Goal: Task Accomplishment & Management: Complete application form

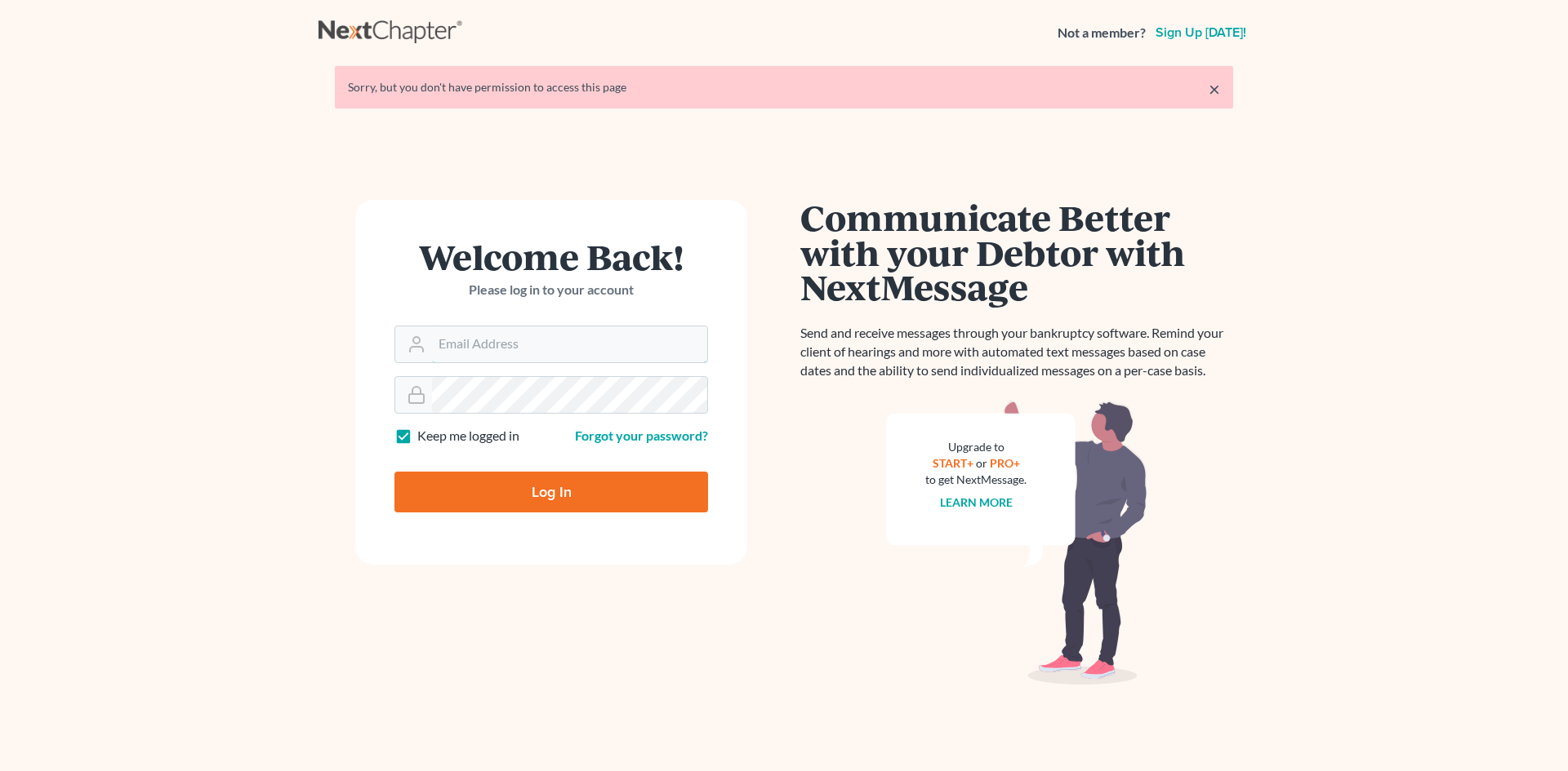
type input "[EMAIL_ADDRESS][DOMAIN_NAME]"
click at [563, 480] on input "Log In" at bounding box center [551, 492] width 314 height 40
type input "Thinking..."
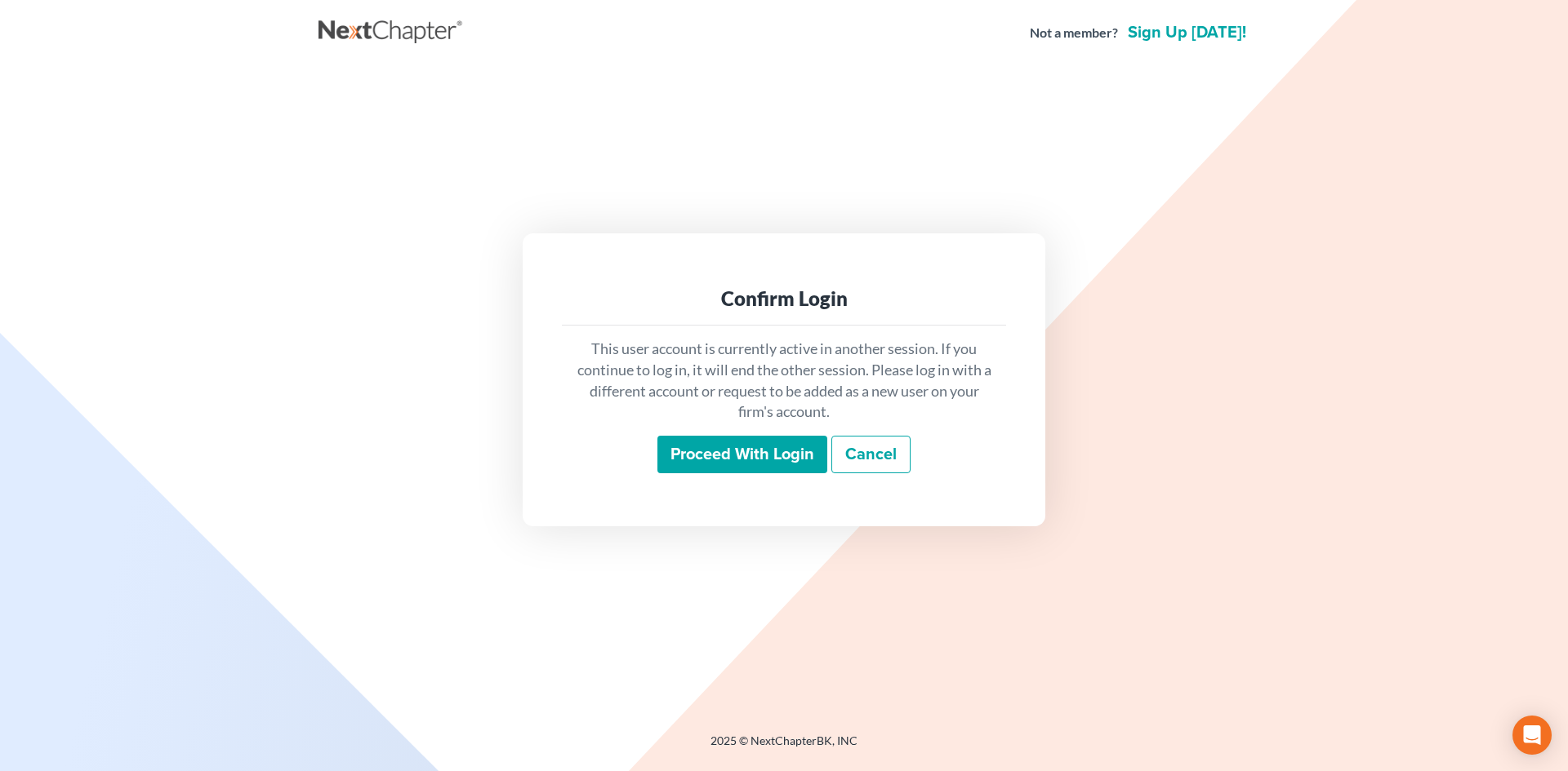
click at [729, 437] on input "Proceed with login" at bounding box center [741, 455] width 170 height 38
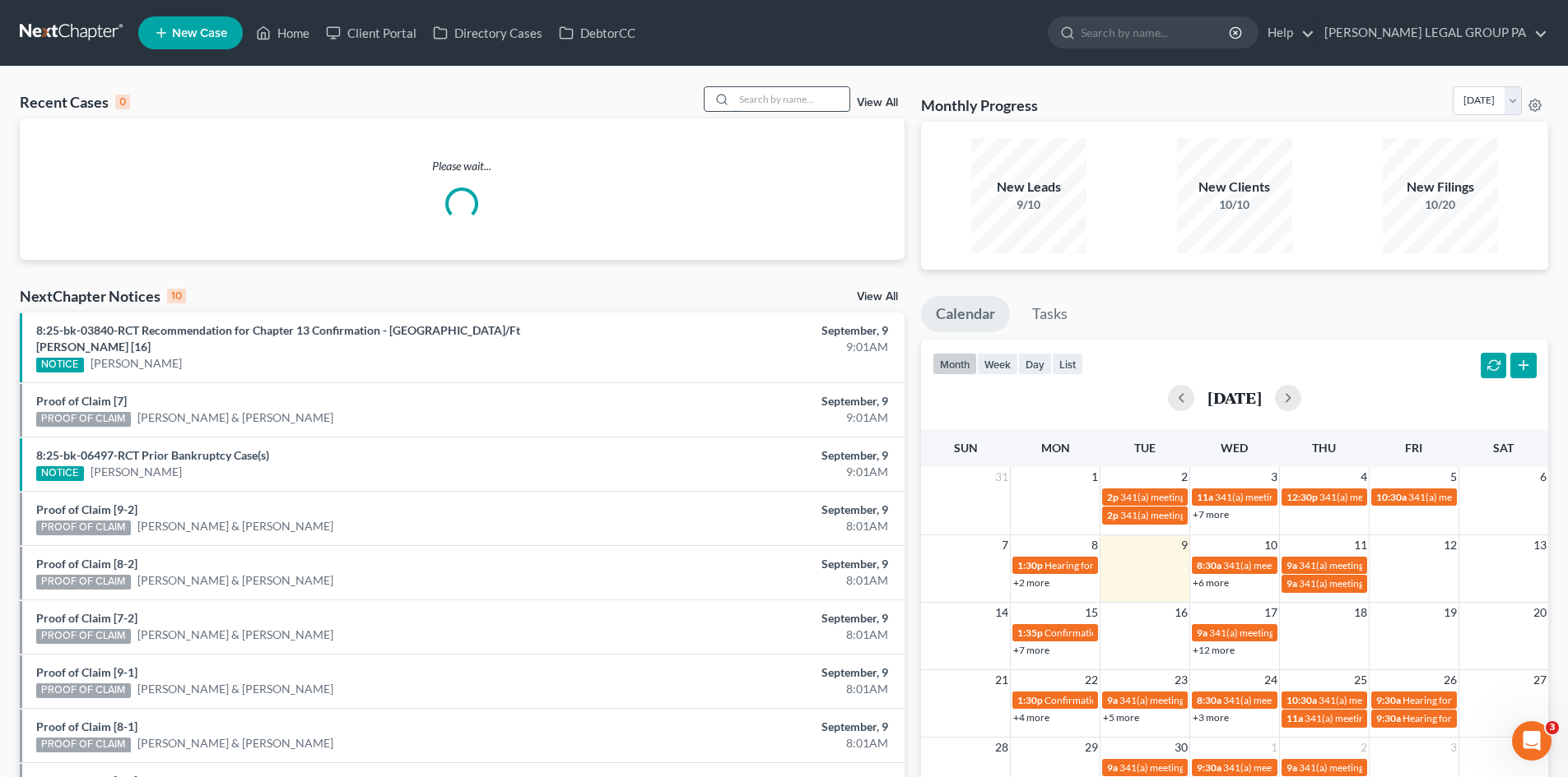
click at [775, 101] on input "search" at bounding box center [792, 98] width 115 height 24
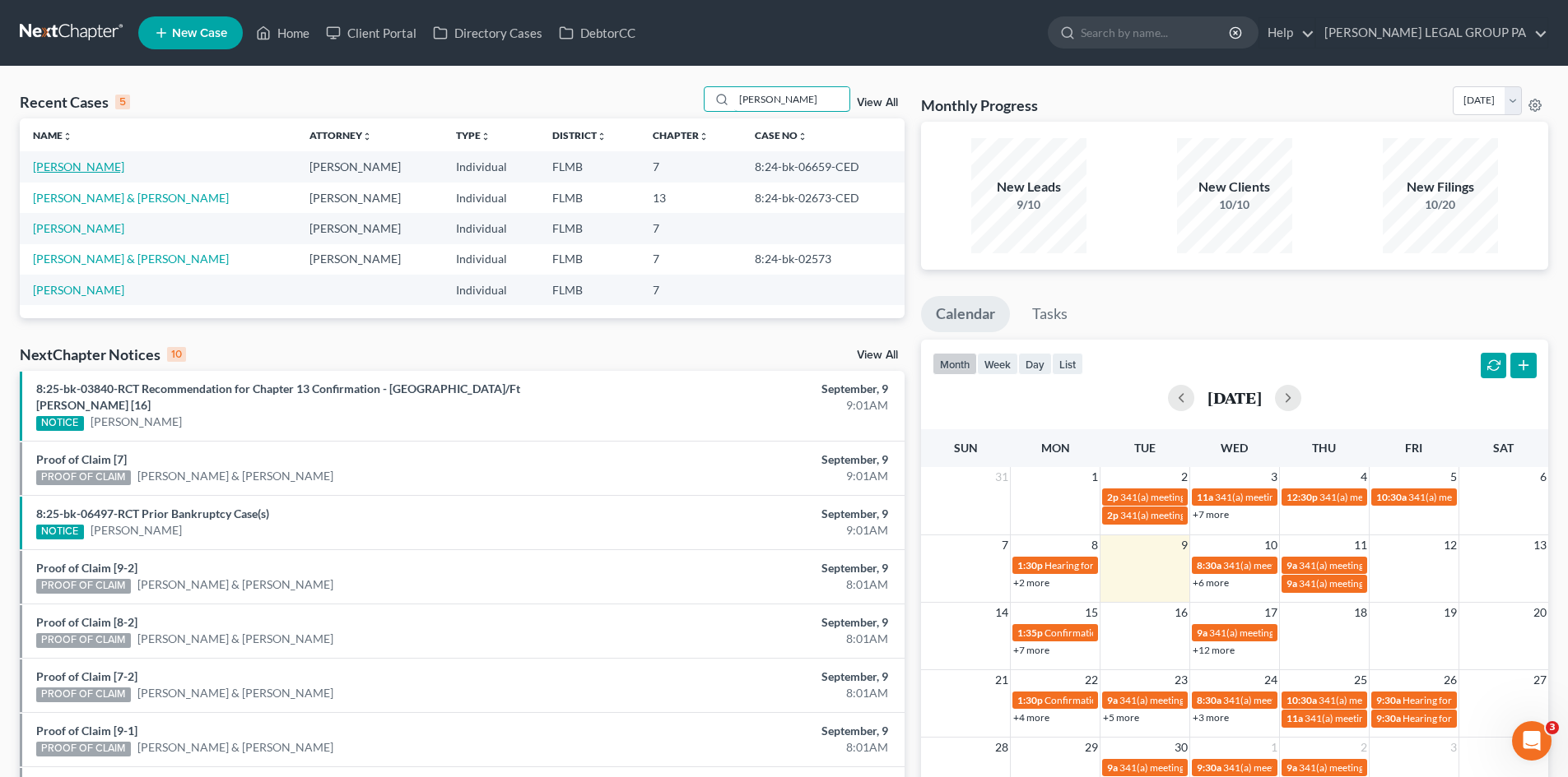
type input "[PERSON_NAME]"
click at [69, 160] on link "[PERSON_NAME]" at bounding box center [78, 167] width 91 height 14
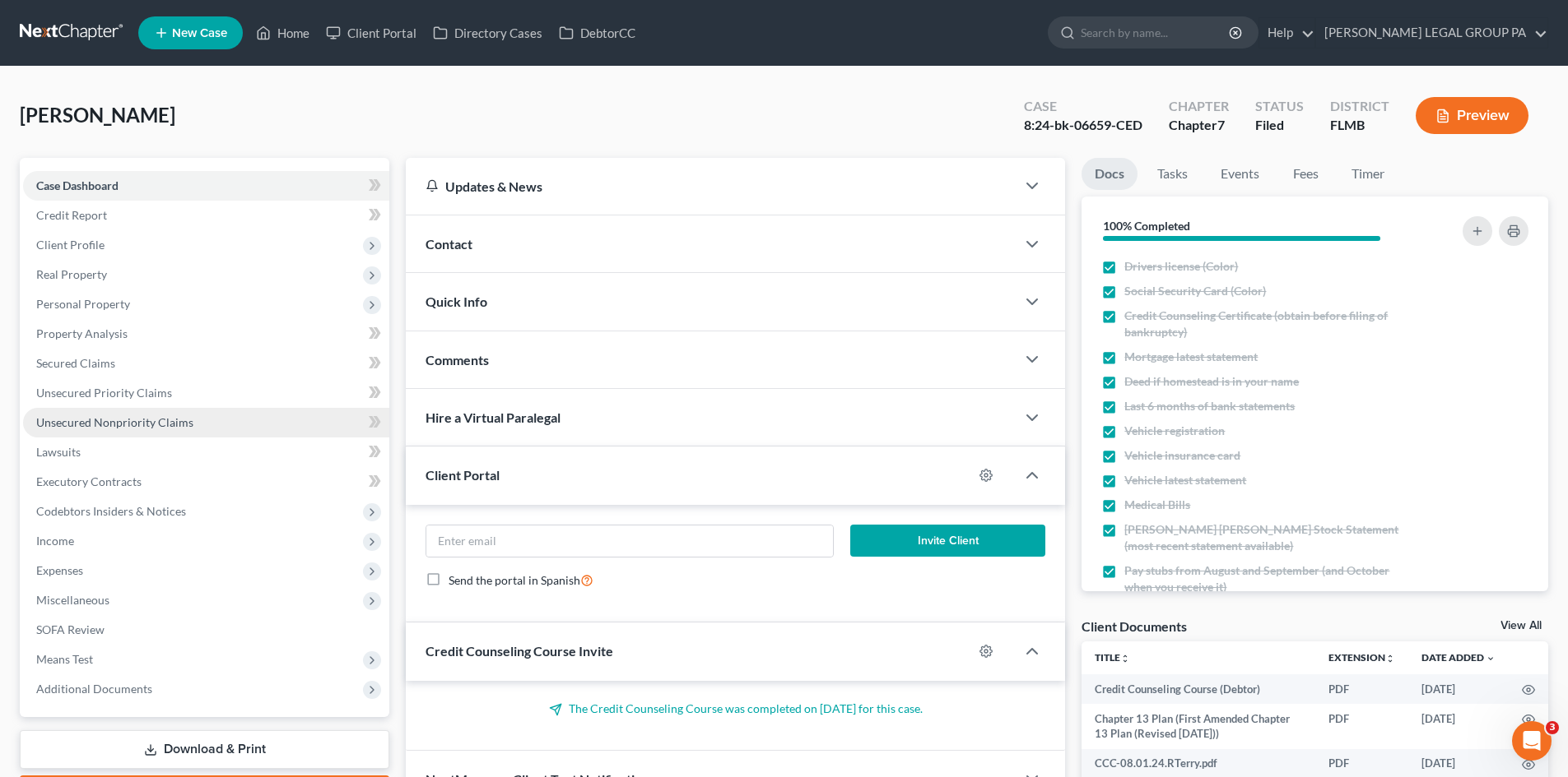
click at [121, 417] on span "Unsecured Nonpriority Claims" at bounding box center [114, 423] width 157 height 14
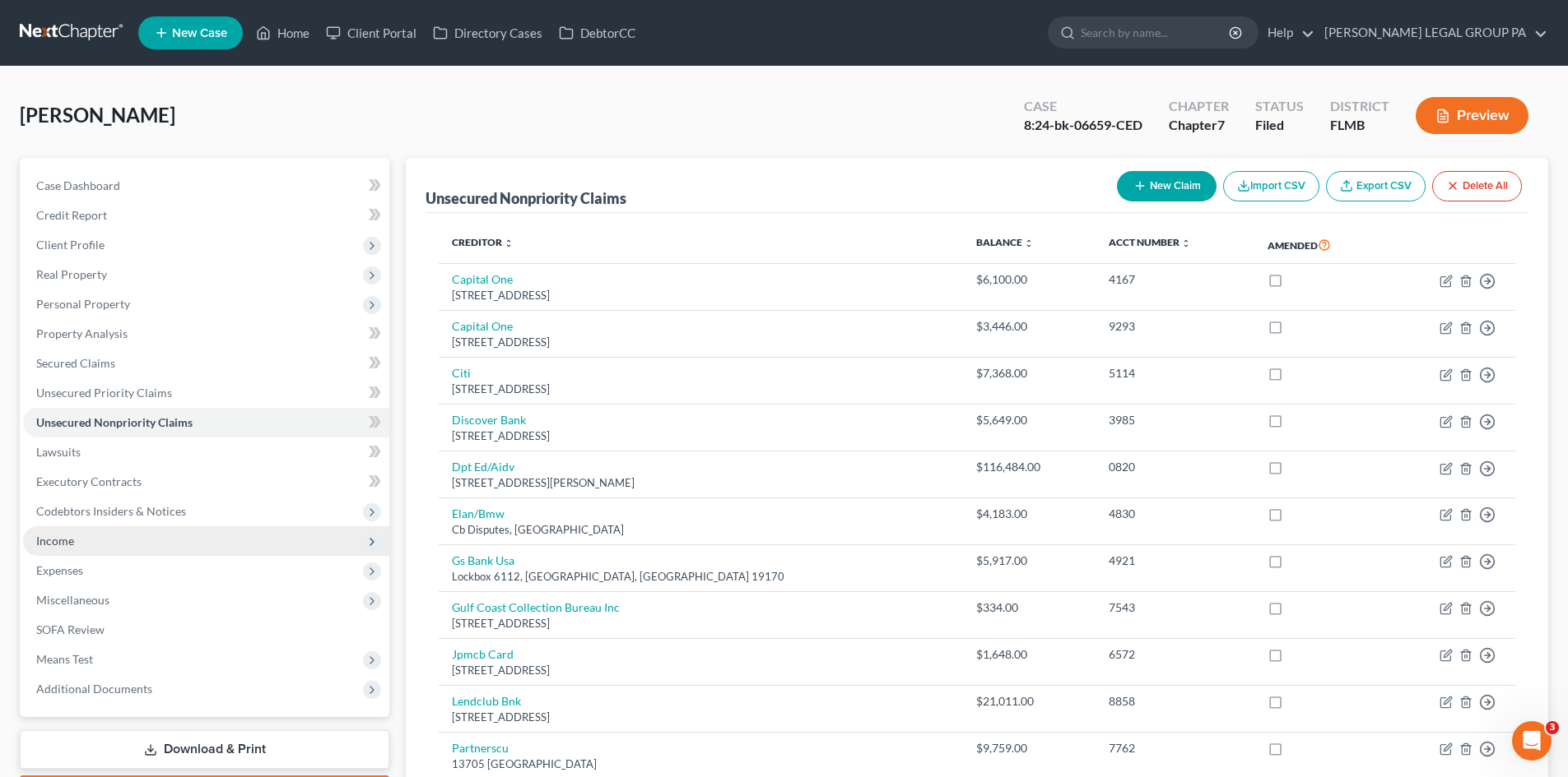
click at [144, 537] on span "Income" at bounding box center [206, 540] width 366 height 29
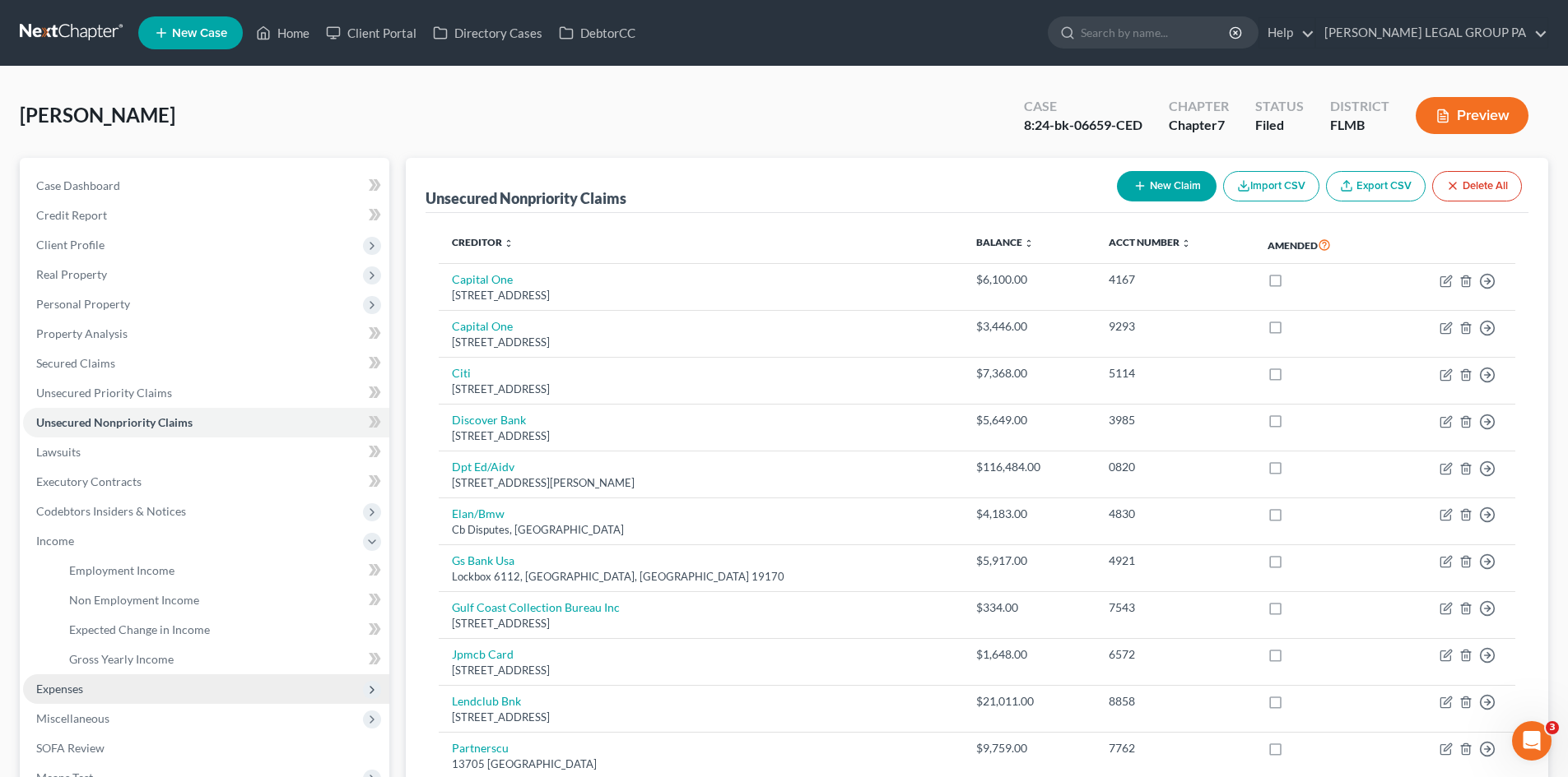
click at [137, 682] on span "Expenses" at bounding box center [206, 688] width 366 height 29
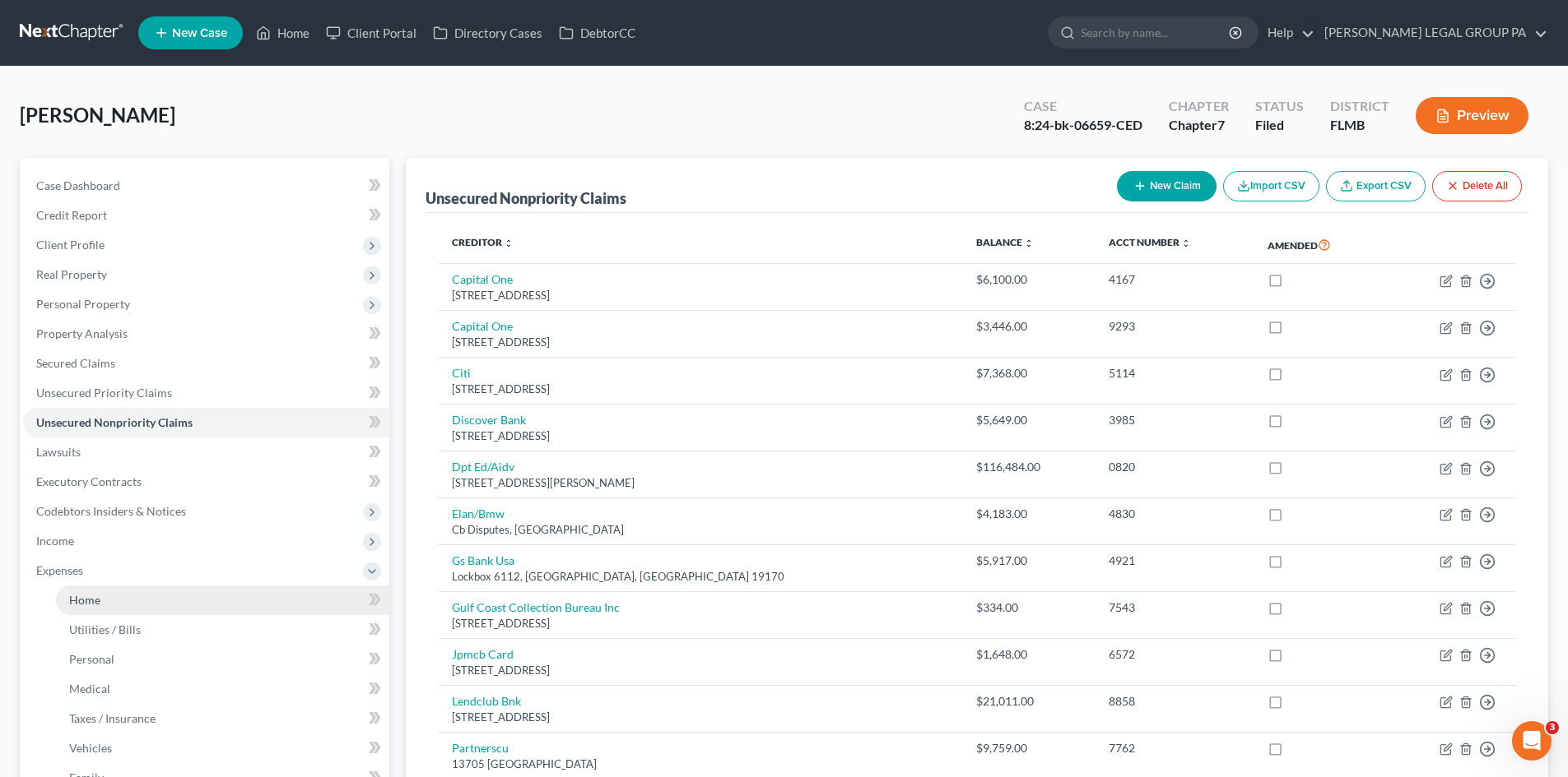
click at [176, 613] on link "Home" at bounding box center [222, 600] width 333 height 29
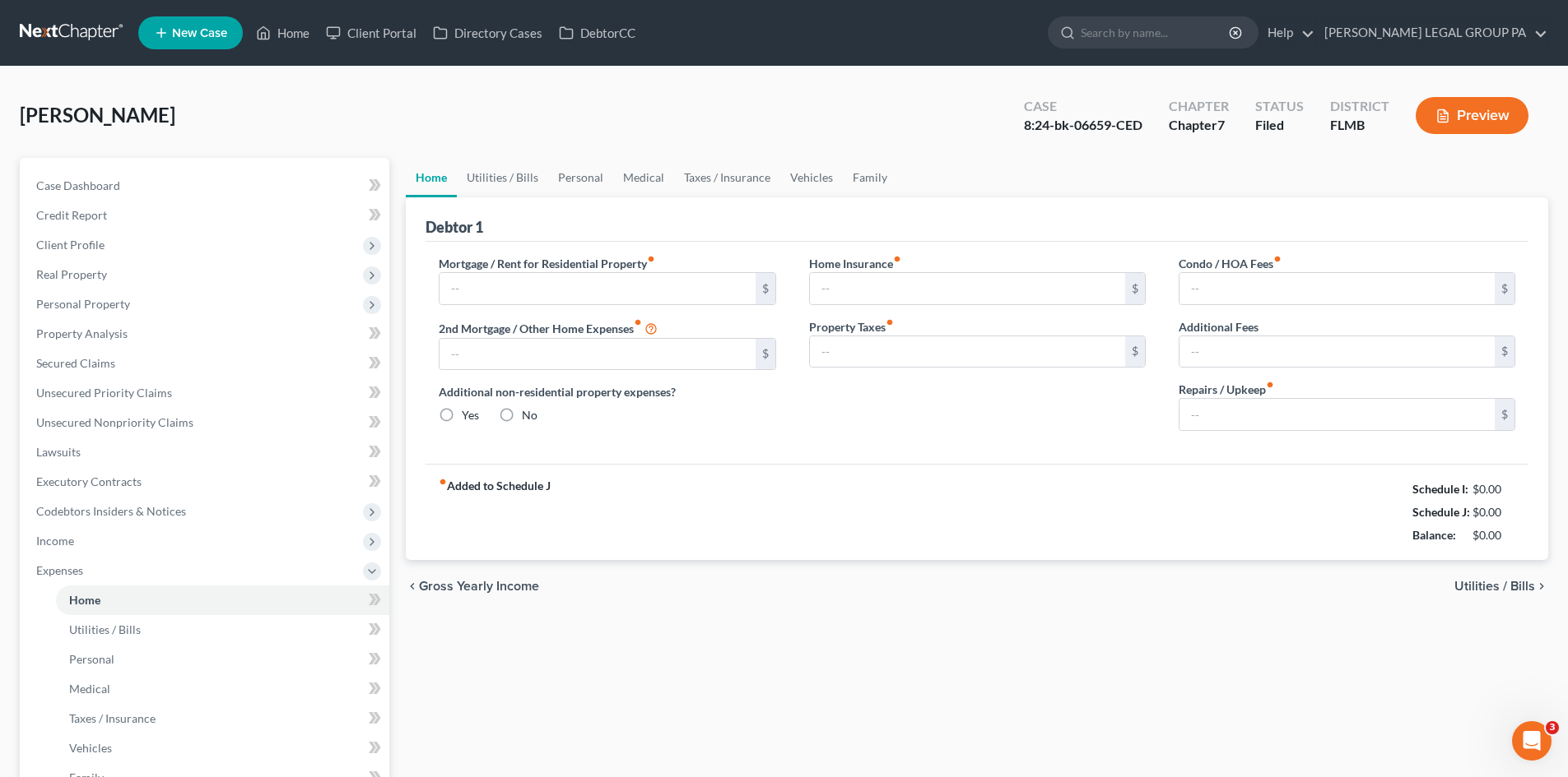
type input "2,138.00"
type input "0.00"
radio input "true"
type input "0.00"
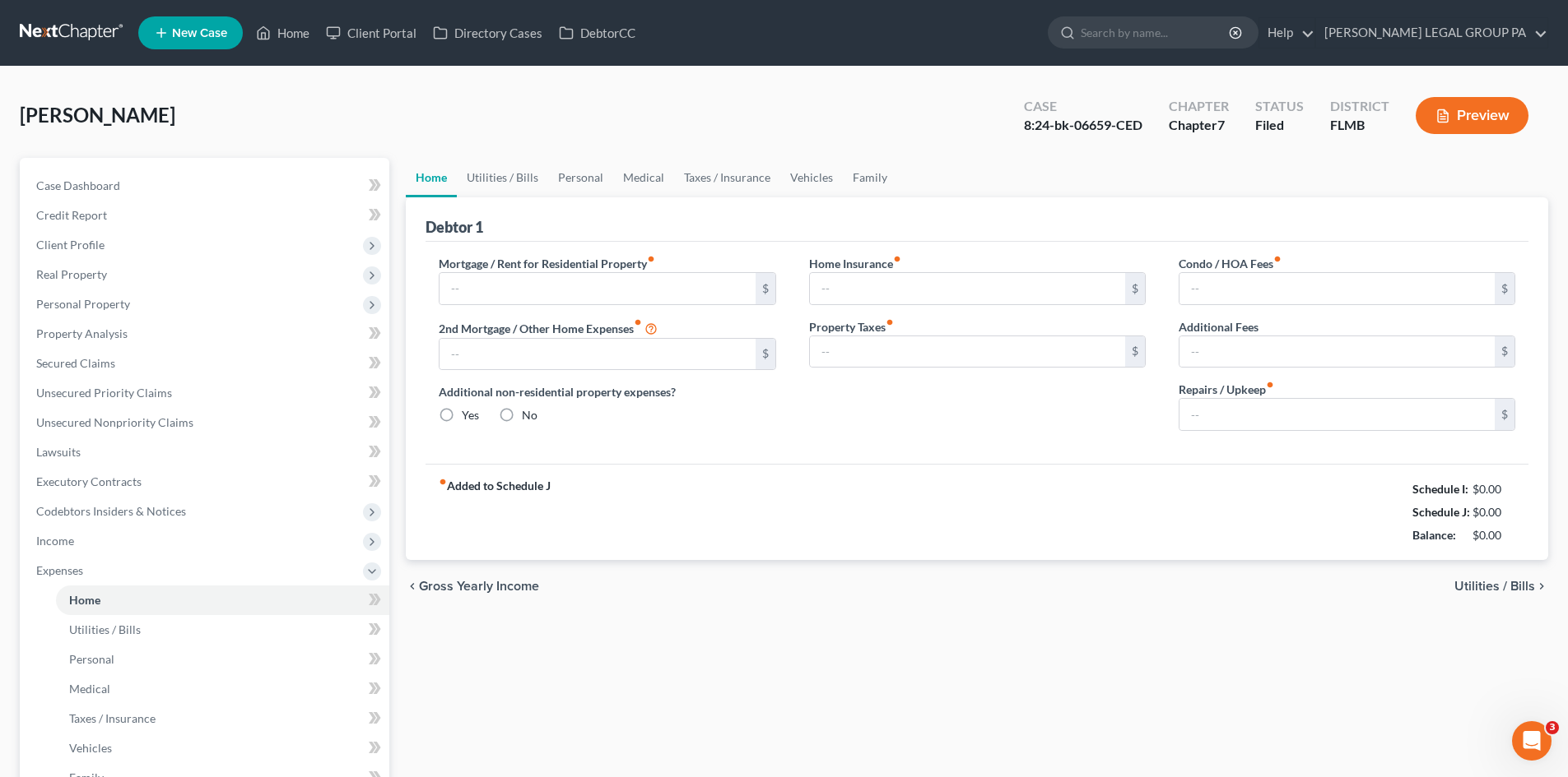
type input "0.00"
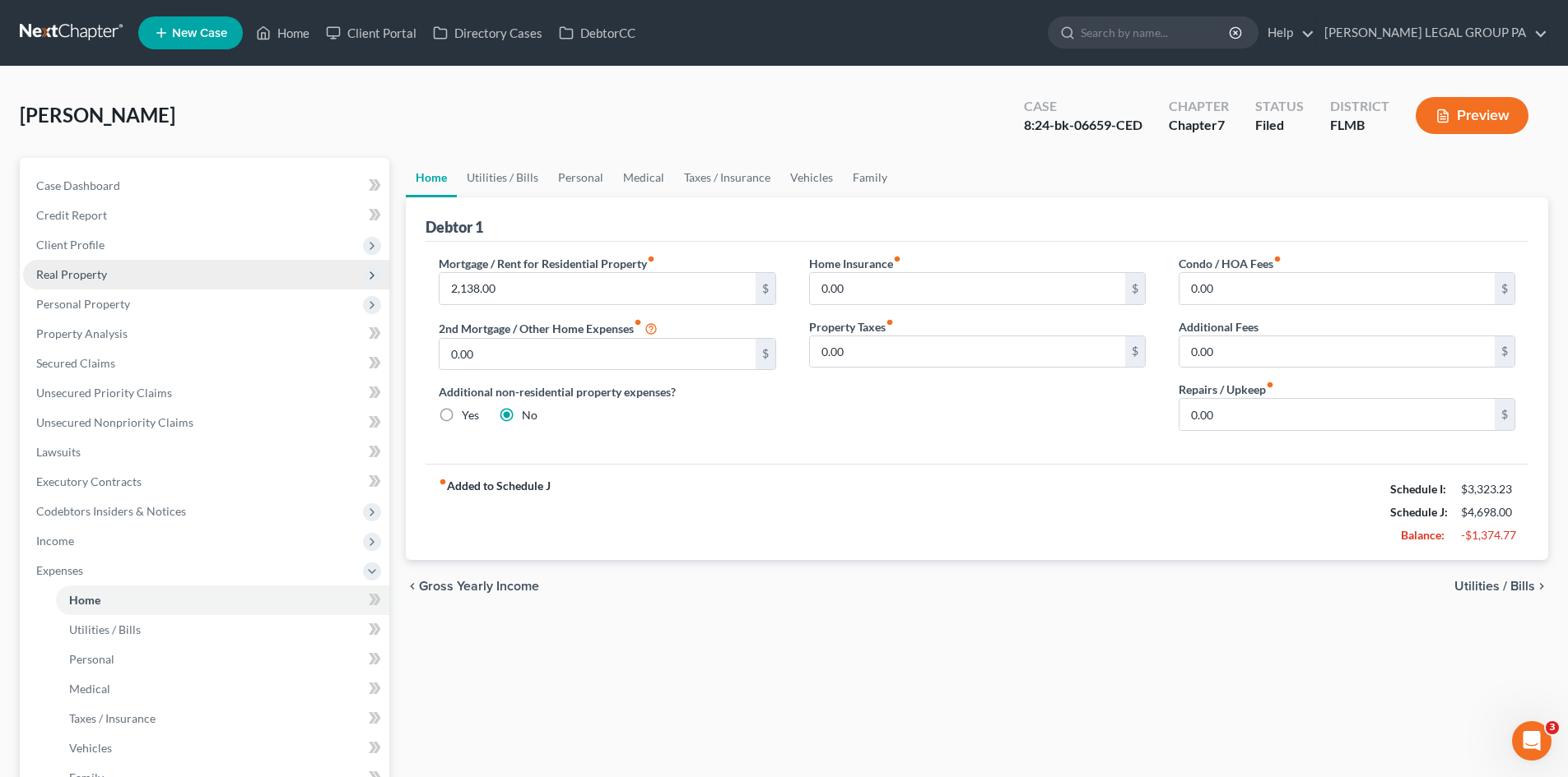
click at [114, 270] on span "Real Property" at bounding box center [206, 274] width 366 height 29
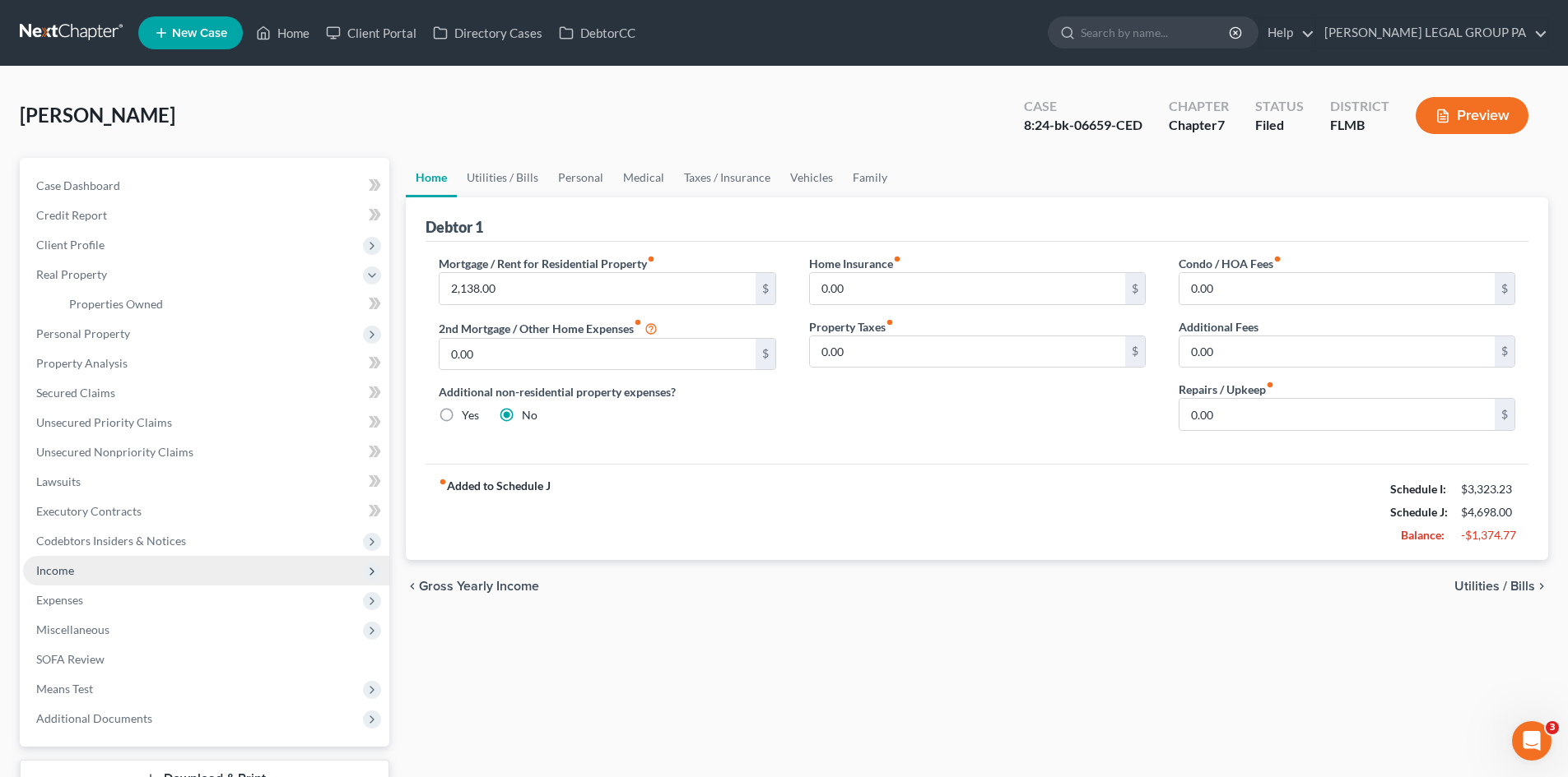
click at [108, 566] on span "Income" at bounding box center [206, 571] width 366 height 29
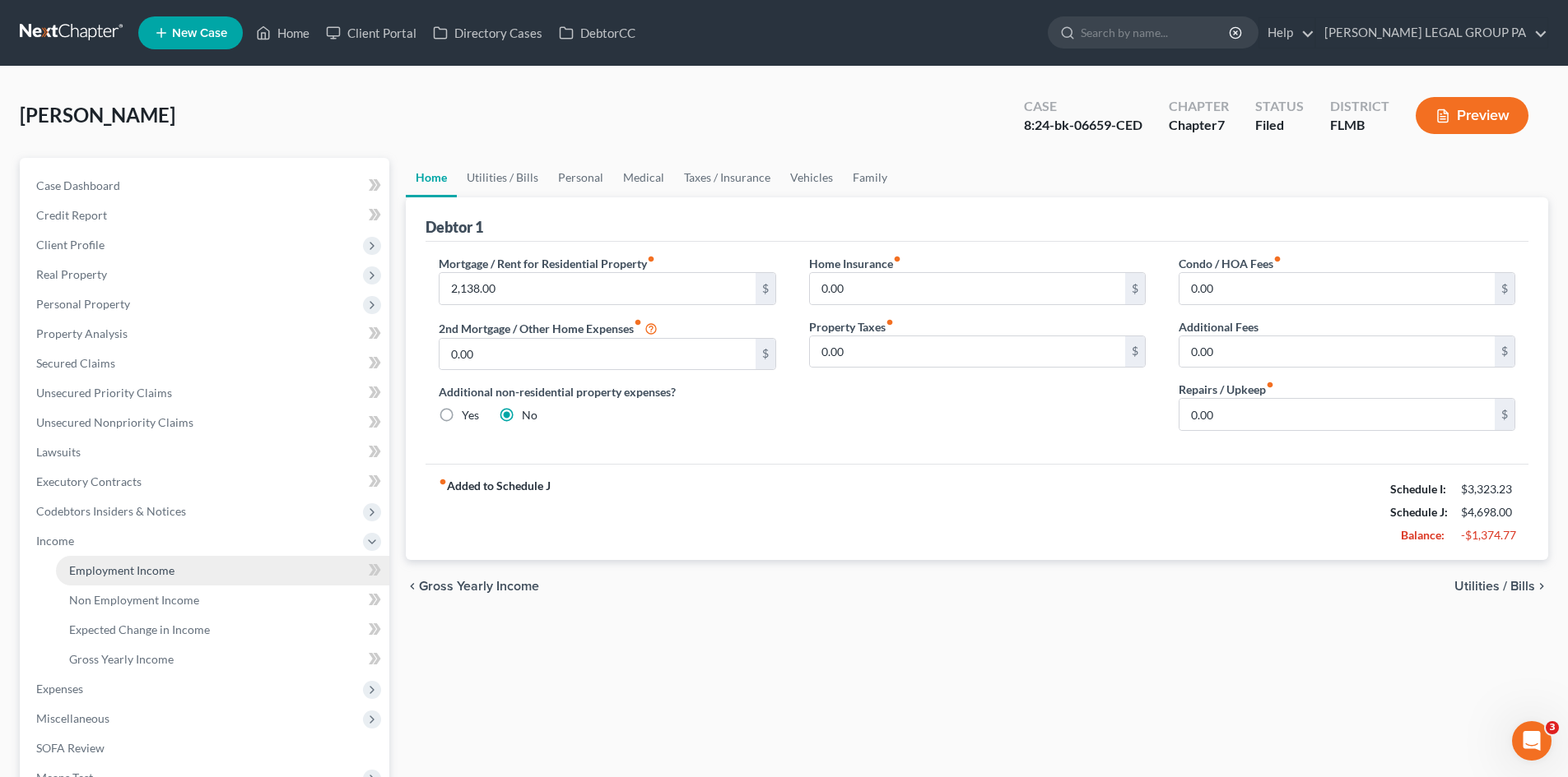
click at [112, 576] on span "Employment Income" at bounding box center [121, 571] width 105 height 14
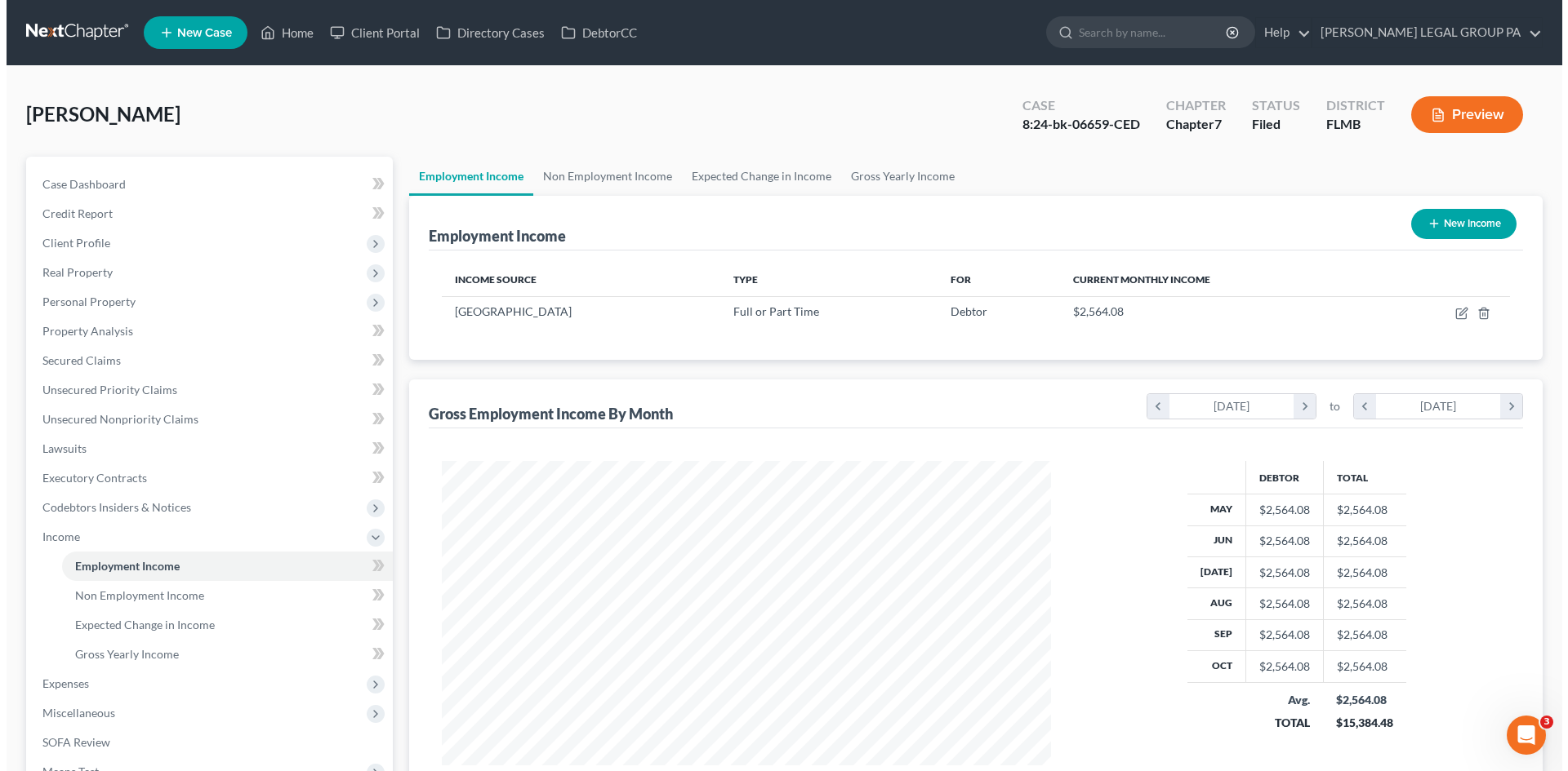
scroll to position [304, 642]
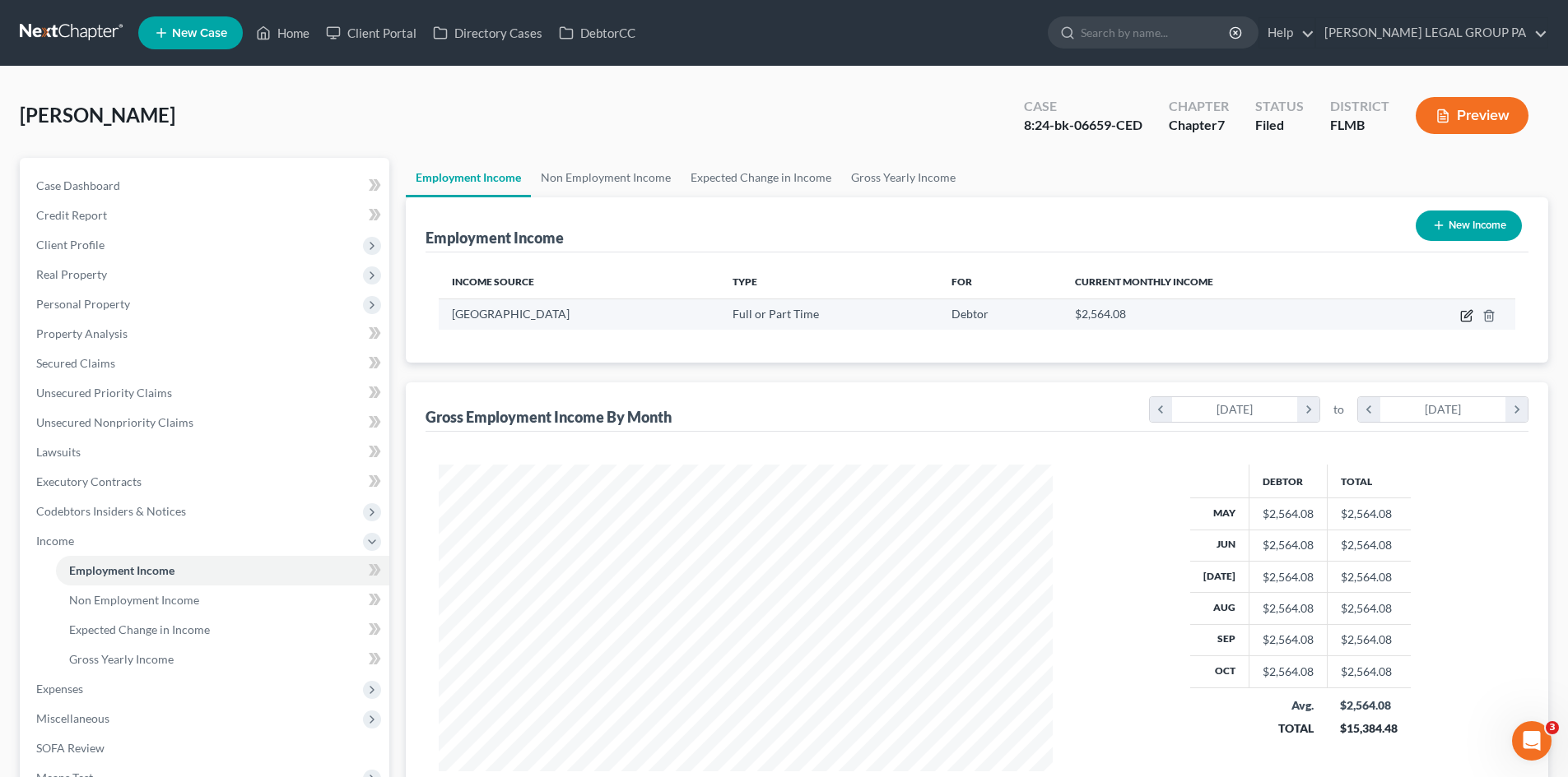
click at [1466, 316] on icon "button" at bounding box center [1468, 314] width 7 height 7
select select "0"
select select "9"
select select "0"
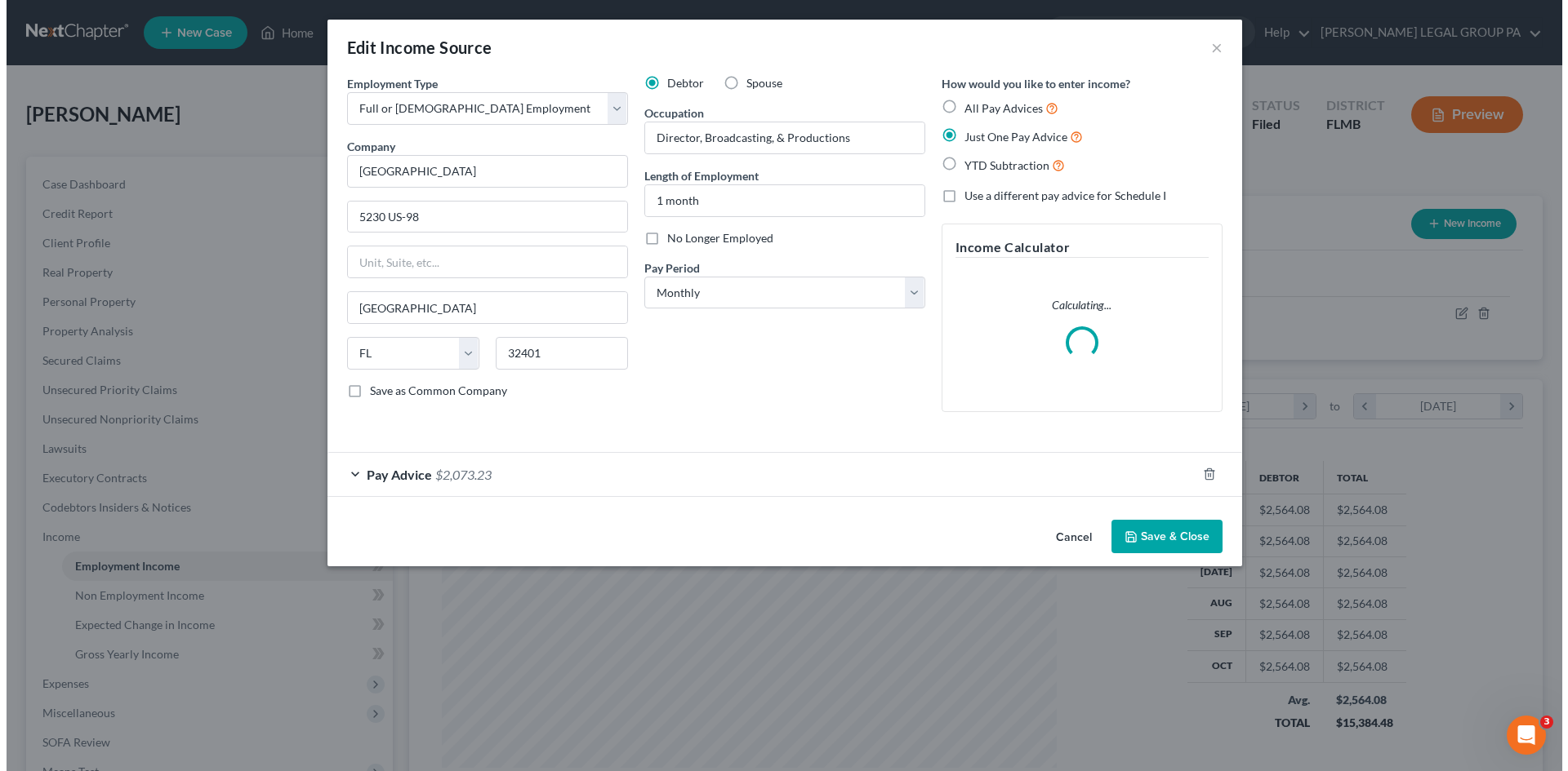
scroll to position [307, 647]
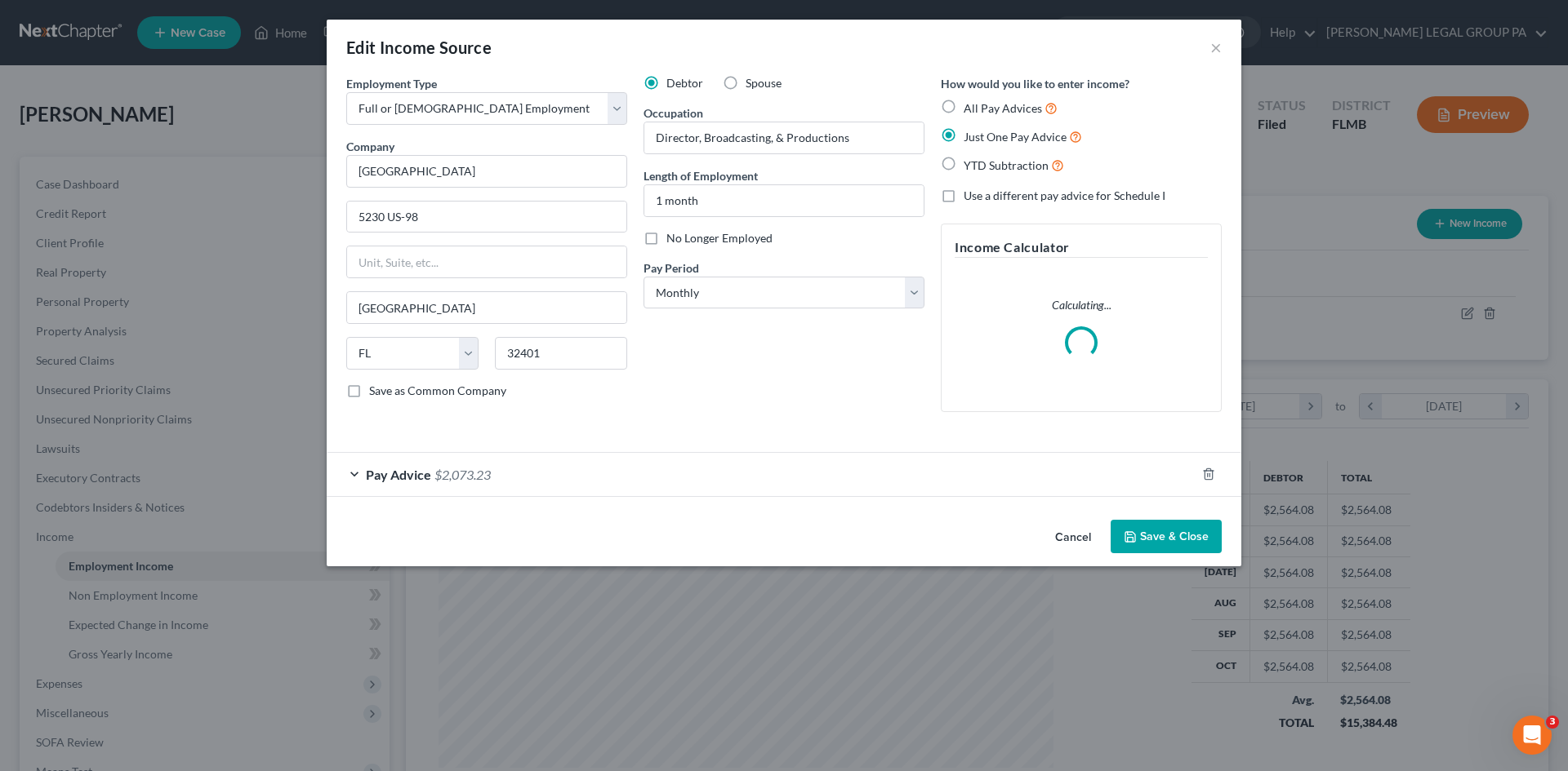
click at [567, 476] on div "Pay Advice $2,073.23" at bounding box center [761, 474] width 869 height 43
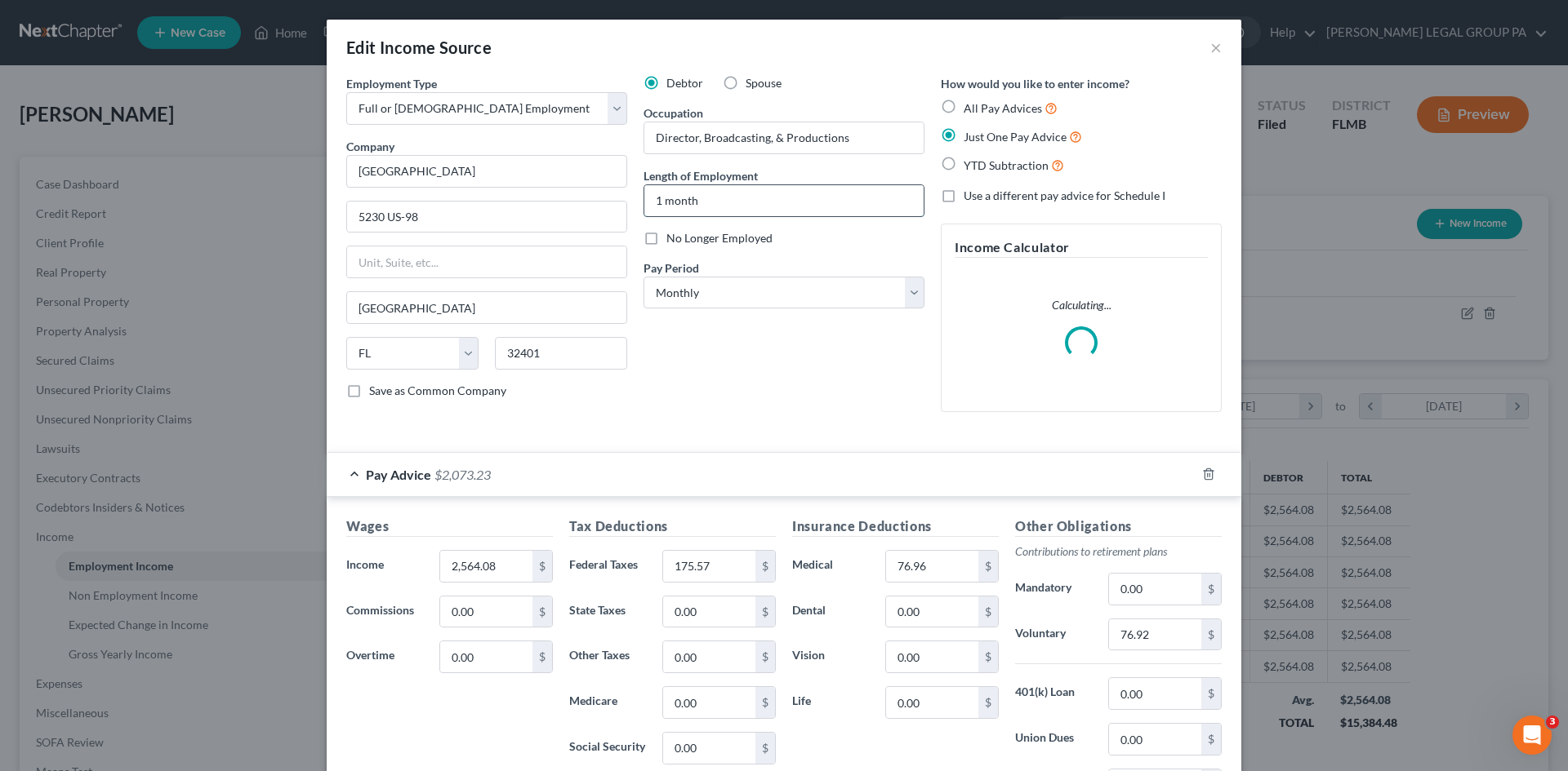
click at [656, 197] on input "1 month" at bounding box center [784, 200] width 280 height 31
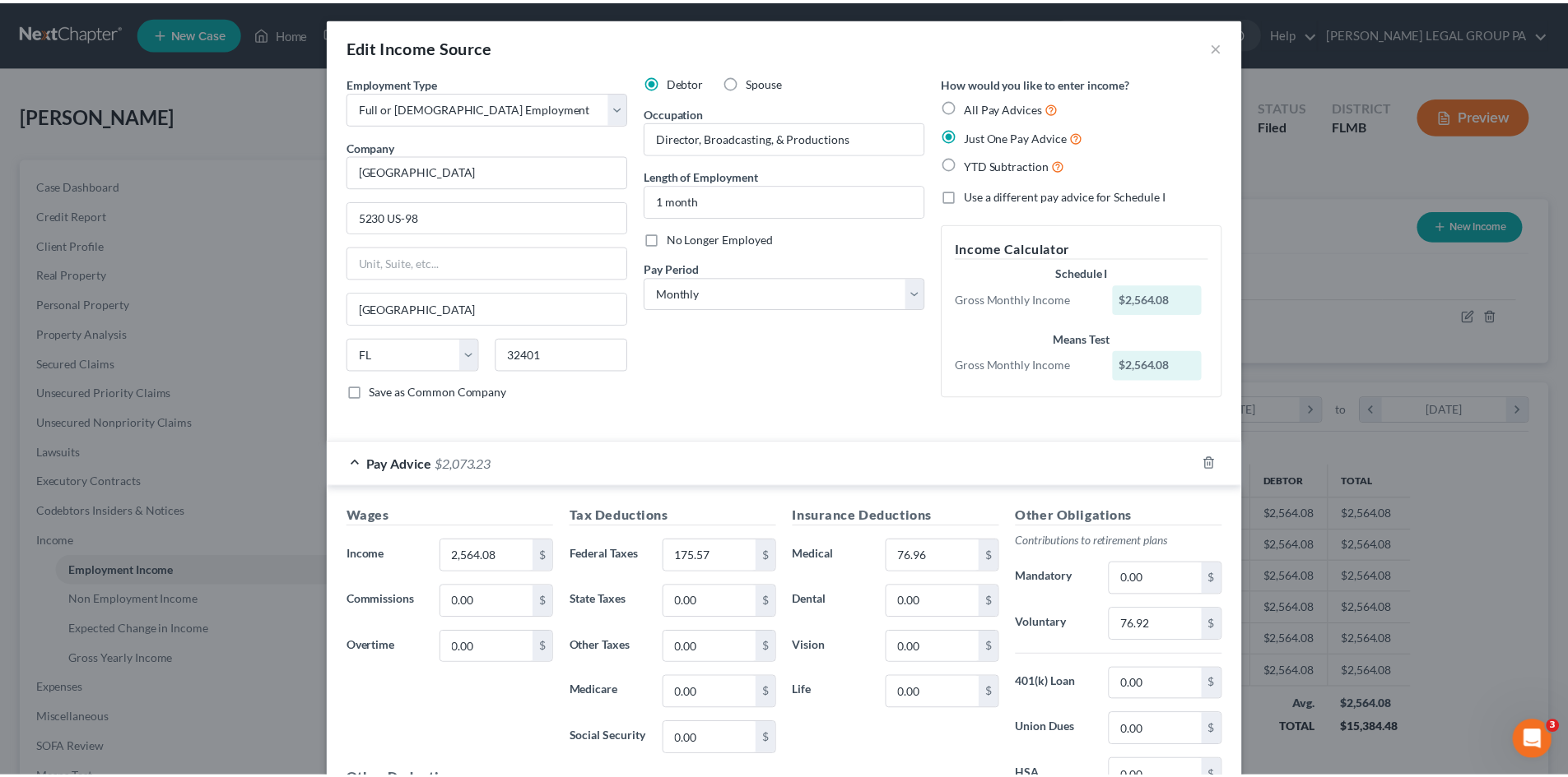
scroll to position [0, 0]
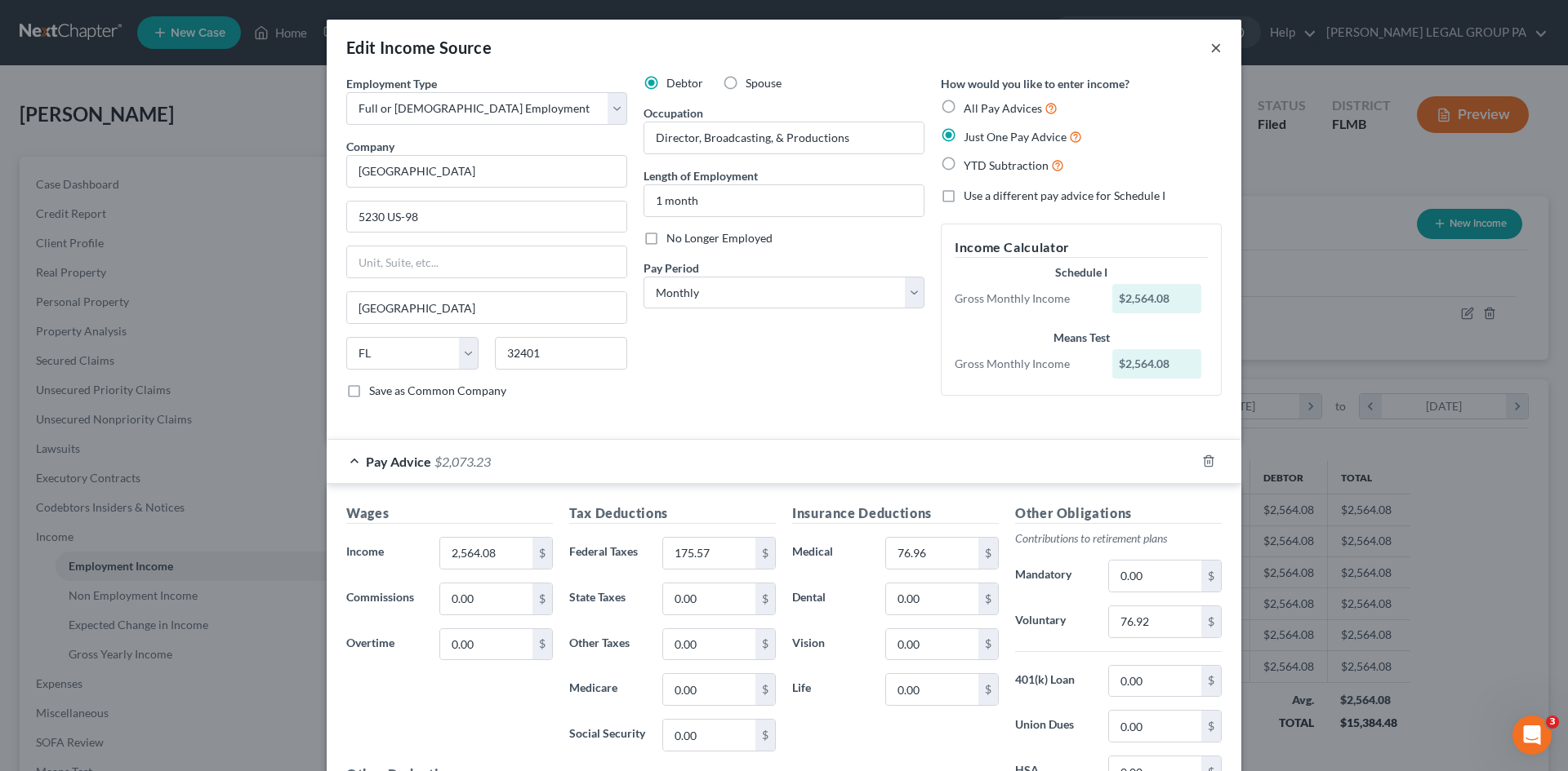
click at [1212, 42] on button "×" at bounding box center [1215, 47] width 11 height 19
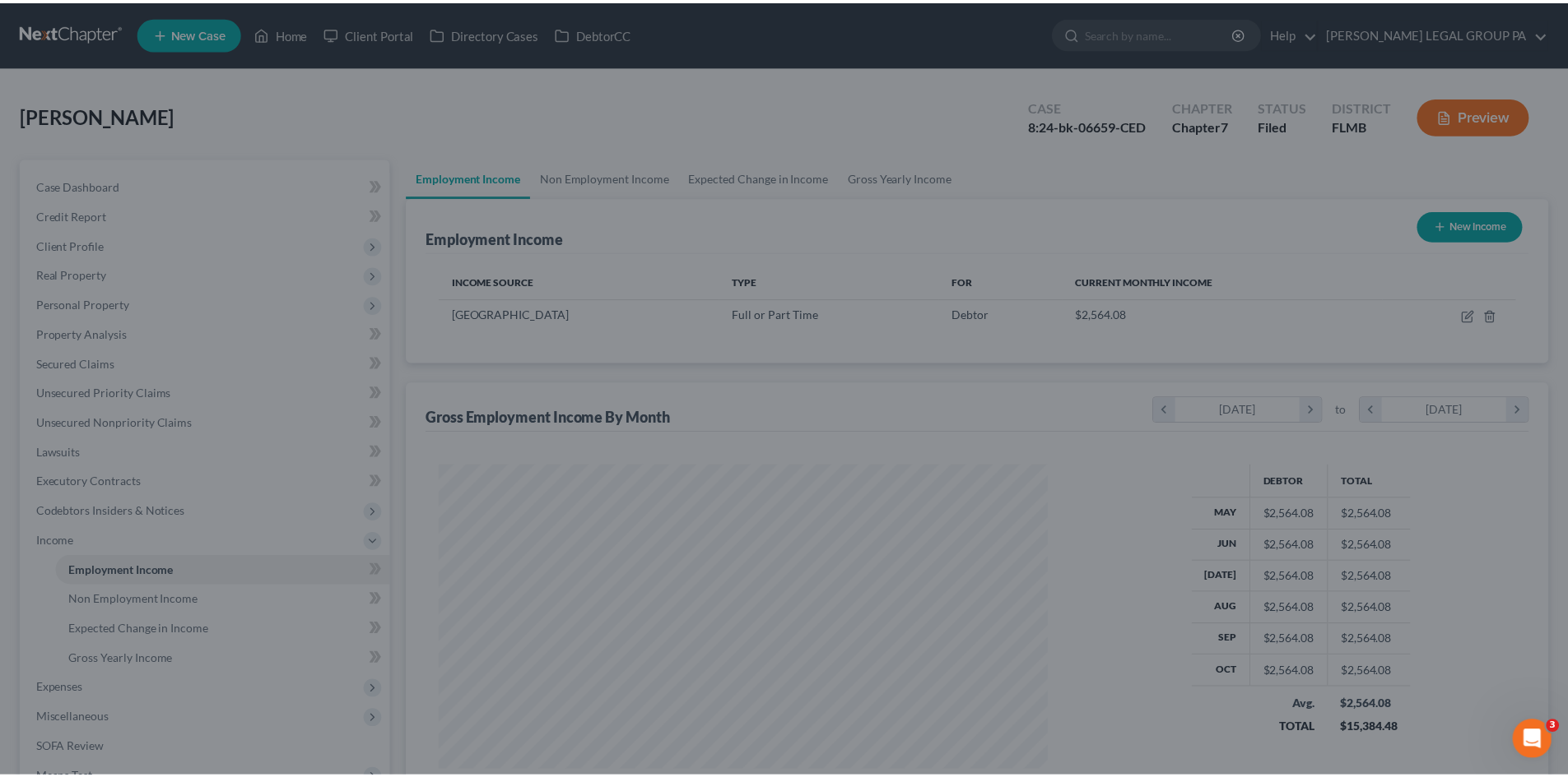
scroll to position [822368, 822400]
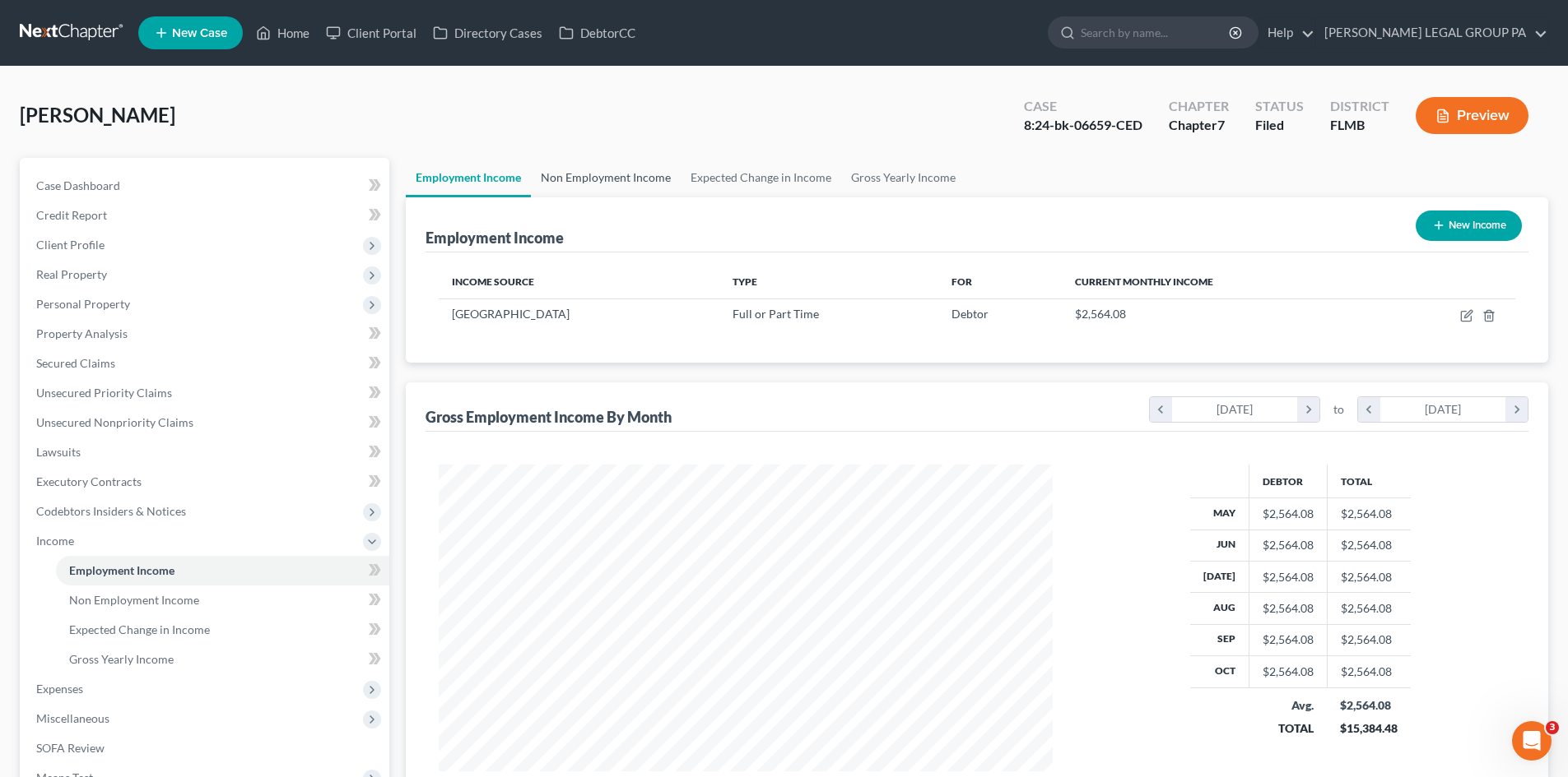
click at [622, 181] on link "Non Employment Income" at bounding box center [605, 177] width 150 height 40
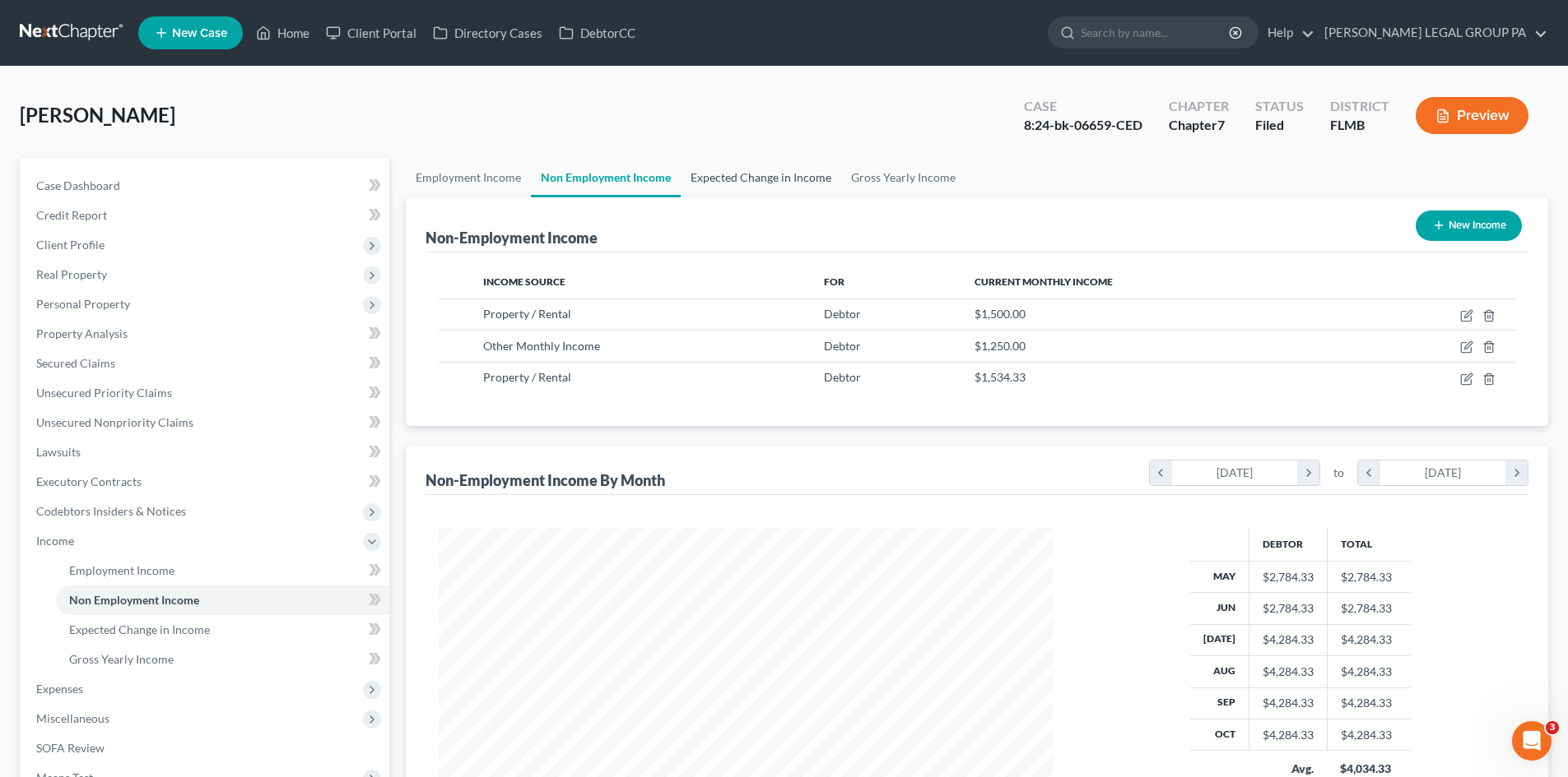
scroll to position [307, 647]
click at [727, 179] on link "Expected Change in Income" at bounding box center [761, 177] width 160 height 40
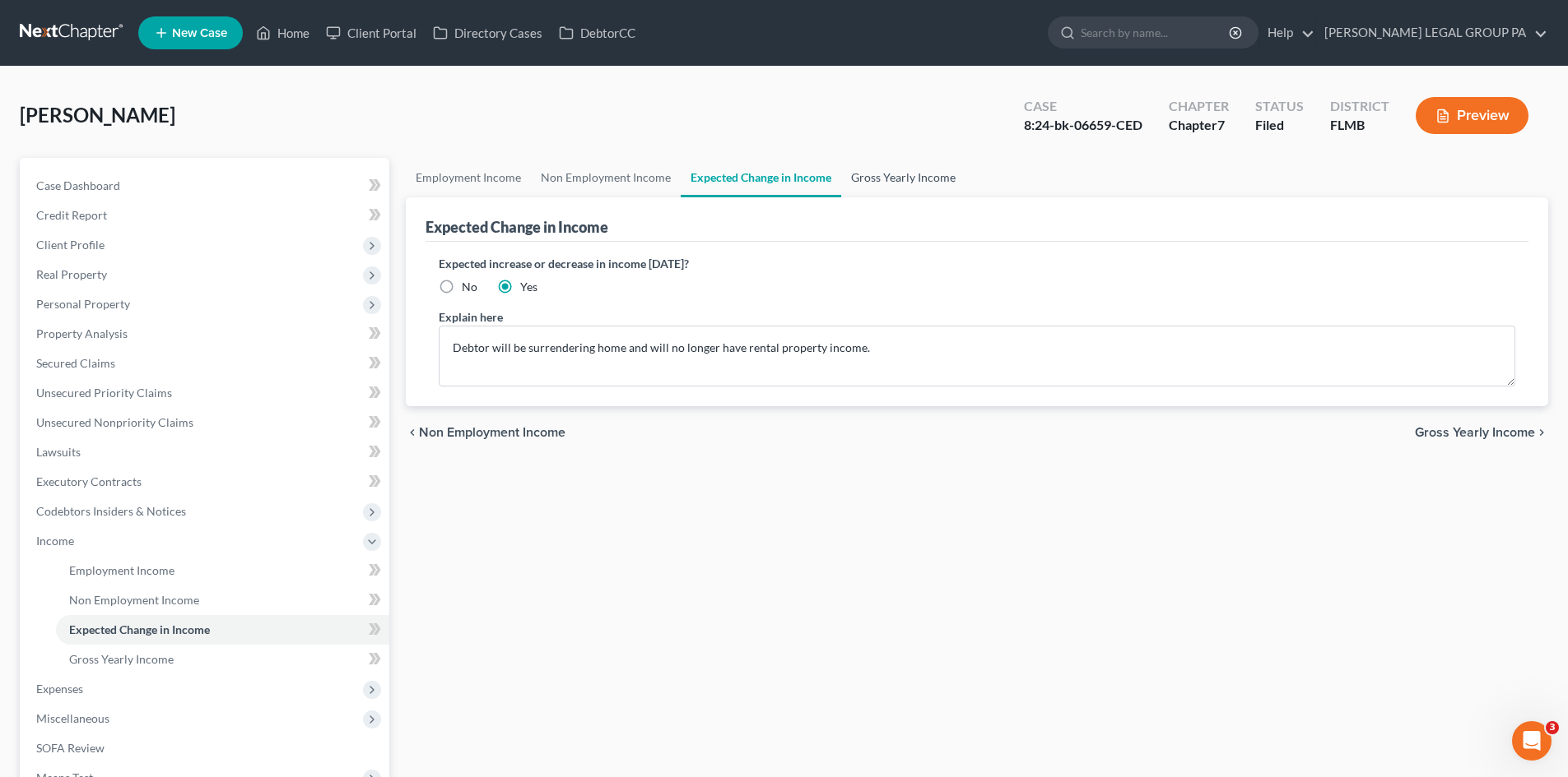
click at [896, 178] on link "Gross Yearly Income" at bounding box center [903, 177] width 124 height 40
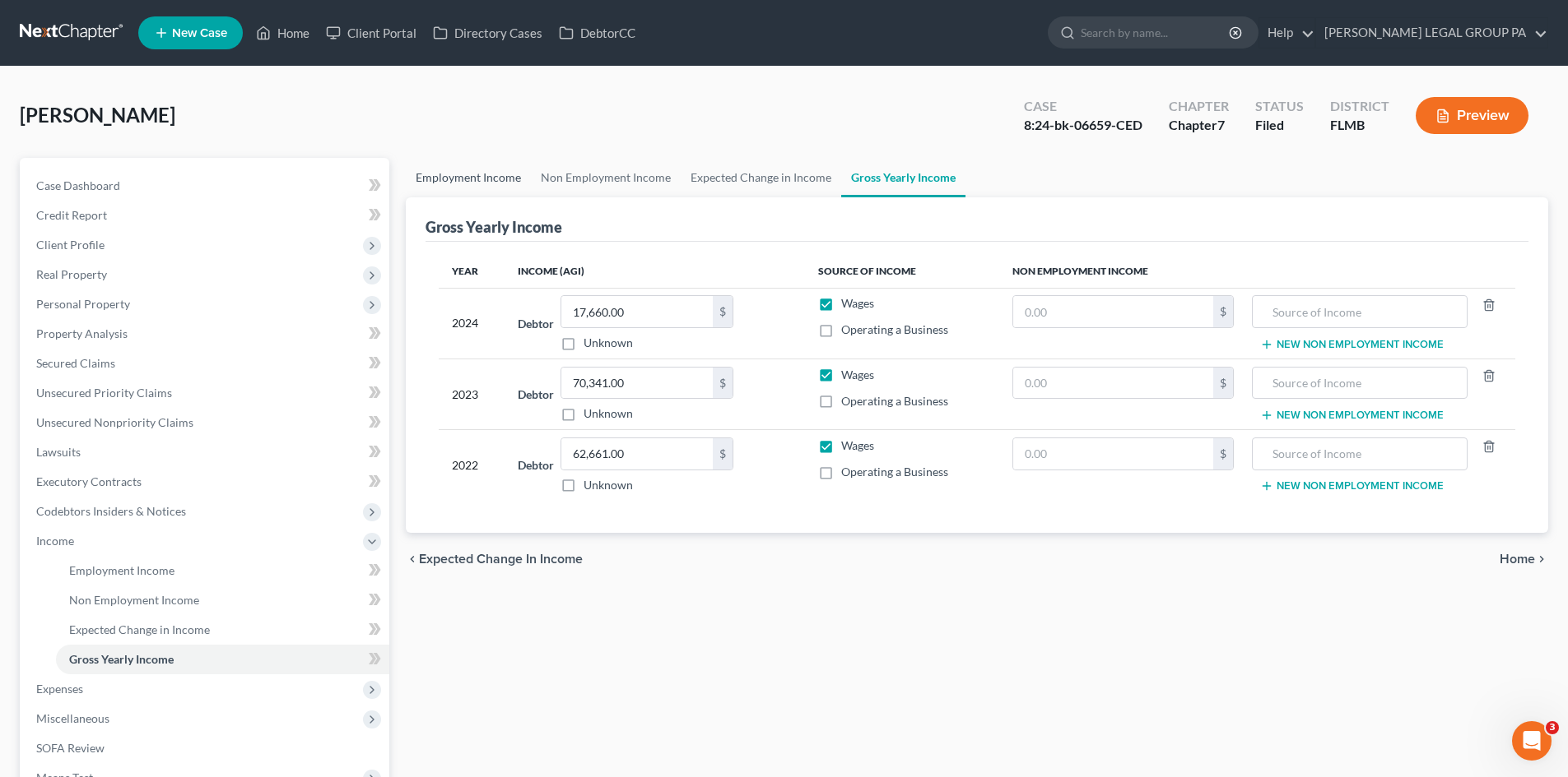
click at [420, 173] on link "Employment Income" at bounding box center [468, 177] width 125 height 40
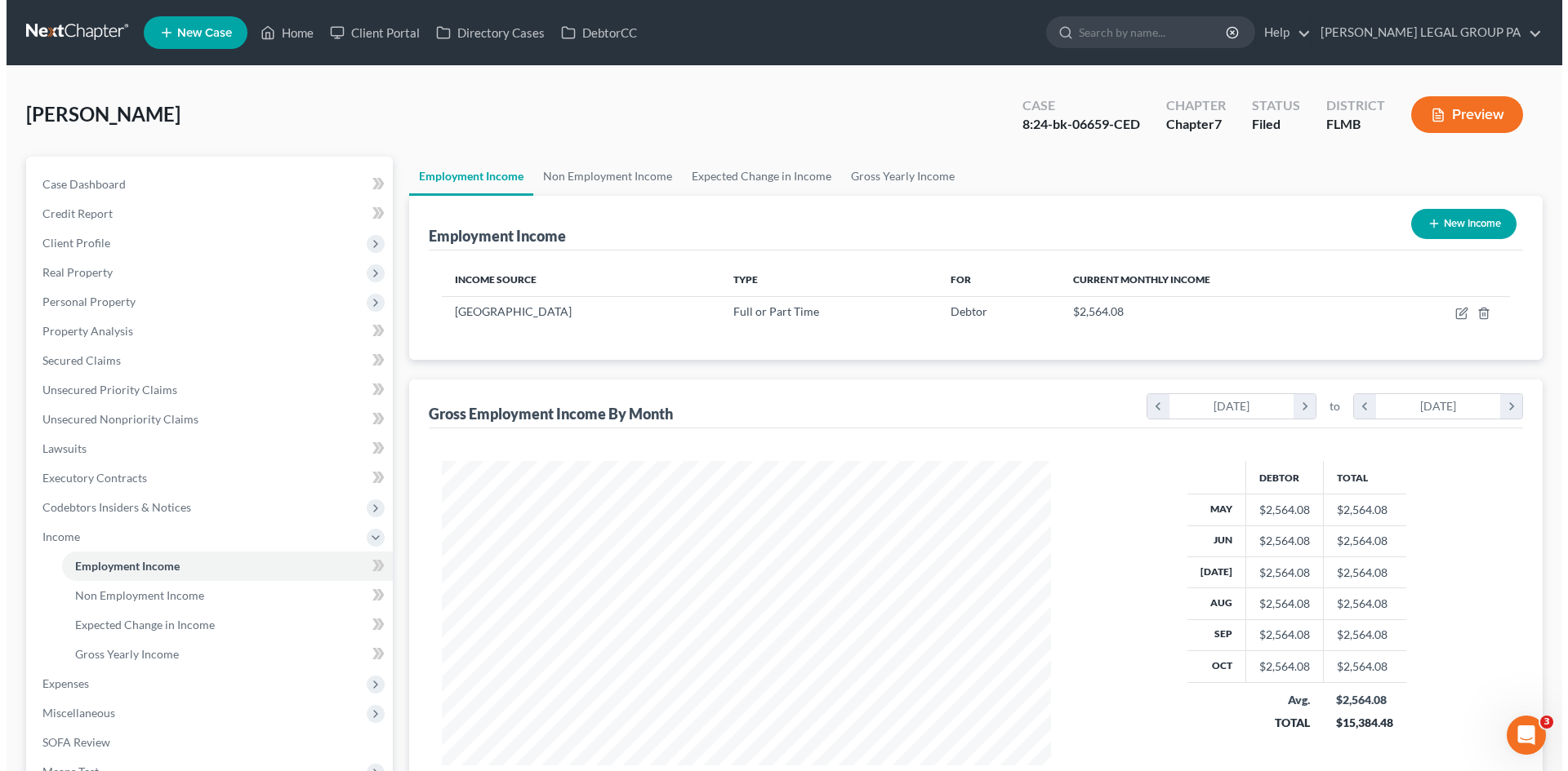
scroll to position [304, 642]
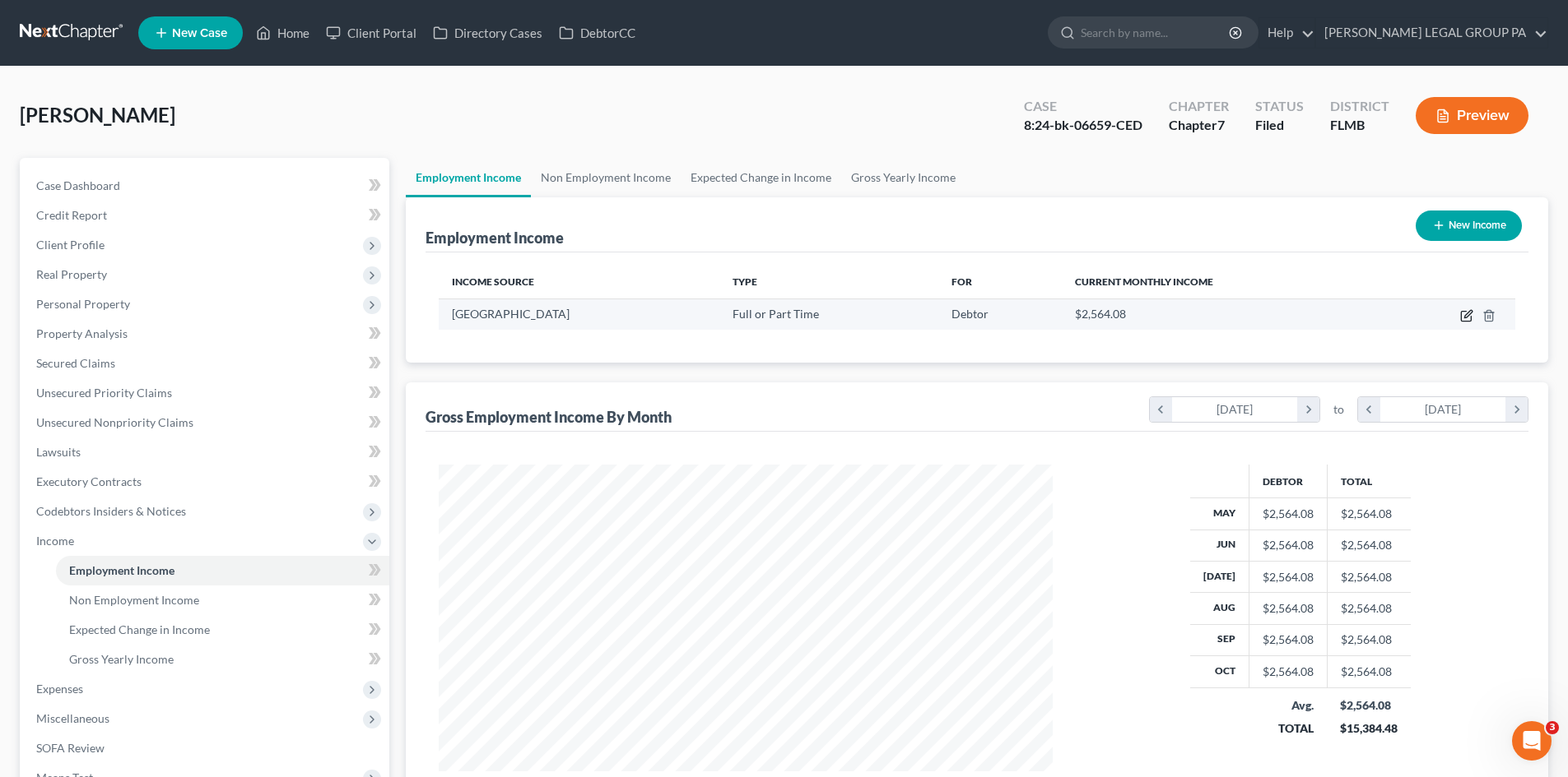
click at [1461, 316] on icon "button" at bounding box center [1465, 316] width 10 height 10
select select "0"
select select "9"
select select "0"
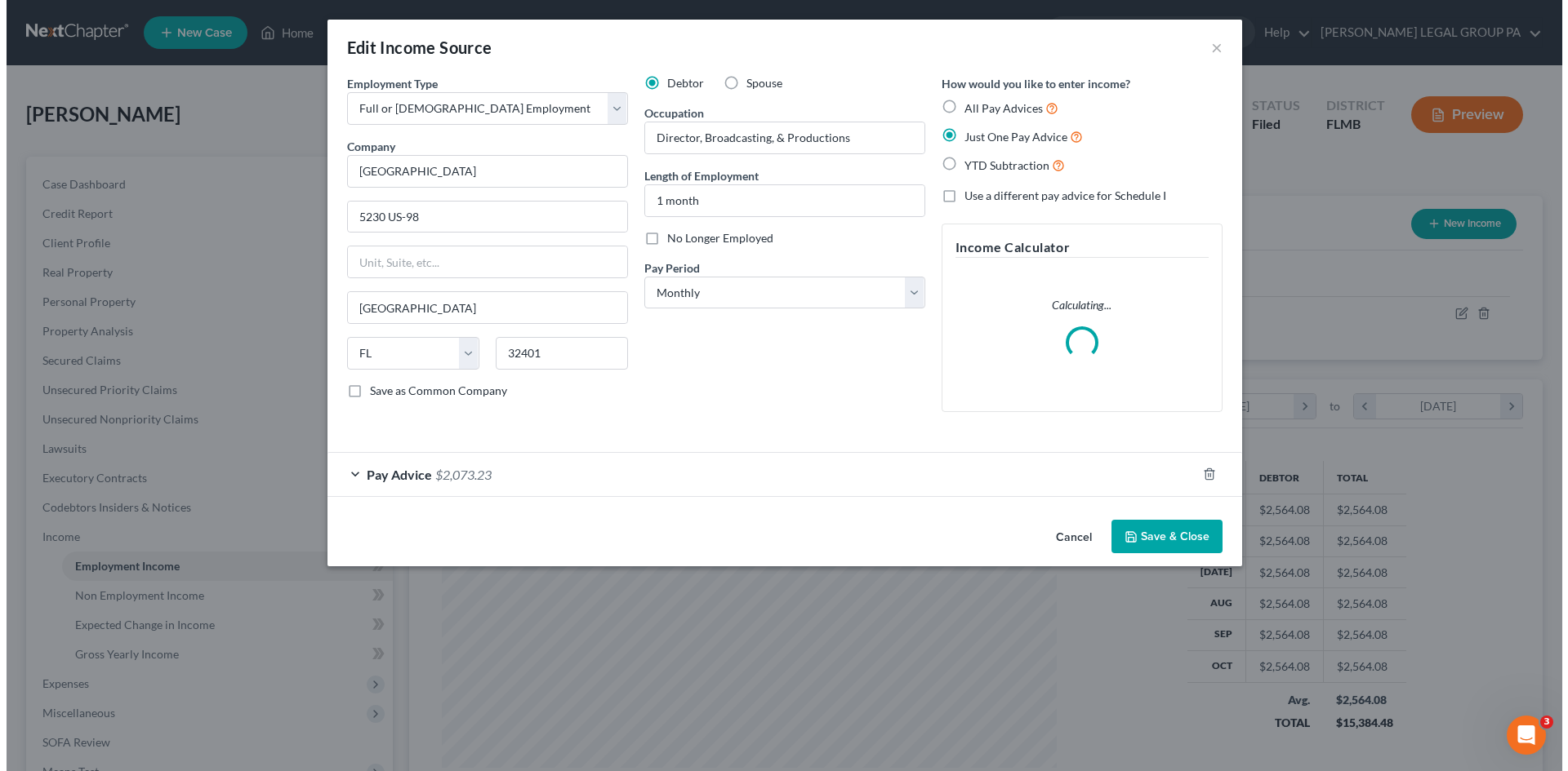
scroll to position [307, 647]
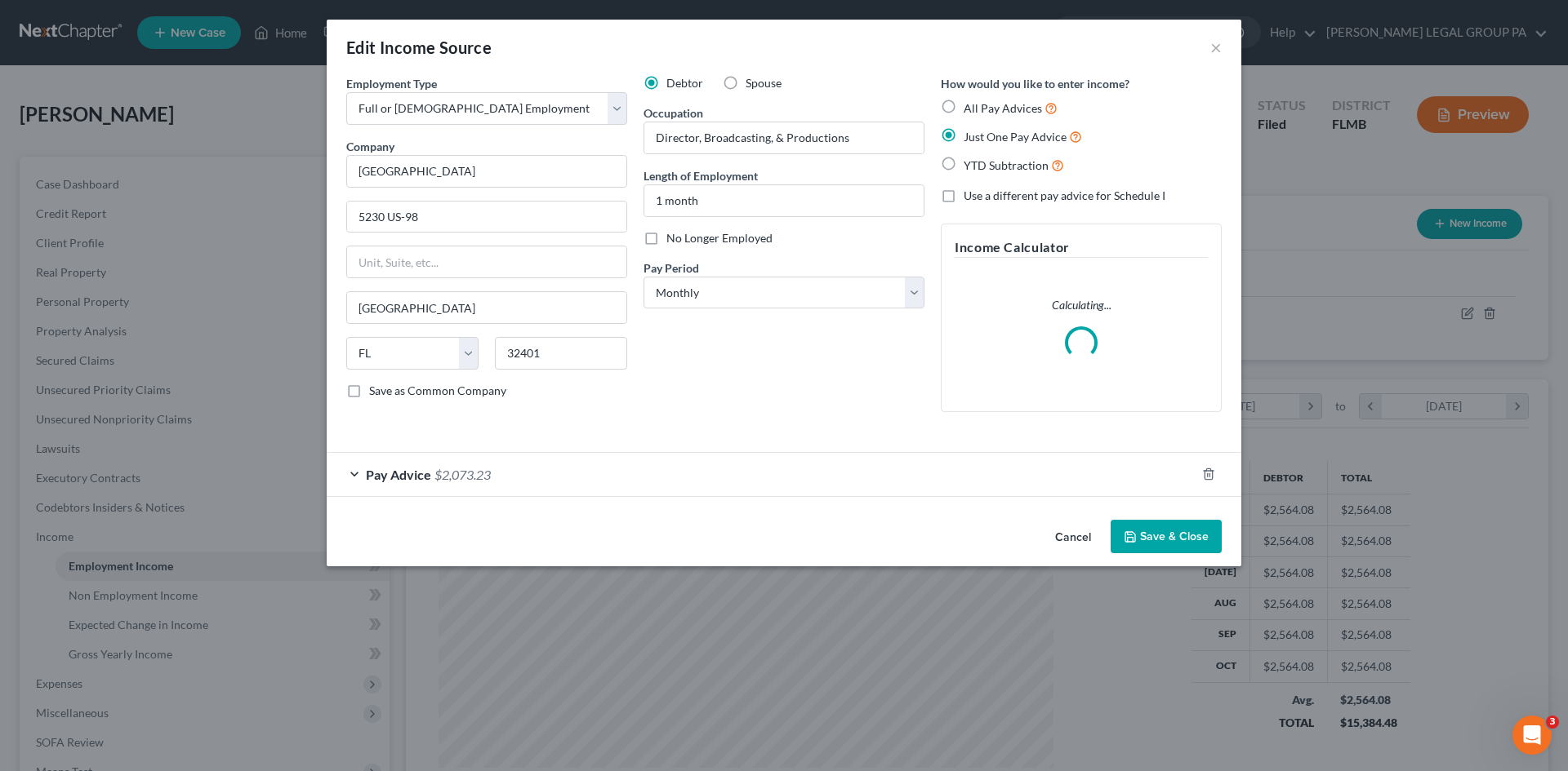
click at [470, 482] on span "$2,073.23" at bounding box center [463, 475] width 56 height 16
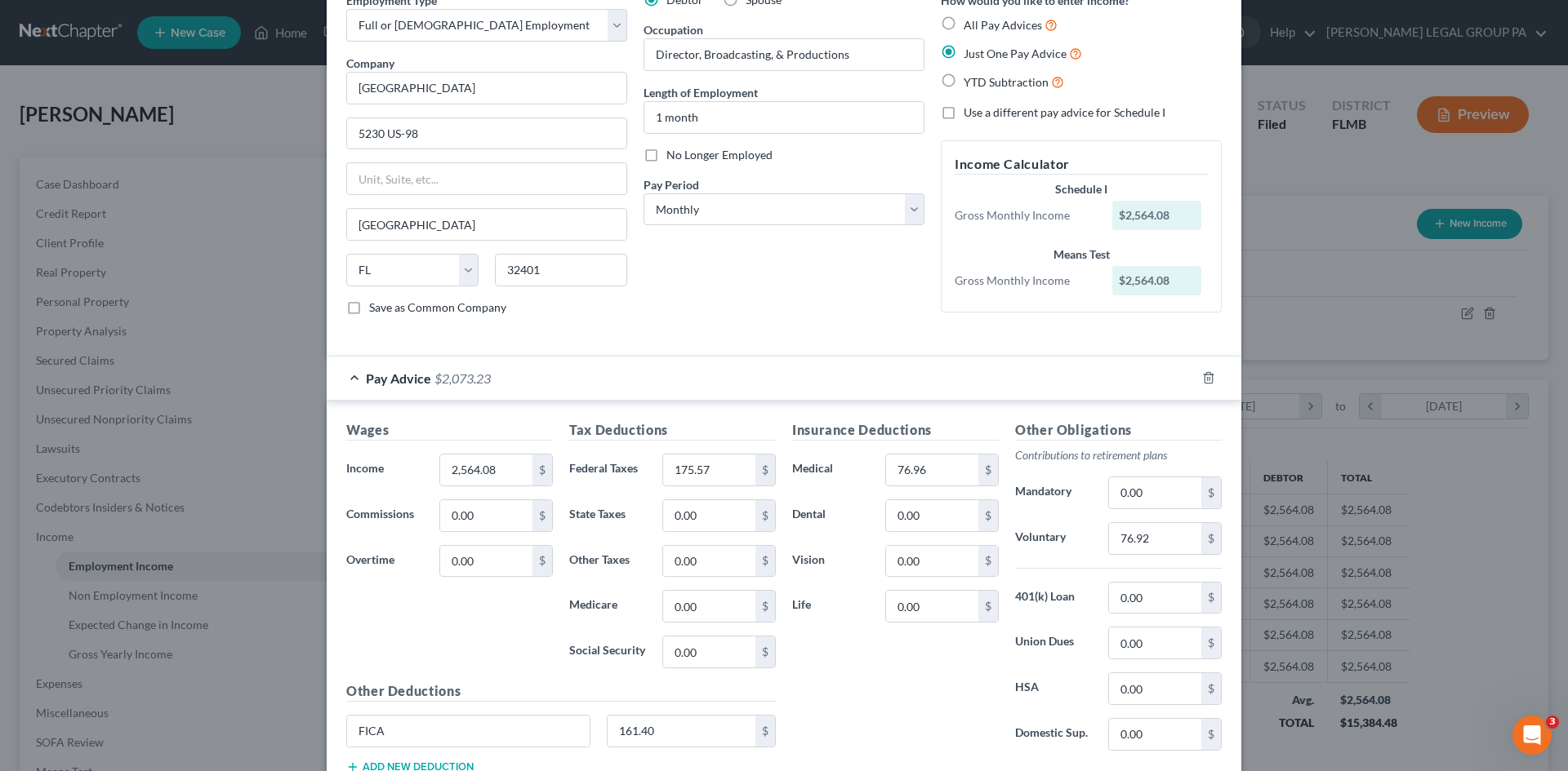
scroll to position [164, 0]
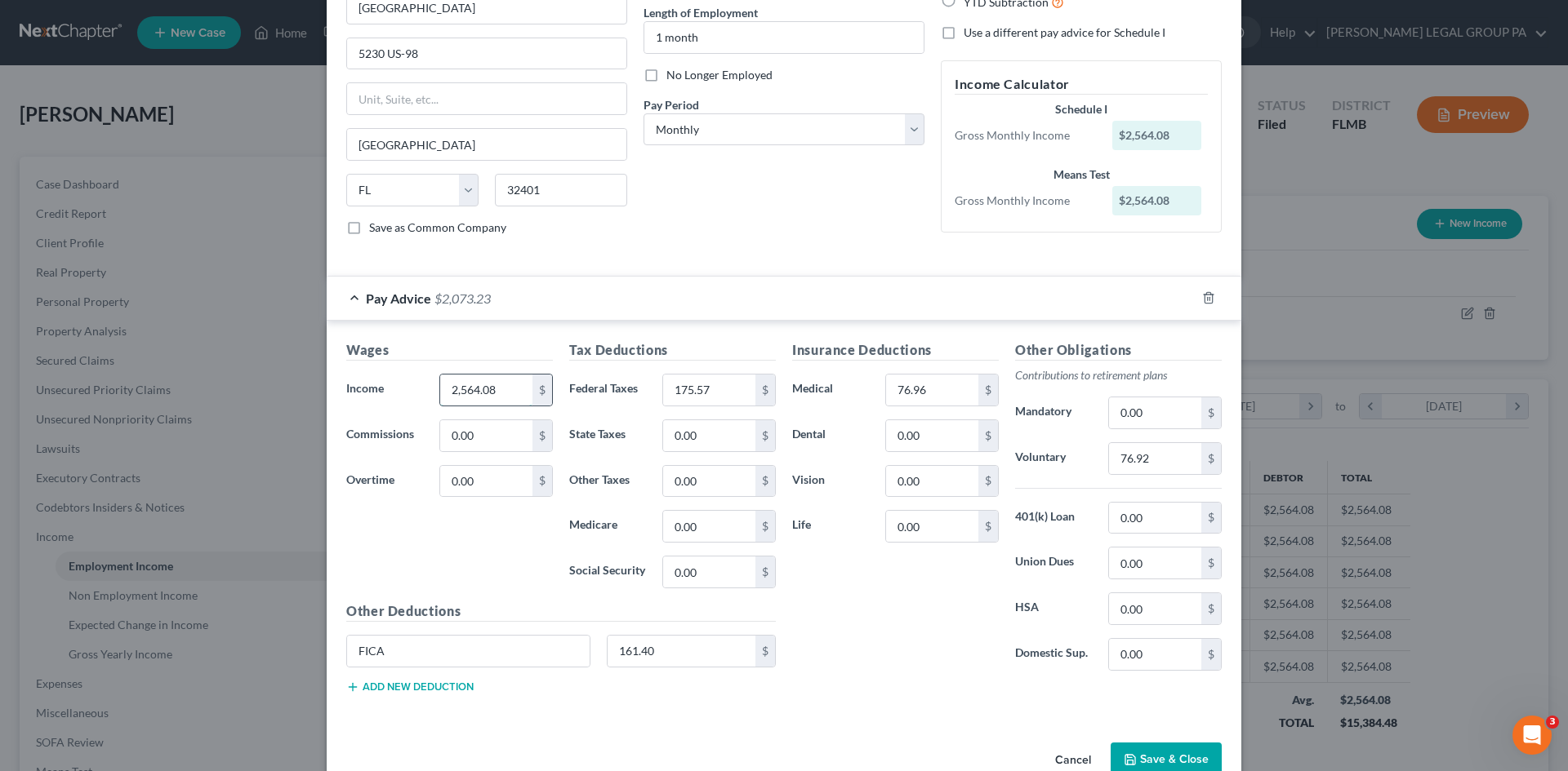
click at [459, 377] on input "2,564.08" at bounding box center [485, 389] width 92 height 31
type input "6,410.17"
click at [696, 394] on input "175.57" at bounding box center [709, 389] width 92 height 31
type input "1,135.03"
click at [853, 646] on div "Insurance Deductions Medical 76.96 $ Dental 0.00 $ Vision 0.00 $ Life 0.00 $" at bounding box center [894, 512] width 222 height 344
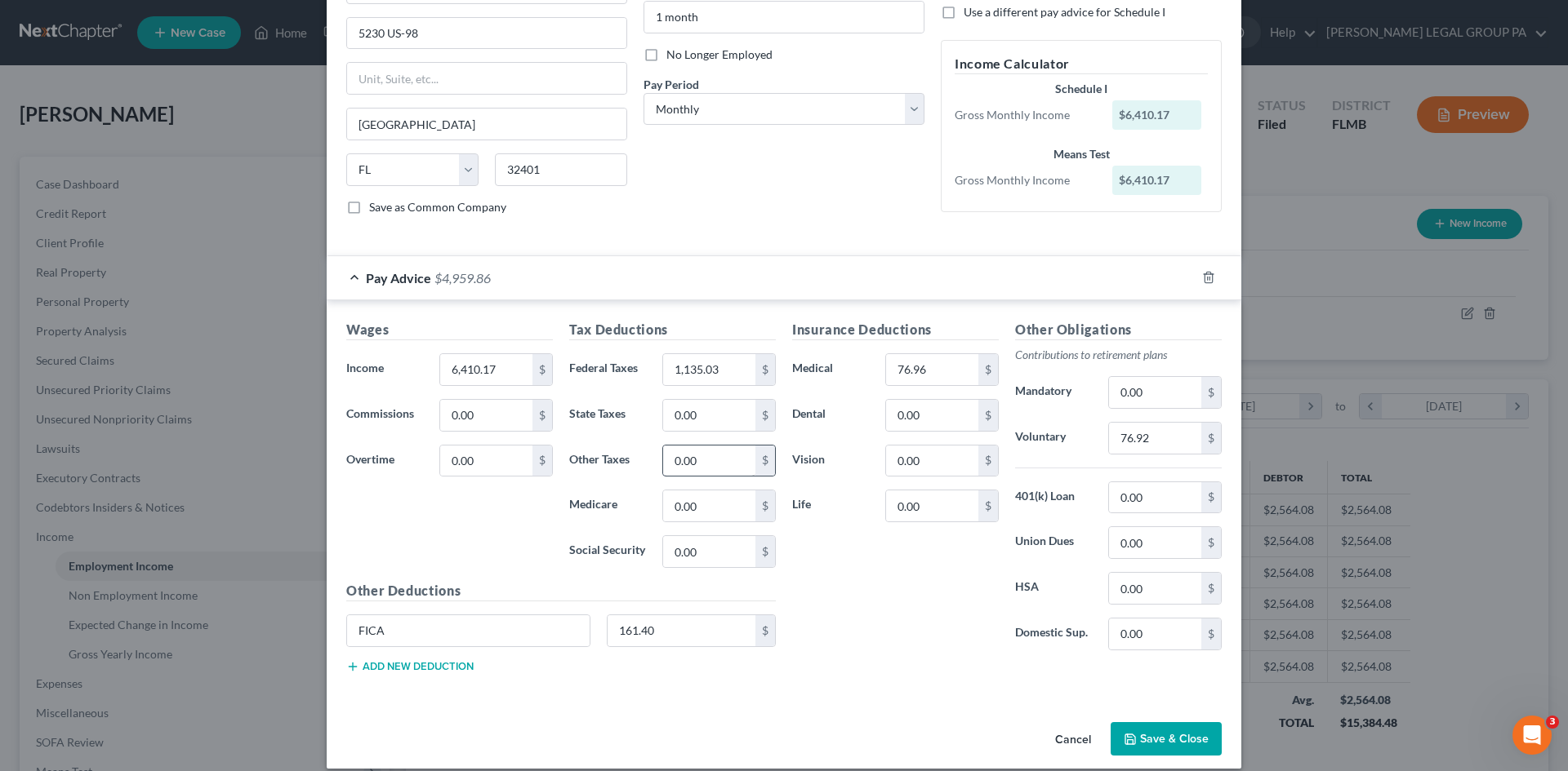
scroll to position [200, 0]
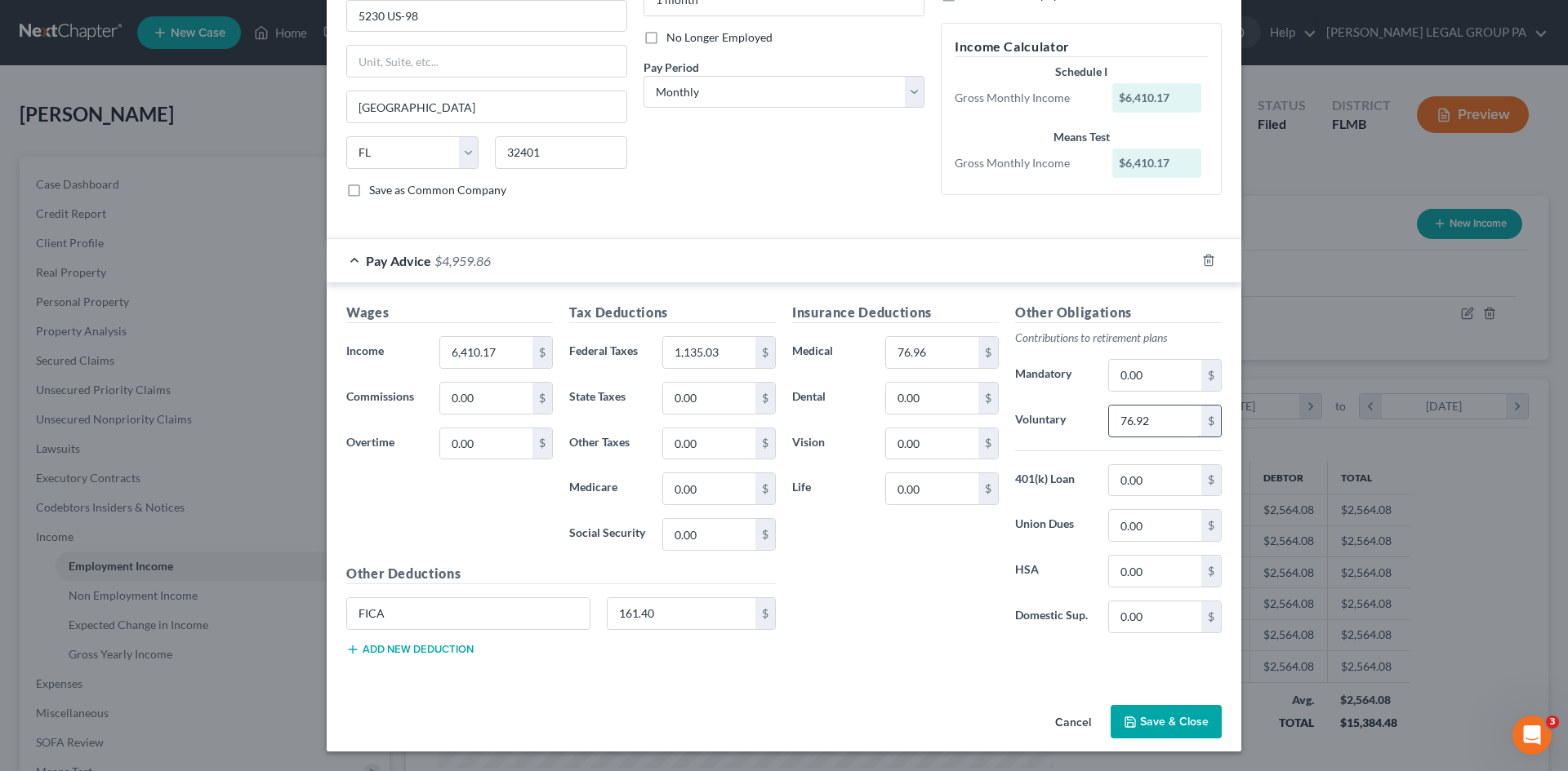
click at [1160, 413] on input "76.92" at bounding box center [1155, 420] width 92 height 31
type input "0.00"
click at [1162, 382] on input "0.00" at bounding box center [1155, 375] width 92 height 31
type input "192.31"
click at [1163, 371] on input "192.31" at bounding box center [1155, 375] width 92 height 31
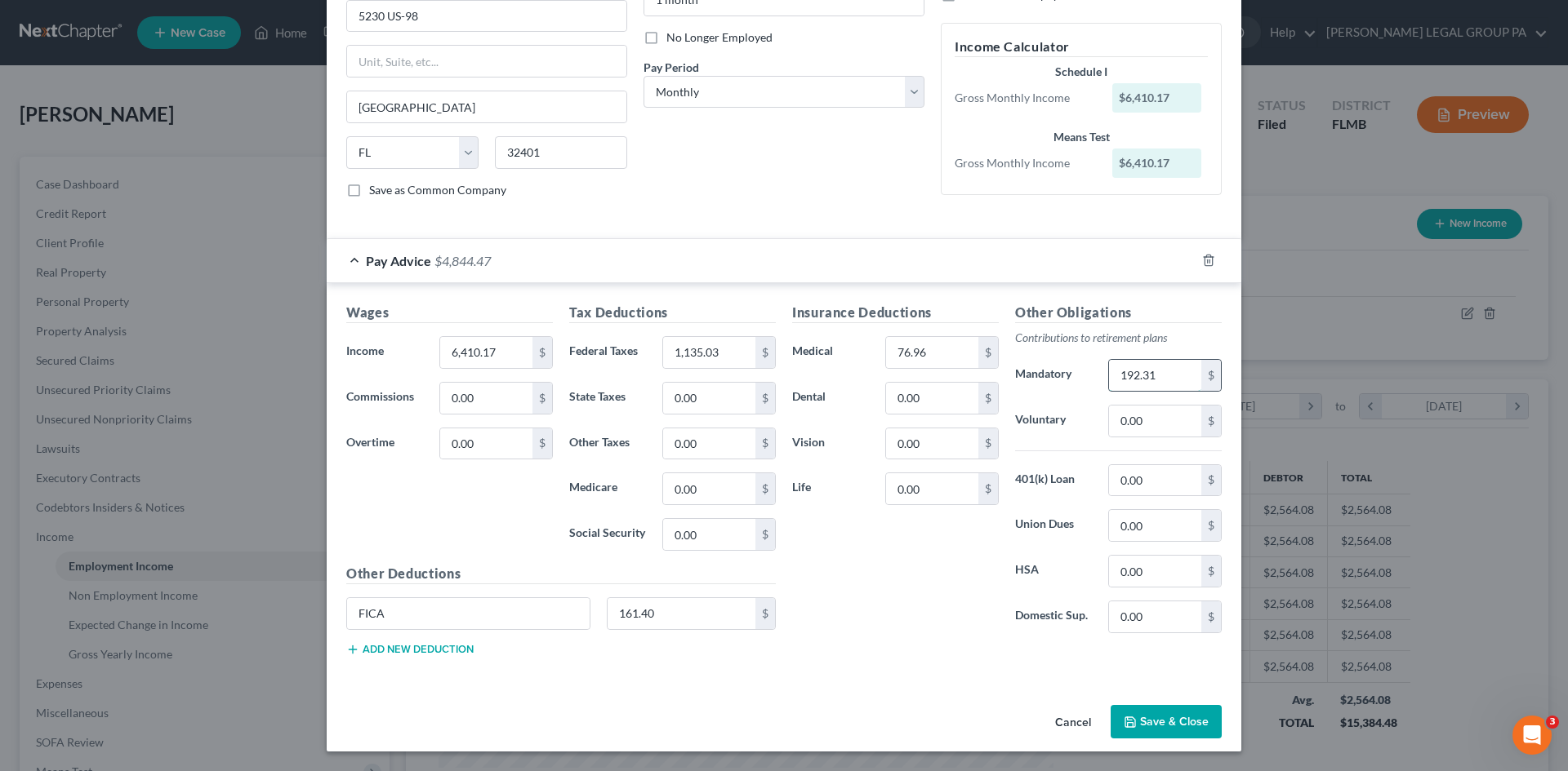
click at [1163, 371] on input "192.31" at bounding box center [1155, 375] width 92 height 31
type input "0.00"
click at [1136, 426] on input "0.00" at bounding box center [1155, 420] width 92 height 31
type input "192.31"
click at [896, 553] on div "Insurance Deductions Medical 76.96 $ Dental 0.00 $ Vision 0.00 $ Life 0.00 $" at bounding box center [894, 474] width 222 height 344
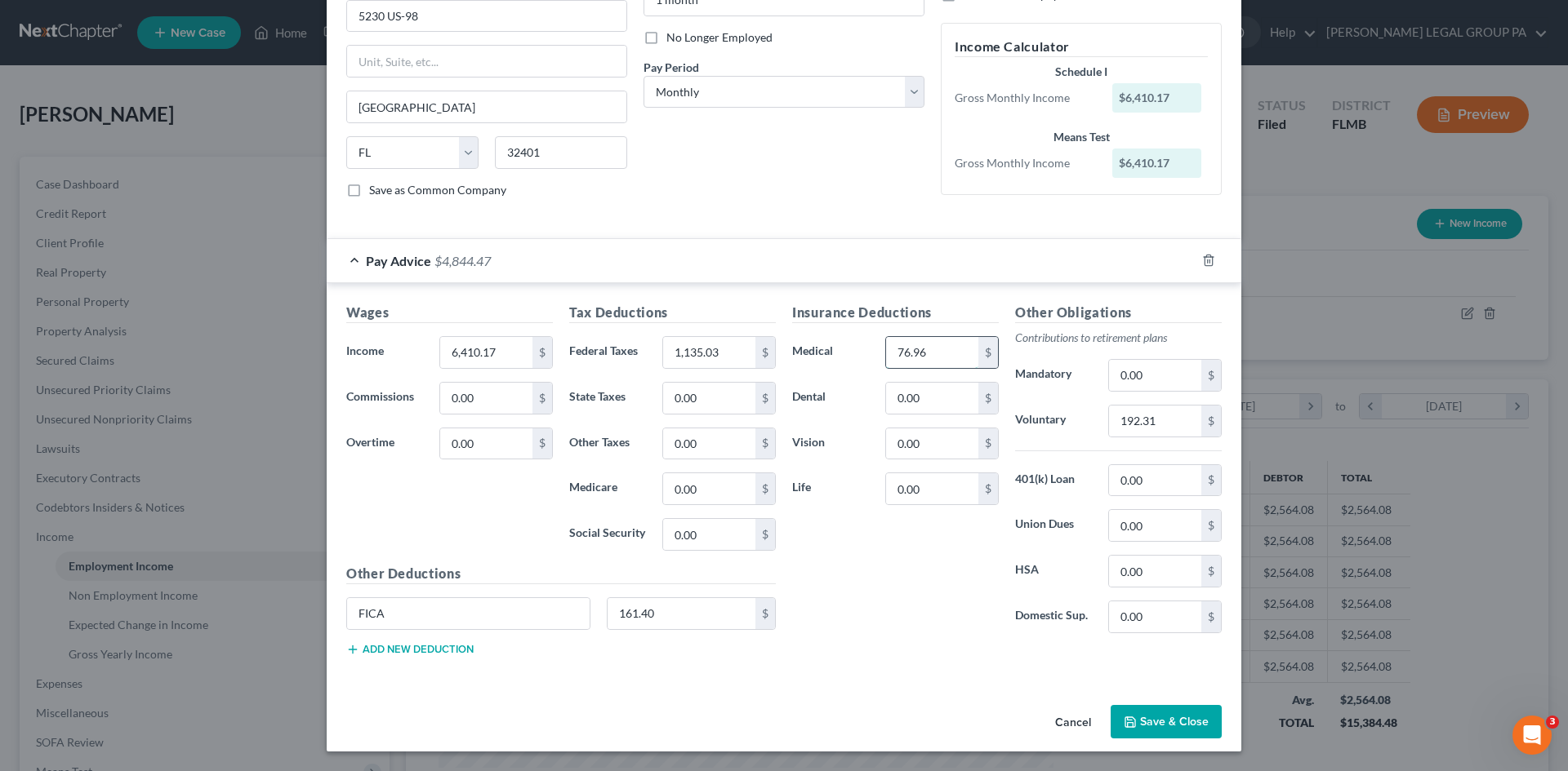
click at [926, 357] on input "76.96" at bounding box center [931, 352] width 92 height 31
type input "102.94"
click at [955, 557] on div "Insurance Deductions Medical 102.94 $ Dental 0.00 $ Vision 0.00 $ Life 0.00 $" at bounding box center [894, 474] width 222 height 344
click at [484, 605] on input "FICA" at bounding box center [469, 614] width 243 height 31
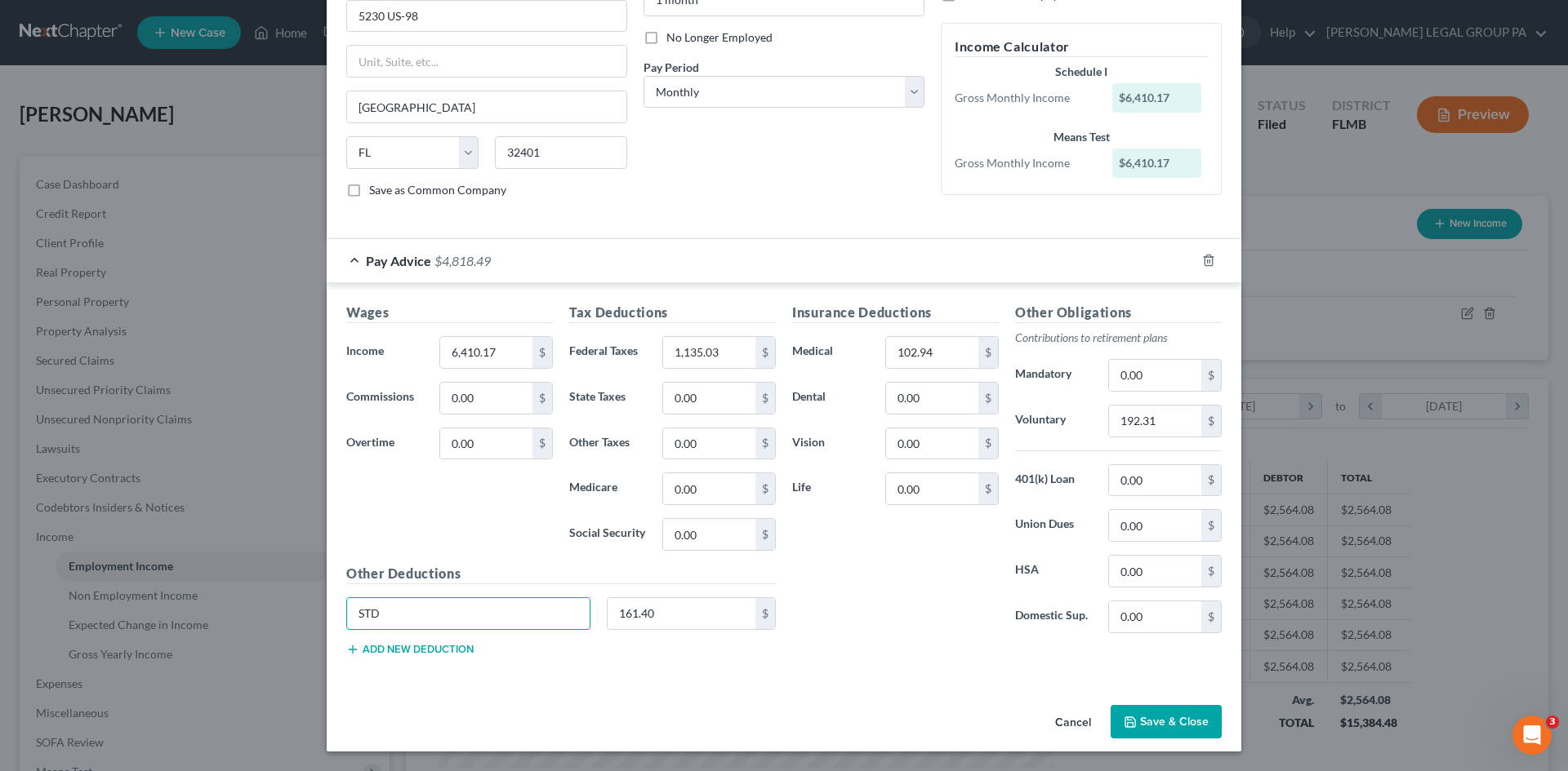
type input "STD"
click at [443, 644] on button "Add new deduction" at bounding box center [410, 650] width 128 height 13
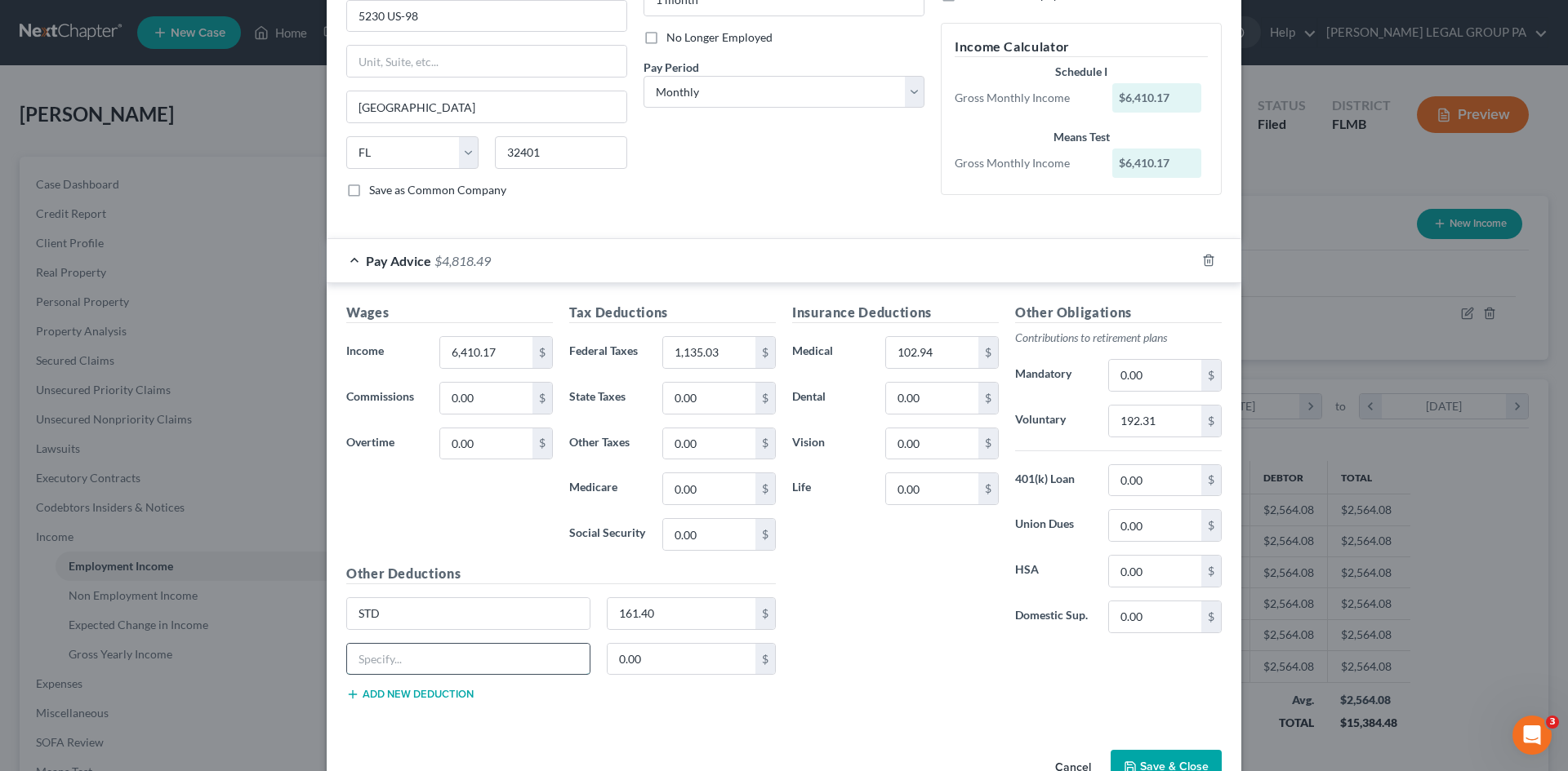
click at [458, 648] on input "text" at bounding box center [469, 659] width 243 height 31
type input "LTD"
click at [648, 612] on input "161.40" at bounding box center [682, 614] width 149 height 31
type input "31.96"
click at [660, 666] on input "0.00" at bounding box center [682, 659] width 149 height 31
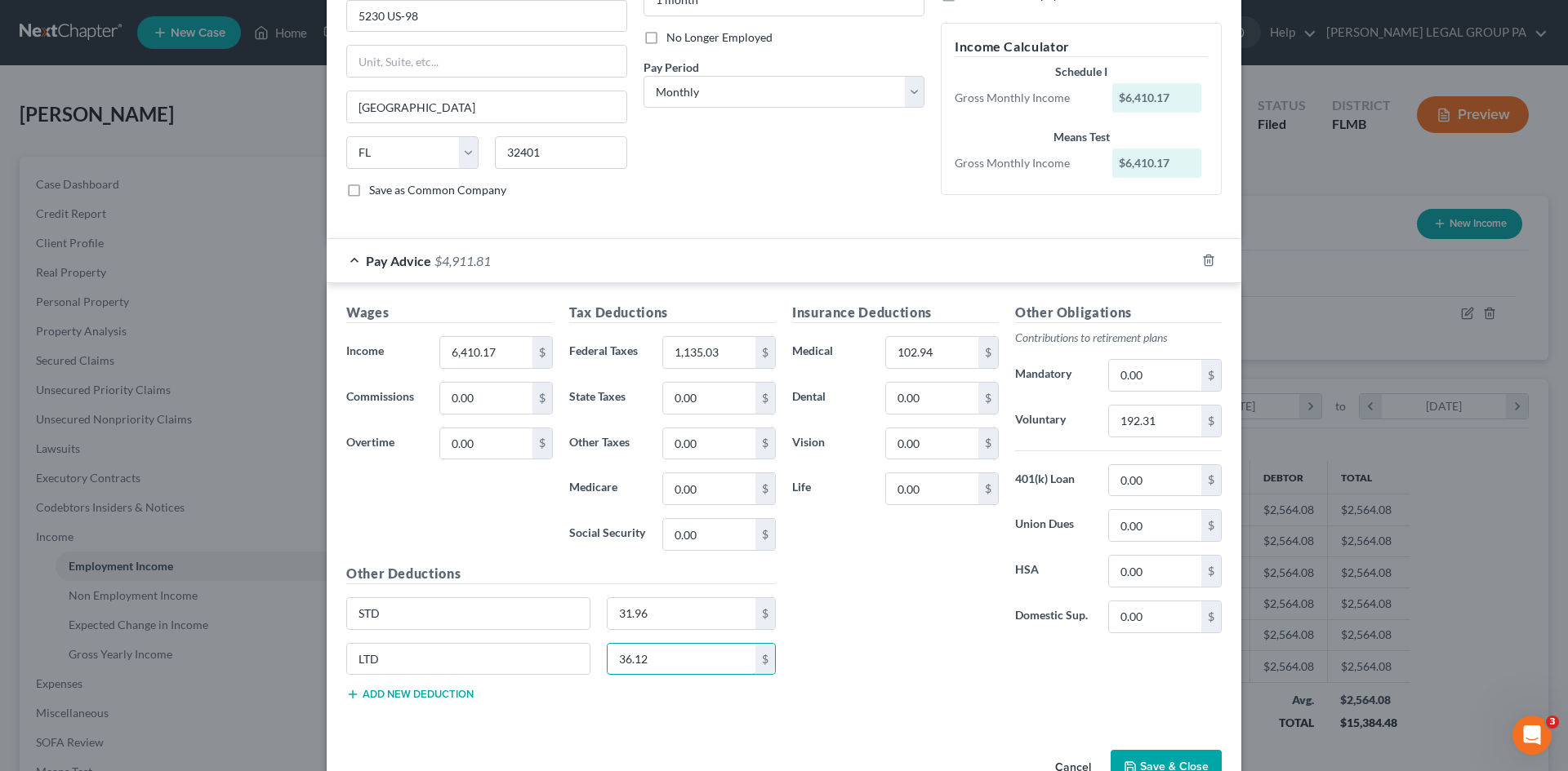
type input "36.12"
click at [917, 712] on div "Insurance Deductions Medical 102.94 $ Dental 0.00 $ Vision 0.00 $ Life 0.00 $ O…" at bounding box center [1006, 508] width 446 height 411
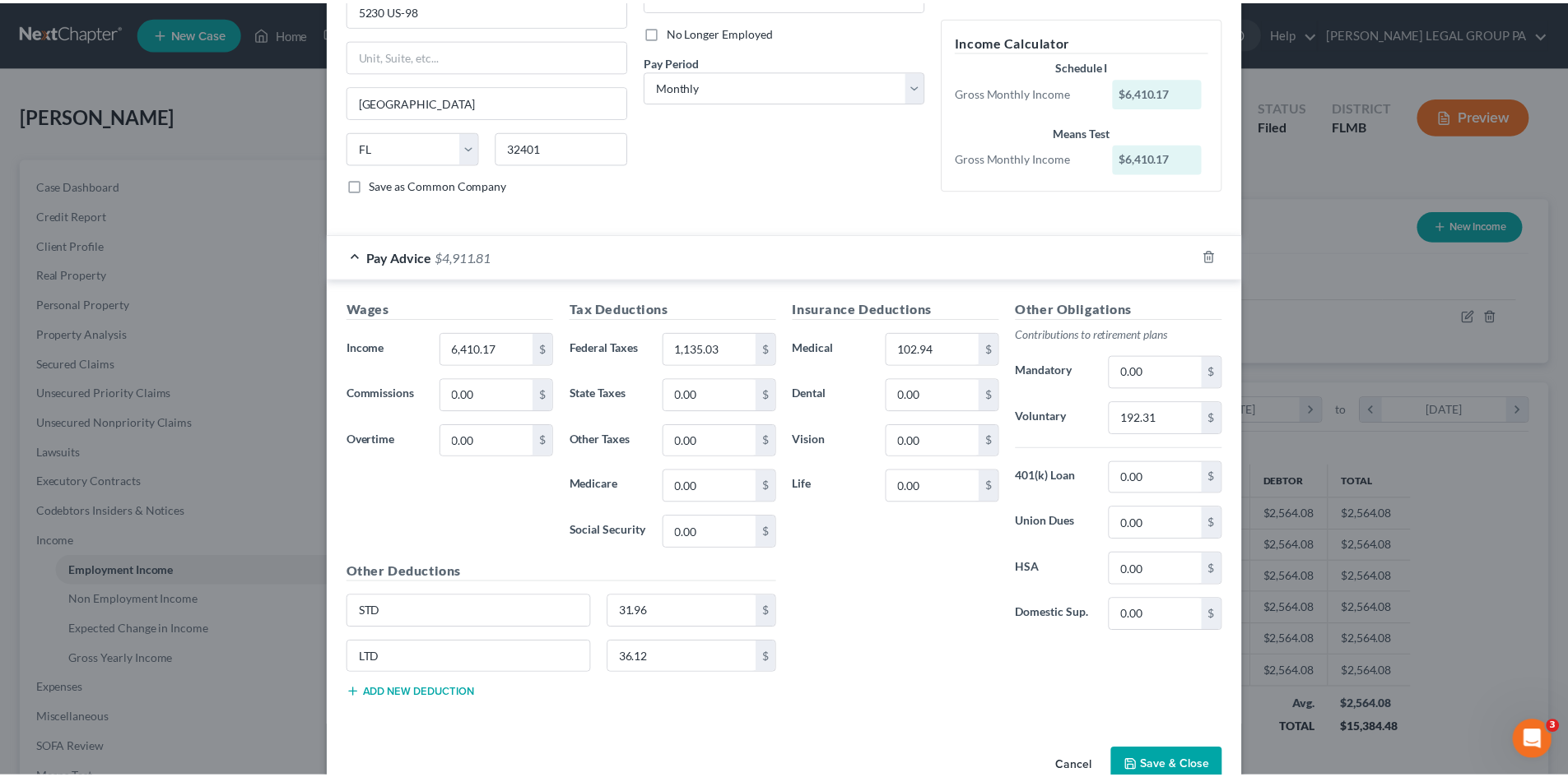
scroll to position [248, 0]
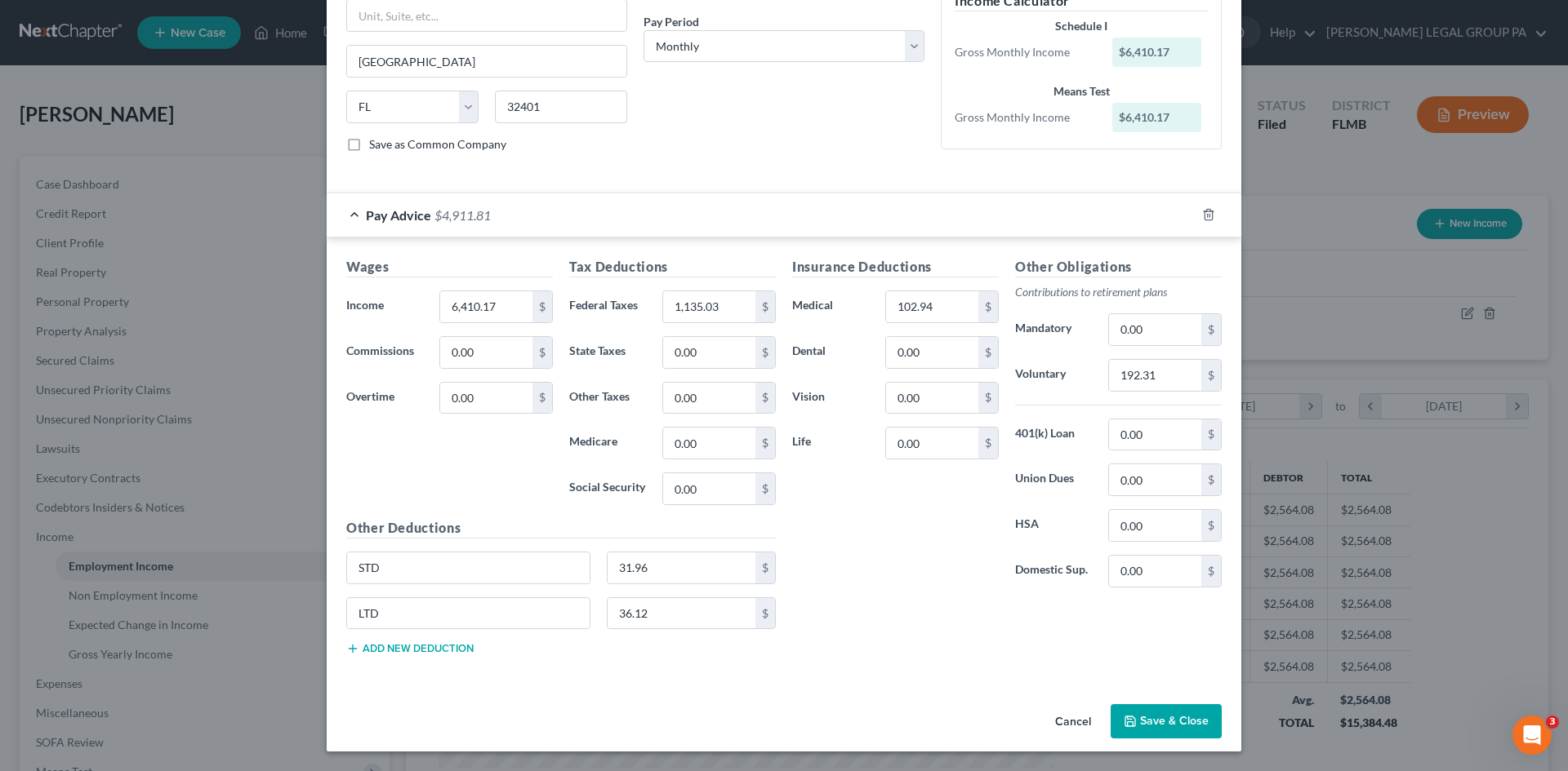
click at [1188, 724] on button "Save & Close" at bounding box center [1166, 721] width 111 height 34
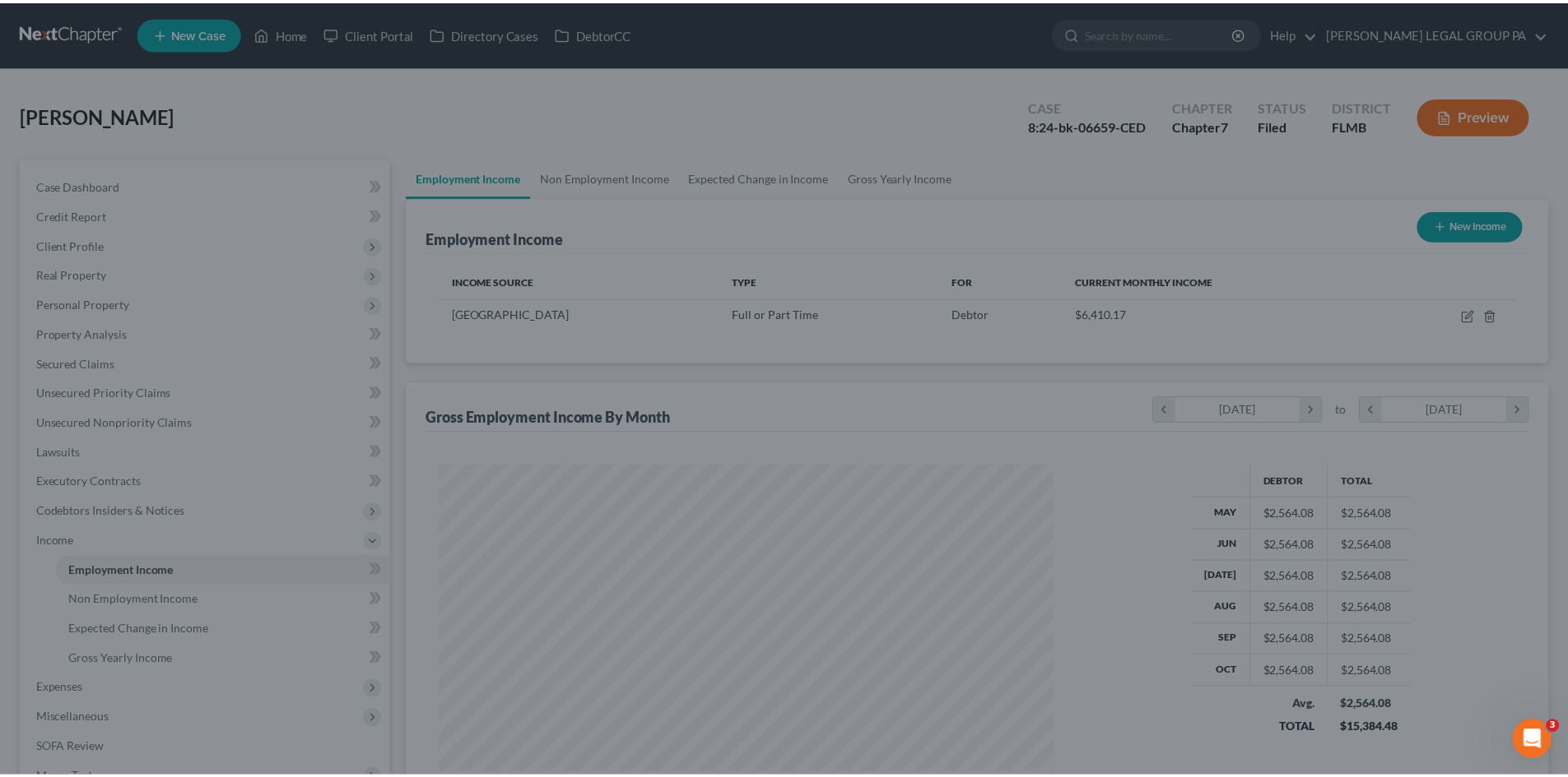
scroll to position [822368, 822400]
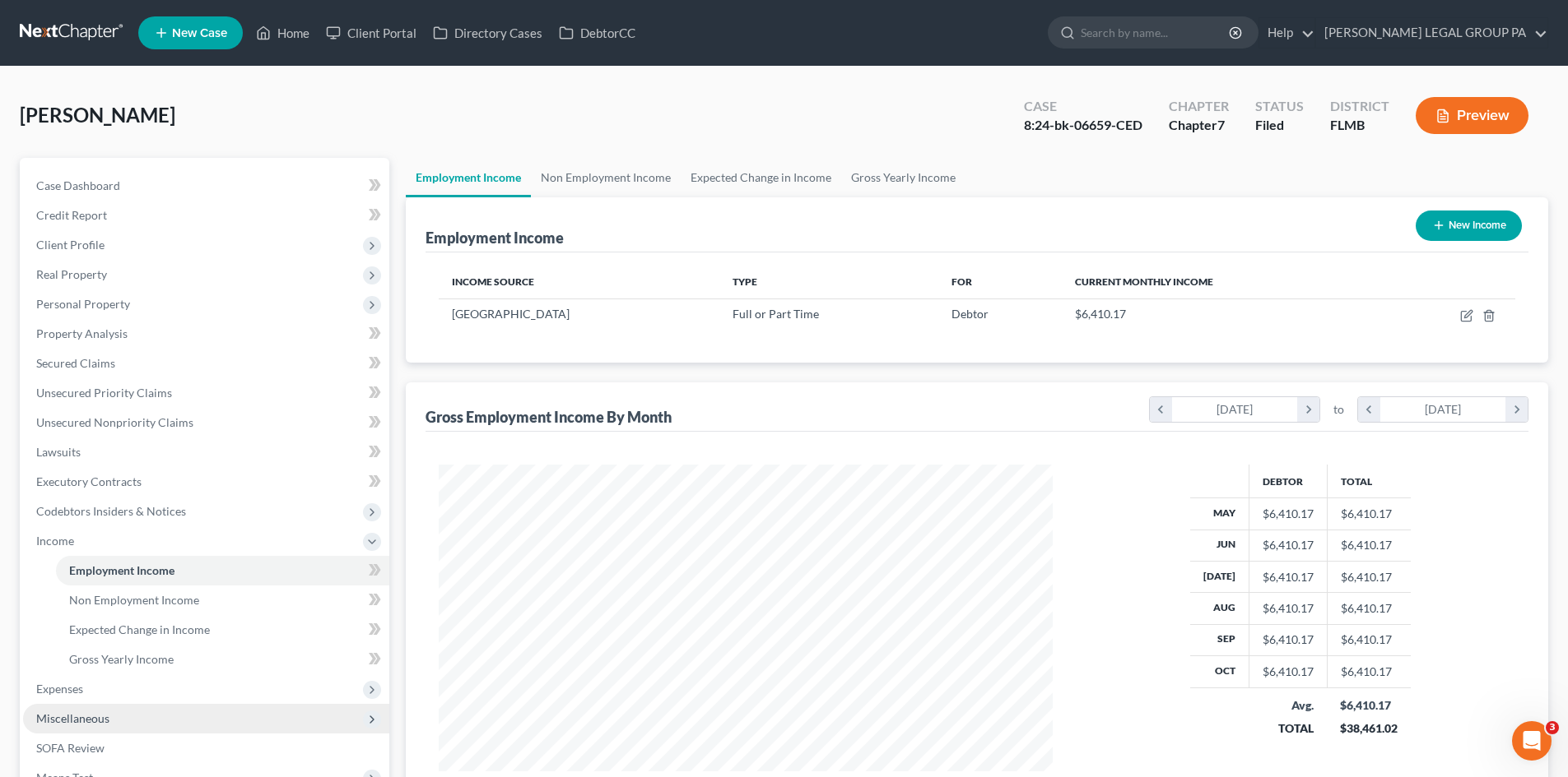
click at [74, 708] on span "Miscellaneous" at bounding box center [206, 719] width 366 height 29
click at [102, 579] on span "Expenses" at bounding box center [206, 571] width 366 height 29
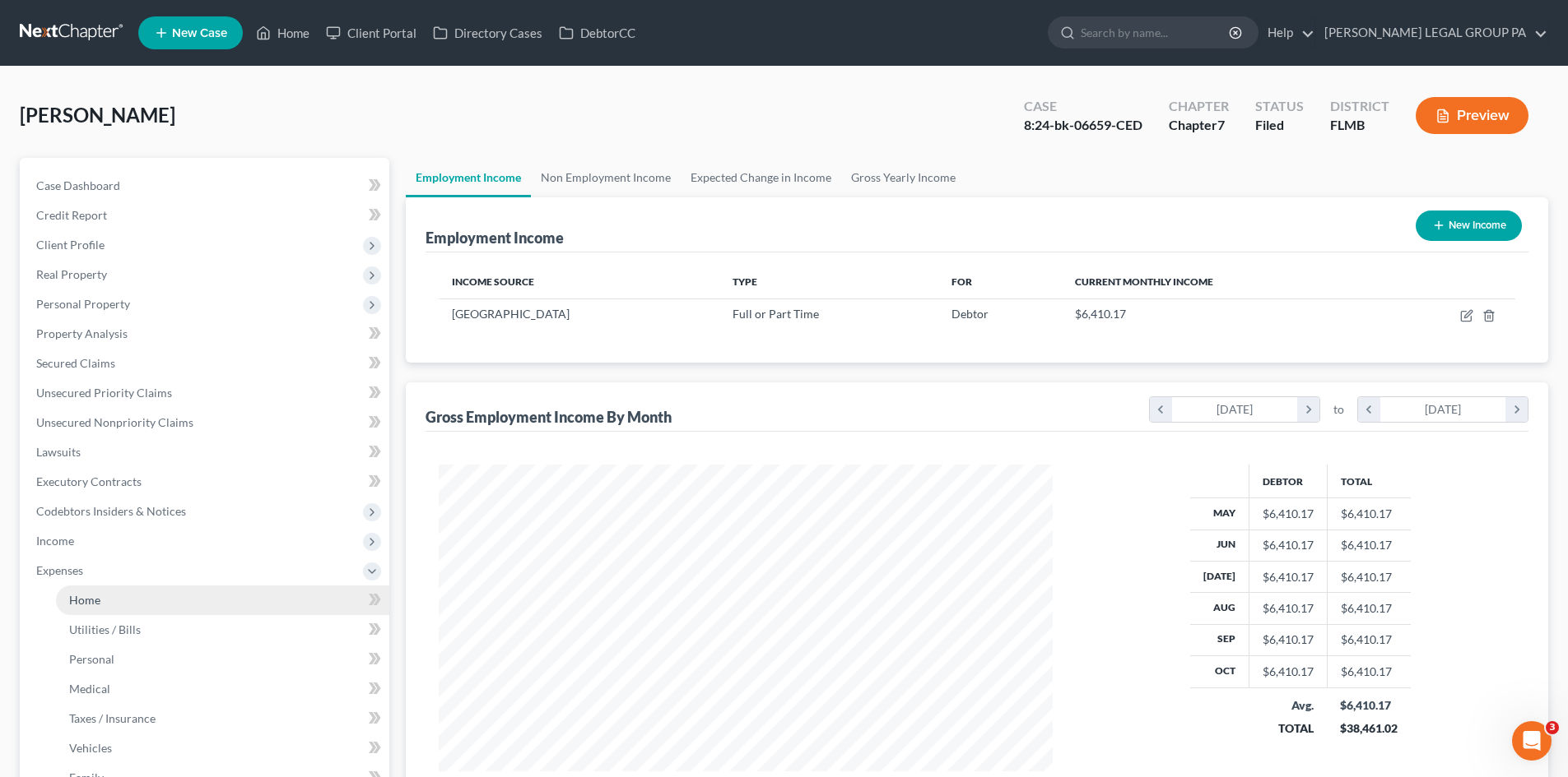
click at [121, 607] on link "Home" at bounding box center [222, 600] width 333 height 29
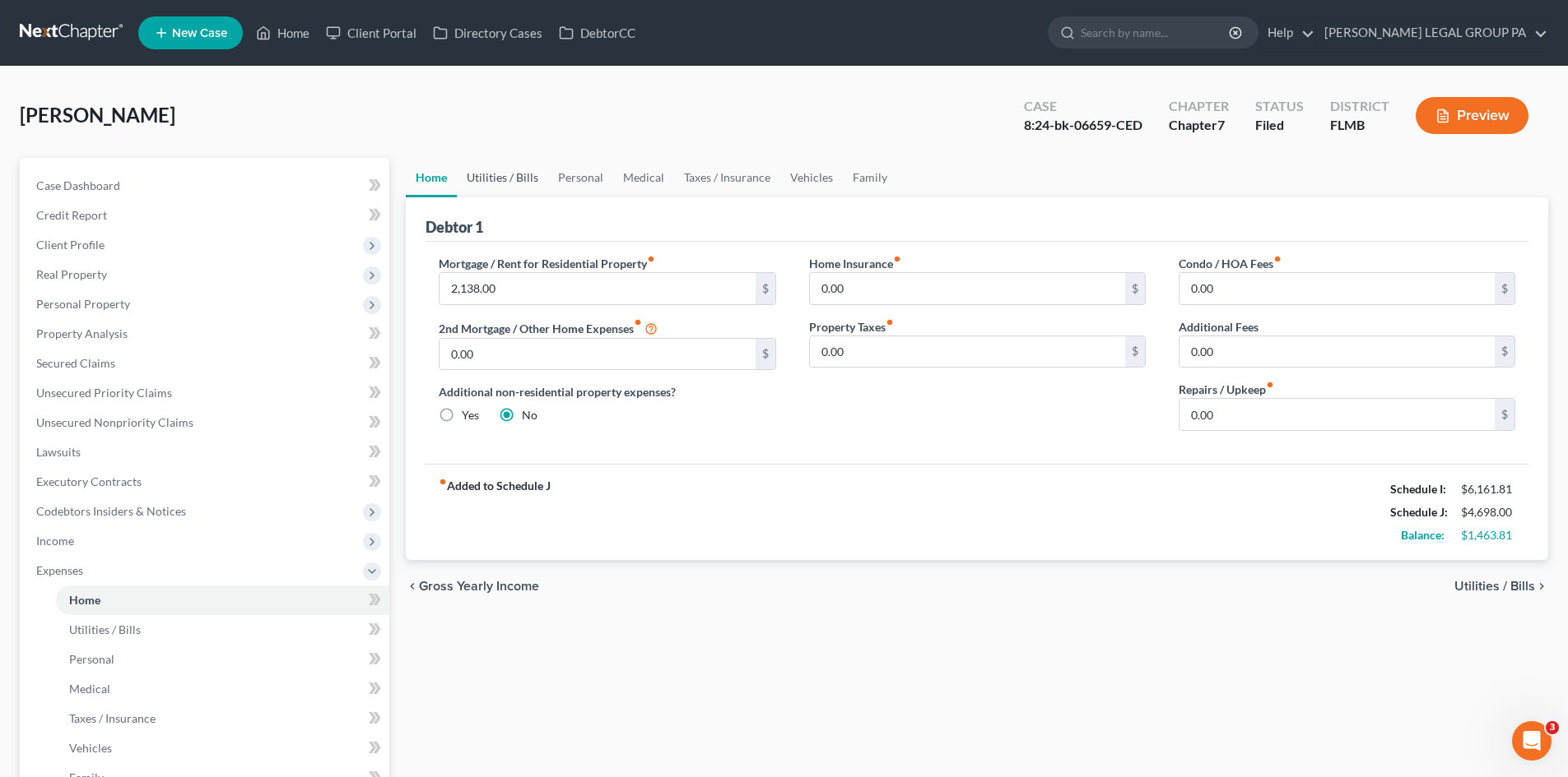
click at [518, 170] on link "Utilities / Bills" at bounding box center [502, 177] width 91 height 40
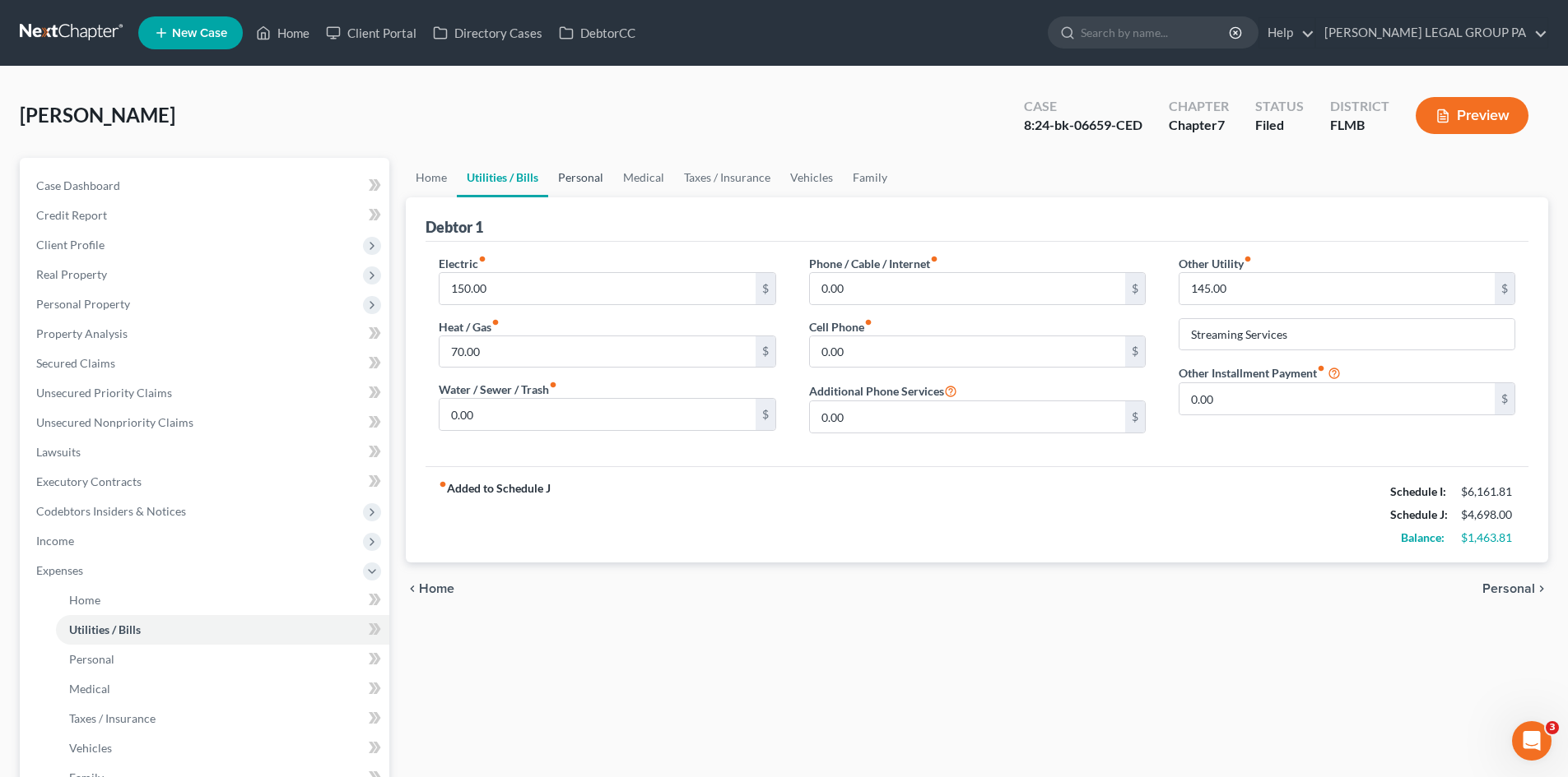
click at [597, 172] on link "Personal" at bounding box center [580, 177] width 65 height 40
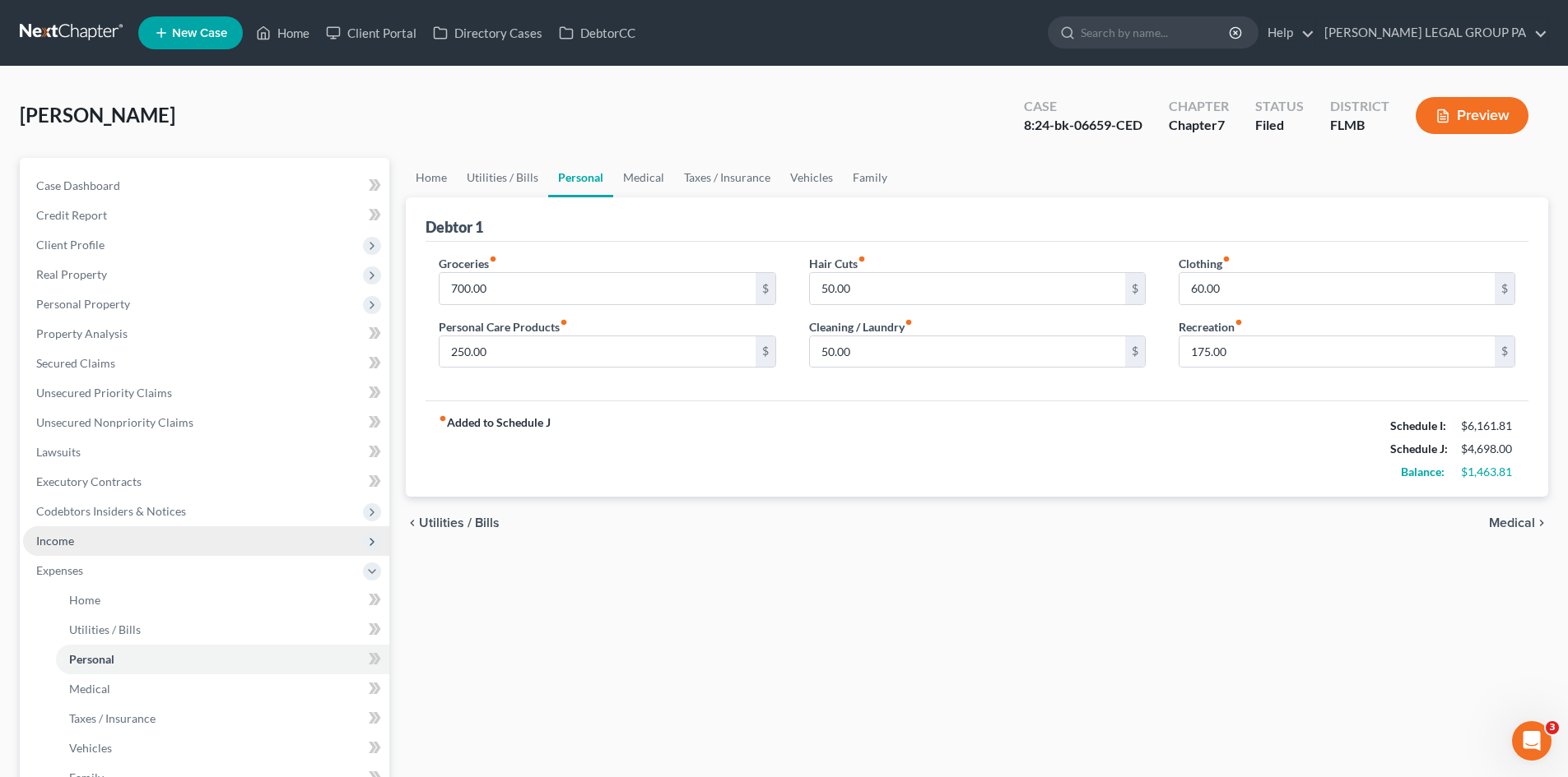
click at [98, 538] on span "Income" at bounding box center [206, 540] width 366 height 29
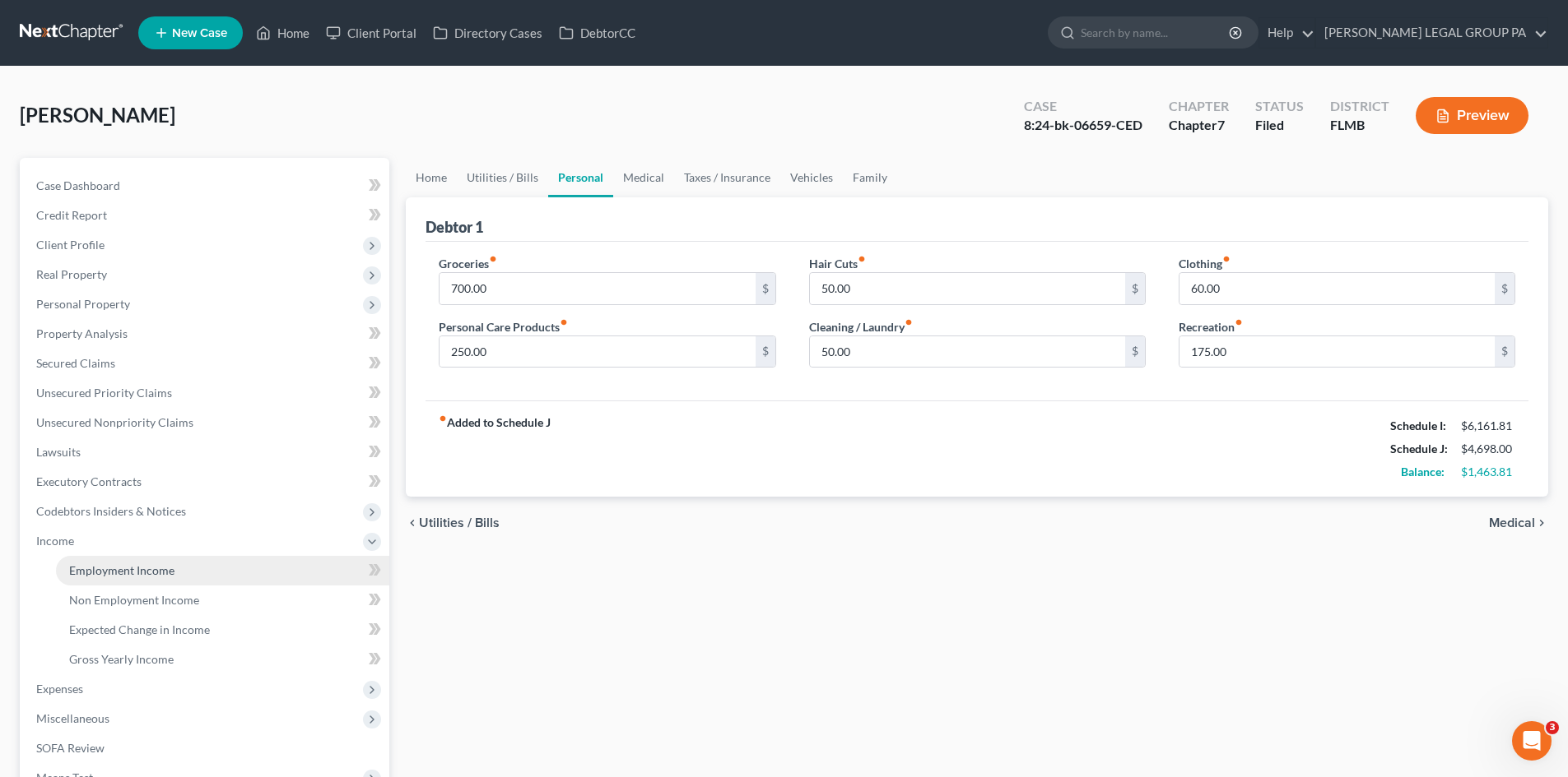
click at [100, 562] on link "Employment Income" at bounding box center [222, 571] width 333 height 29
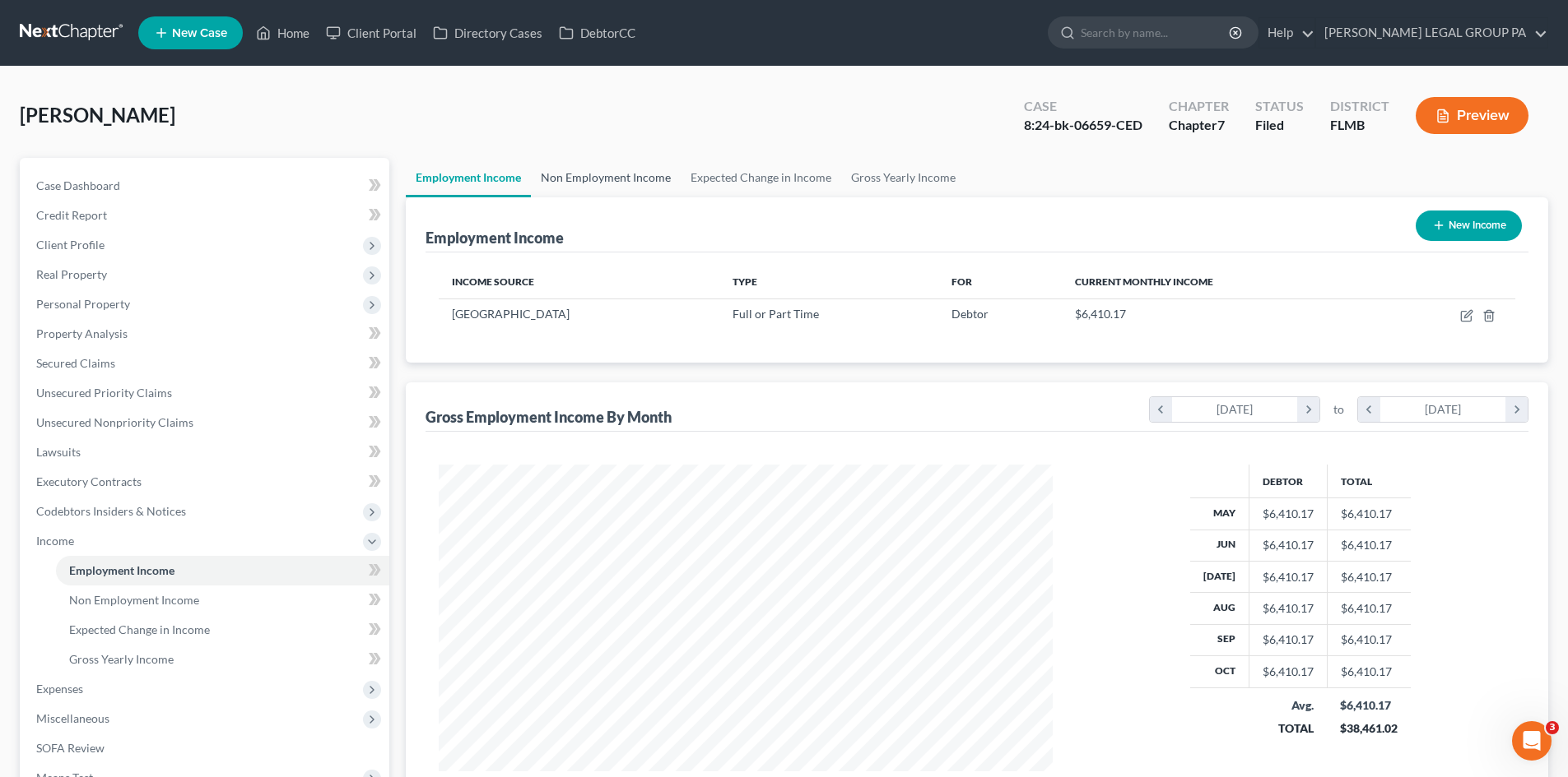
scroll to position [307, 647]
click at [587, 183] on link "Non Employment Income" at bounding box center [605, 177] width 150 height 40
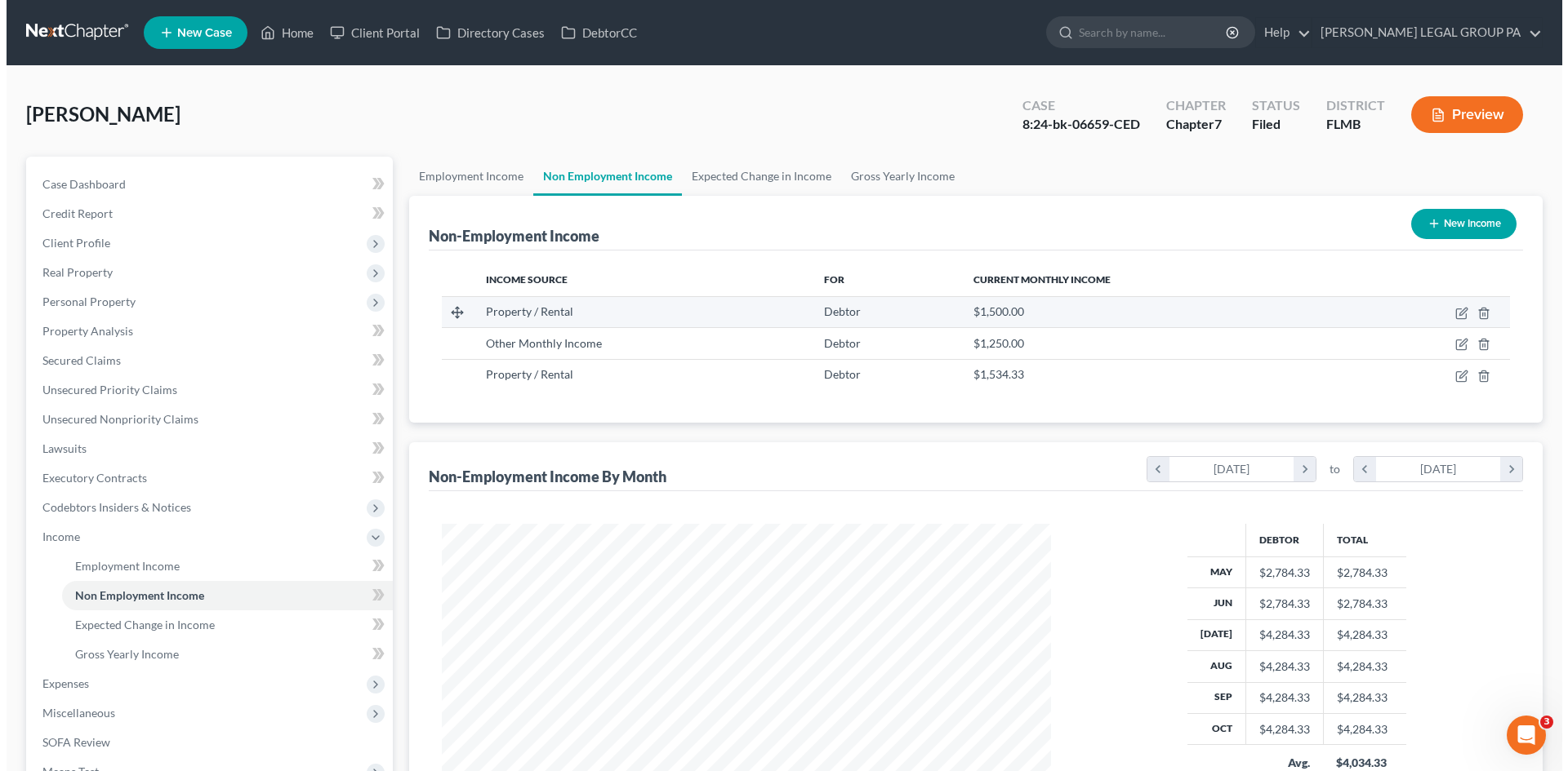
scroll to position [304, 642]
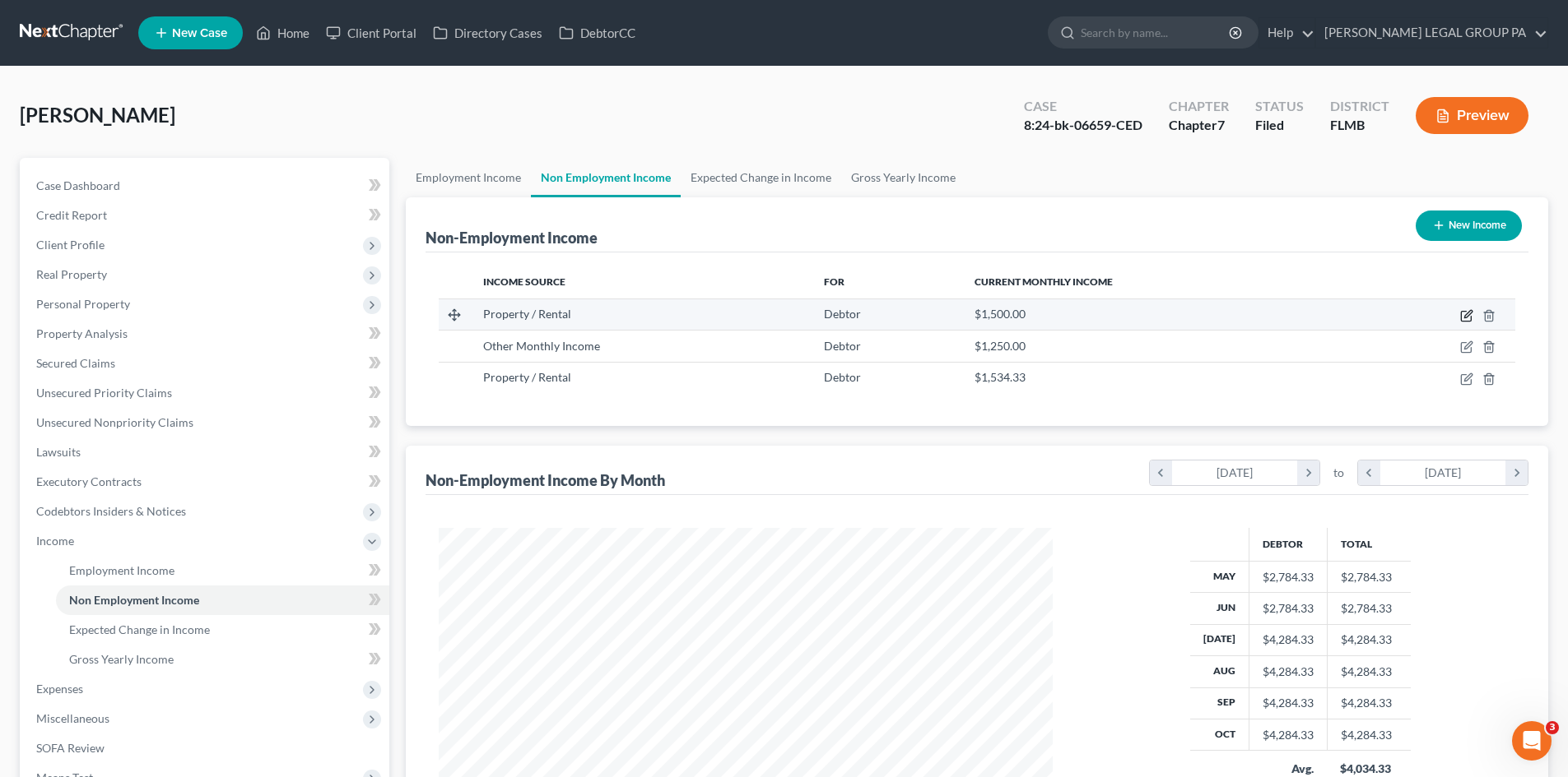
click at [1466, 315] on icon "button" at bounding box center [1468, 314] width 7 height 7
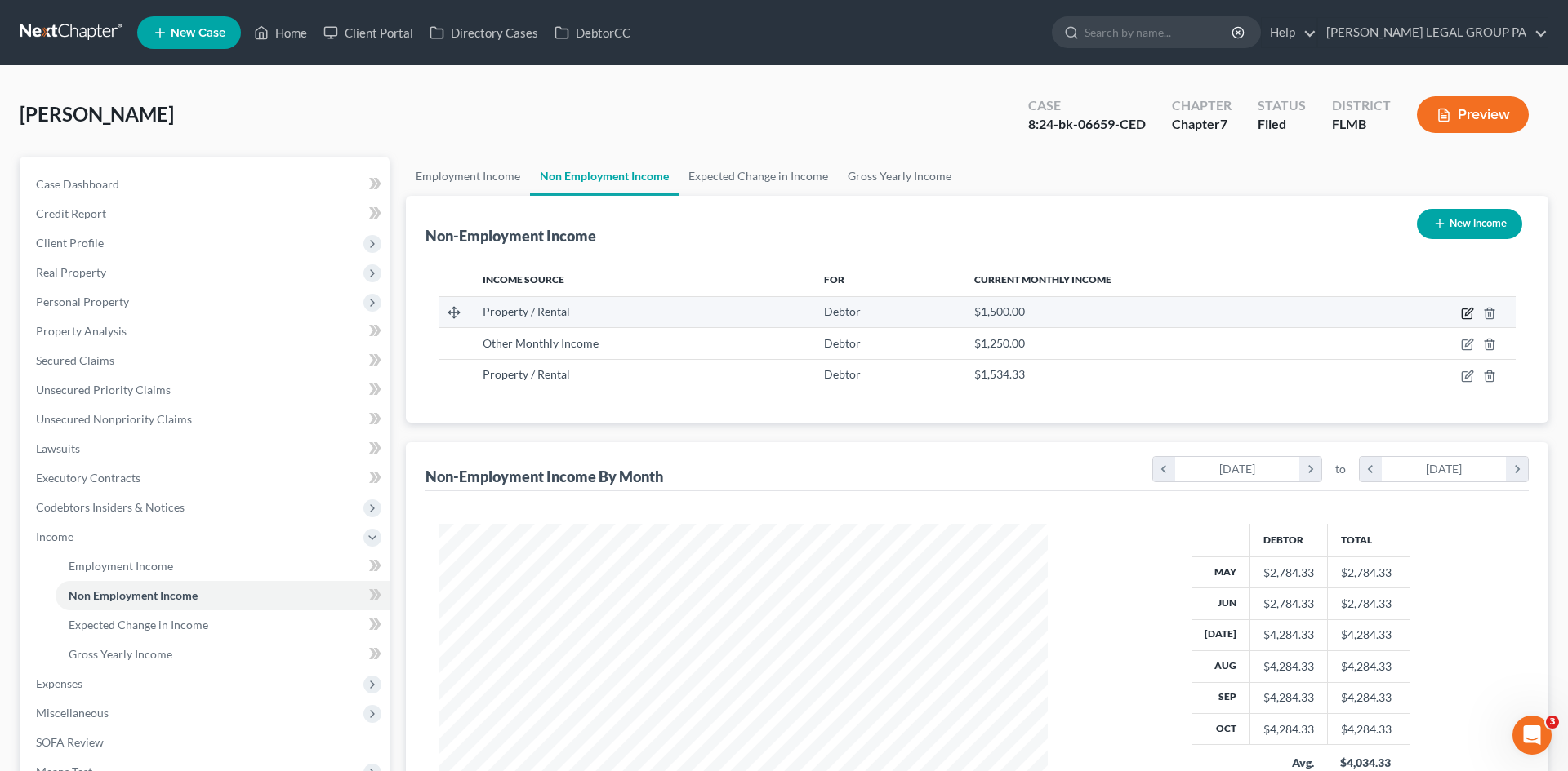
select select "9"
select select "0"
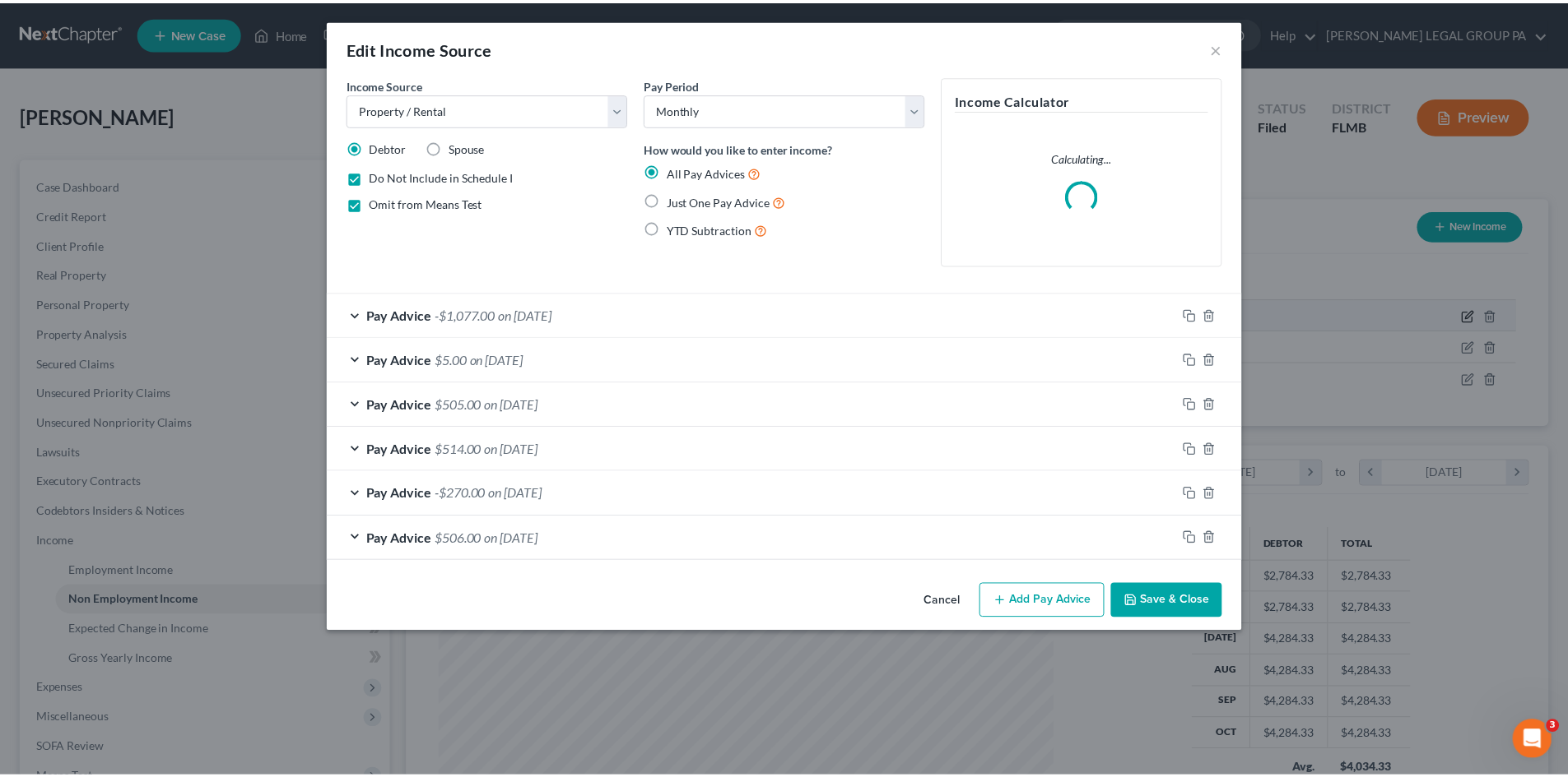
scroll to position [309, 652]
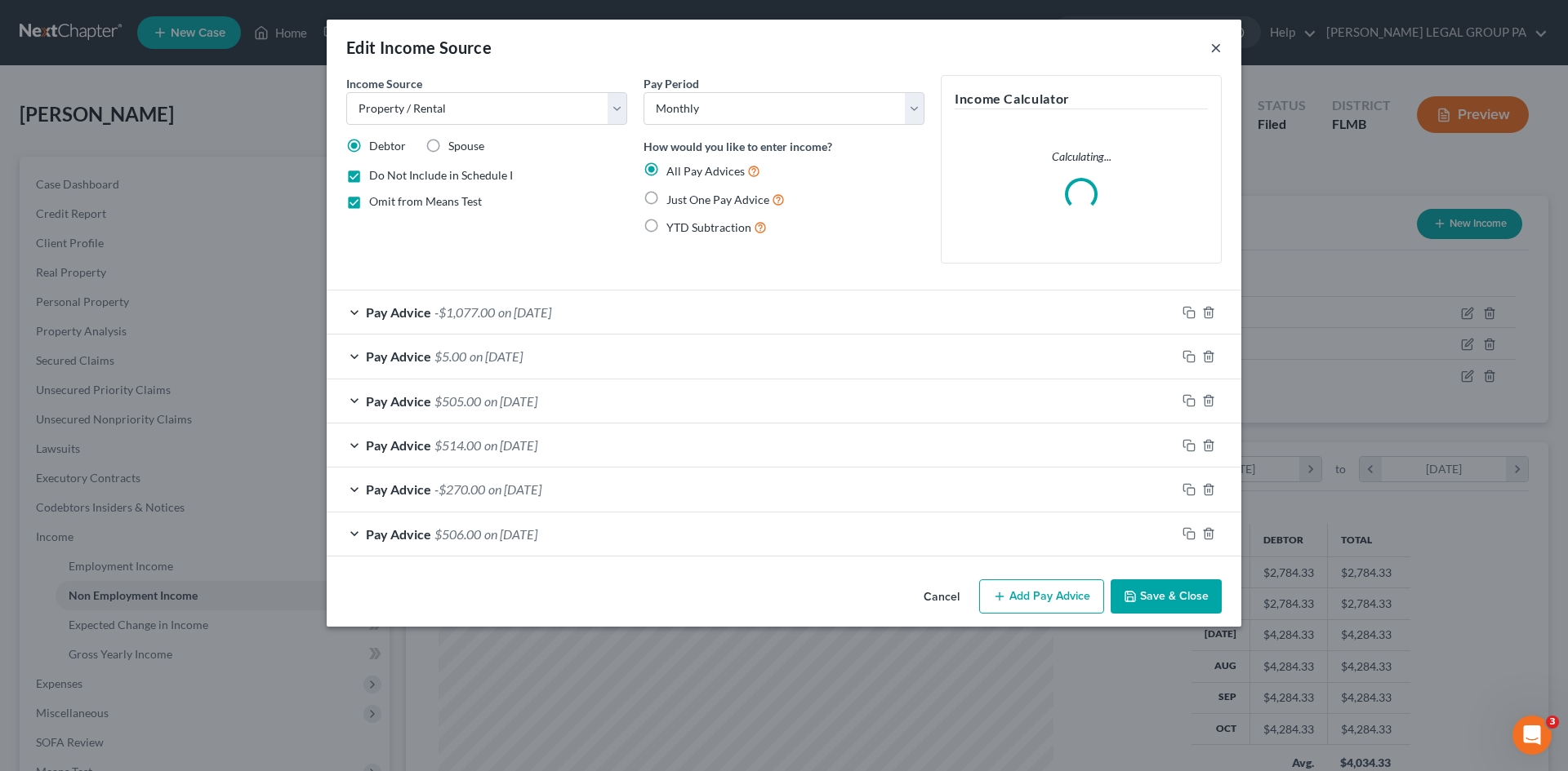
click at [1219, 47] on button "×" at bounding box center [1215, 47] width 11 height 19
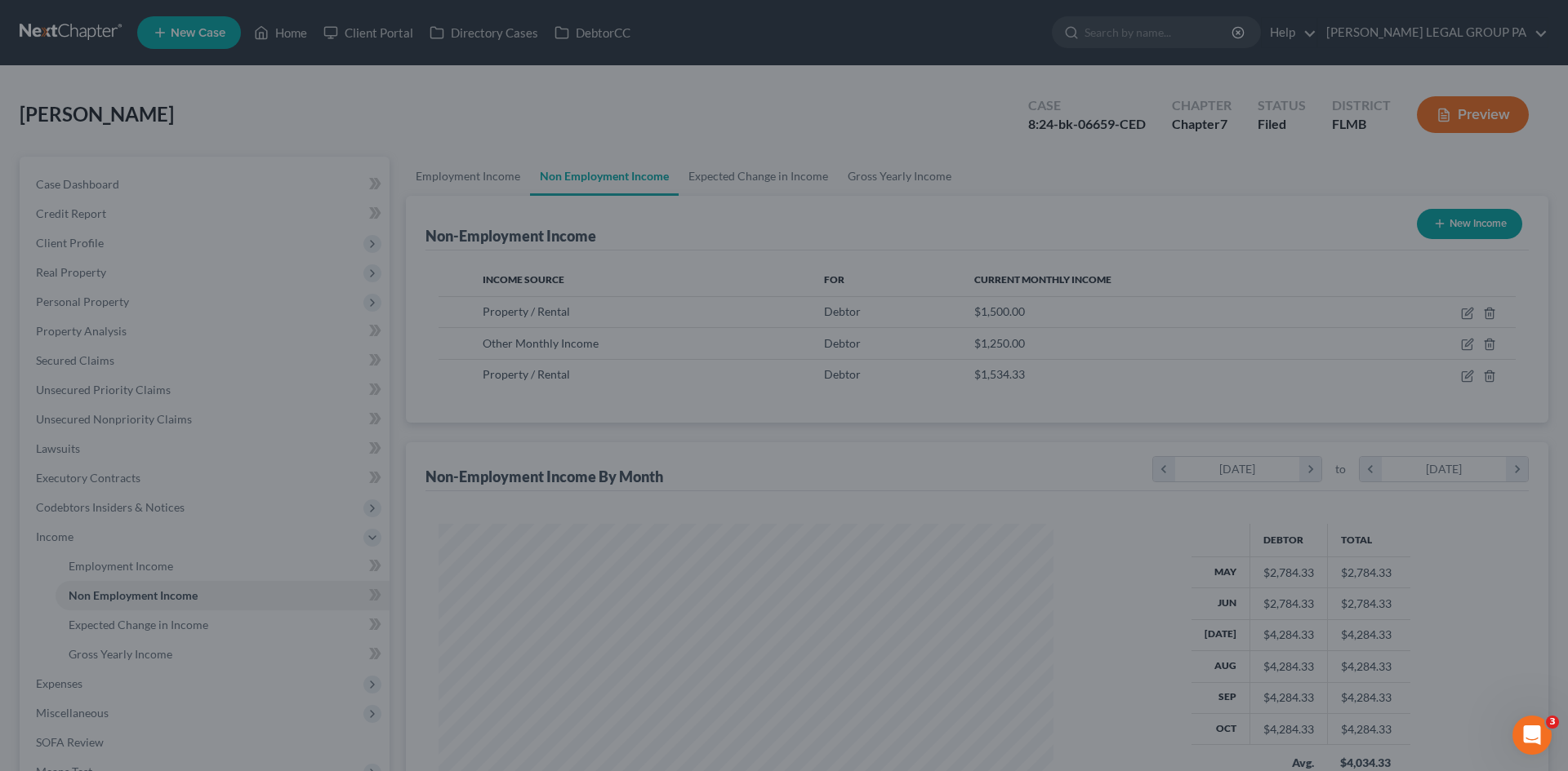
scroll to position [816018, 815943]
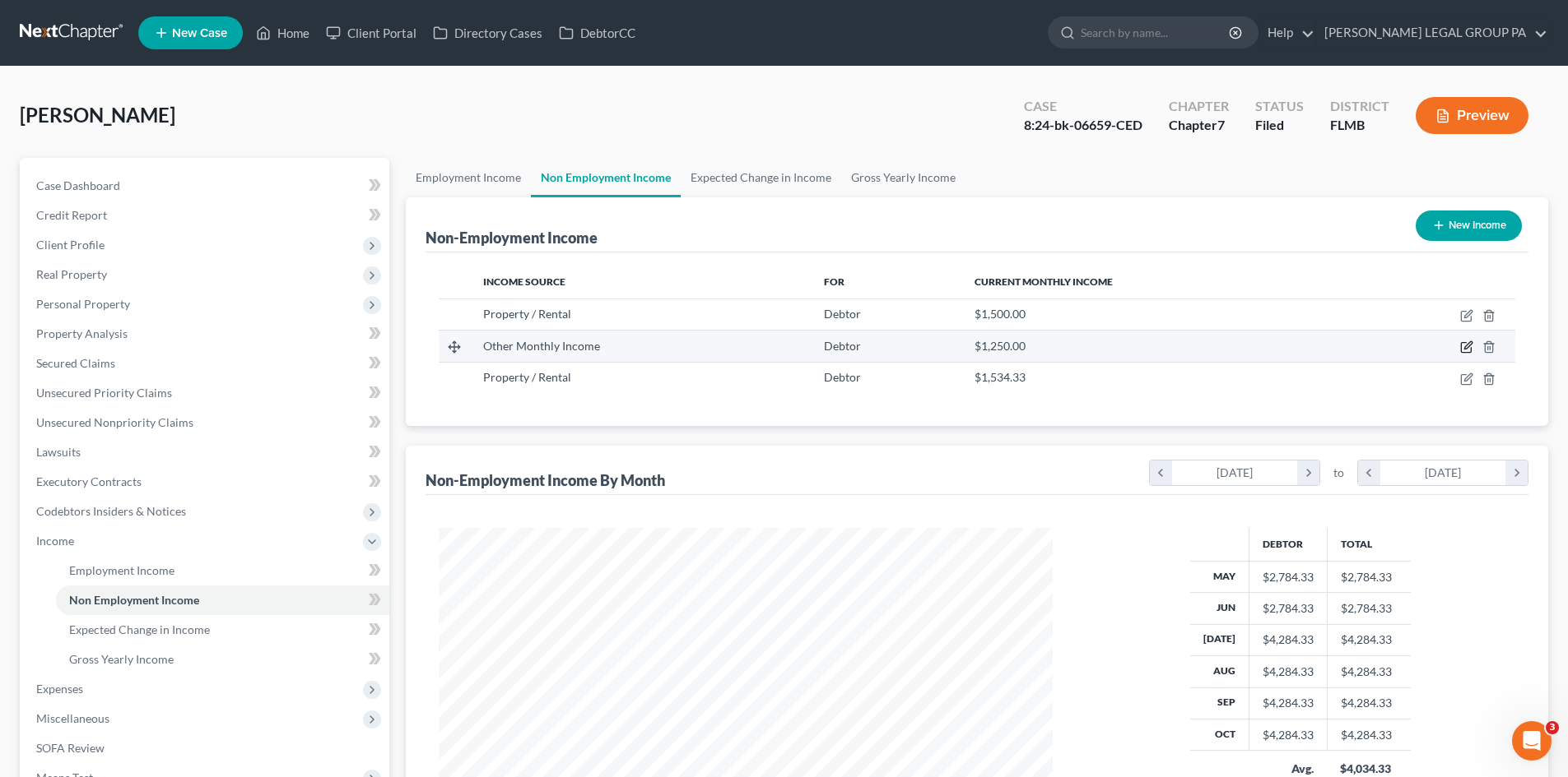
click at [1465, 347] on icon "button" at bounding box center [1468, 346] width 7 height 7
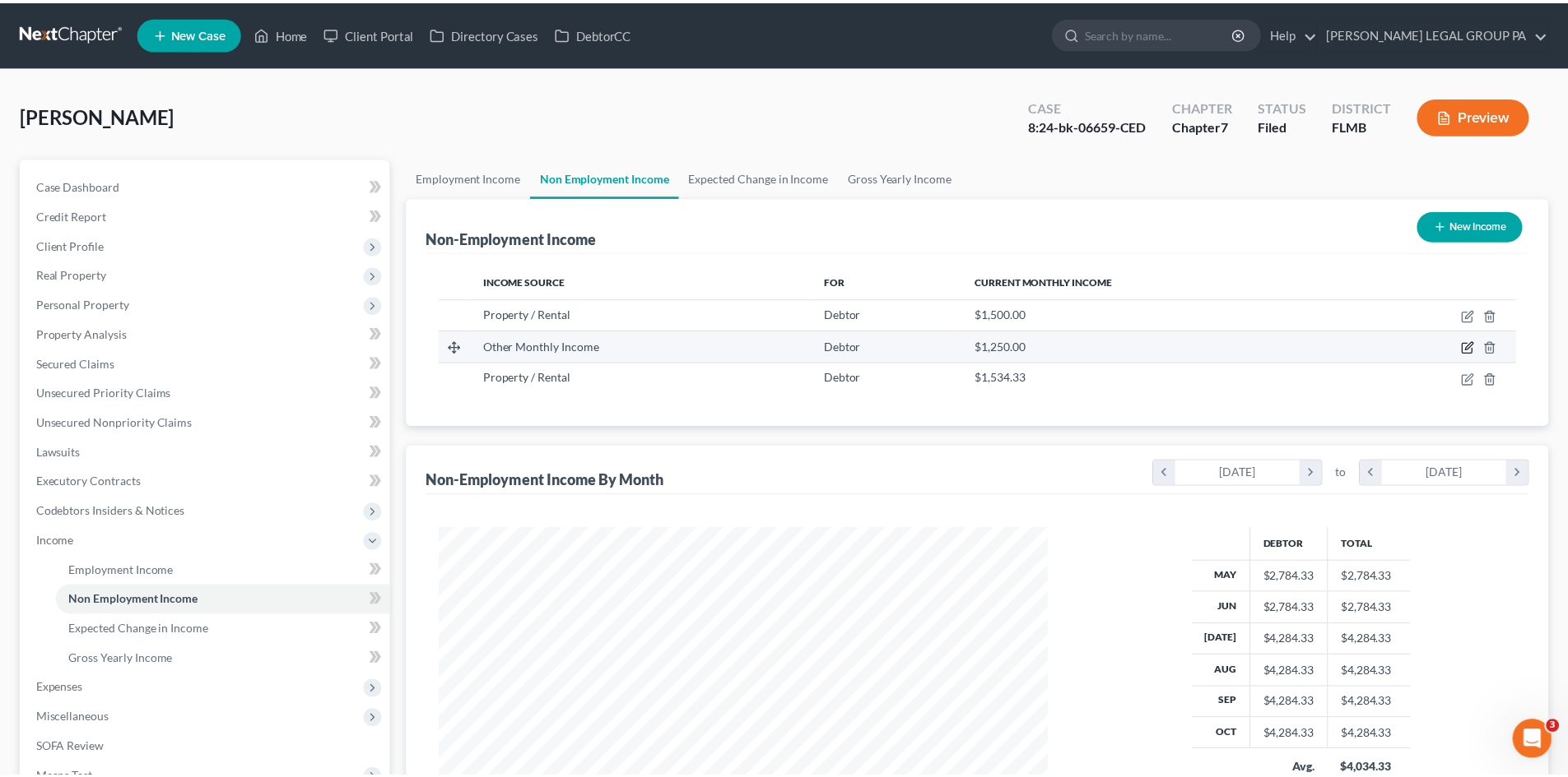
scroll to position [309, 652]
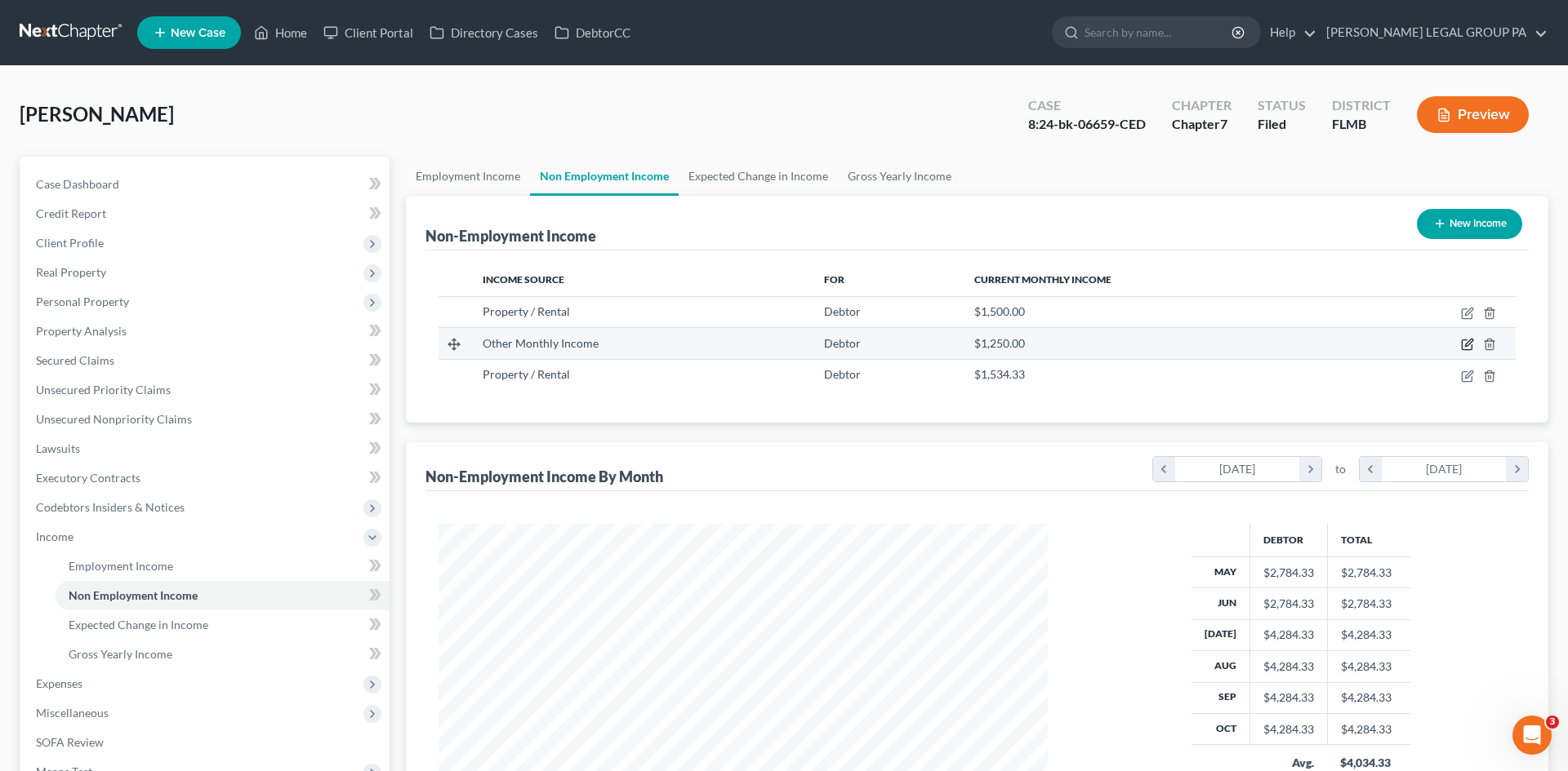
select select "13"
select select "0"
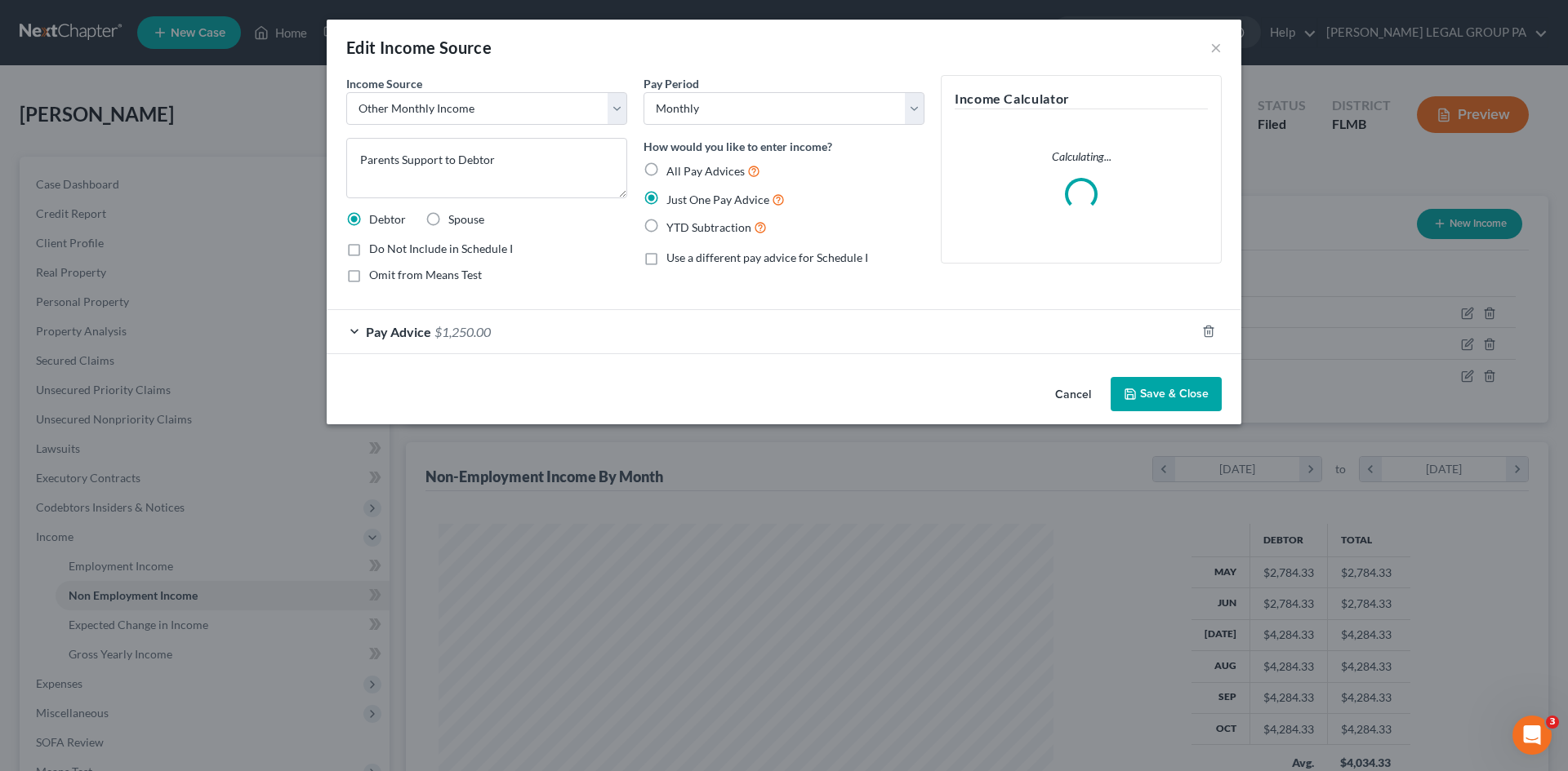
click at [369, 250] on label "Do Not Include in Schedule I" at bounding box center [441, 249] width 143 height 17
click at [376, 250] on input "Do Not Include in Schedule I" at bounding box center [381, 246] width 11 height 11
checkbox input "true"
click at [369, 274] on label "Omit from Means Test" at bounding box center [426, 275] width 113 height 17
click at [376, 274] on input "Omit from Means Test" at bounding box center [381, 273] width 11 height 11
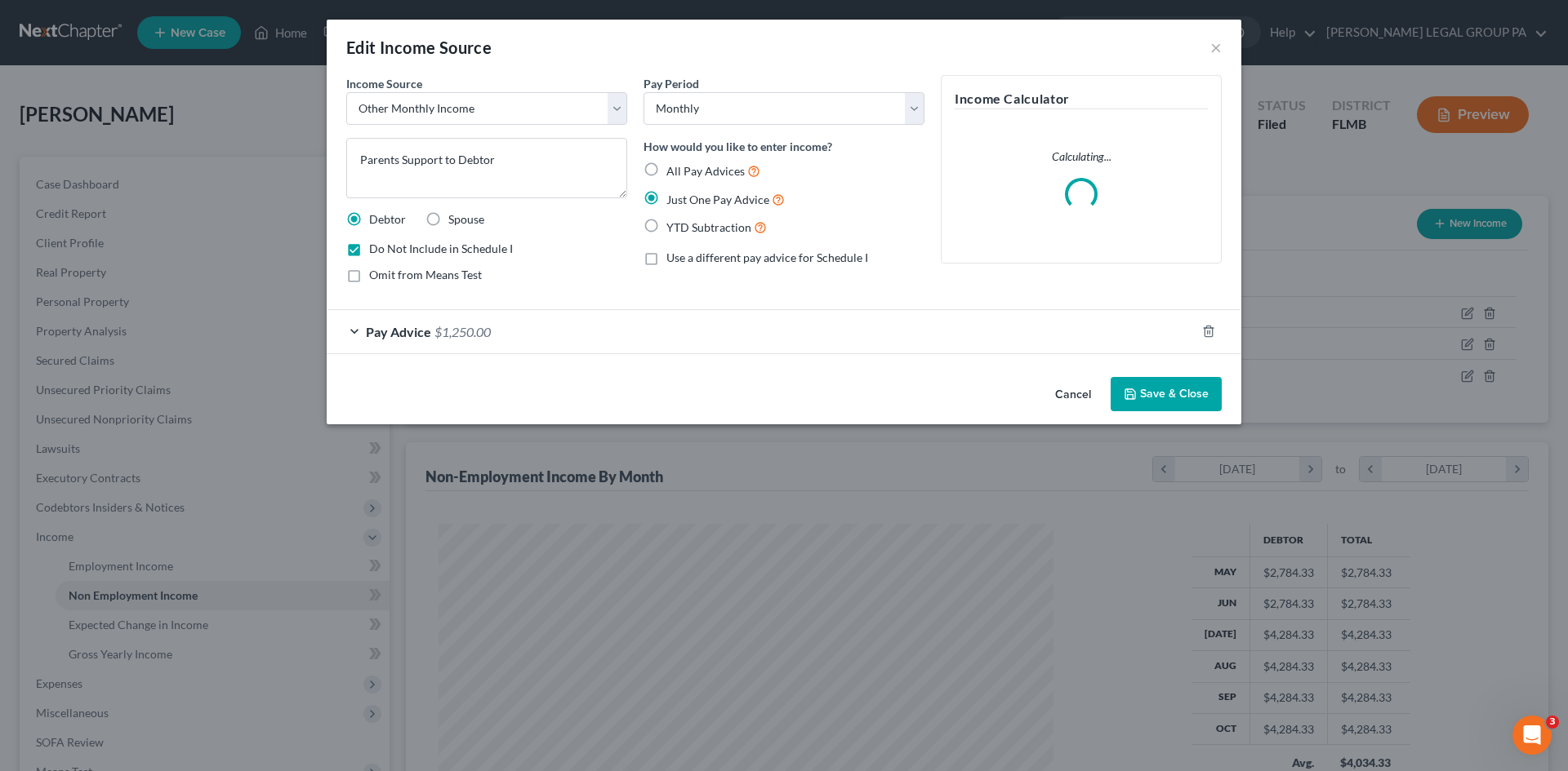
checkbox input "true"
click at [1174, 401] on button "Save & Close" at bounding box center [1166, 394] width 111 height 34
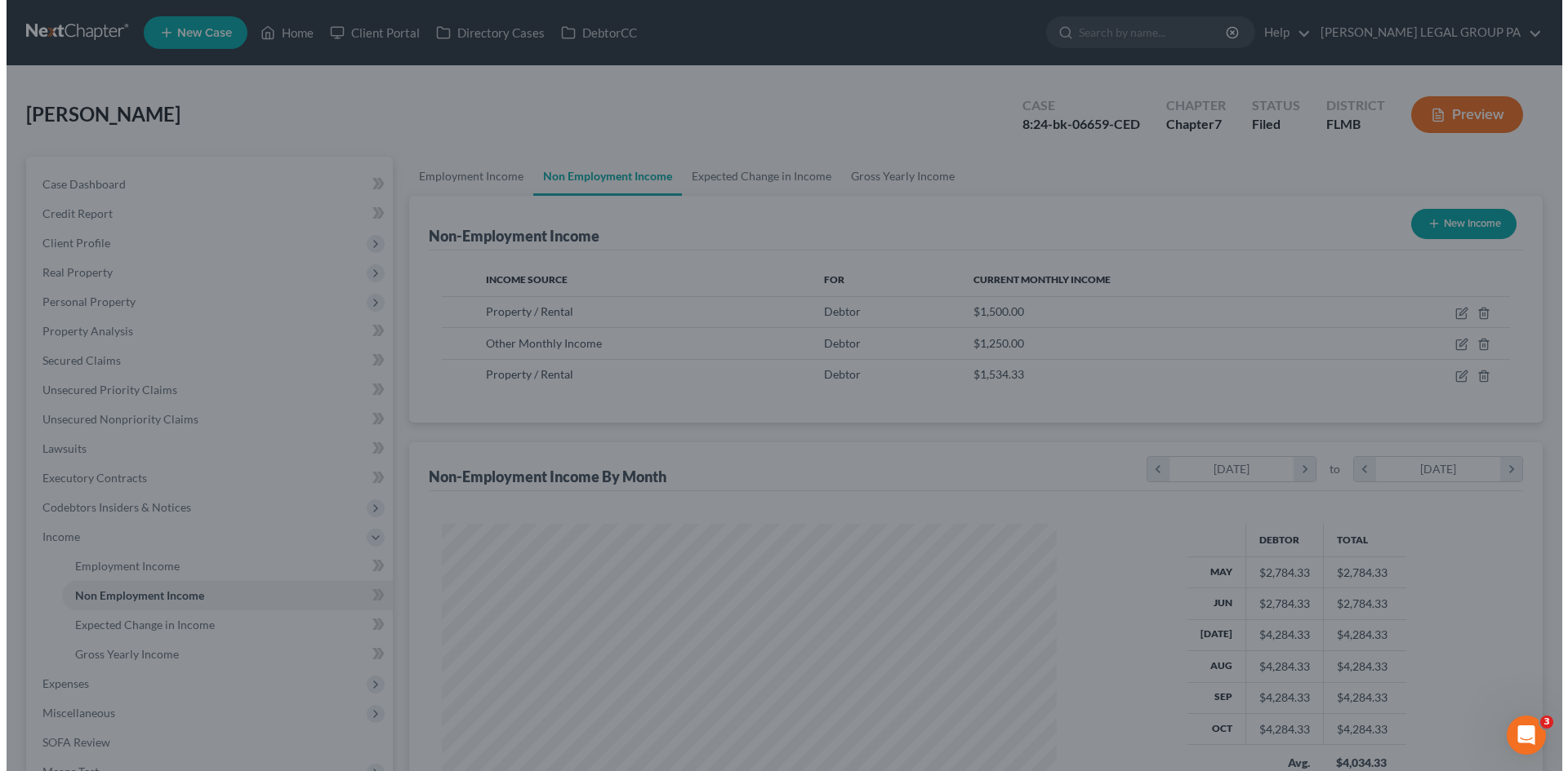
scroll to position [816018, 815943]
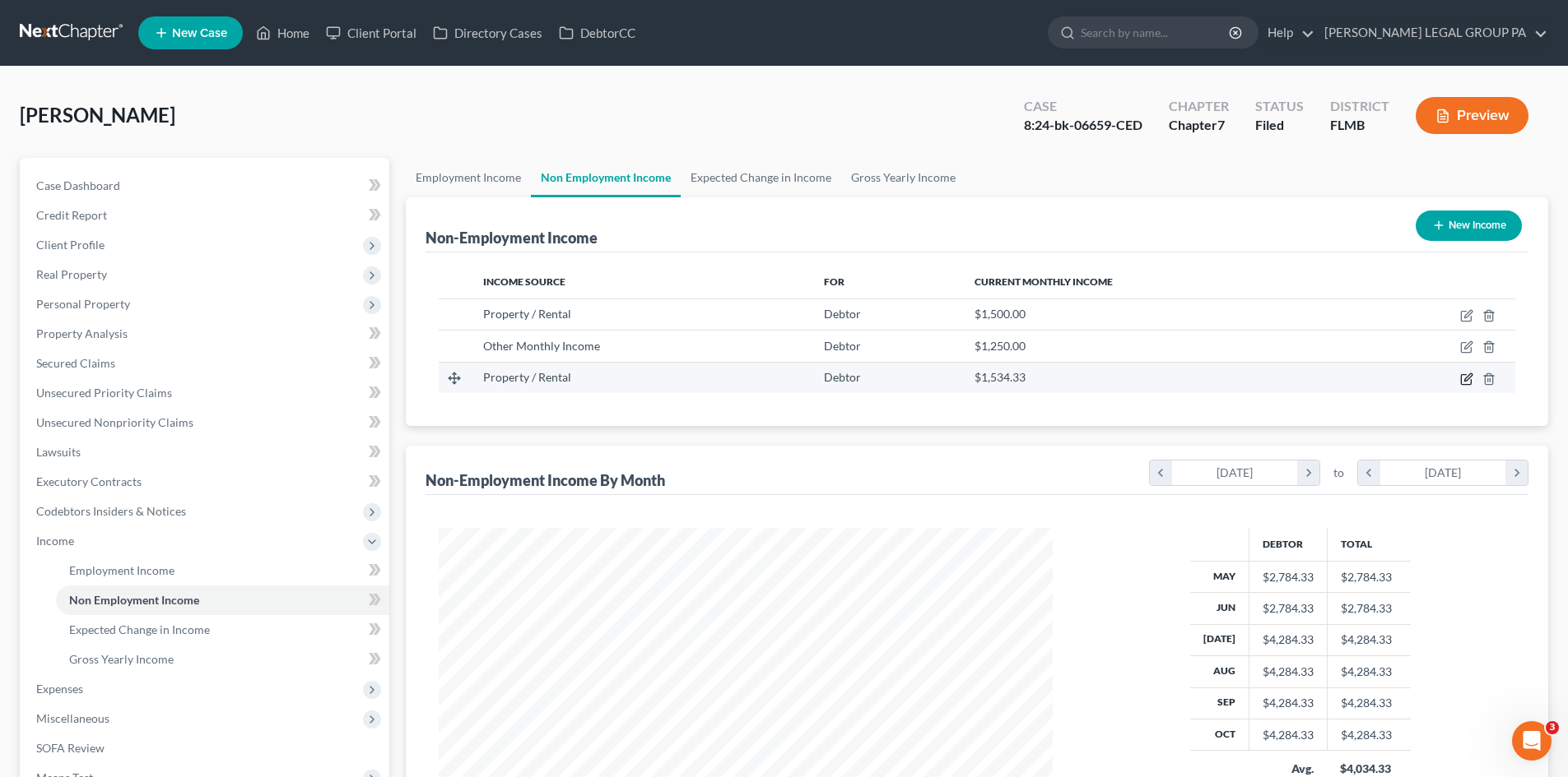
click at [1466, 382] on icon "button" at bounding box center [1466, 379] width 13 height 13
select select "9"
select select "0"
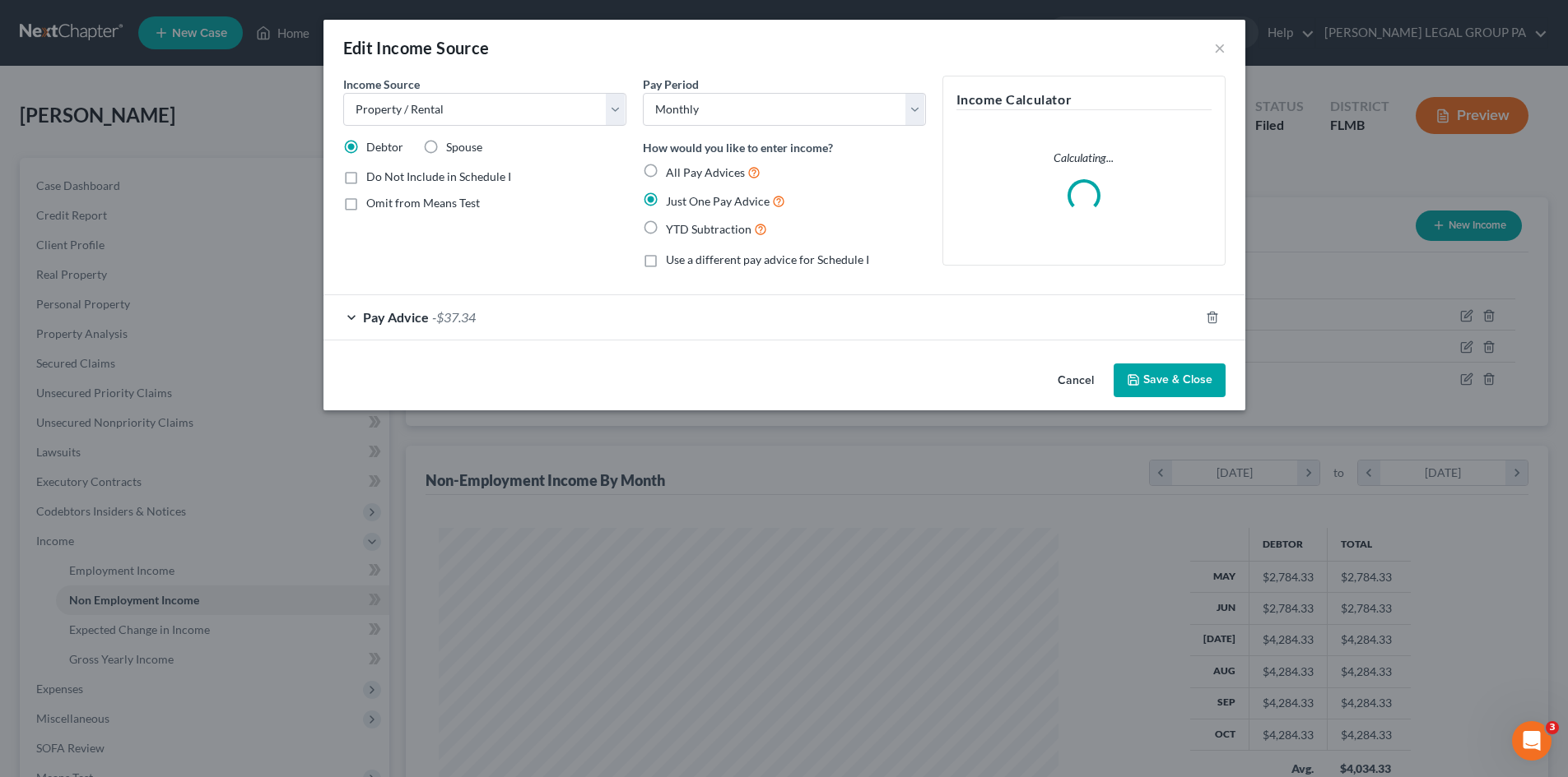
scroll to position [309, 652]
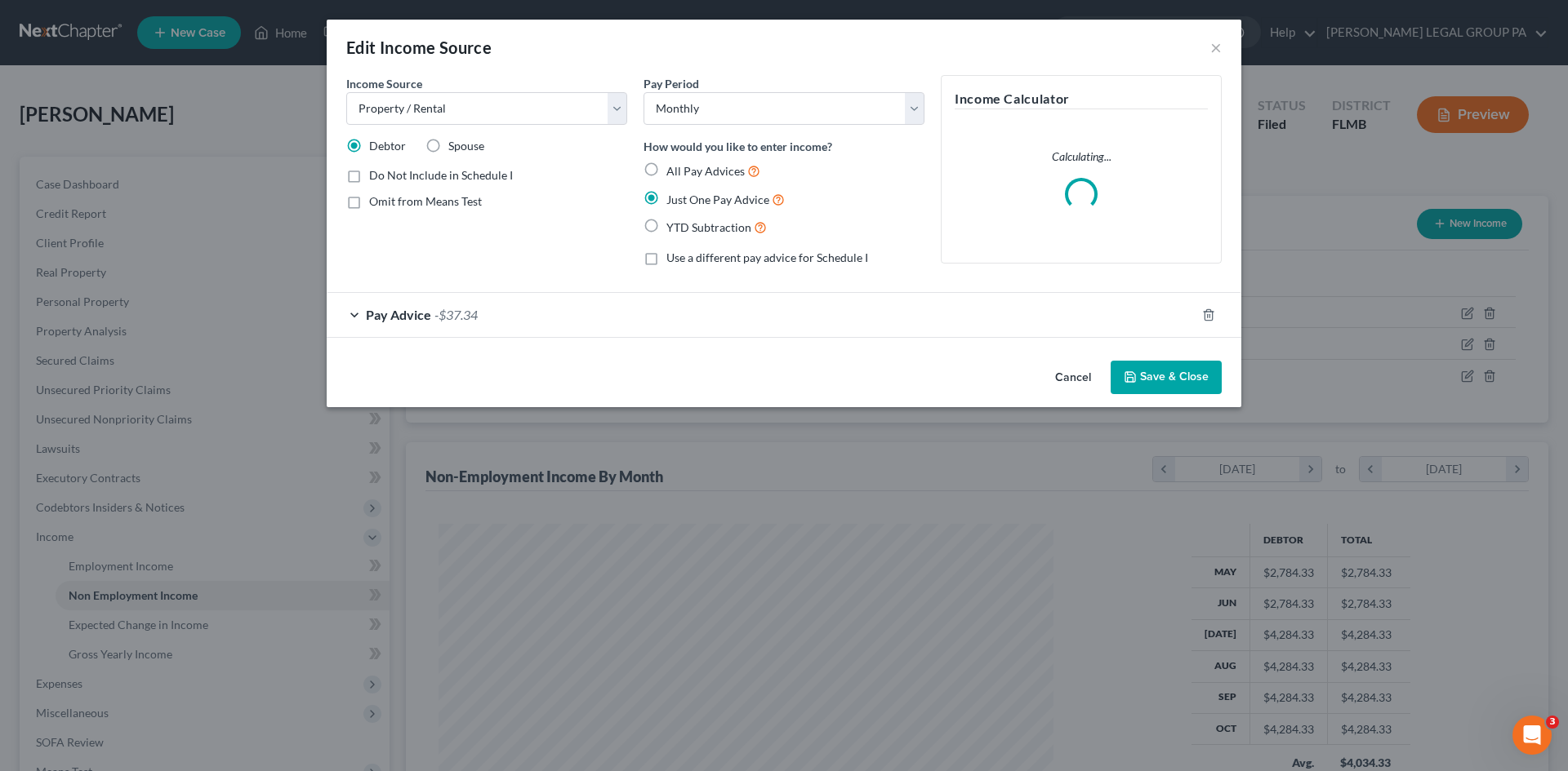
click at [369, 171] on label "Do Not Include in Schedule I" at bounding box center [441, 175] width 143 height 17
click at [376, 171] on input "Do Not Include in Schedule I" at bounding box center [381, 172] width 11 height 11
checkbox input "true"
click at [369, 196] on label "Omit from Means Test" at bounding box center [426, 201] width 113 height 17
click at [376, 196] on input "Omit from Means Test" at bounding box center [381, 199] width 11 height 11
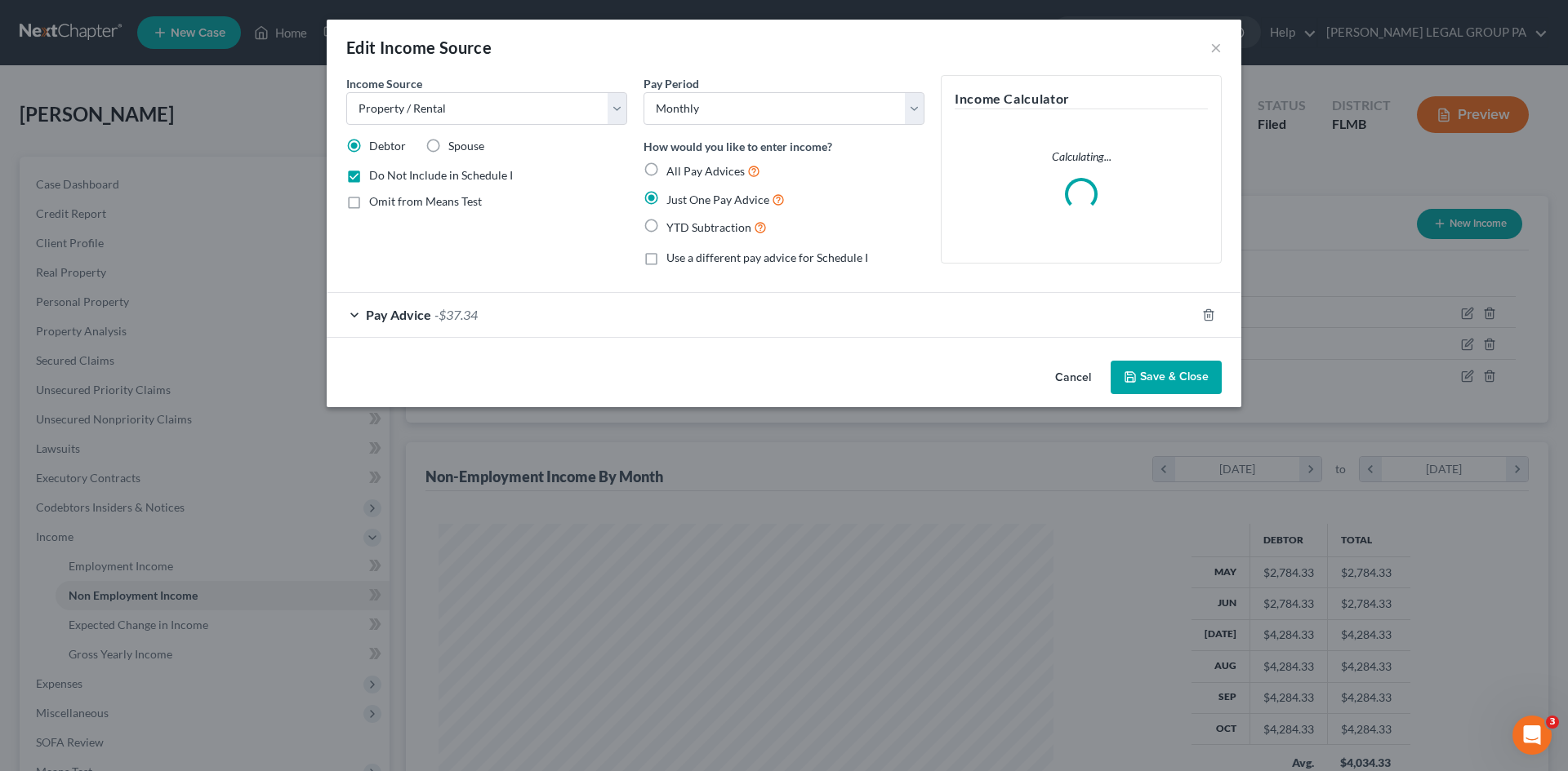
checkbox input "true"
click at [1176, 373] on button "Save & Close" at bounding box center [1166, 377] width 111 height 34
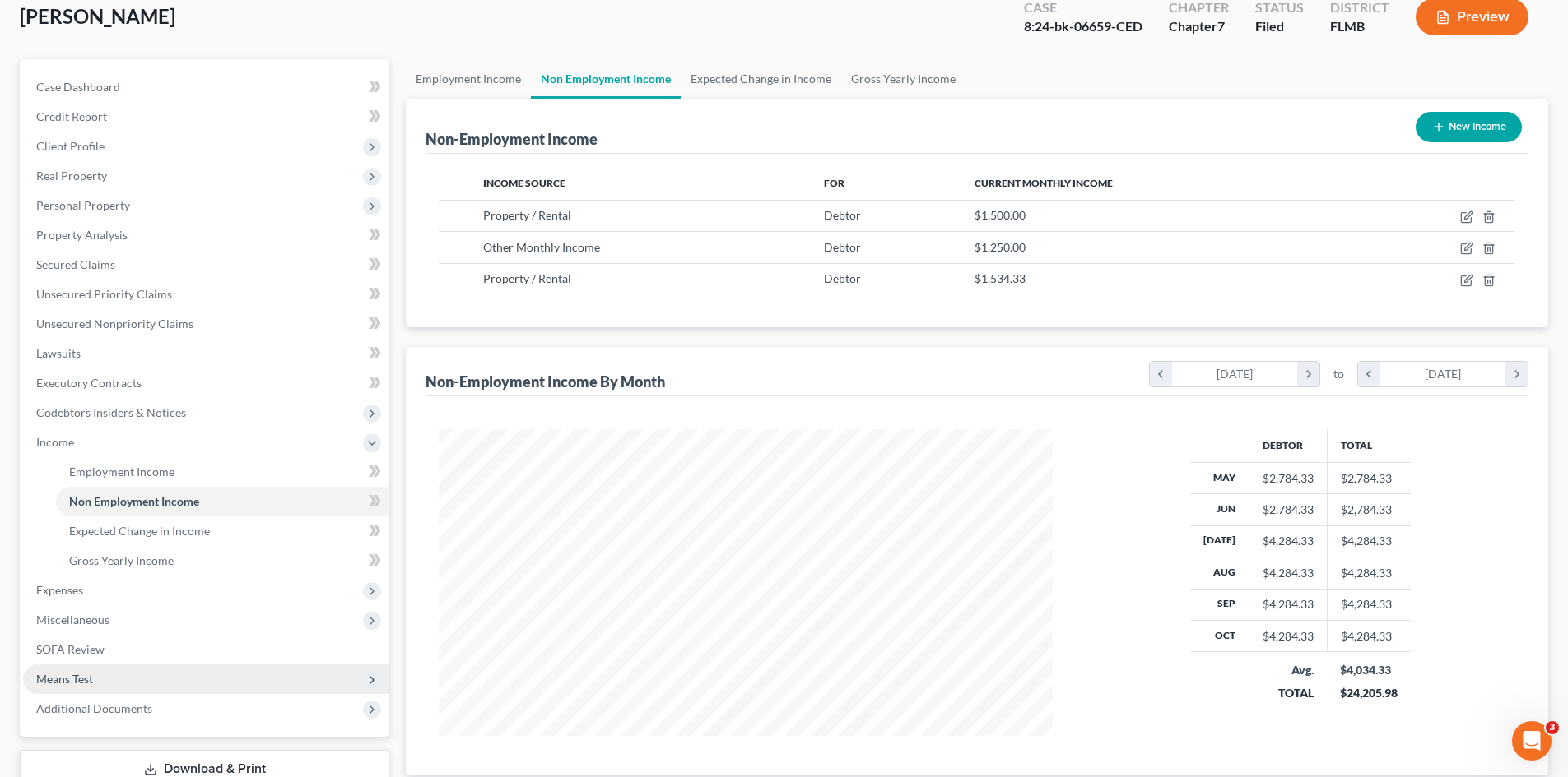
scroll to position [215, 0]
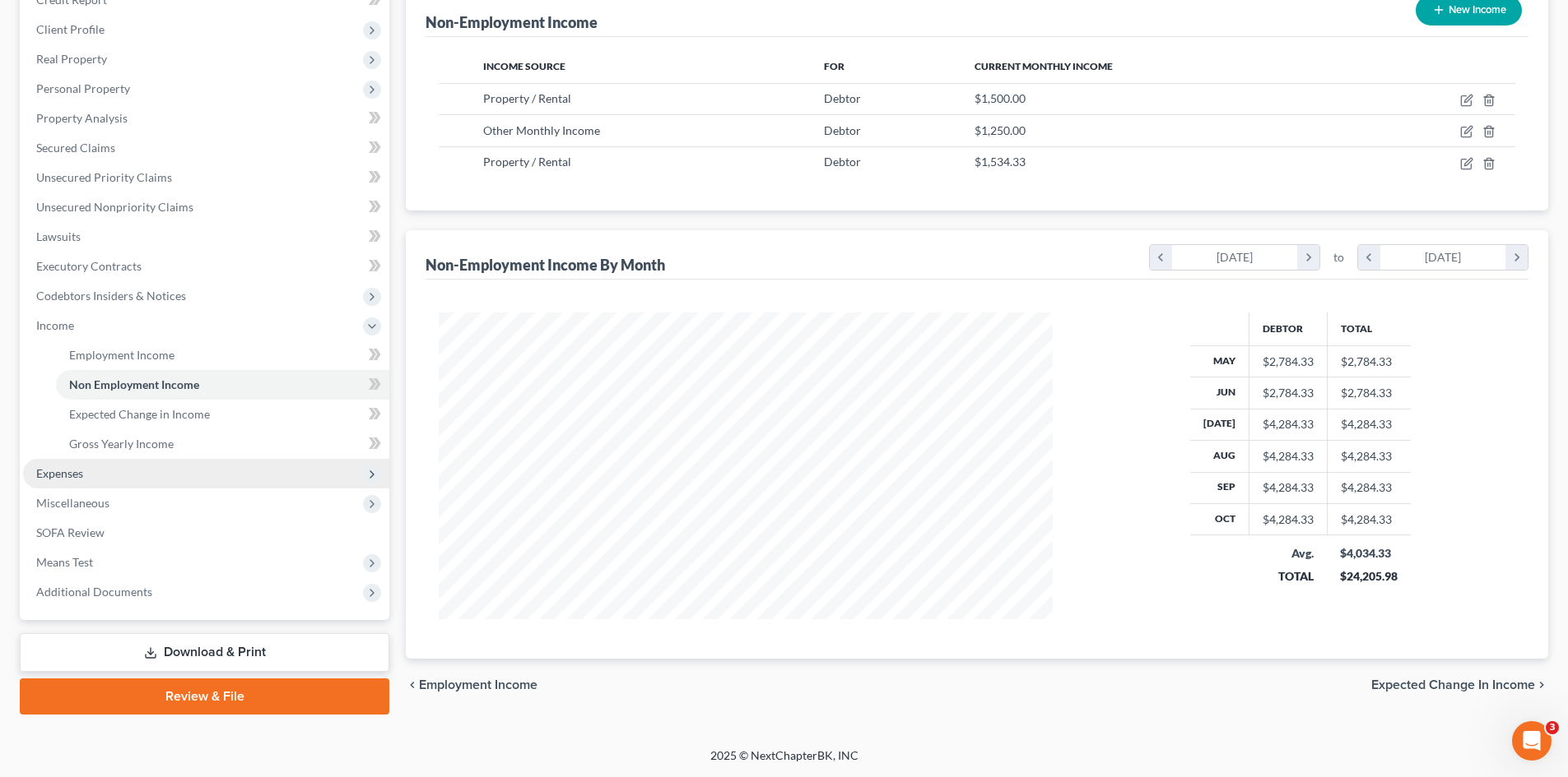
click at [74, 481] on span "Expenses" at bounding box center [206, 473] width 366 height 29
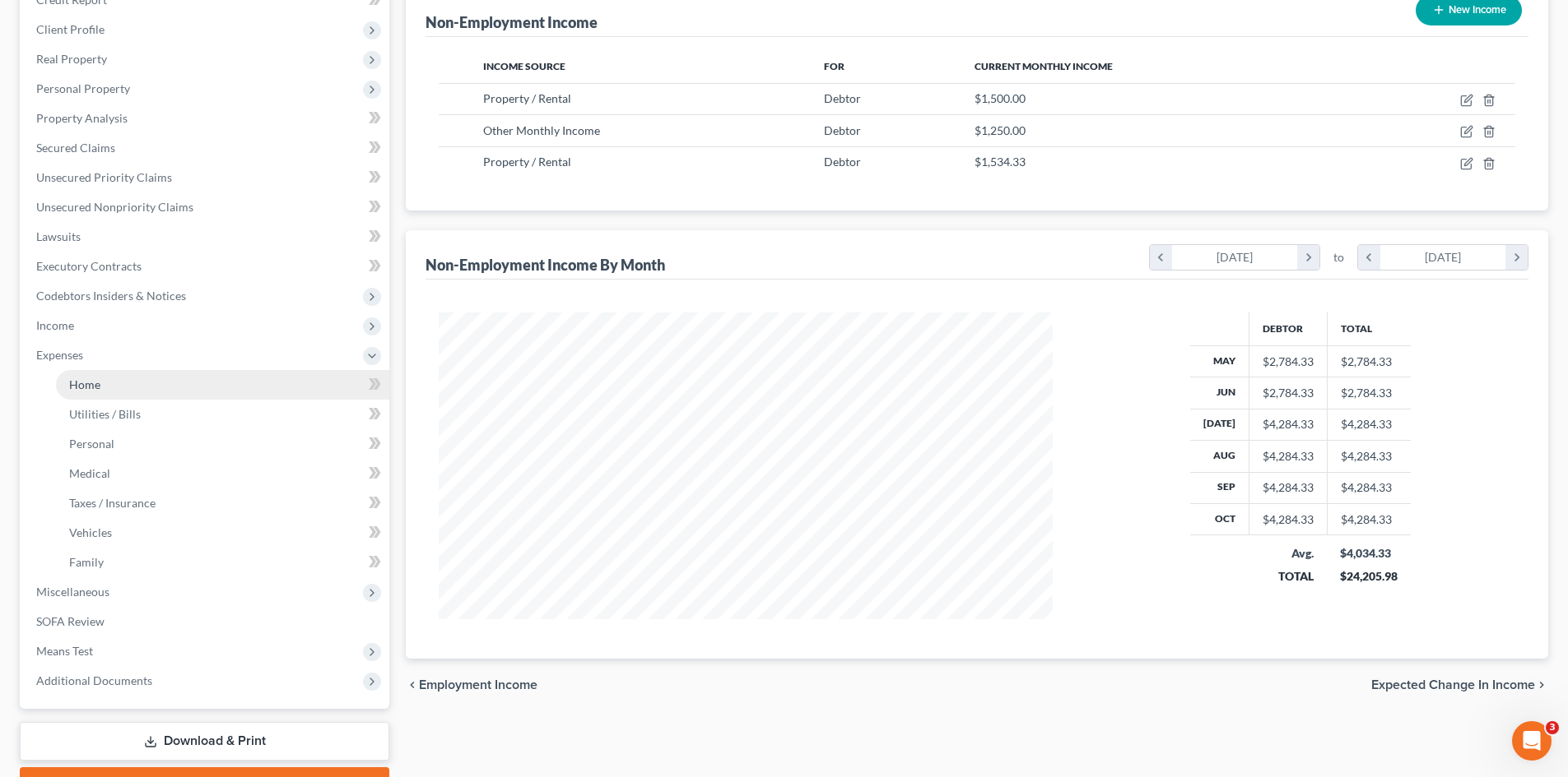
click at [112, 380] on link "Home" at bounding box center [222, 385] width 333 height 29
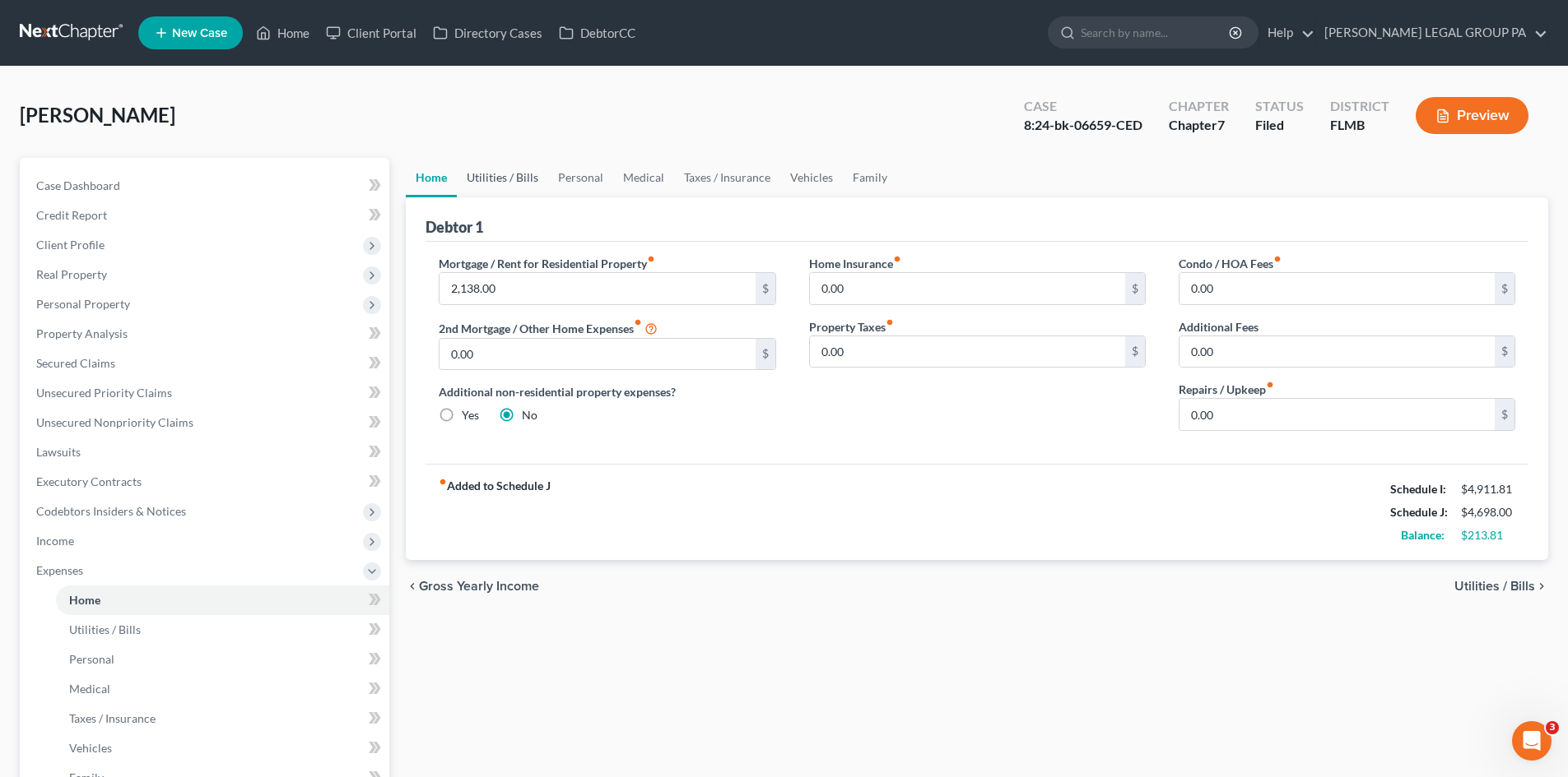
click at [512, 176] on link "Utilities / Bills" at bounding box center [502, 177] width 91 height 40
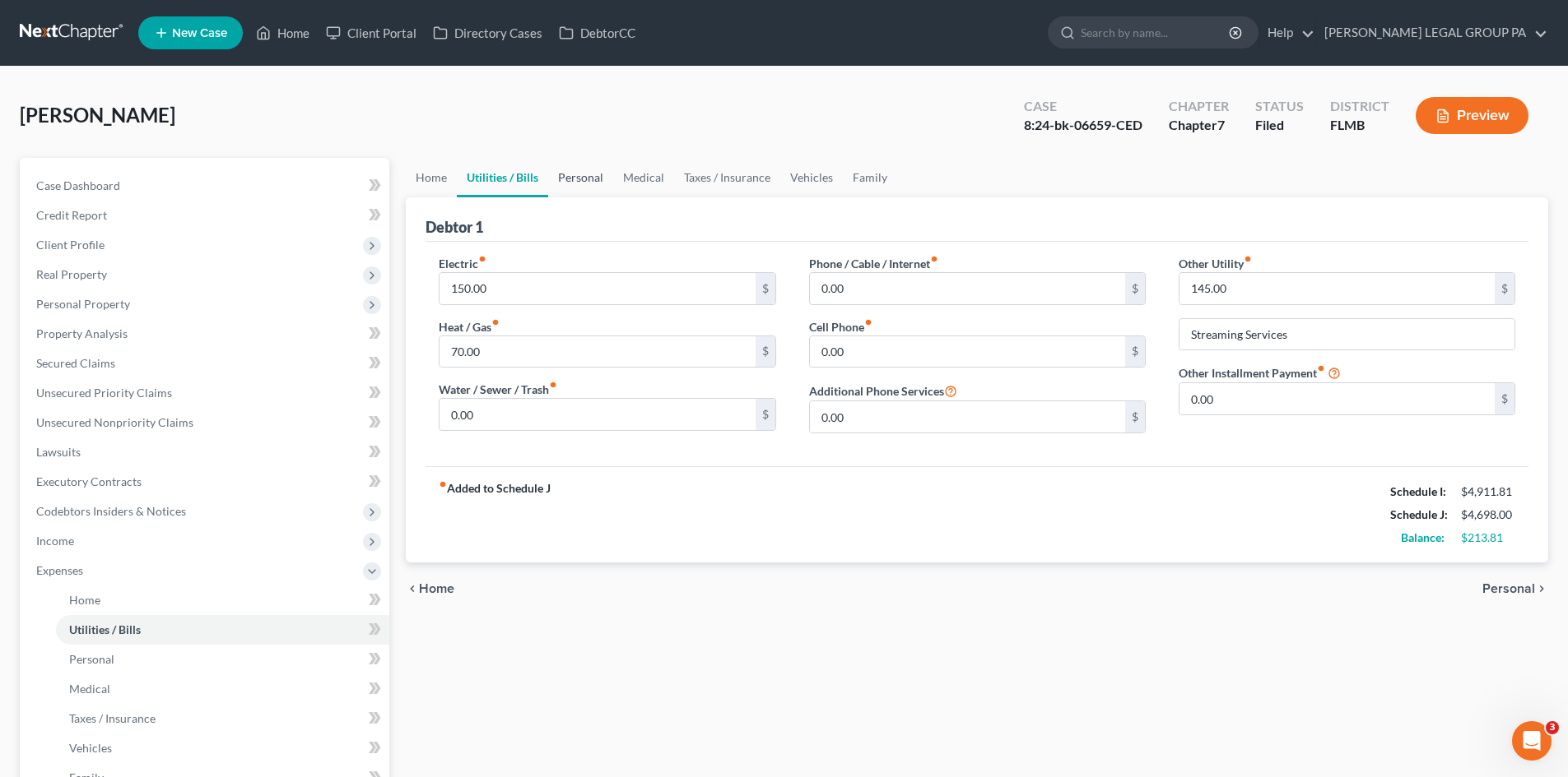
click at [577, 175] on link "Personal" at bounding box center [580, 177] width 65 height 40
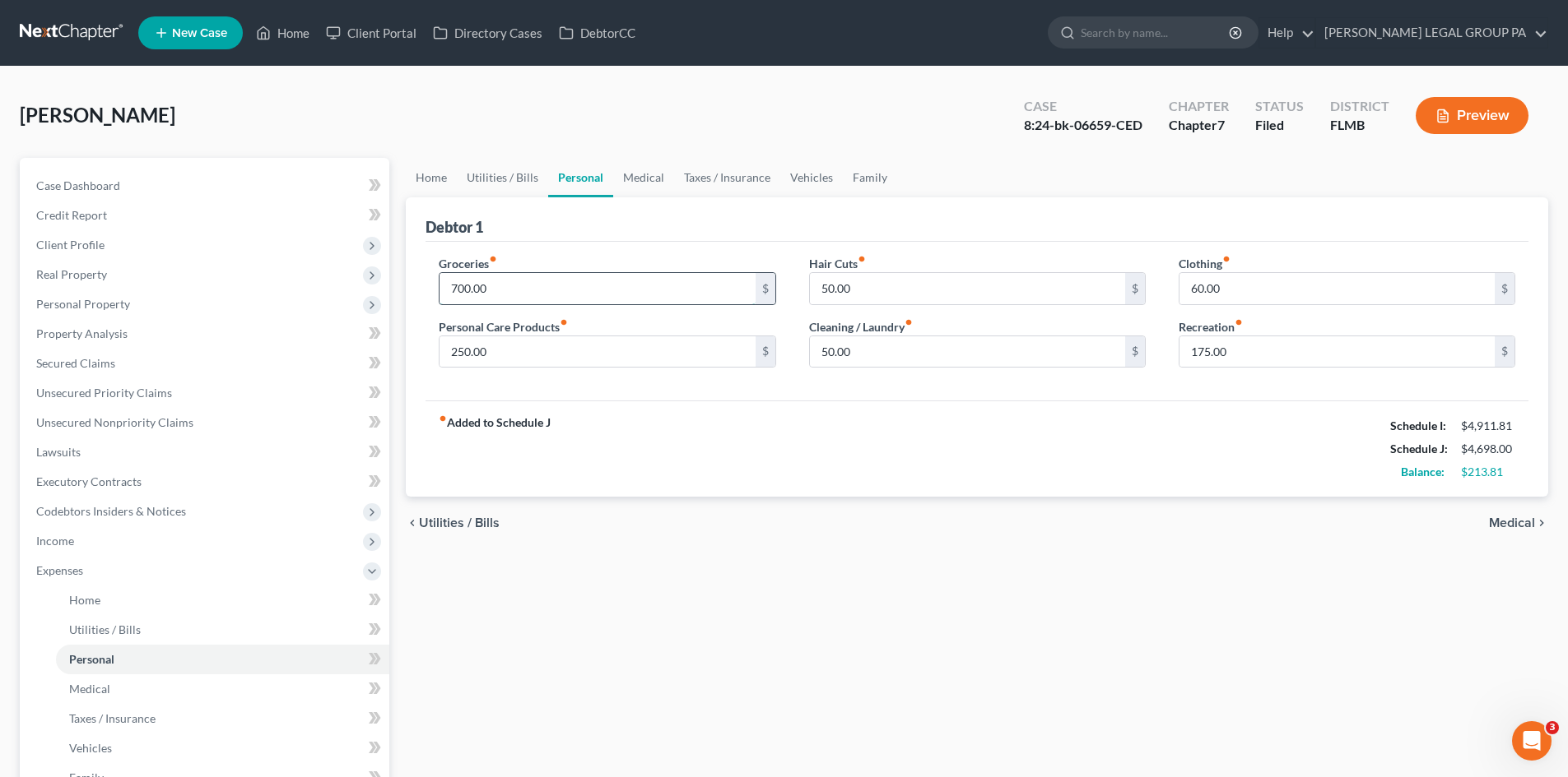
click at [610, 291] on input "700.00" at bounding box center [597, 288] width 316 height 31
click at [1260, 349] on input "175.00" at bounding box center [1338, 352] width 316 height 31
drag, startPoint x: 1121, startPoint y: 641, endPoint x: 1119, endPoint y: 622, distance: 19.1
click at [1123, 637] on div "Home Utilities / Bills Personal Medical Taxes / Insurance Vehicles Family Debto…" at bounding box center [976, 588] width 1158 height 861
click at [623, 191] on link "Medical" at bounding box center [644, 177] width 61 height 40
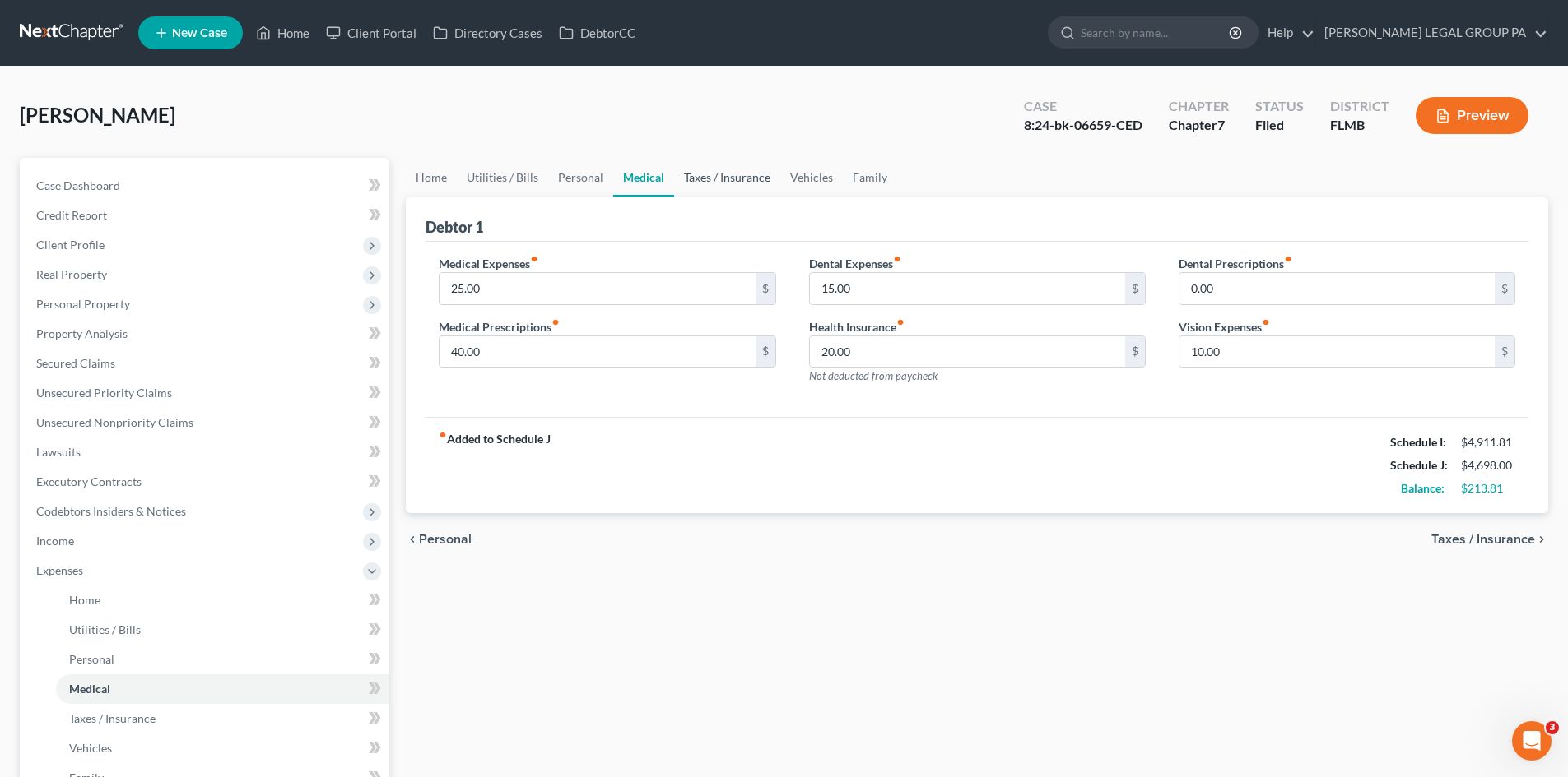
click at [706, 178] on link "Taxes / Insurance" at bounding box center [727, 177] width 106 height 40
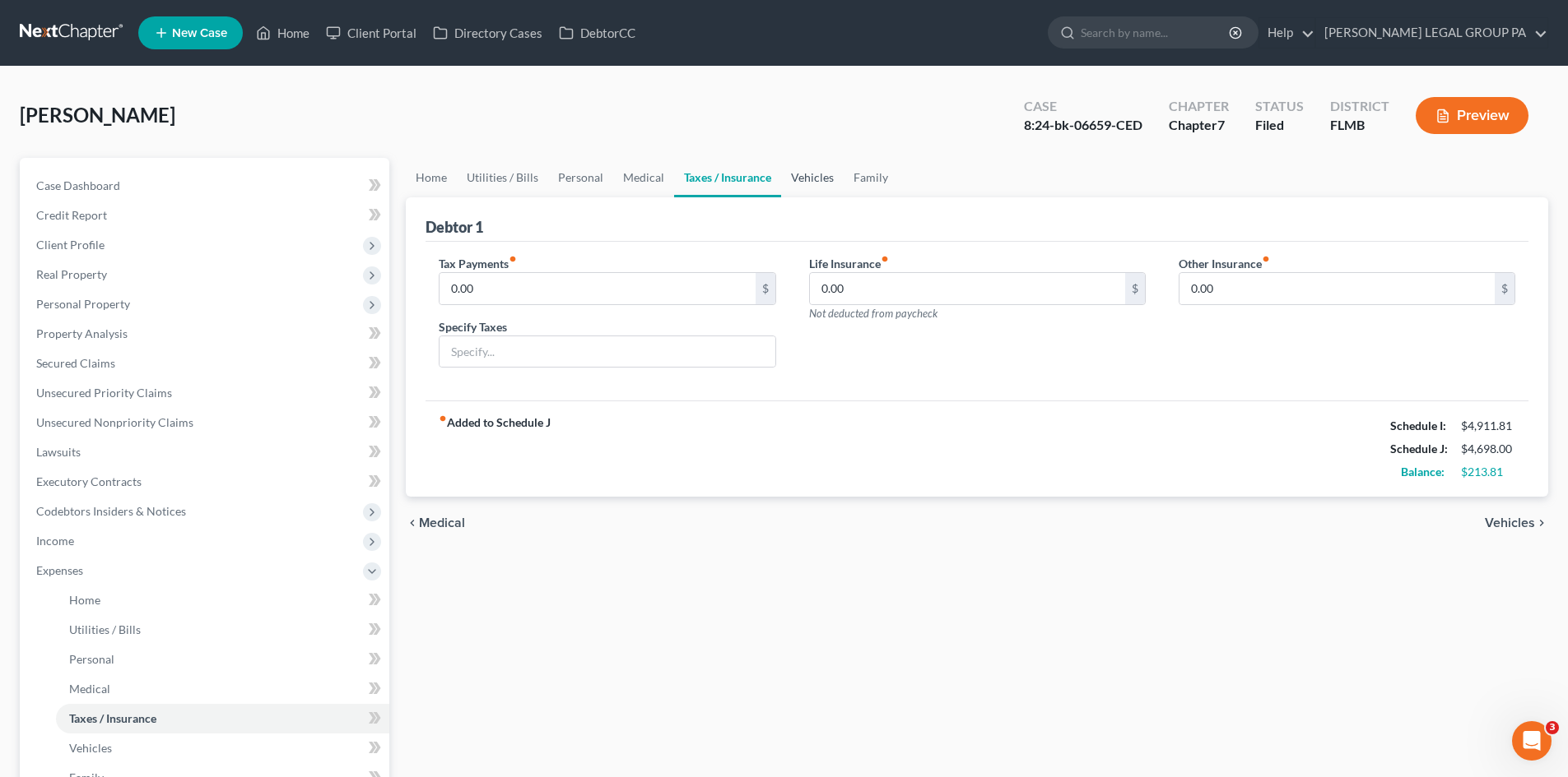
click at [831, 178] on link "Vehicles" at bounding box center [812, 177] width 63 height 40
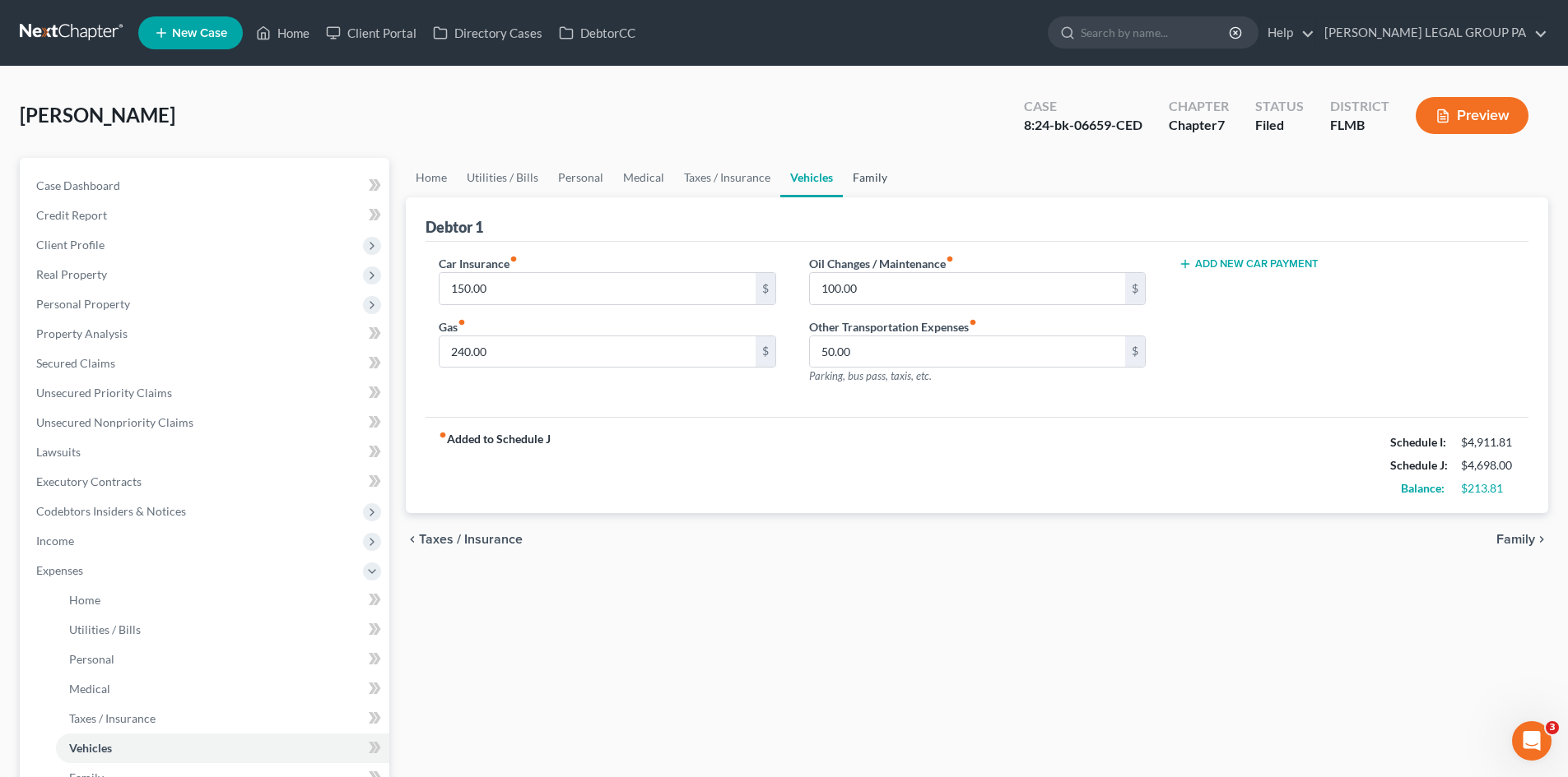
click at [851, 189] on link "Family" at bounding box center [870, 177] width 54 height 40
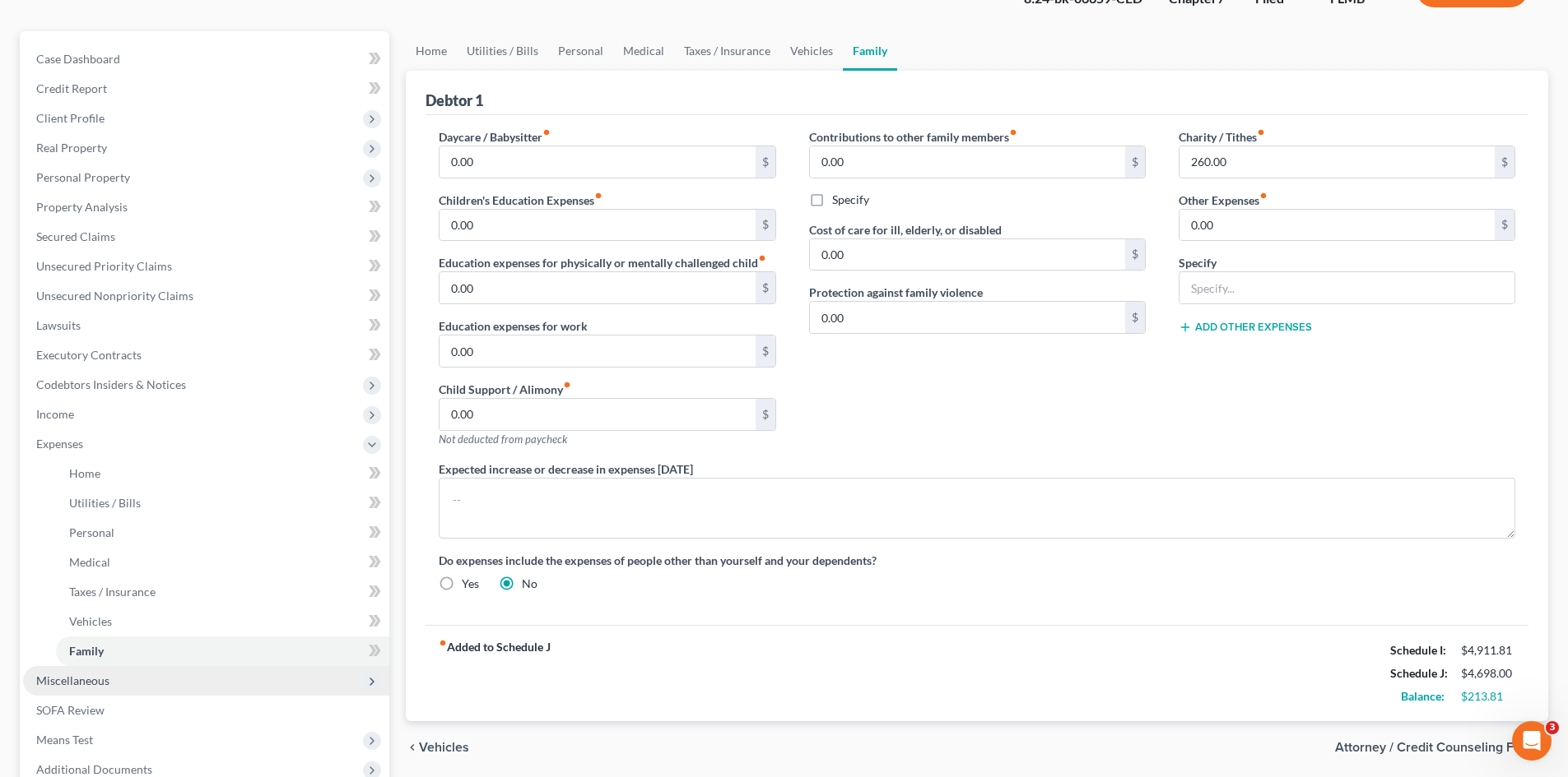
scroll to position [247, 0]
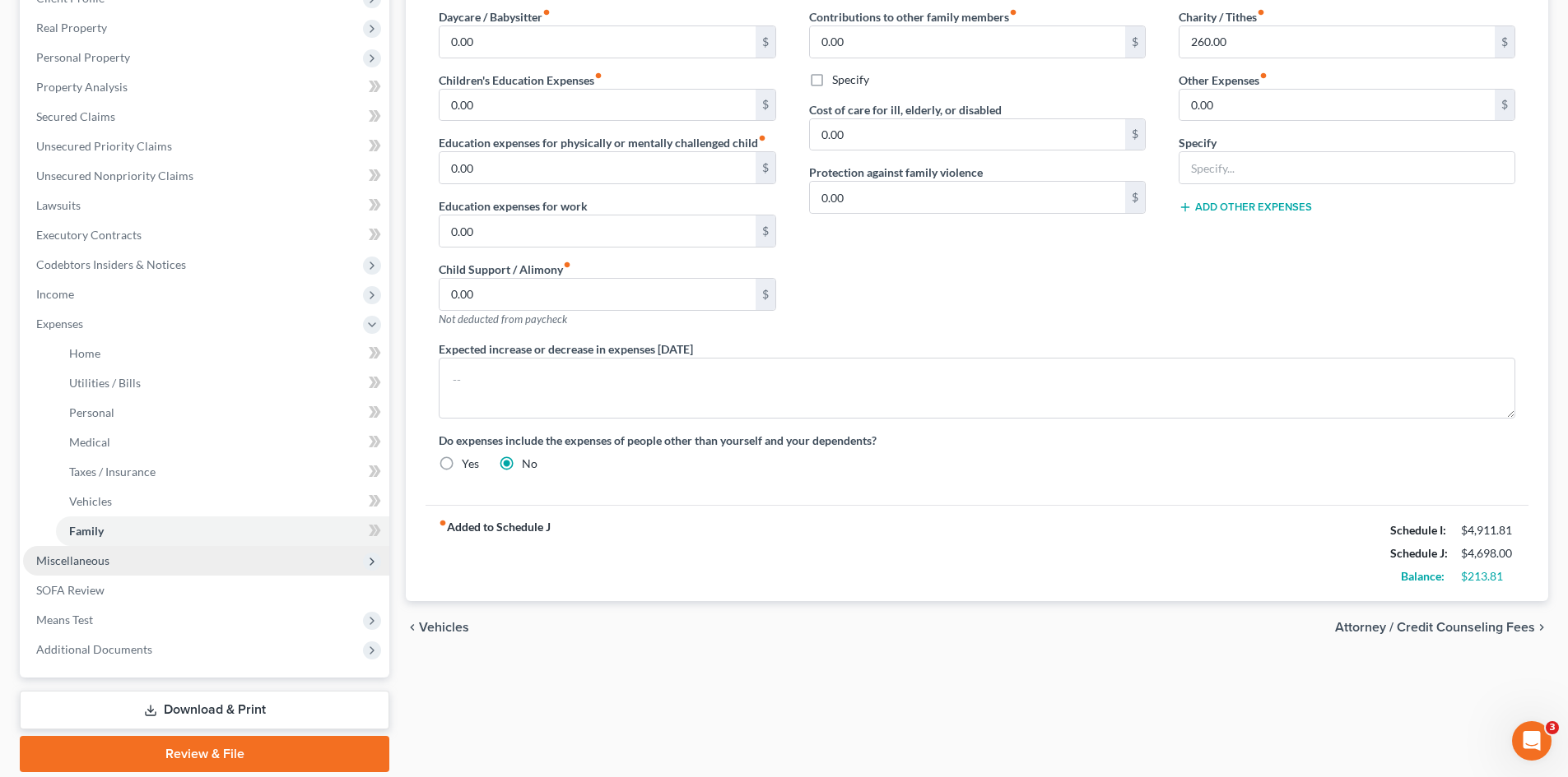
click at [98, 563] on span "Miscellaneous" at bounding box center [73, 561] width 74 height 14
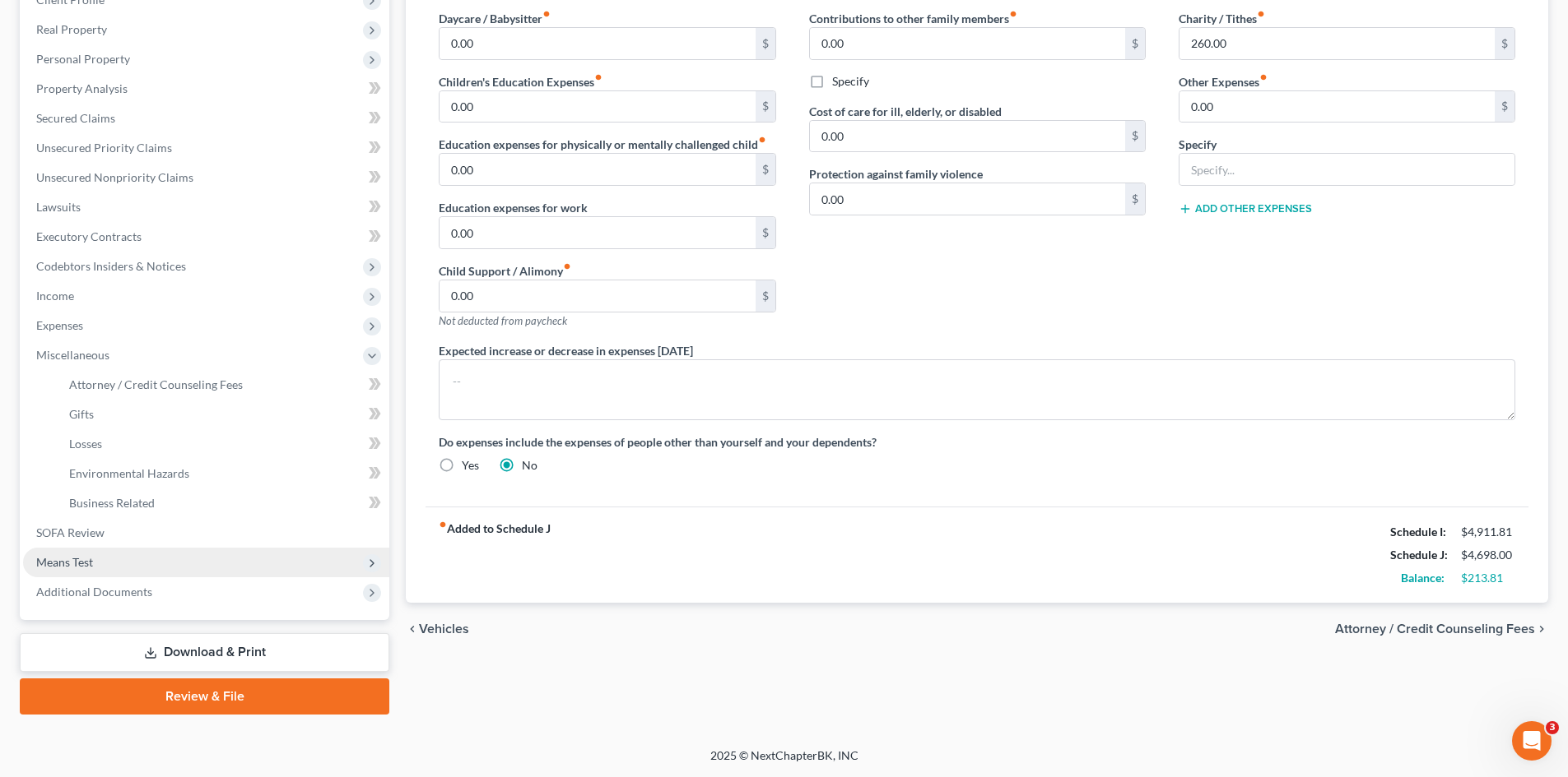
scroll to position [245, 0]
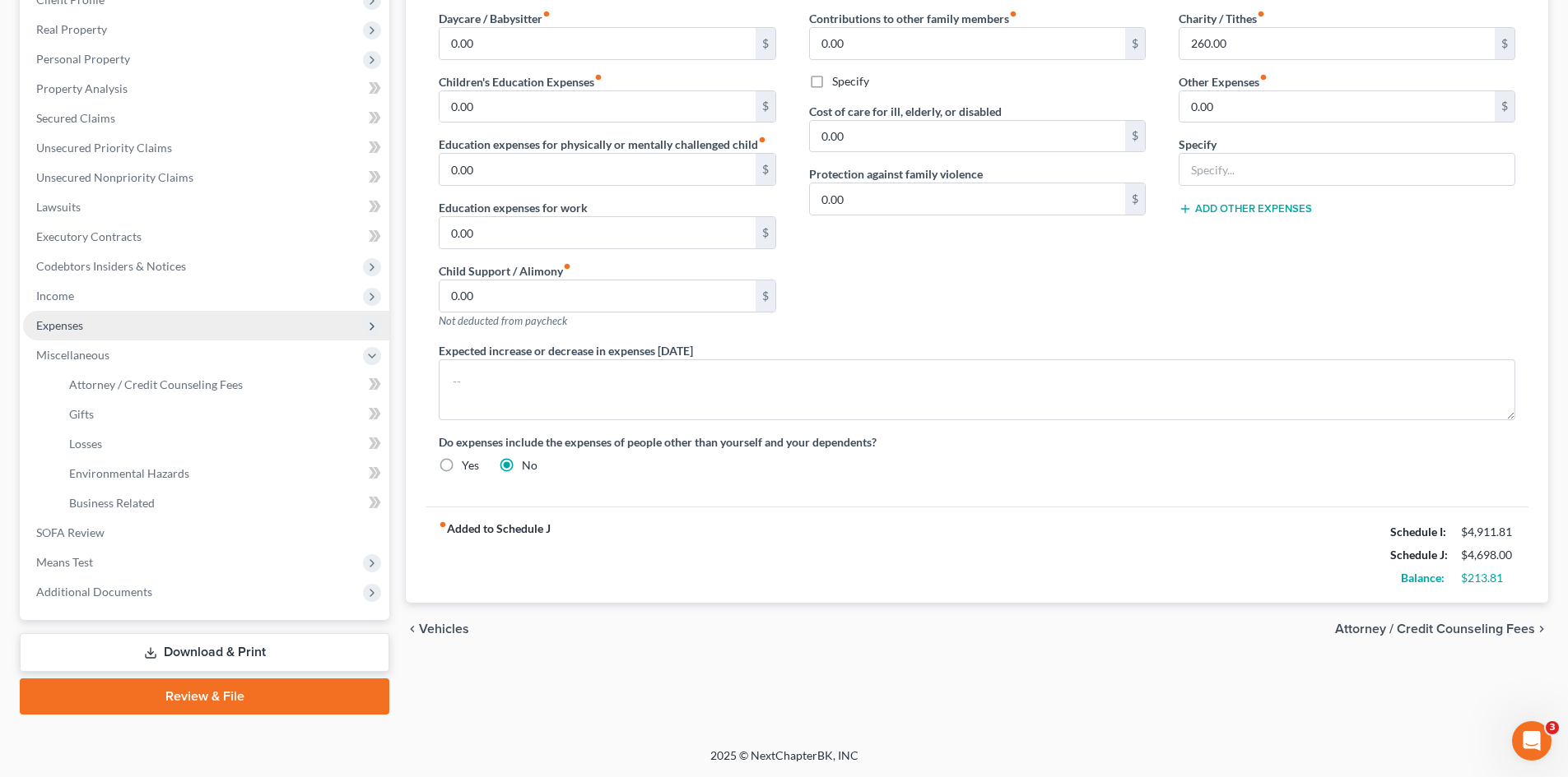
click at [101, 311] on span "Expenses" at bounding box center [206, 325] width 366 height 29
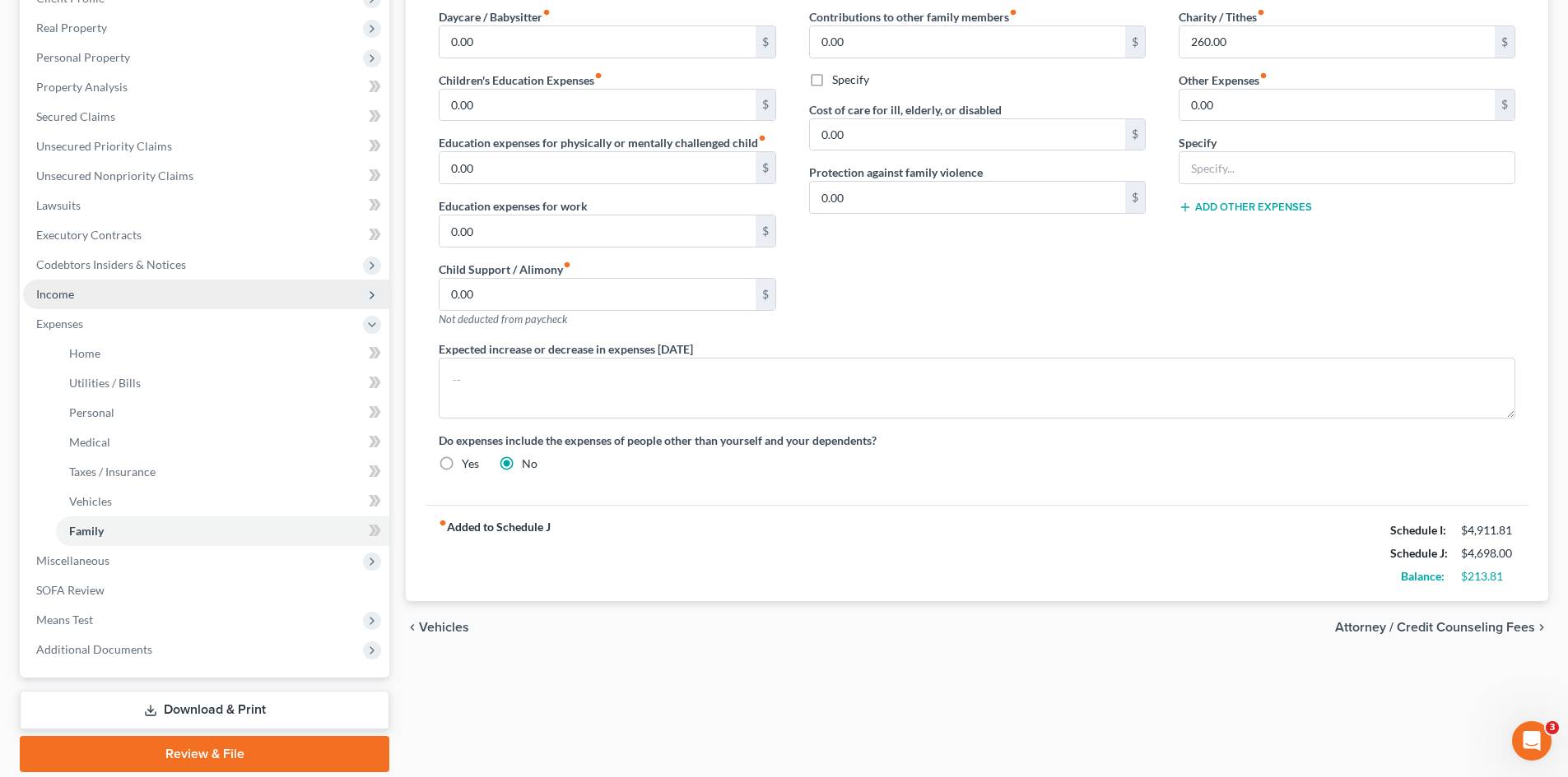
click at [108, 299] on span "Income" at bounding box center [206, 294] width 366 height 29
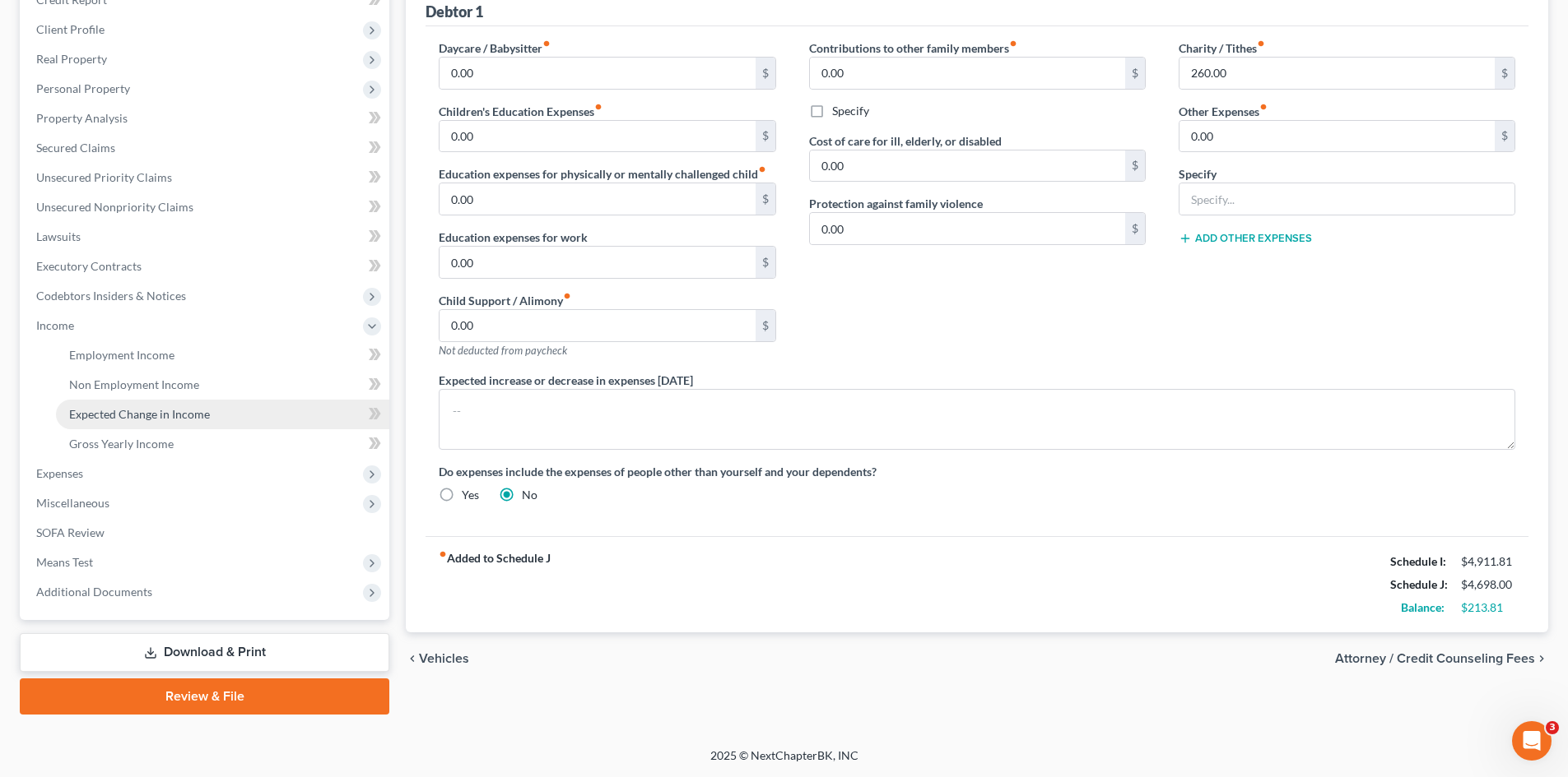
click at [177, 421] on link "Expected Change in Income" at bounding box center [222, 414] width 333 height 29
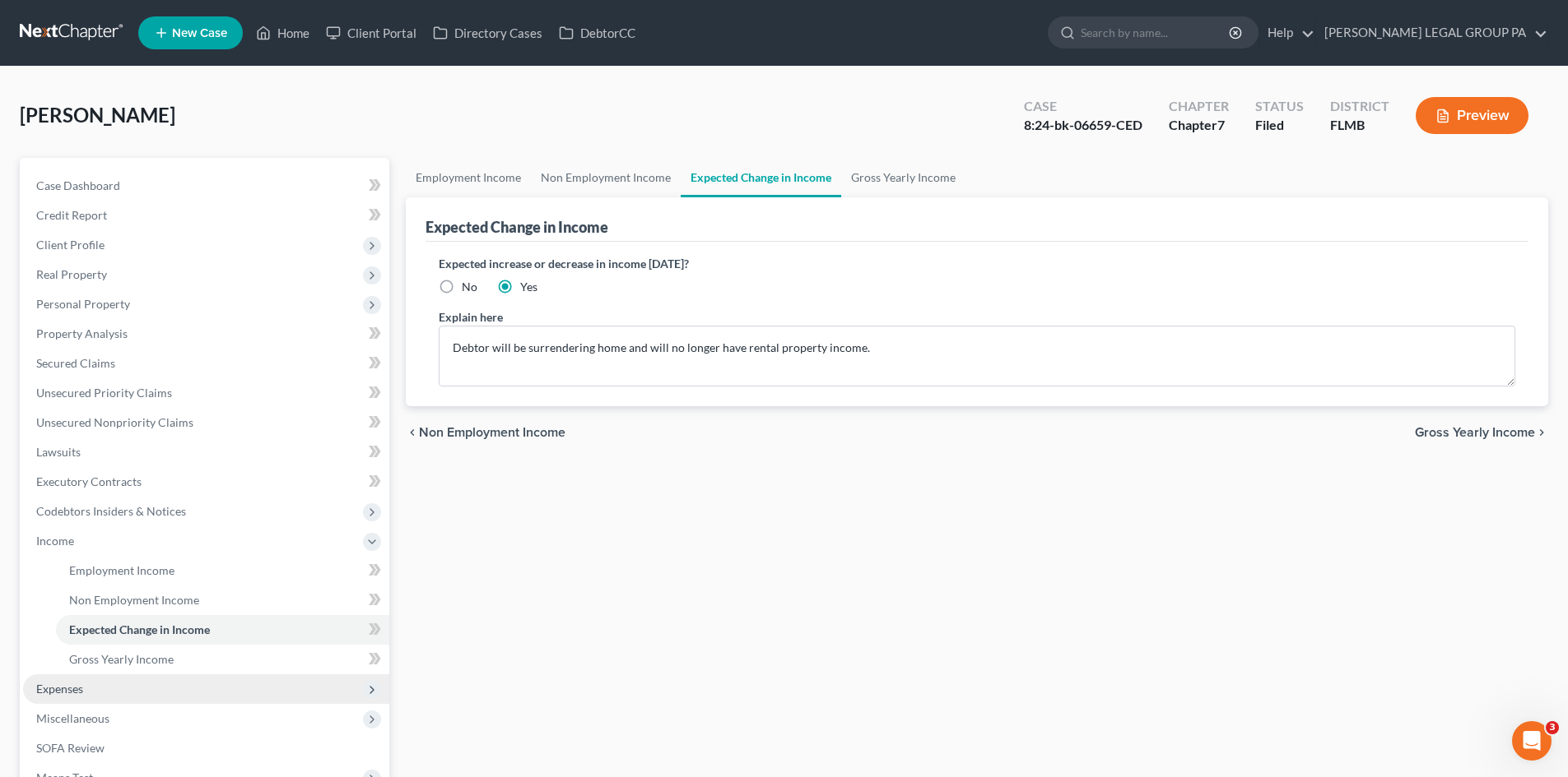
click at [98, 685] on span "Expenses" at bounding box center [206, 688] width 366 height 29
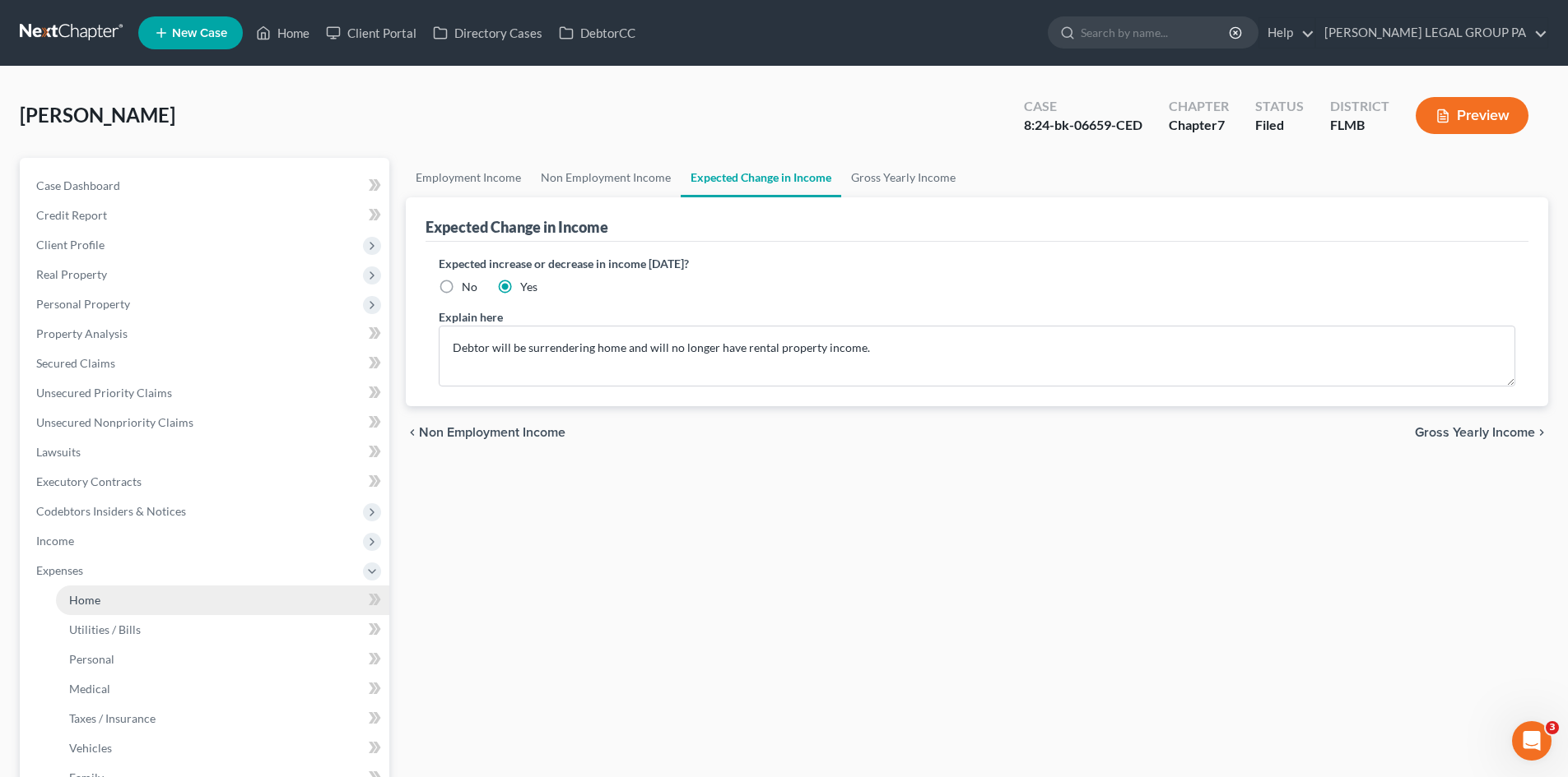
click at [132, 605] on link "Home" at bounding box center [222, 600] width 333 height 29
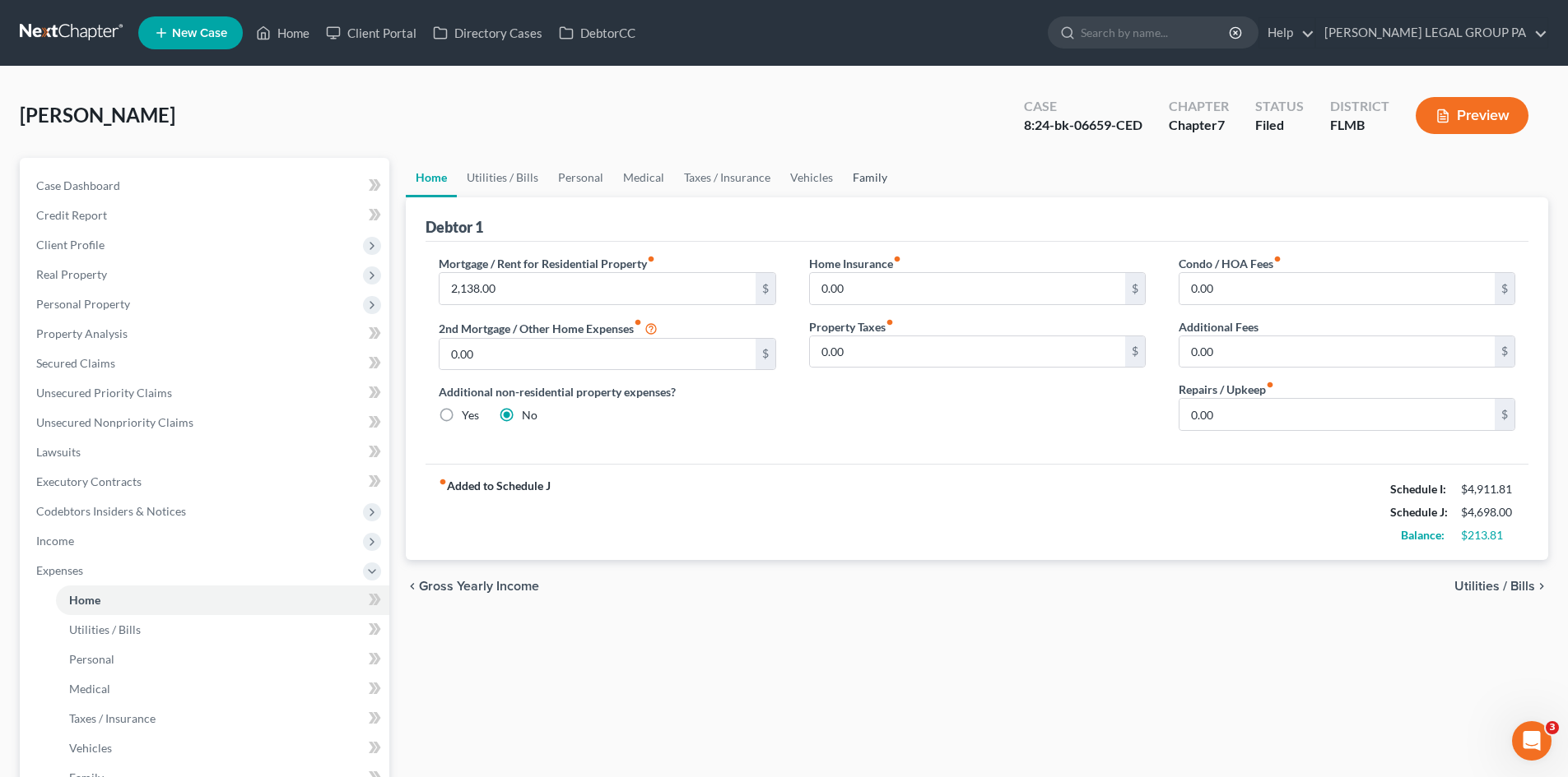
click at [860, 180] on link "Family" at bounding box center [870, 177] width 54 height 40
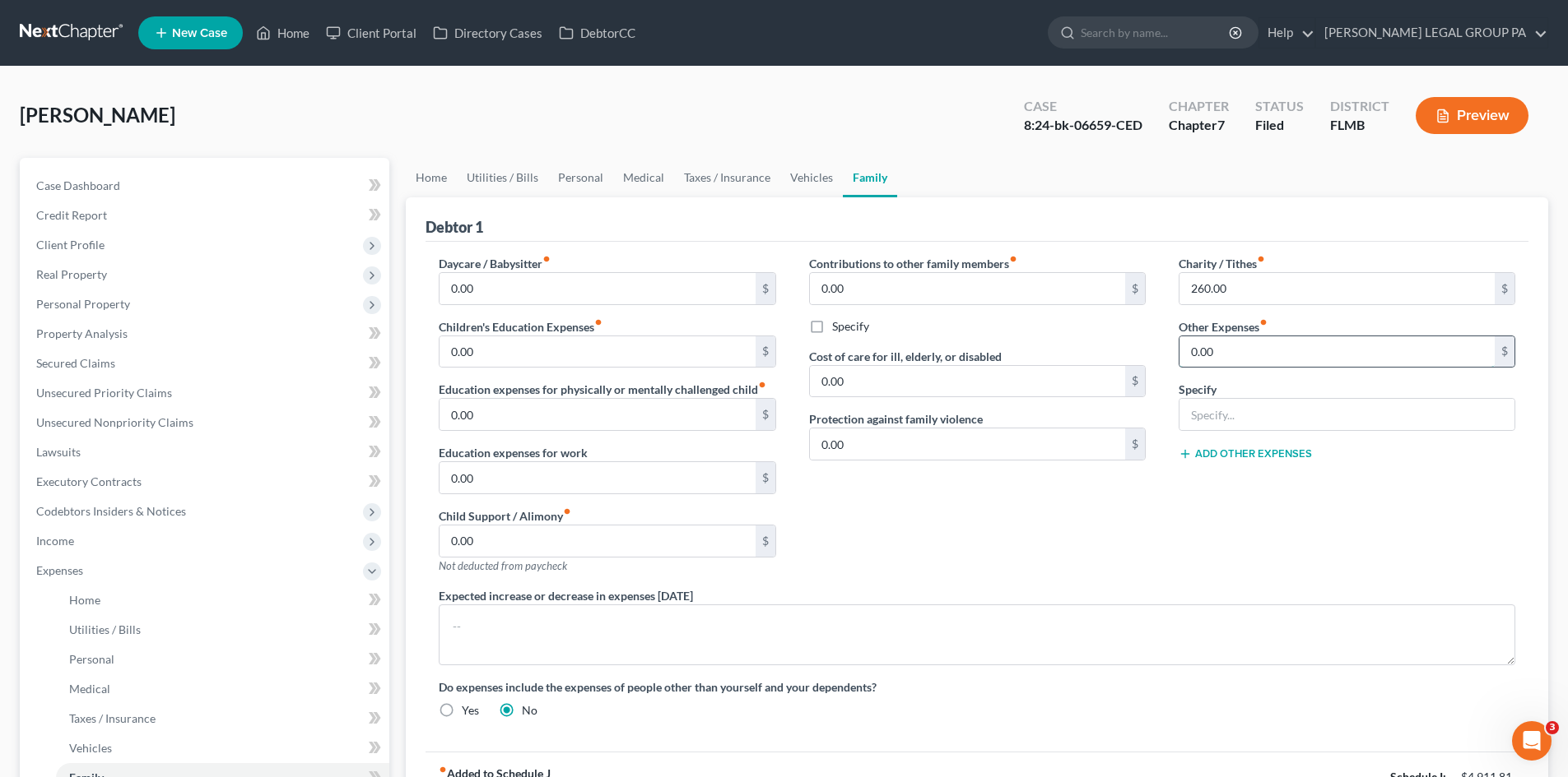
click at [1275, 361] on input "0.00" at bounding box center [1338, 352] width 316 height 31
type input "20.00"
click at [1281, 408] on input "text" at bounding box center [1347, 414] width 335 height 31
type input "Renter's insurance"
click at [1041, 536] on div "Contributions to other family members fiber_manual_record 0.00 $ Specify Cost o…" at bounding box center [977, 421] width 370 height 332
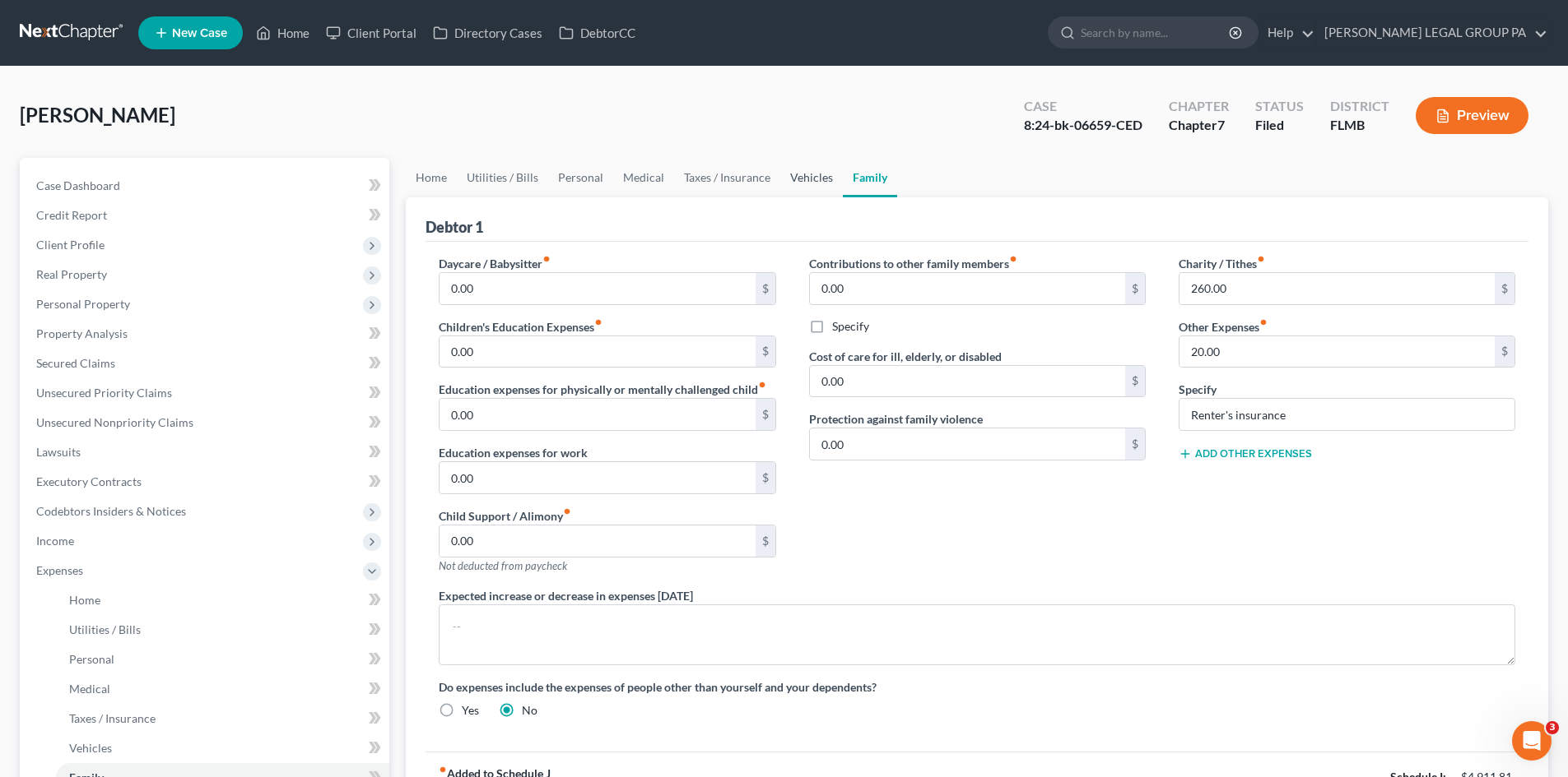
click at [819, 179] on link "Vehicles" at bounding box center [811, 177] width 63 height 40
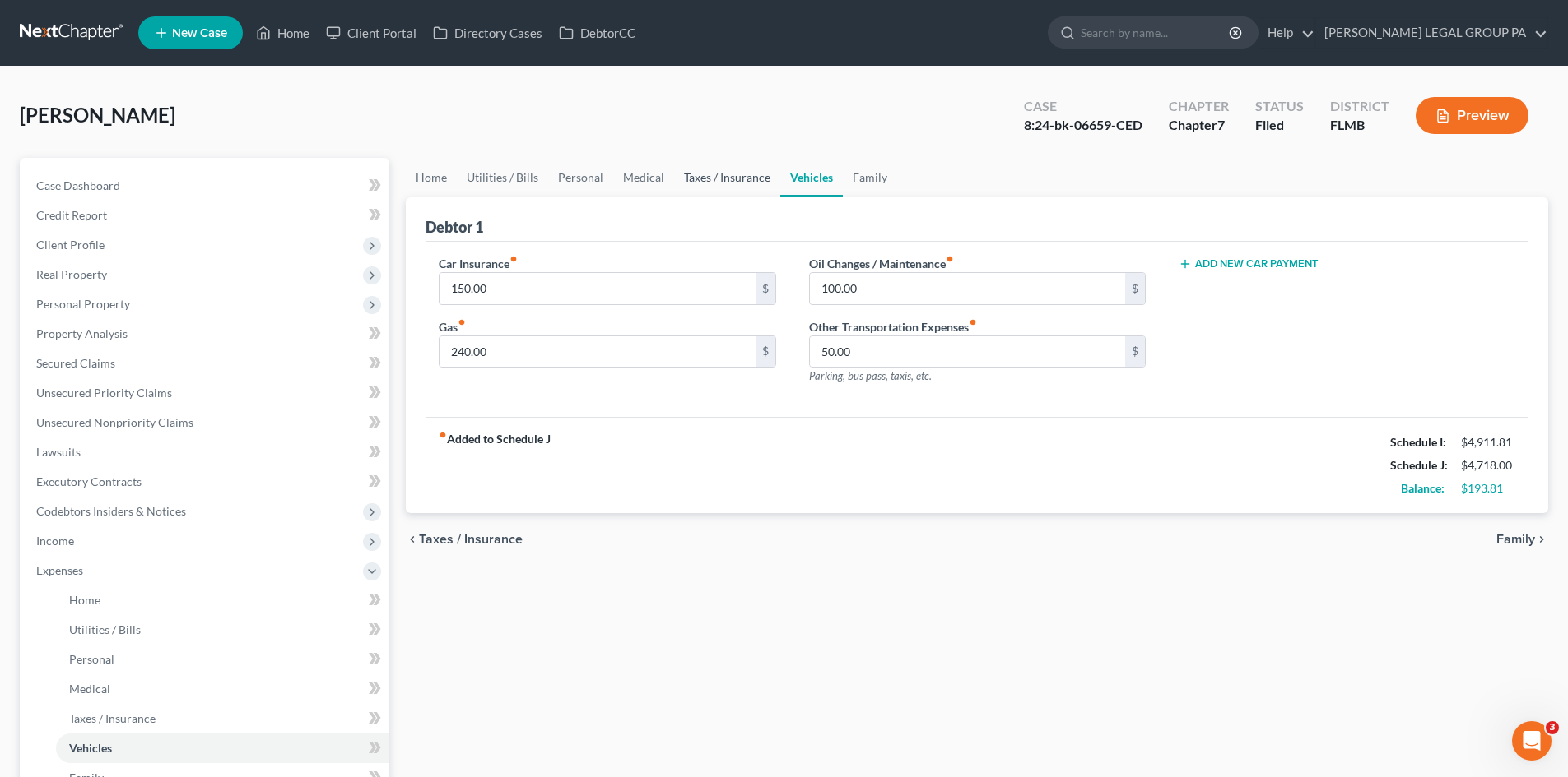
click at [742, 171] on link "Taxes / Insurance" at bounding box center [727, 177] width 106 height 40
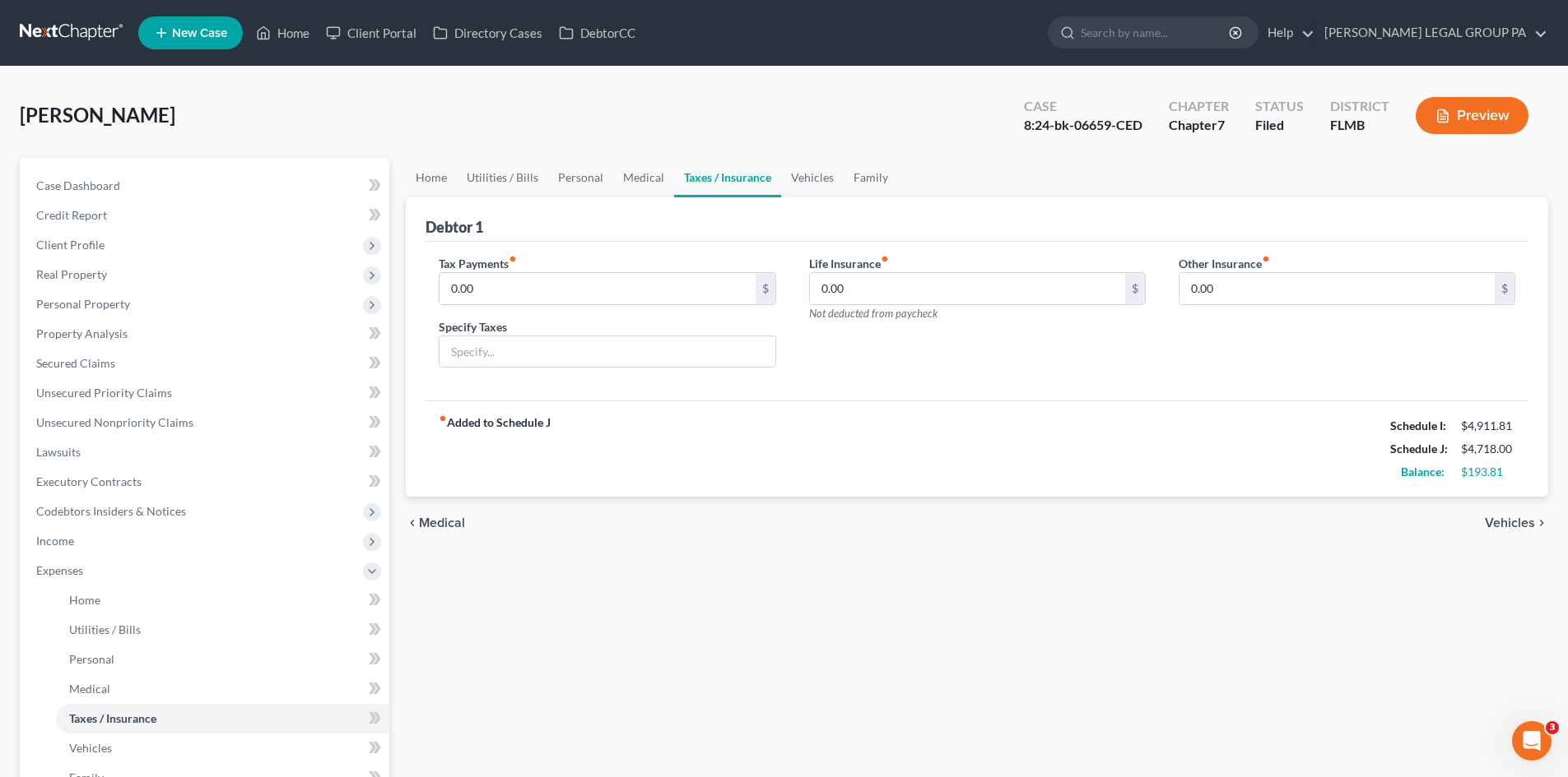
click at [695, 175] on link "Taxes / Insurance" at bounding box center [727, 177] width 107 height 40
click at [633, 179] on link "Medical" at bounding box center [644, 177] width 61 height 40
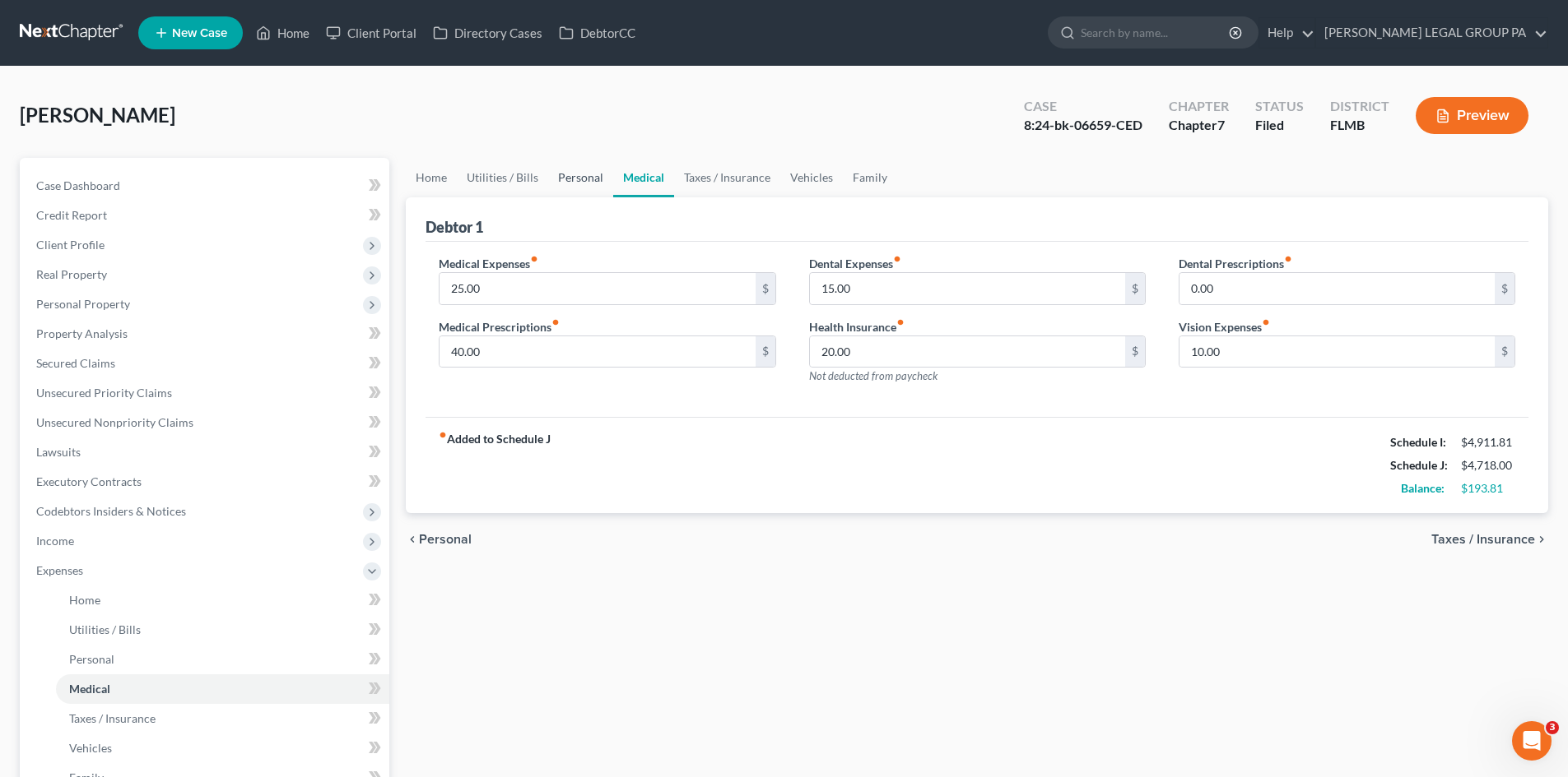
click at [550, 183] on link "Personal" at bounding box center [580, 177] width 65 height 40
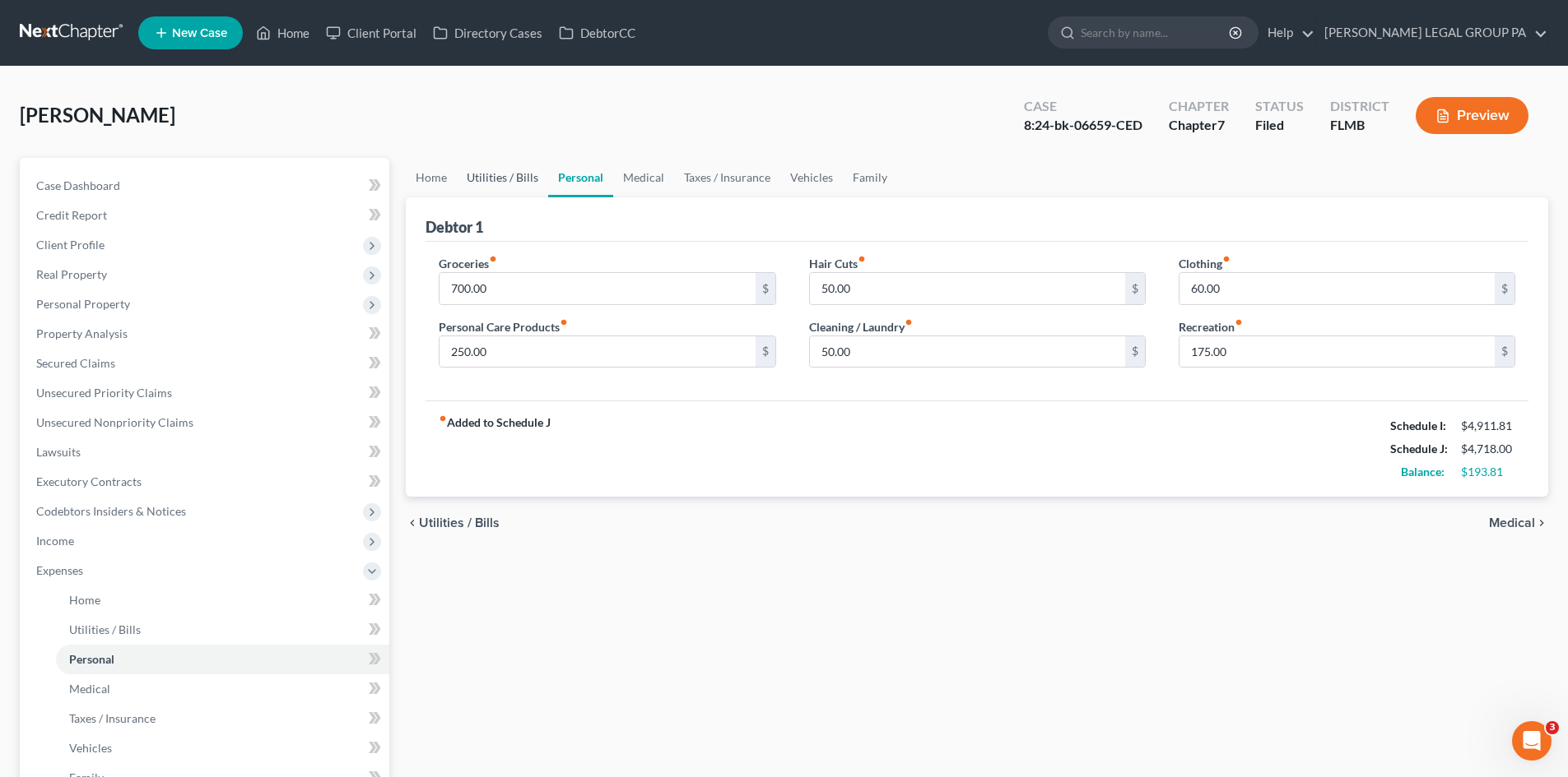
click at [496, 188] on link "Utilities / Bills" at bounding box center [502, 177] width 91 height 40
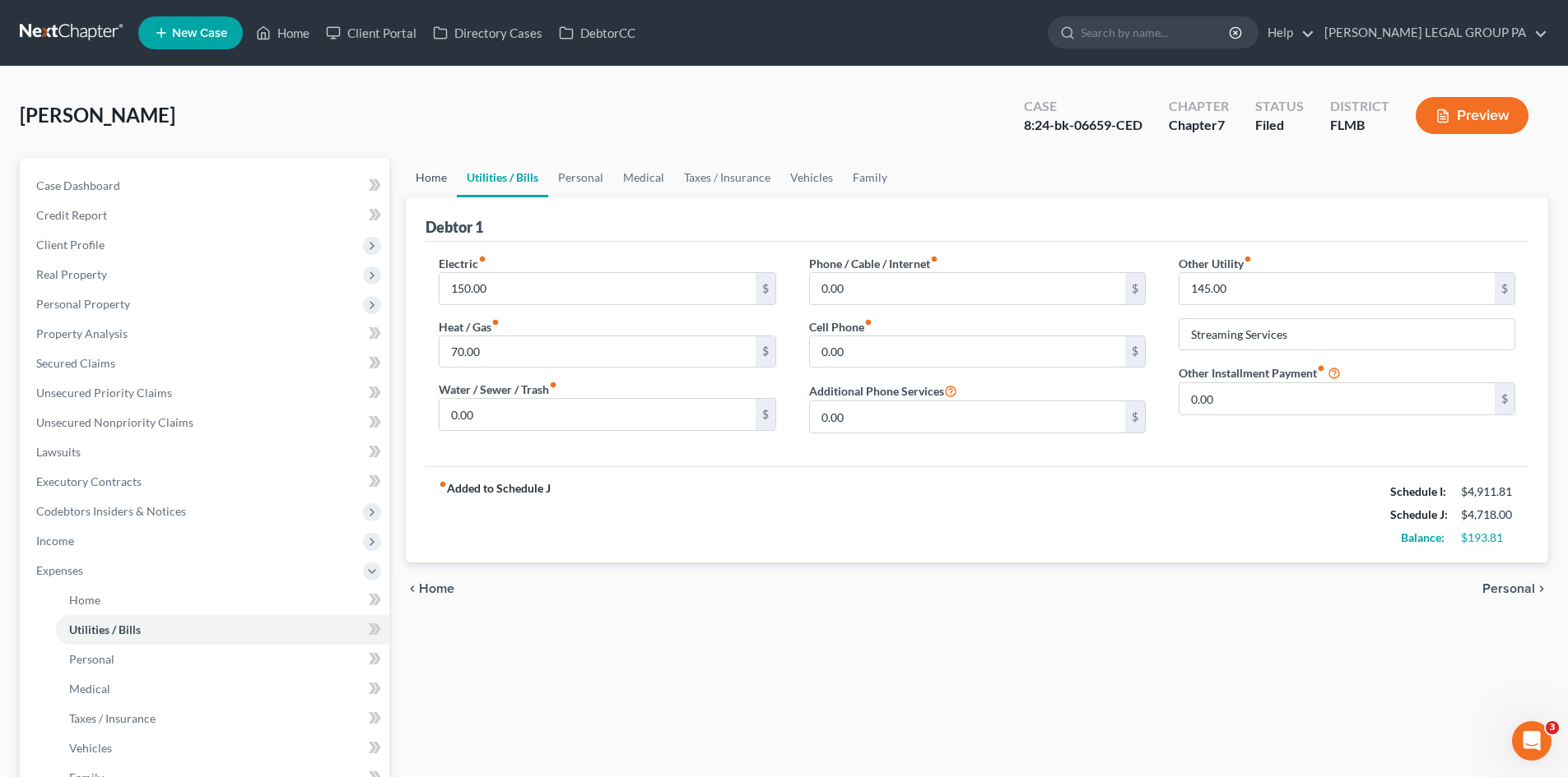
click at [434, 187] on link "Home" at bounding box center [432, 177] width 51 height 40
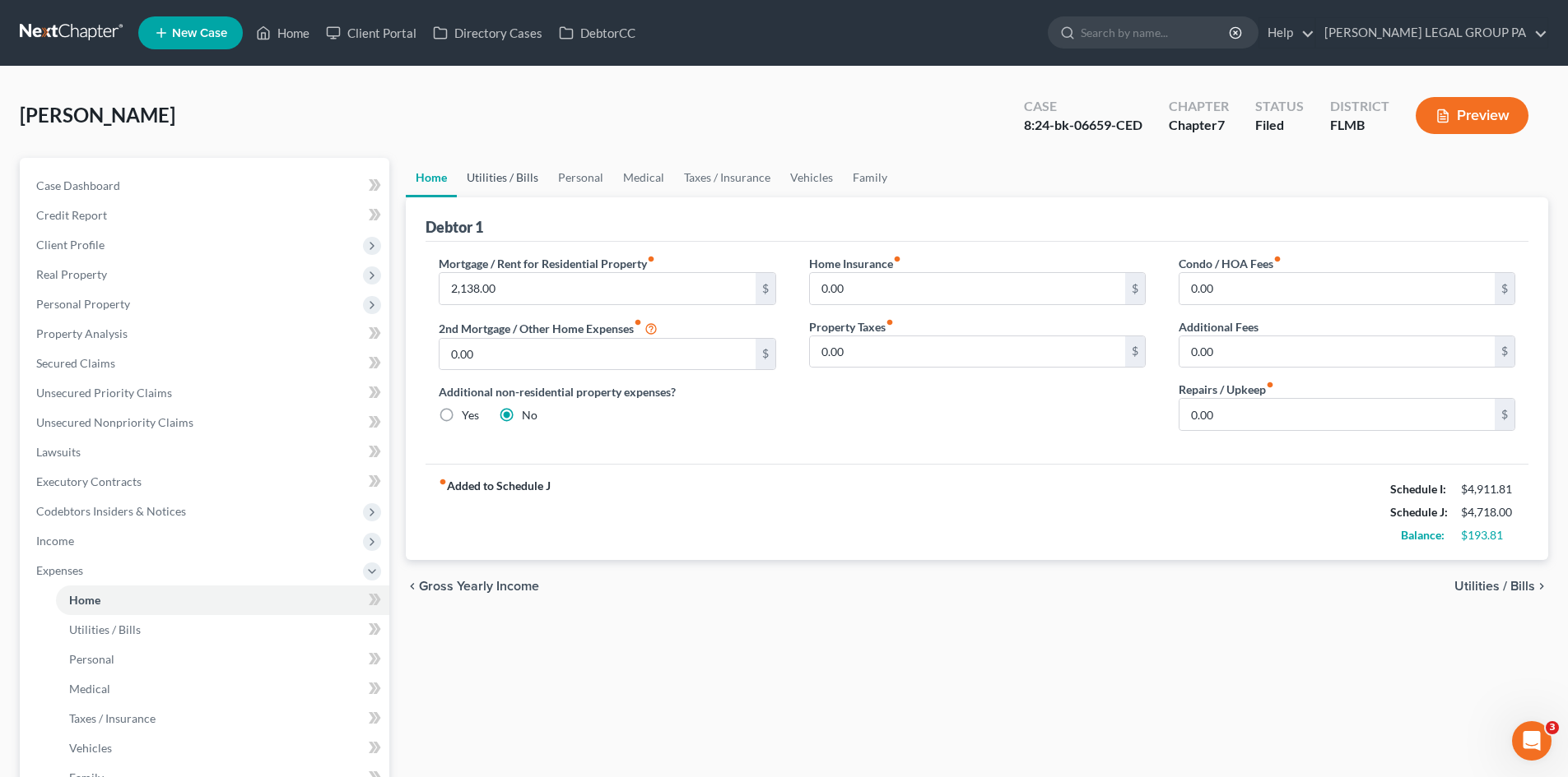
click at [536, 183] on link "Utilities / Bills" at bounding box center [502, 177] width 91 height 40
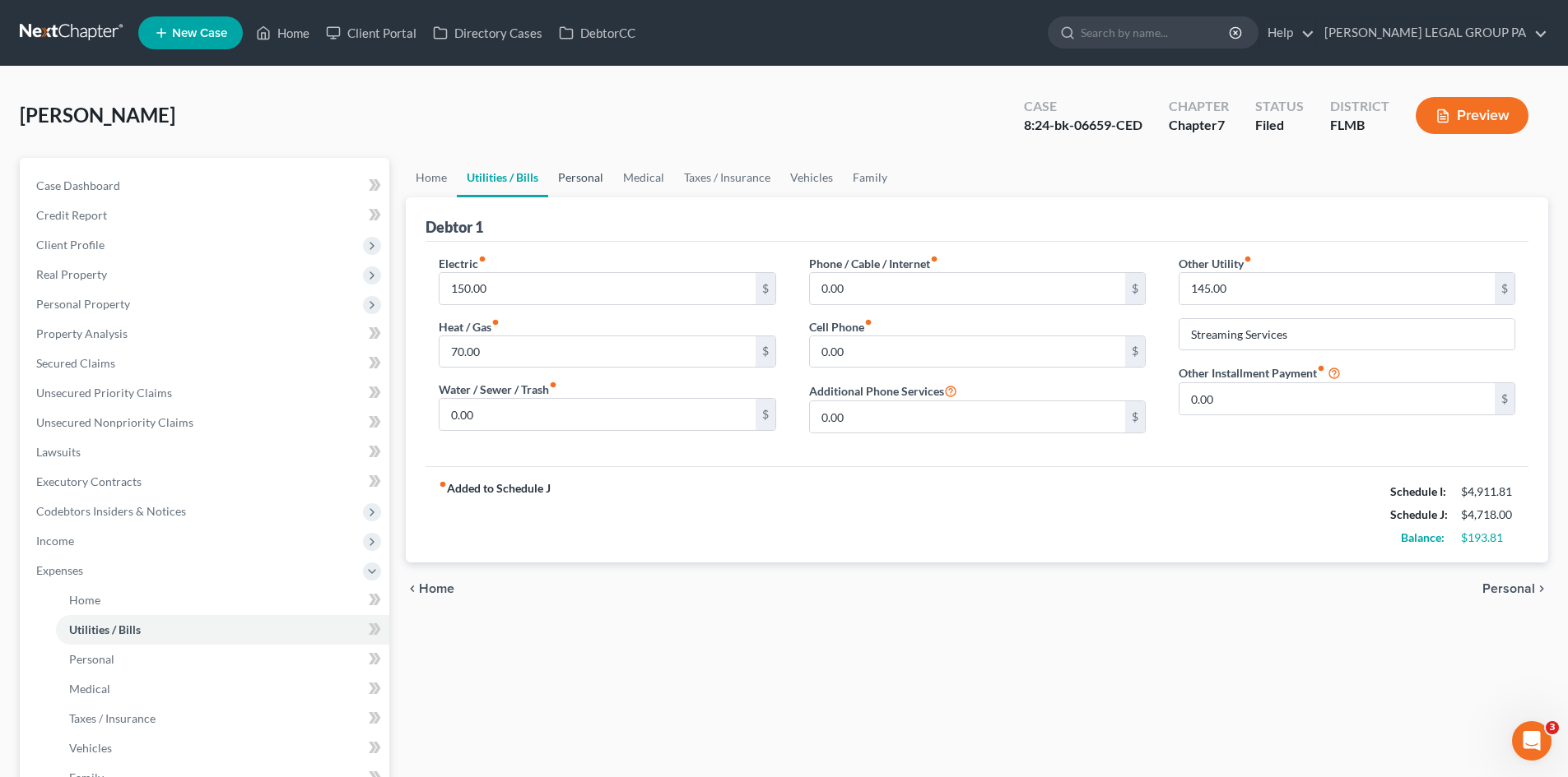
click at [572, 179] on link "Personal" at bounding box center [580, 177] width 65 height 40
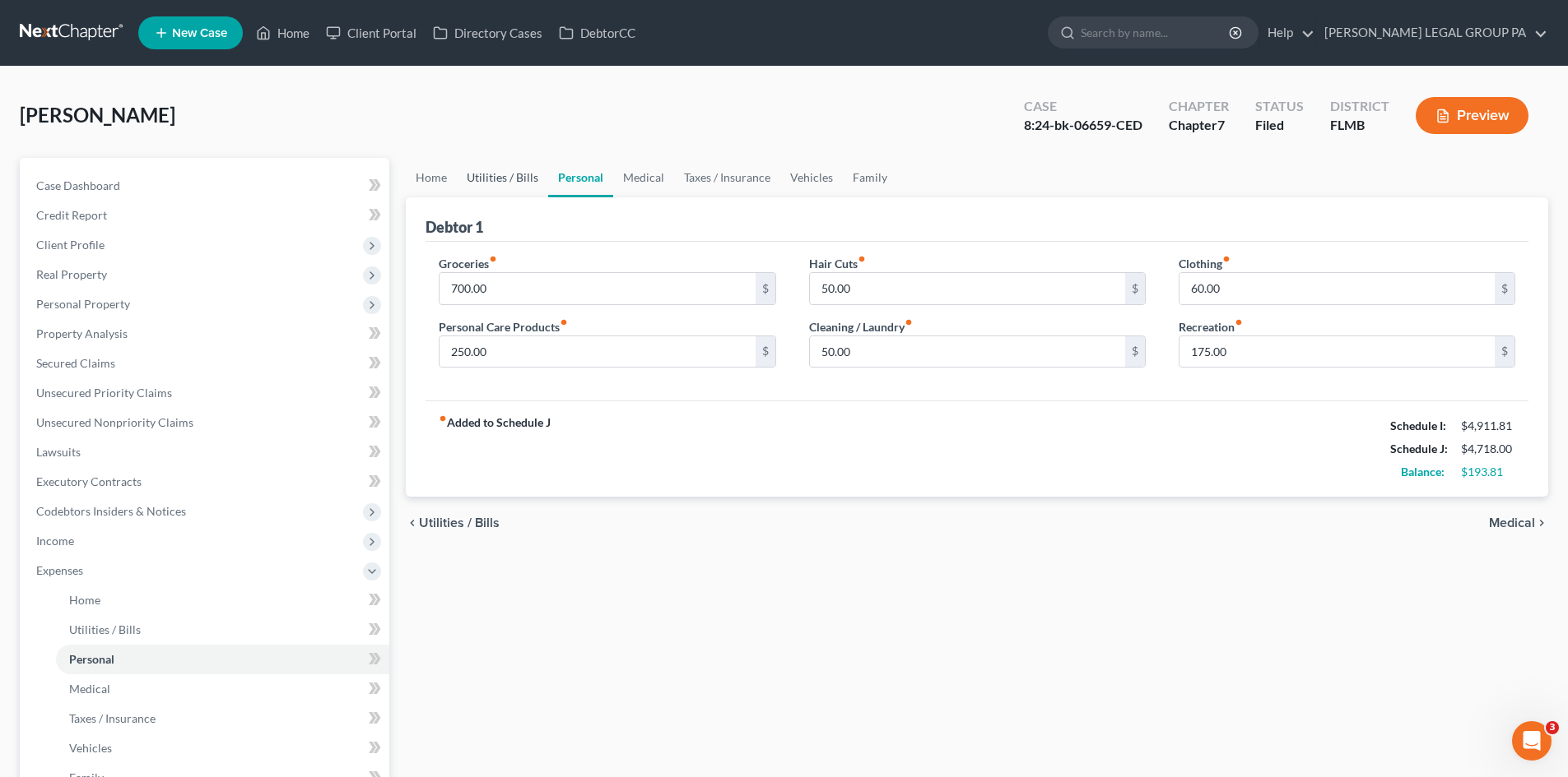
click at [526, 176] on link "Utilities / Bills" at bounding box center [502, 177] width 91 height 40
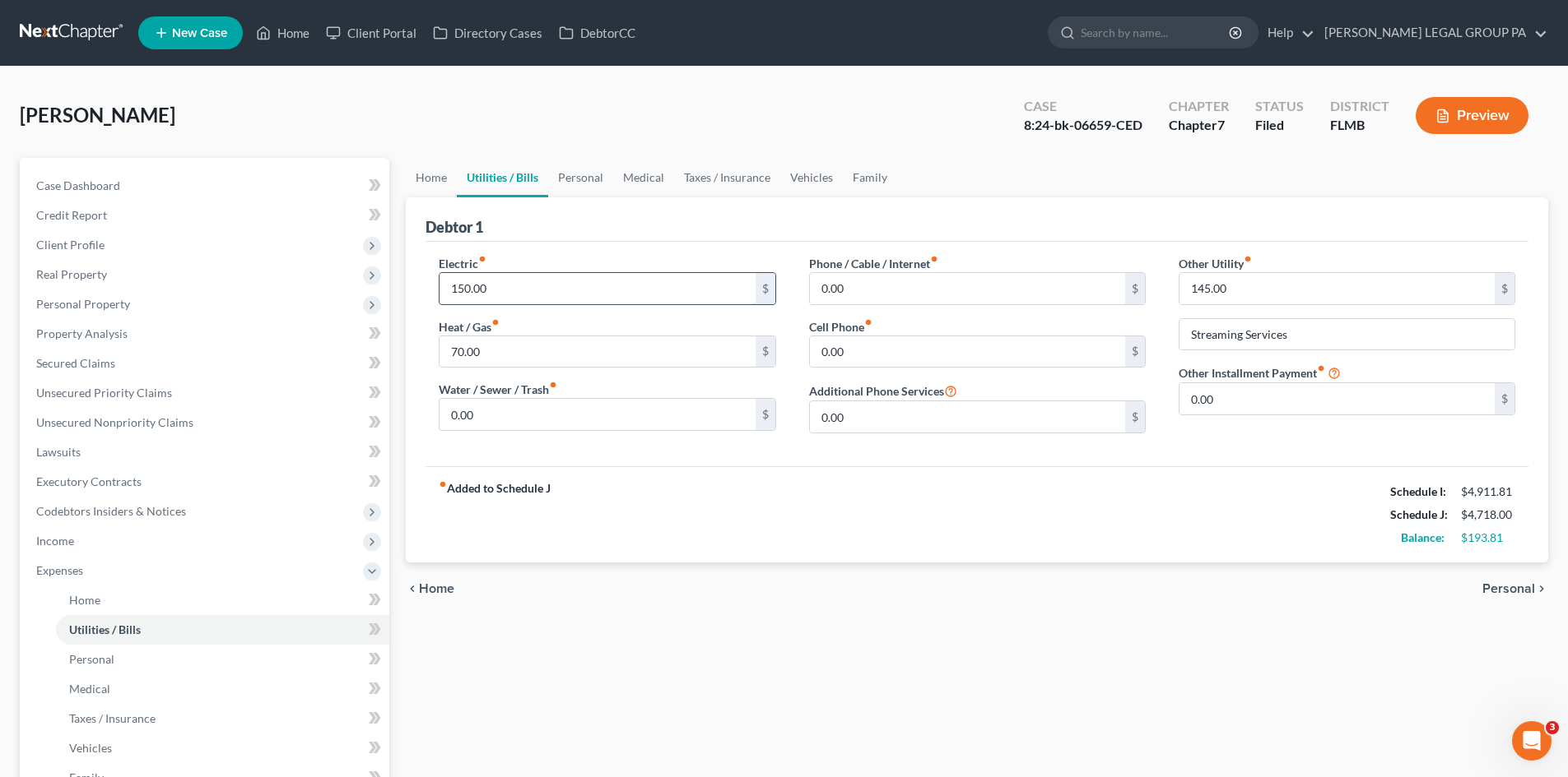
click at [520, 283] on input "150.00" at bounding box center [597, 288] width 316 height 31
click at [605, 278] on input "150.00" at bounding box center [597, 288] width 316 height 31
type input "175.00"
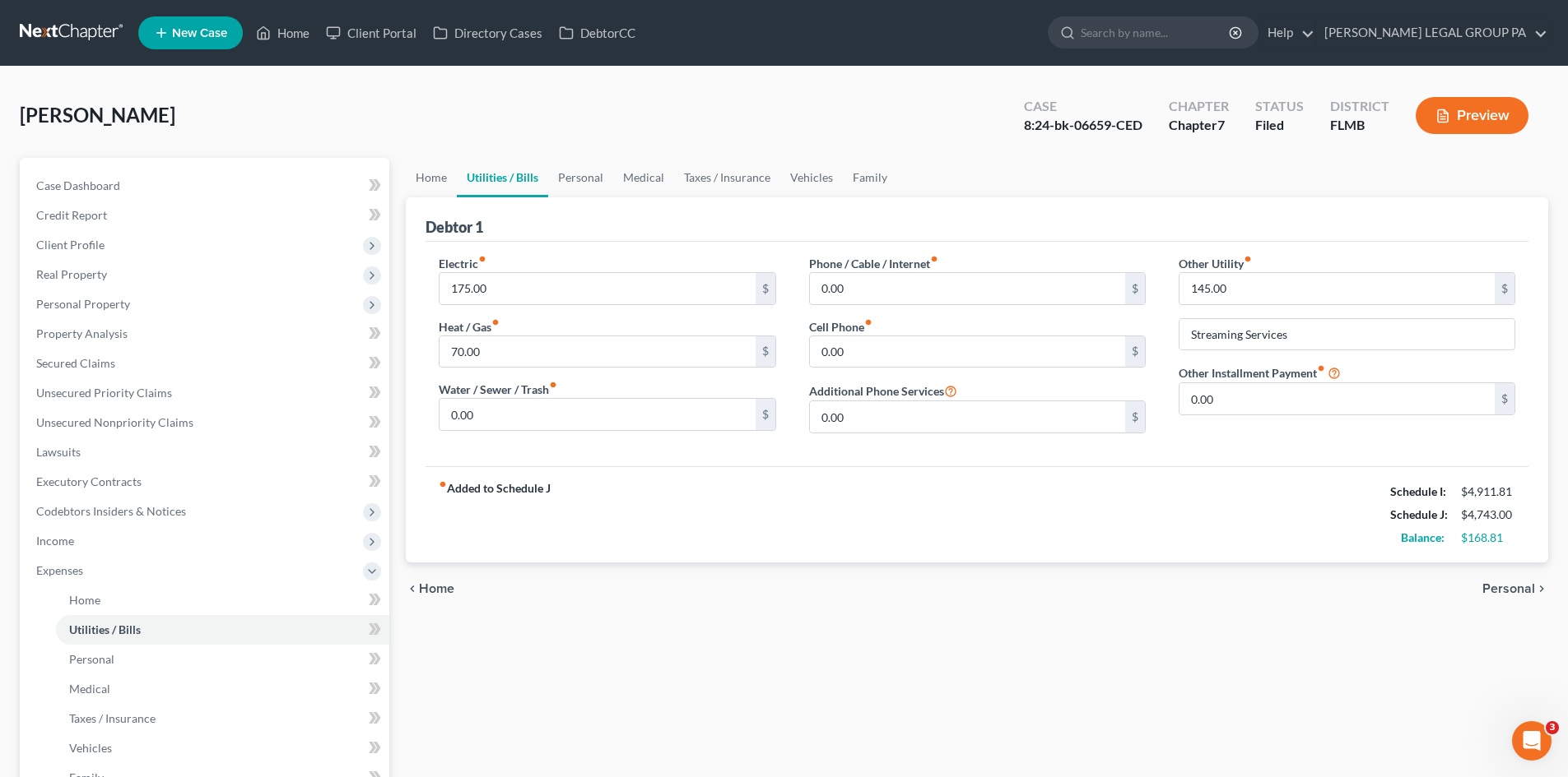
click at [862, 607] on div "chevron_left Home Personal chevron_right" at bounding box center [977, 588] width 1143 height 52
click at [574, 175] on link "Personal" at bounding box center [580, 177] width 65 height 40
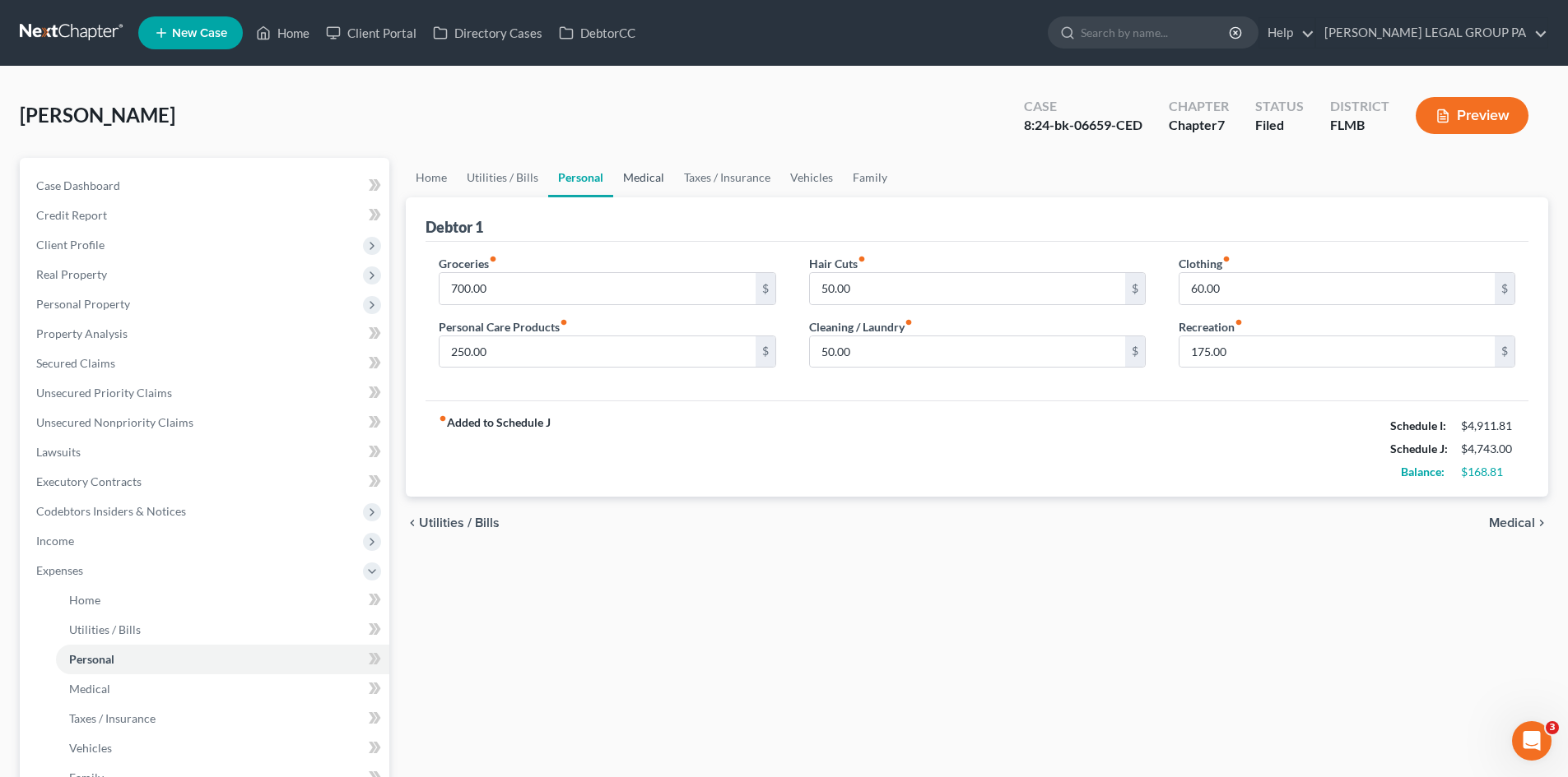
click at [640, 178] on link "Medical" at bounding box center [644, 177] width 61 height 40
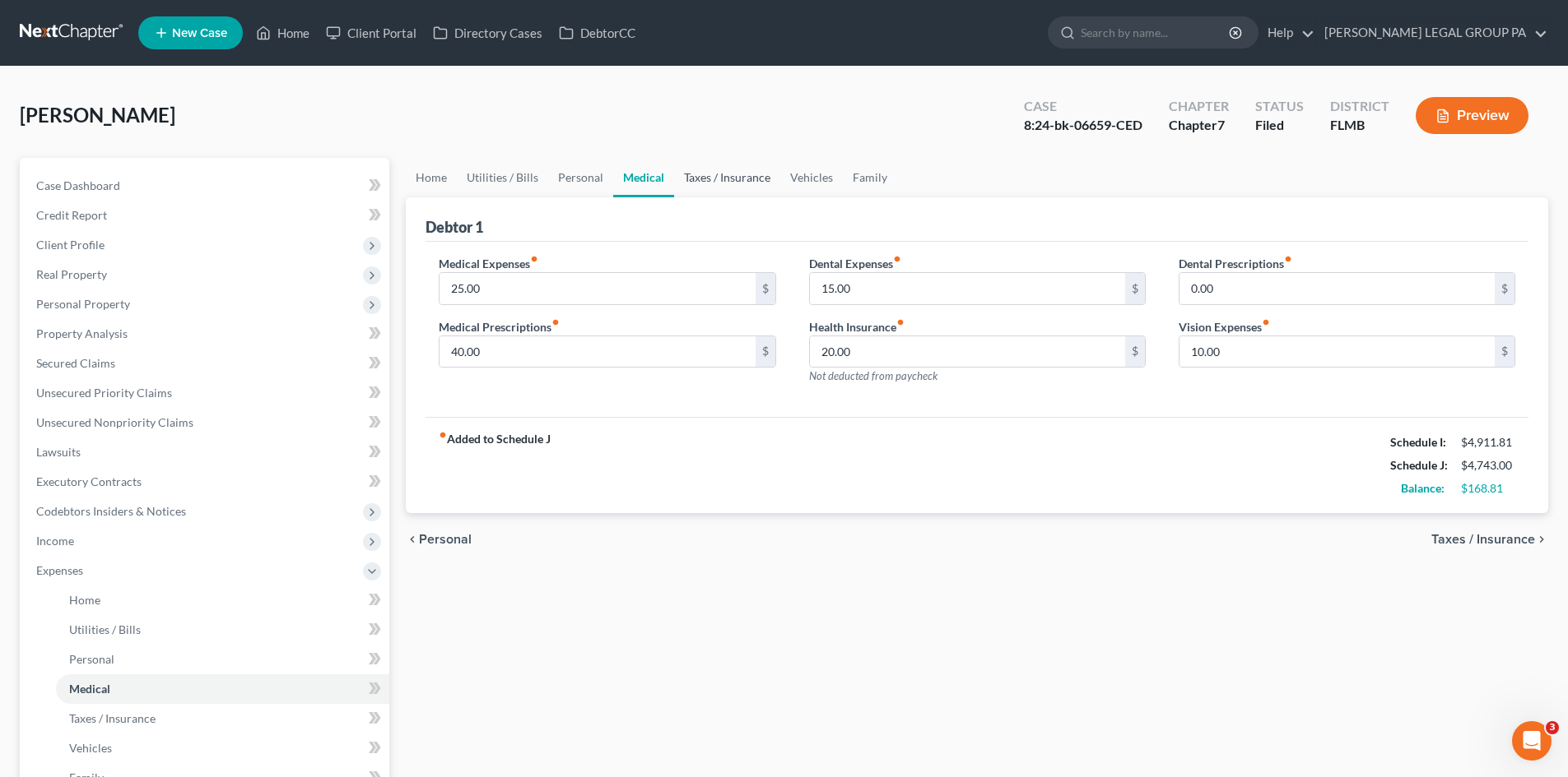
click at [697, 179] on link "Taxes / Insurance" at bounding box center [727, 177] width 106 height 40
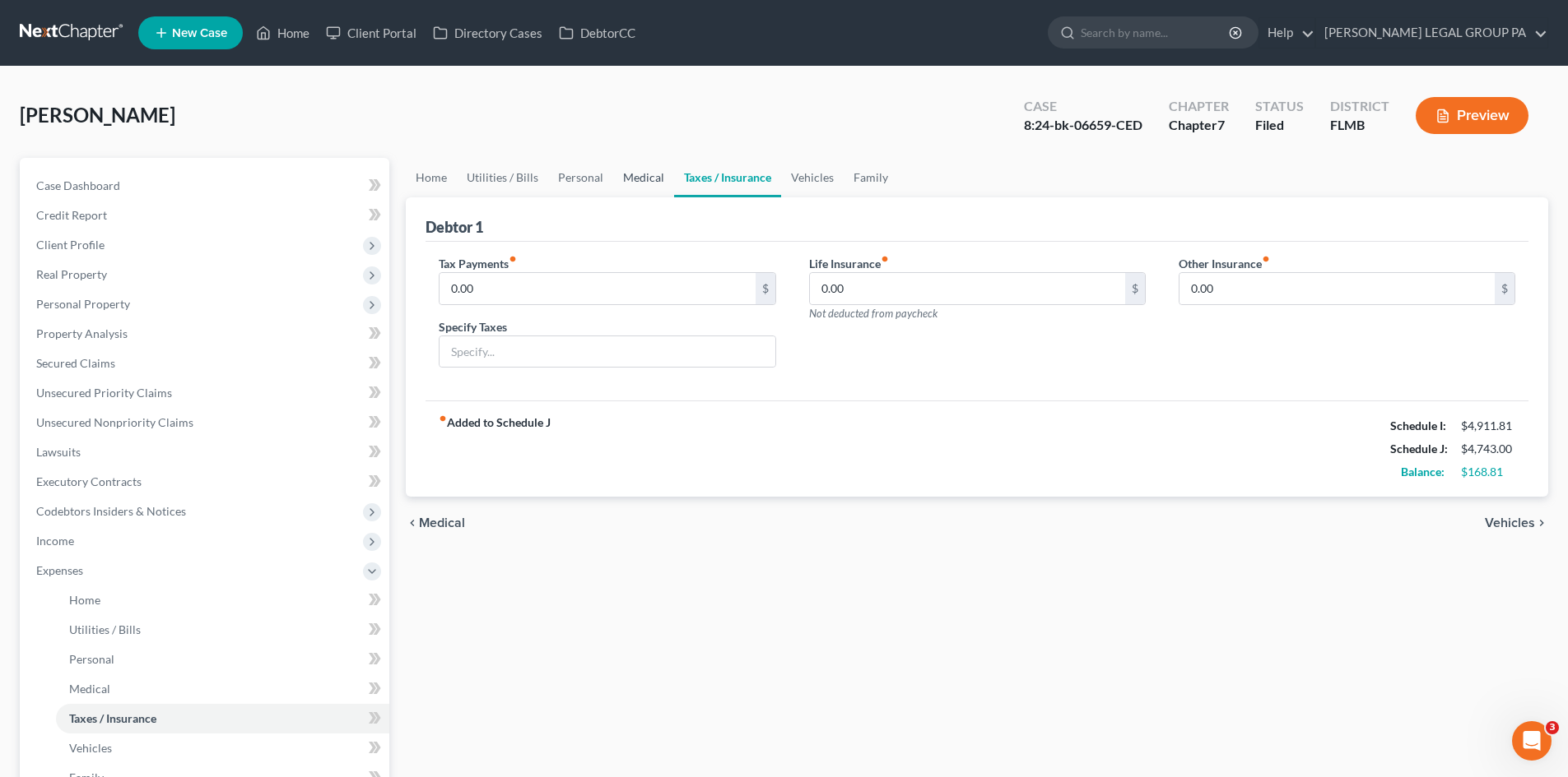
click at [653, 177] on link "Medical" at bounding box center [644, 177] width 61 height 40
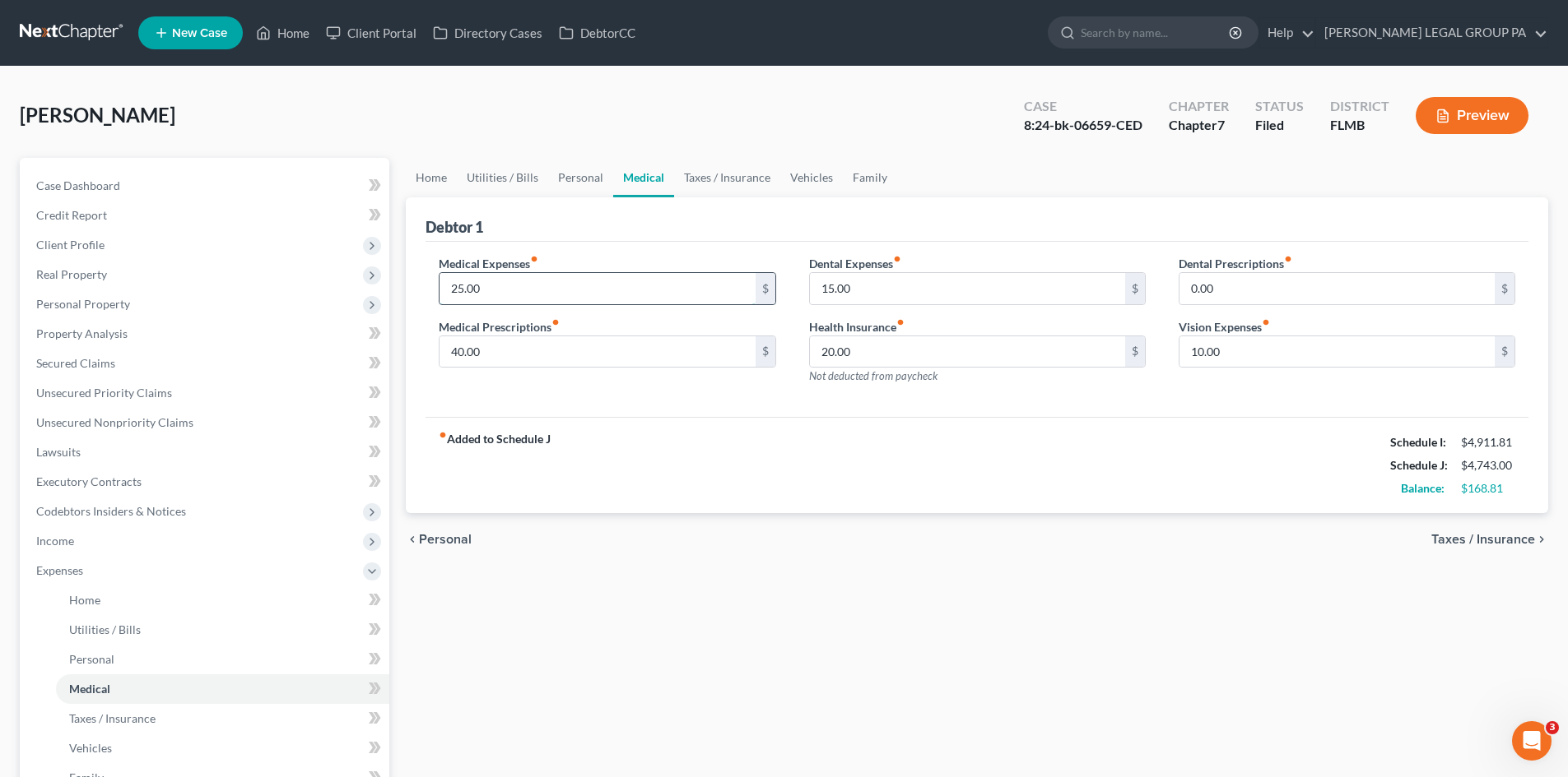
click at [569, 286] on input "25.00" at bounding box center [597, 288] width 316 height 31
type input "30.00"
click at [1035, 734] on div "Home Utilities / Bills Personal Medical Taxes / Insurance Vehicles Family Debto…" at bounding box center [976, 588] width 1158 height 861
click at [733, 183] on link "Taxes / Insurance" at bounding box center [727, 177] width 106 height 40
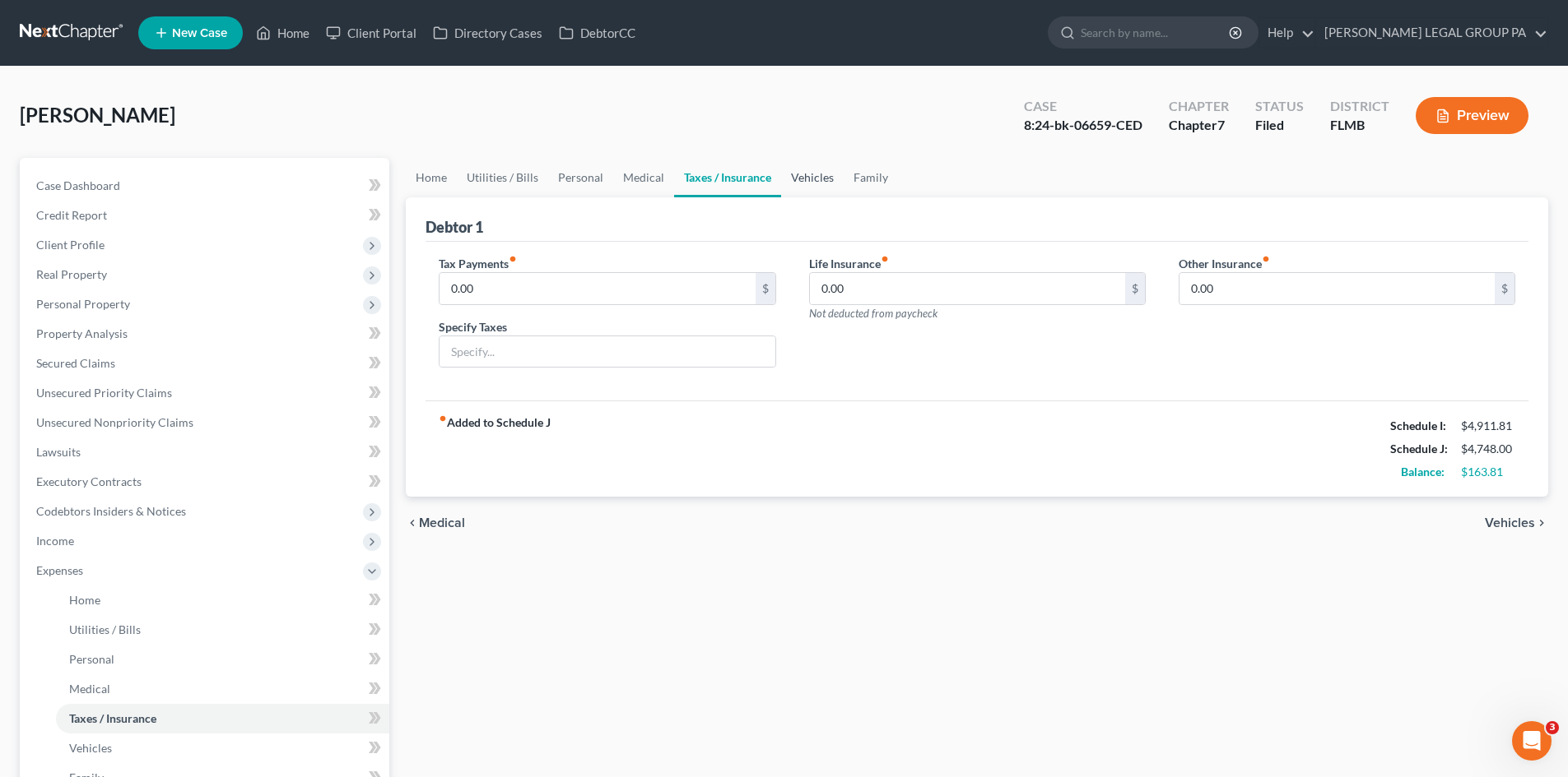
click at [800, 182] on link "Vehicles" at bounding box center [812, 177] width 63 height 40
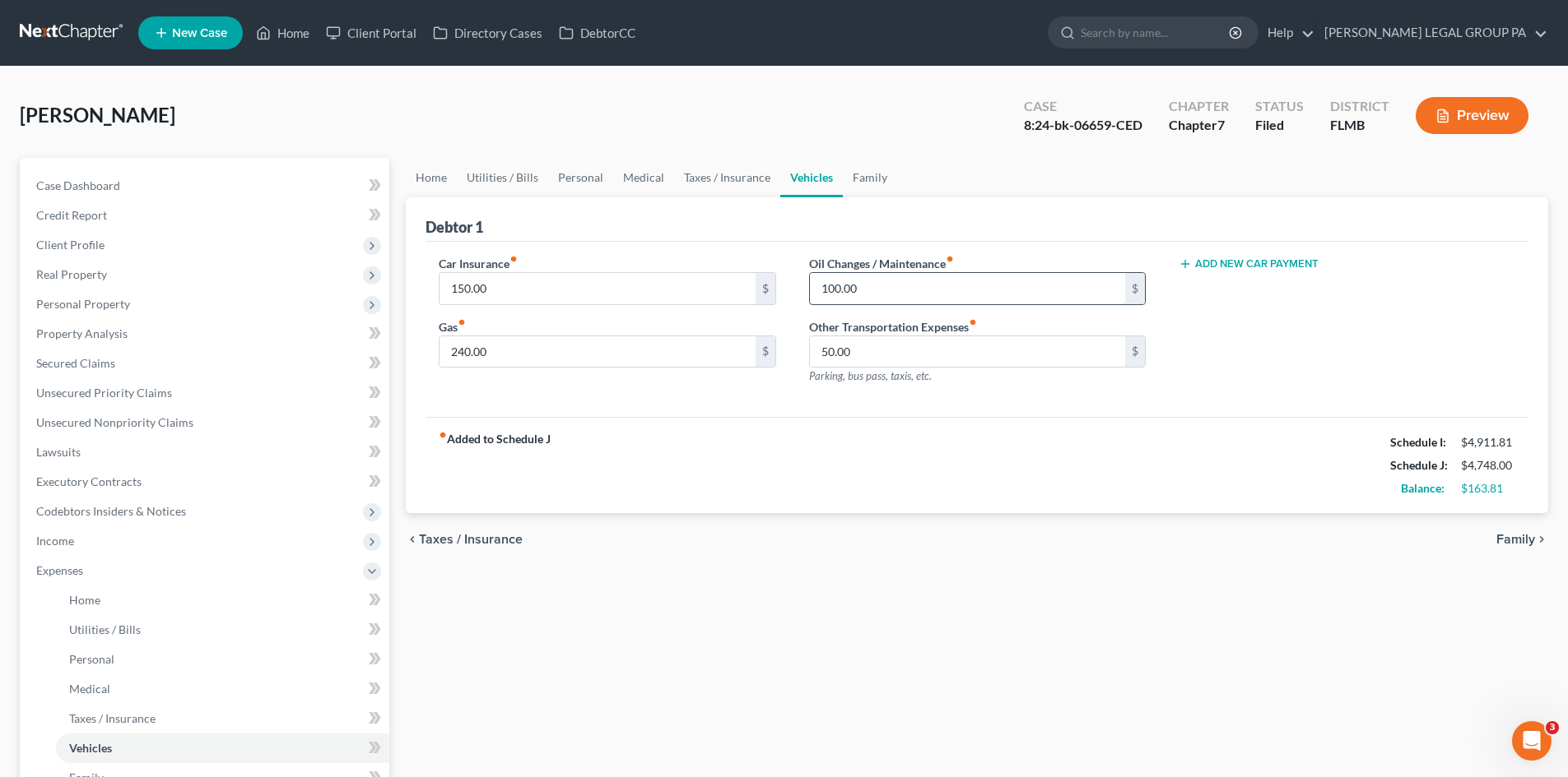
click at [903, 278] on input "100.00" at bounding box center [968, 288] width 316 height 31
type input "120.00"
click at [889, 583] on div "Home Utilities / Bills Personal Medical Taxes / Insurance Vehicles Family Debto…" at bounding box center [976, 588] width 1158 height 861
click at [859, 168] on link "Family" at bounding box center [870, 177] width 54 height 40
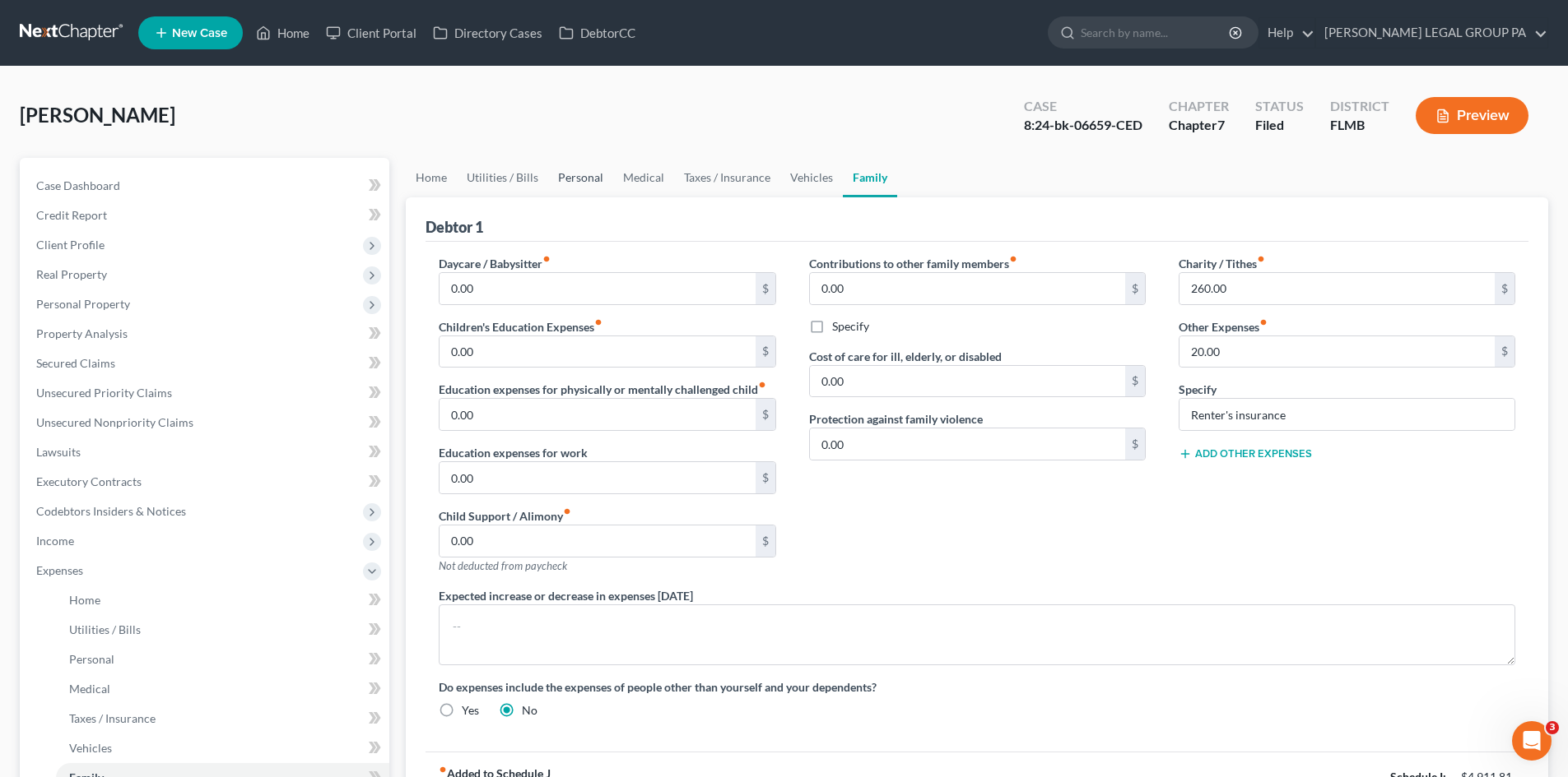
click at [559, 190] on link "Personal" at bounding box center [580, 177] width 65 height 40
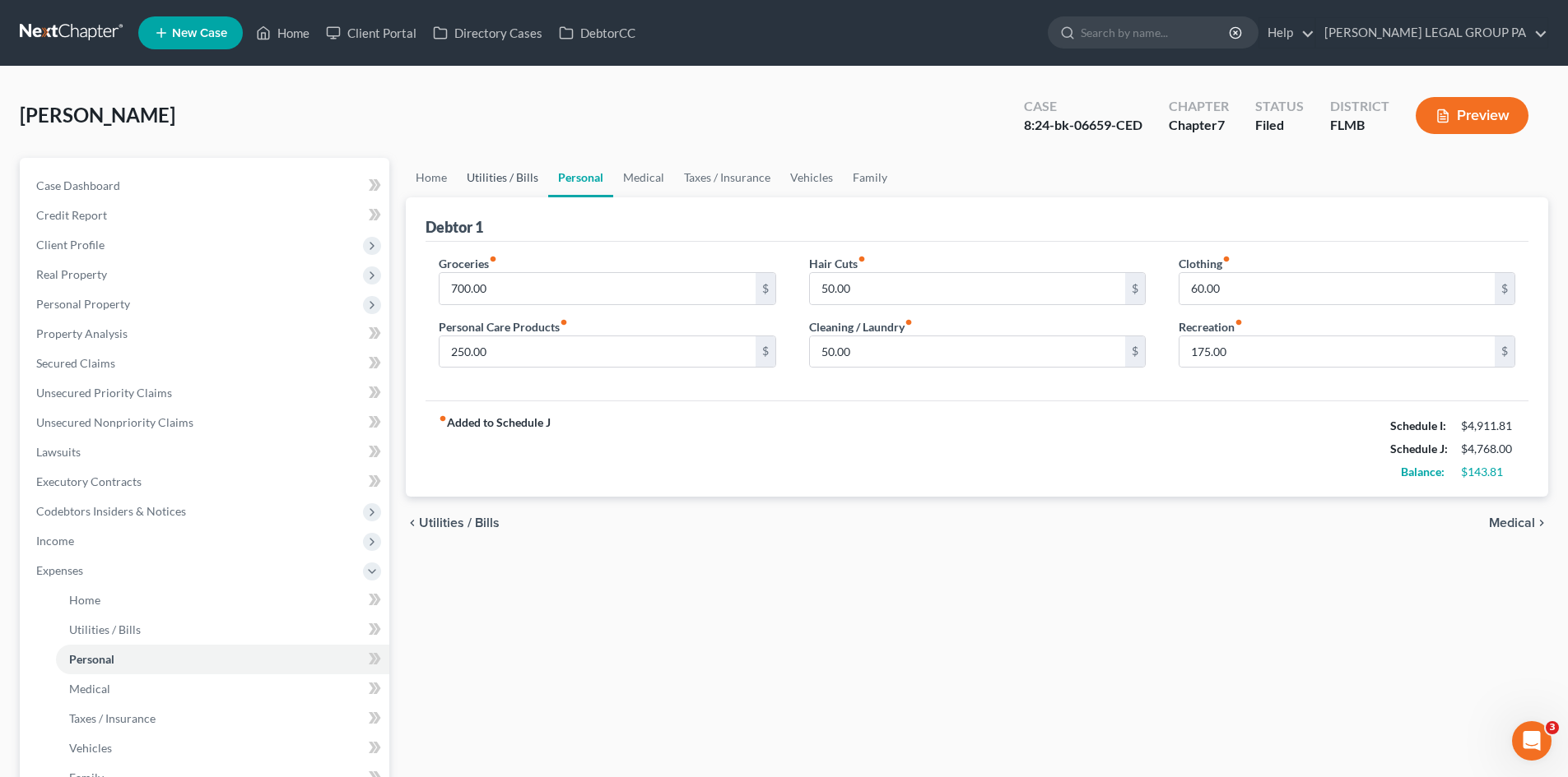
click at [511, 181] on link "Utilities / Bills" at bounding box center [502, 177] width 91 height 40
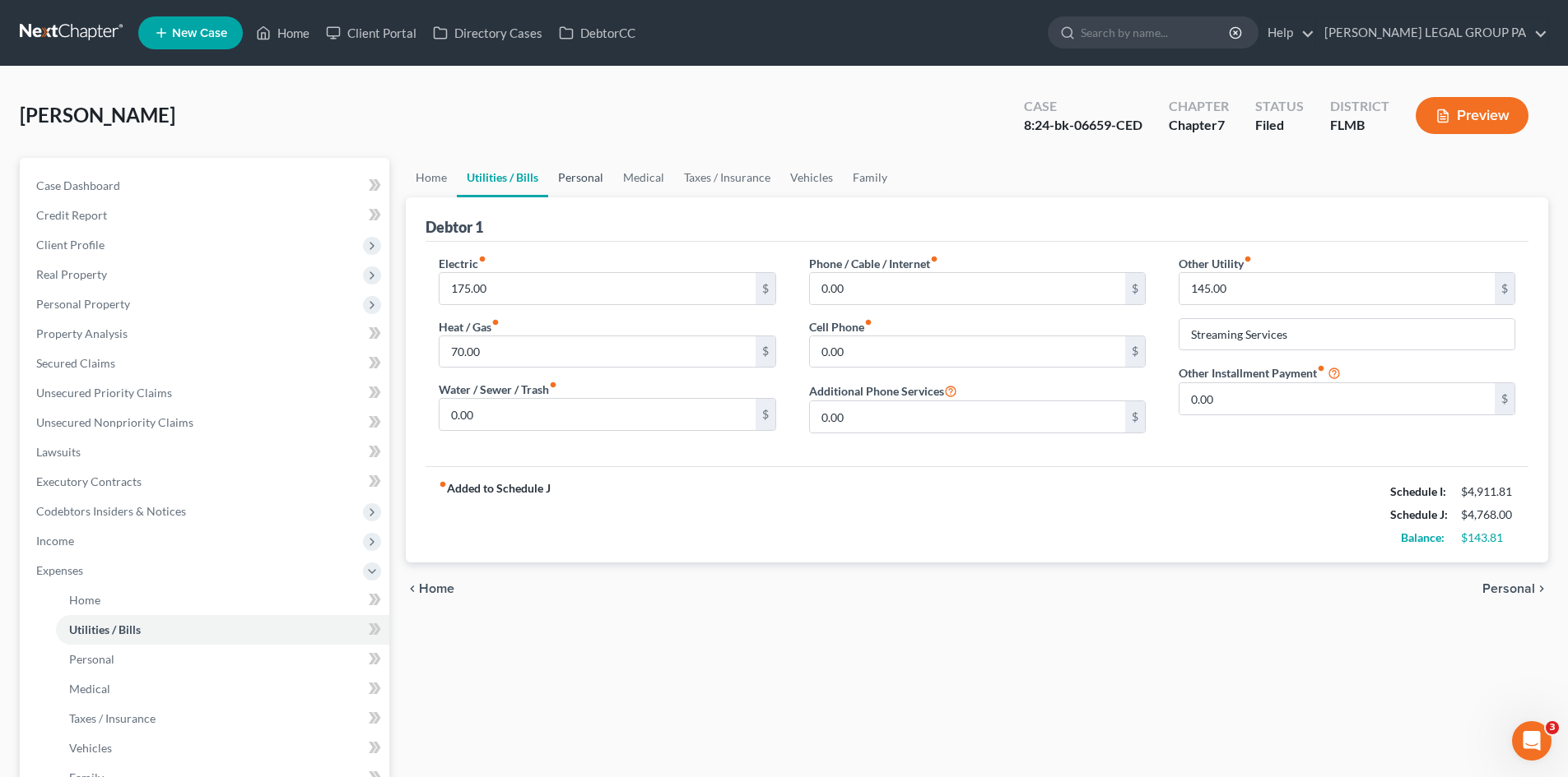
click at [594, 173] on link "Personal" at bounding box center [580, 177] width 65 height 40
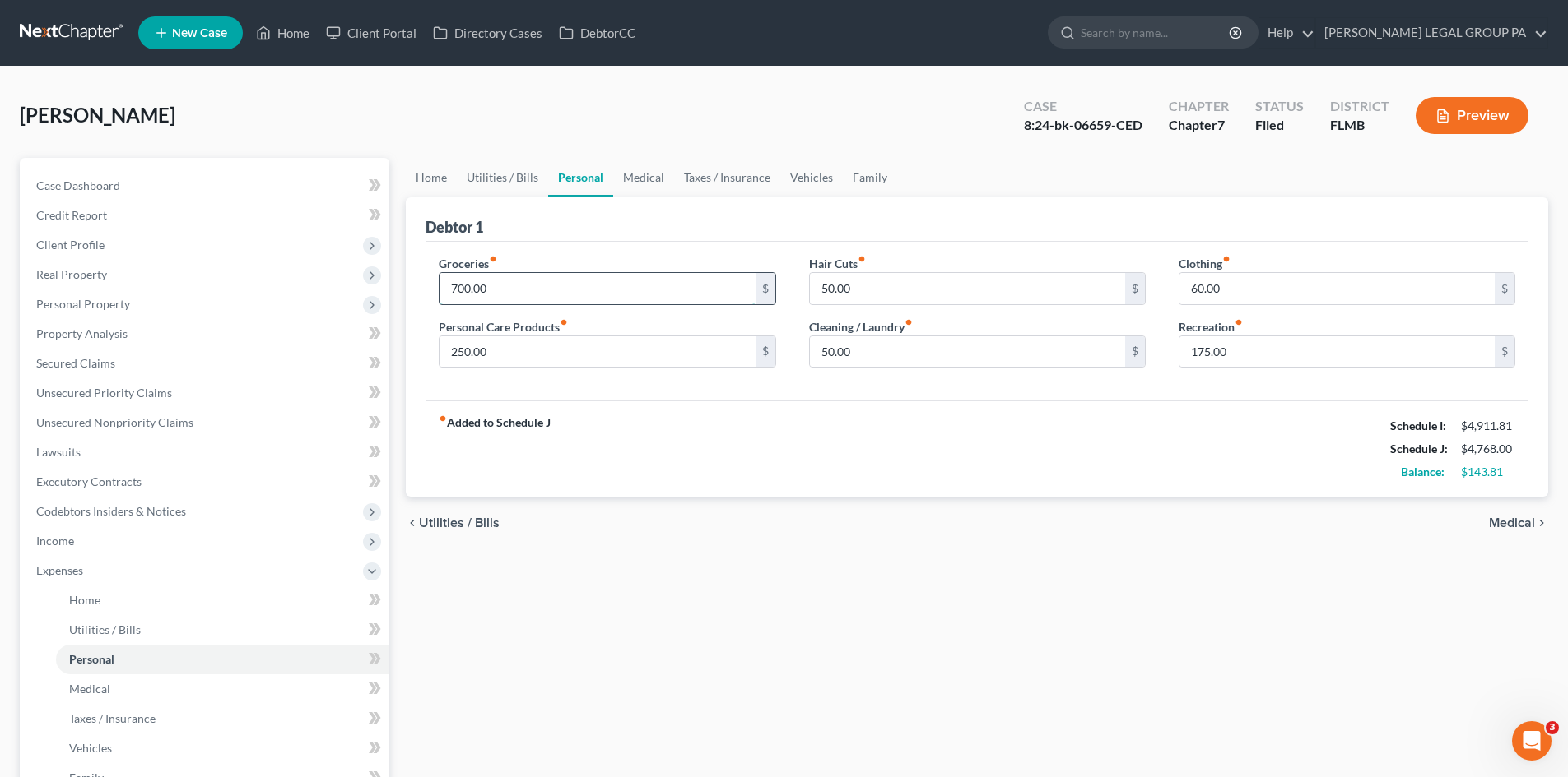
click at [556, 284] on input "700.00" at bounding box center [597, 288] width 316 height 31
type input "8"
type input "750.00"
click at [515, 208] on div "Debtor 1" at bounding box center [977, 220] width 1103 height 44
click at [518, 179] on link "Utilities / Bills" at bounding box center [502, 177] width 91 height 40
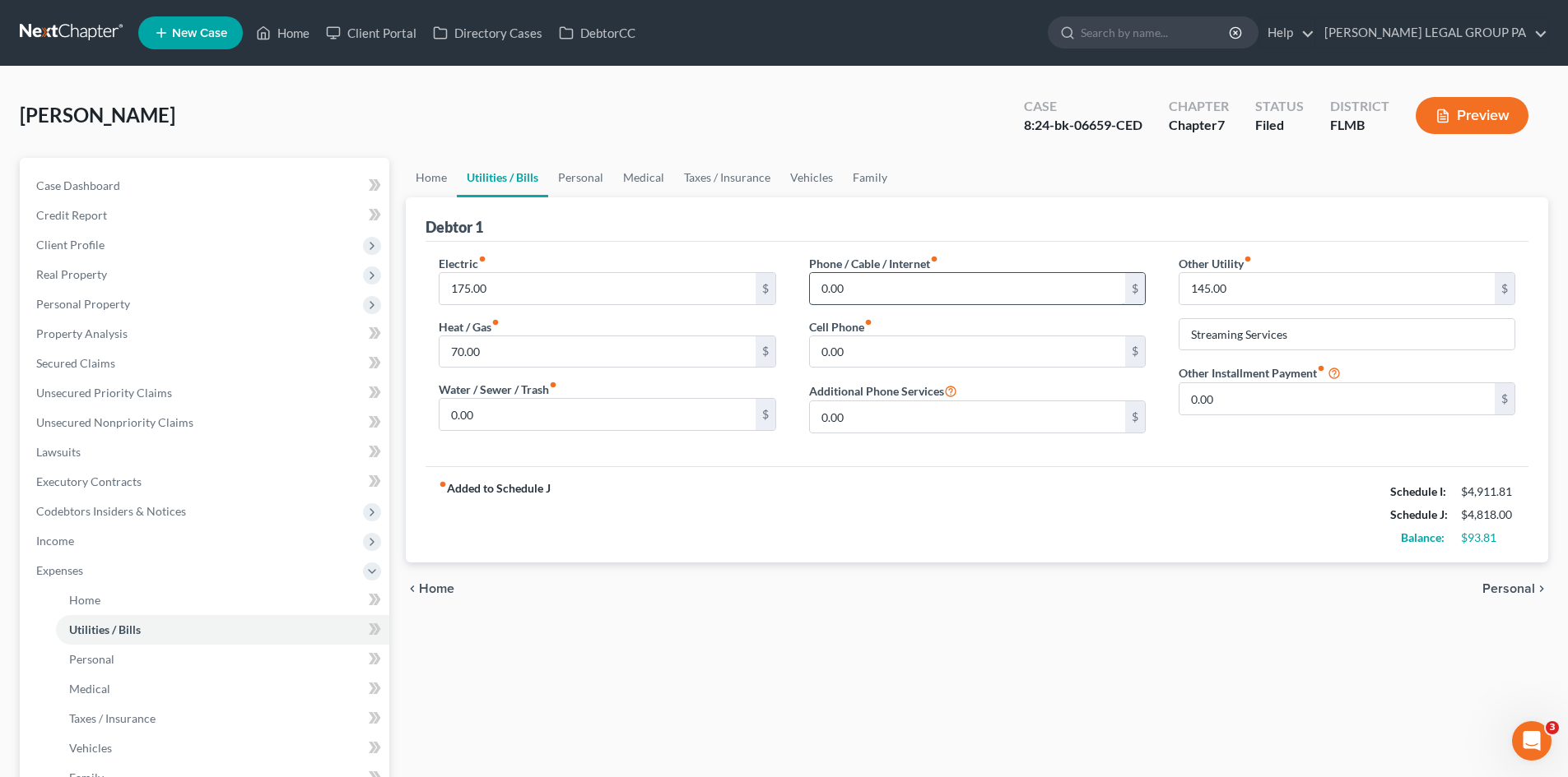
click at [927, 289] on input "0.00" at bounding box center [968, 288] width 316 height 31
click at [923, 366] on input "0.00" at bounding box center [968, 352] width 316 height 31
type input "40.00"
click at [917, 308] on div "Phone / Cable / Internet fiber_manual_record 0.00 $ Cell Phone fiber_manual_rec…" at bounding box center [977, 351] width 370 height 191
click at [917, 301] on input "0.00" at bounding box center [968, 288] width 316 height 31
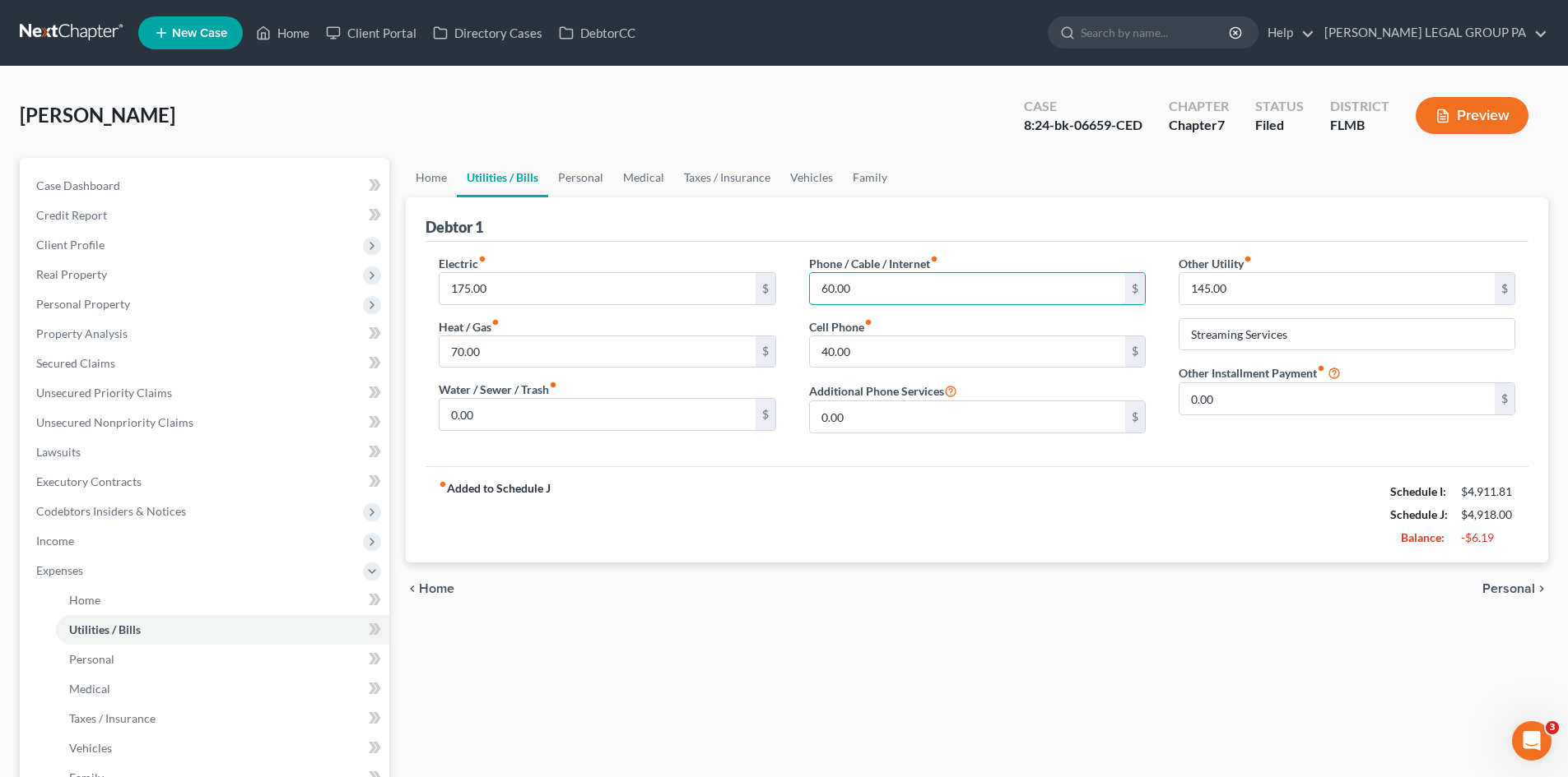
type input "60.00"
click at [822, 677] on div "Home Utilities / Bills Personal Medical Taxes / Insurance Vehicles Family Debto…" at bounding box center [976, 588] width 1158 height 861
click at [897, 268] on label "Phone / Cable / Internet fiber_manual_record" at bounding box center [874, 263] width 129 height 17
click at [571, 177] on link "Personal" at bounding box center [580, 177] width 65 height 40
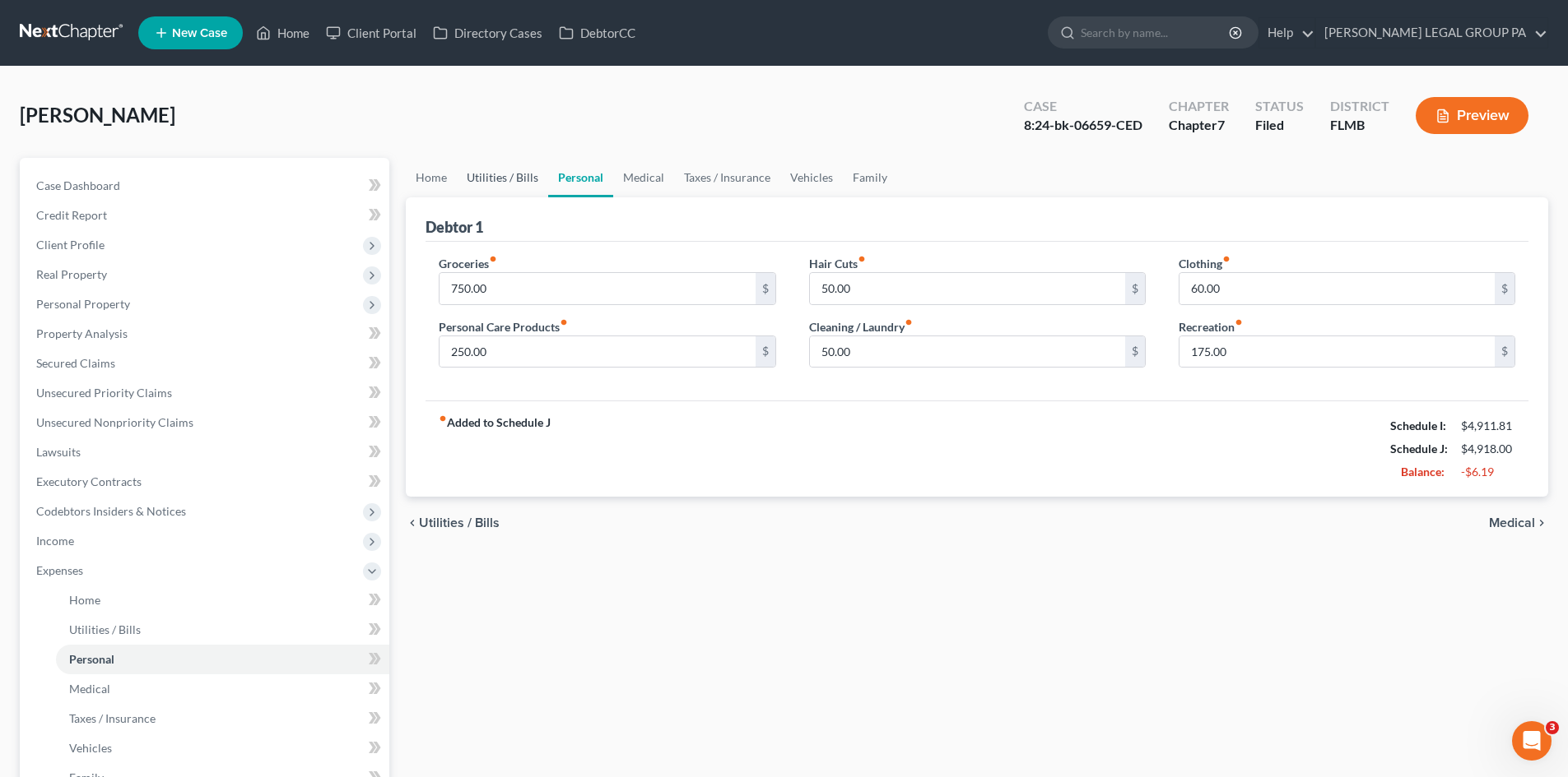
click at [519, 181] on link "Utilities / Bills" at bounding box center [502, 177] width 91 height 40
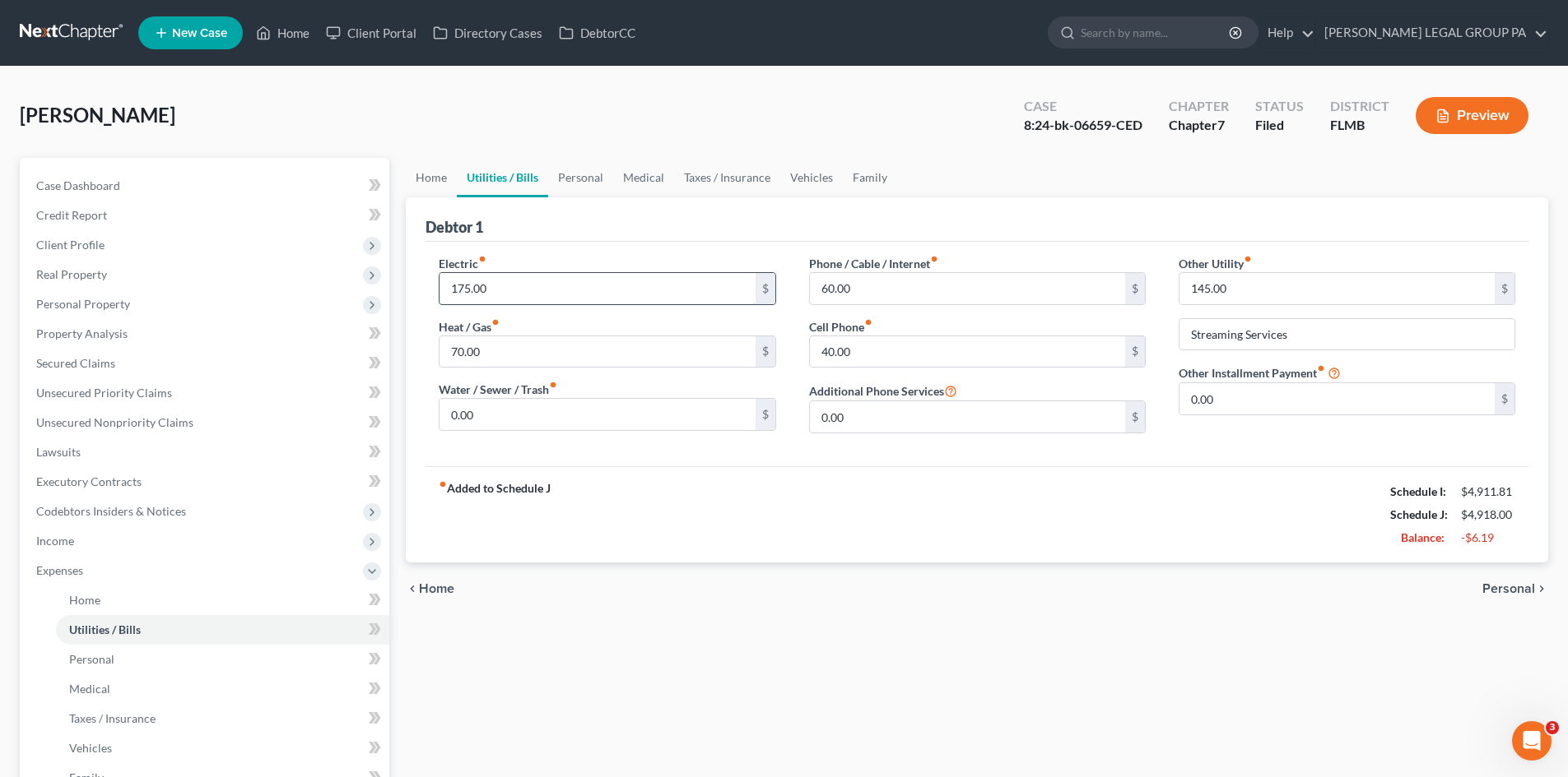
click at [549, 283] on input "175.00" at bounding box center [597, 288] width 316 height 31
type input "165.00"
click at [641, 552] on div "fiber_manual_record Added to Schedule J Schedule I: $4,911.81 Schedule J: $4,90…" at bounding box center [977, 514] width 1103 height 97
click at [450, 180] on link "Home" at bounding box center [432, 177] width 51 height 40
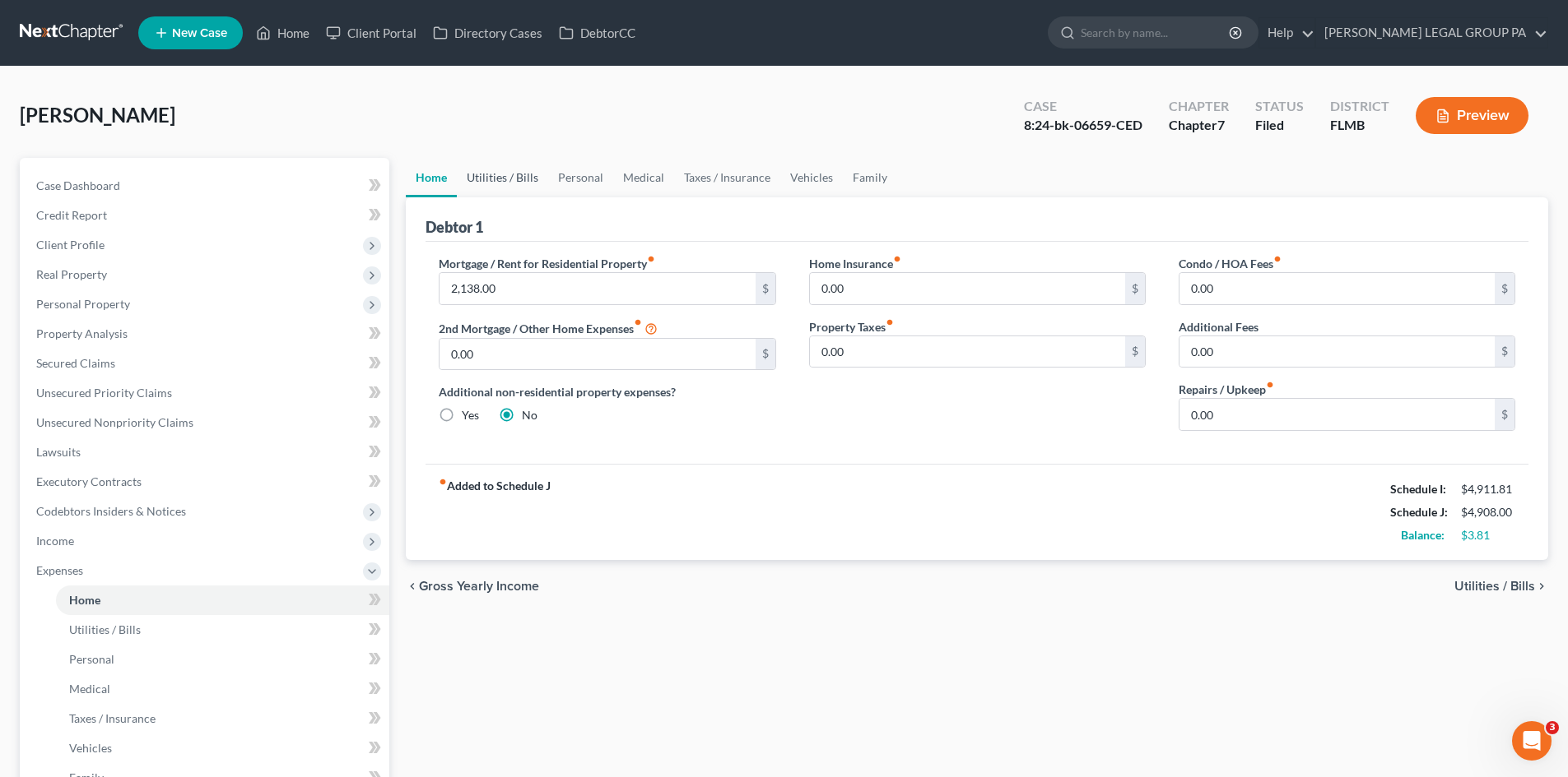
click at [501, 188] on link "Utilities / Bills" at bounding box center [502, 177] width 91 height 40
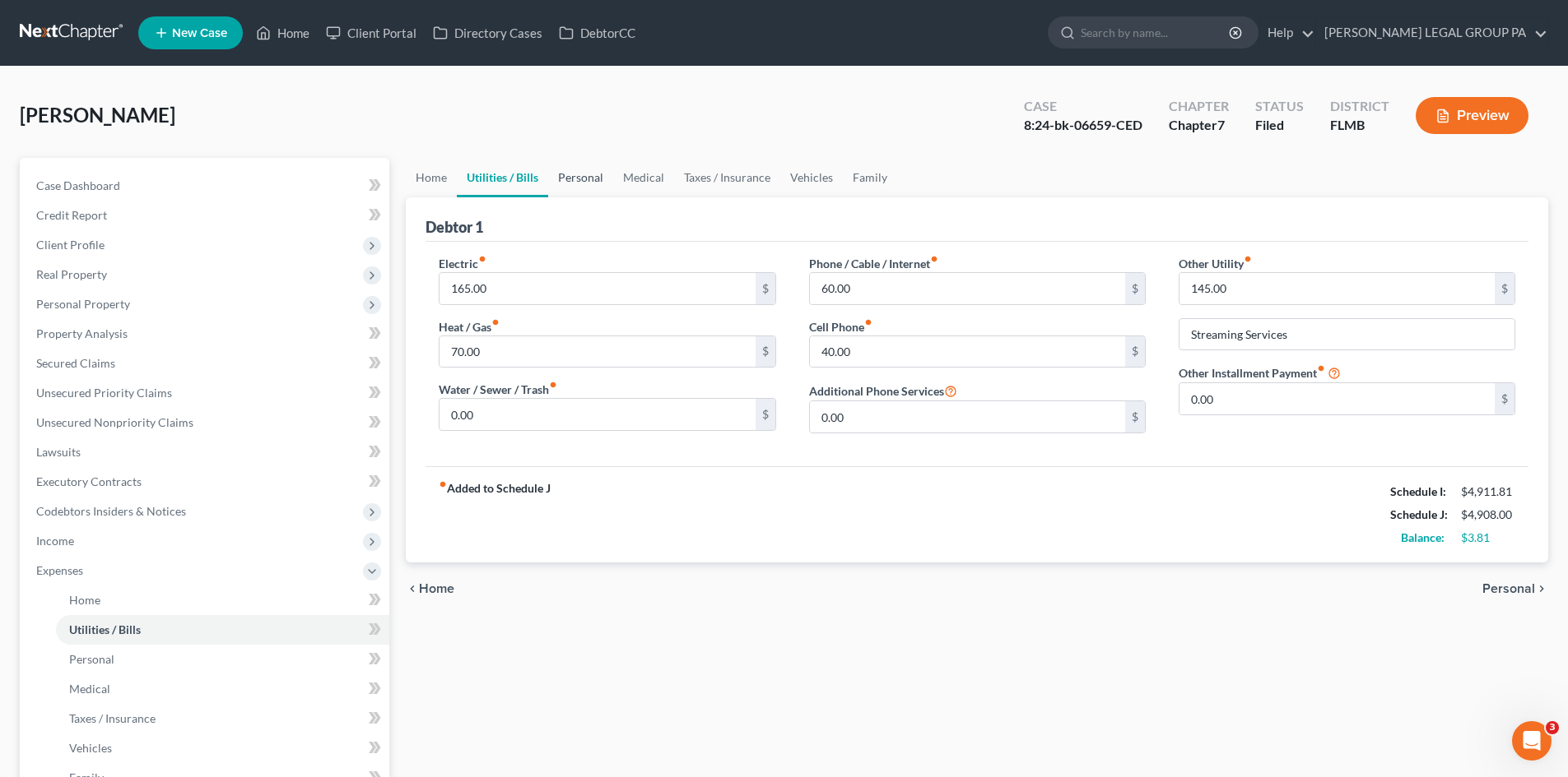
click at [598, 188] on link "Personal" at bounding box center [580, 177] width 65 height 40
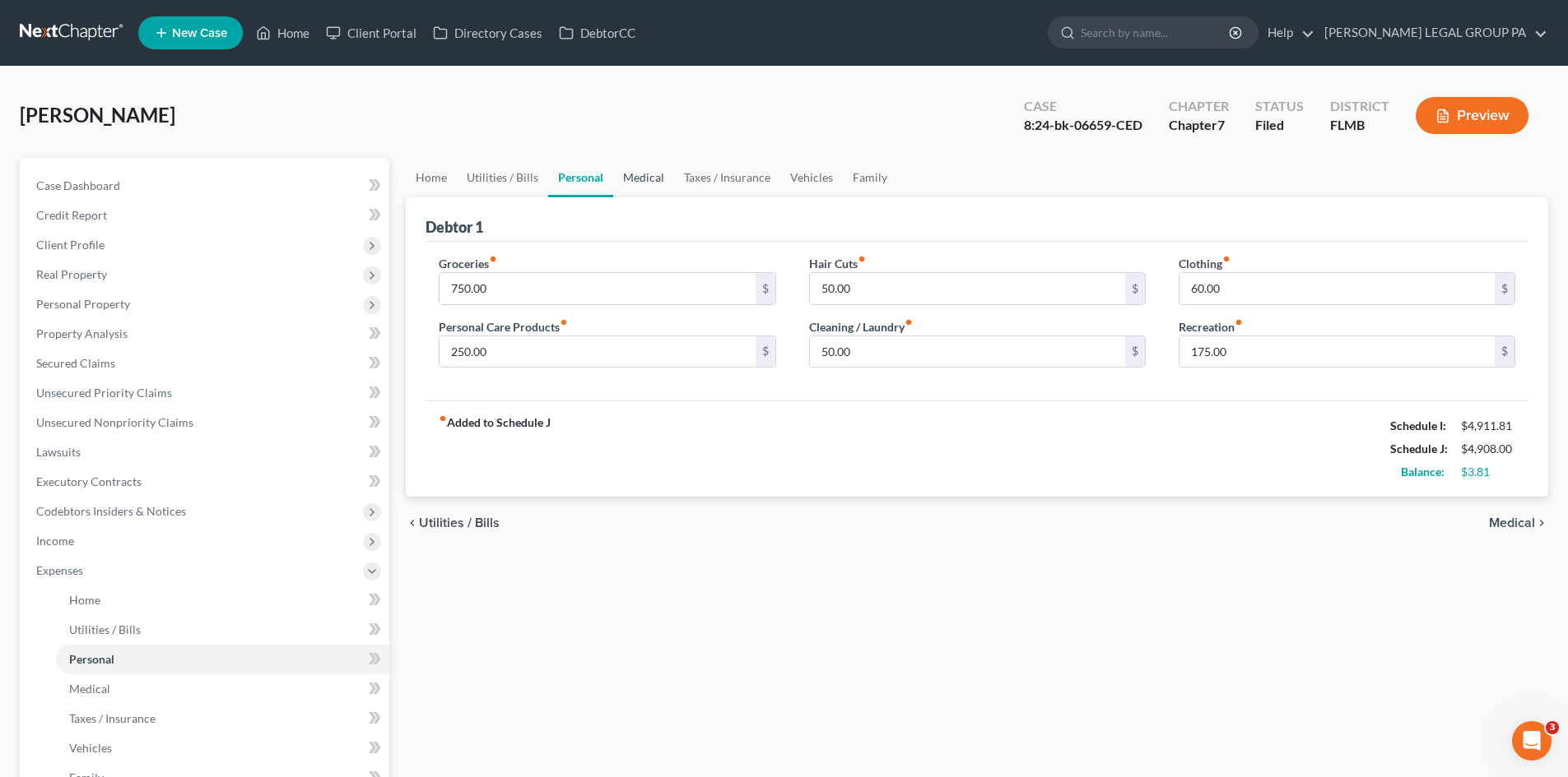
click at [637, 180] on link "Medical" at bounding box center [644, 177] width 61 height 40
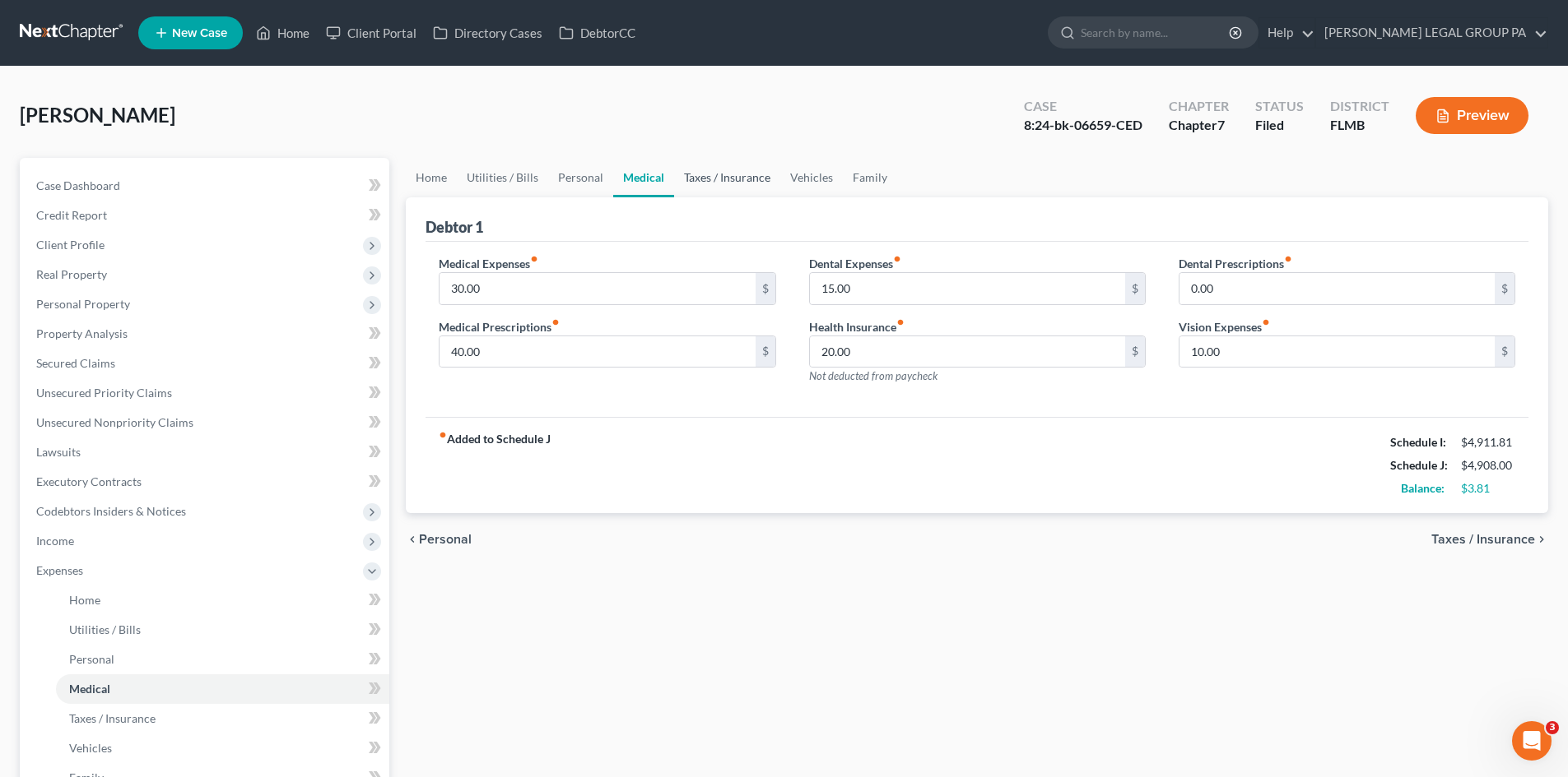
click at [733, 182] on link "Taxes / Insurance" at bounding box center [727, 177] width 106 height 40
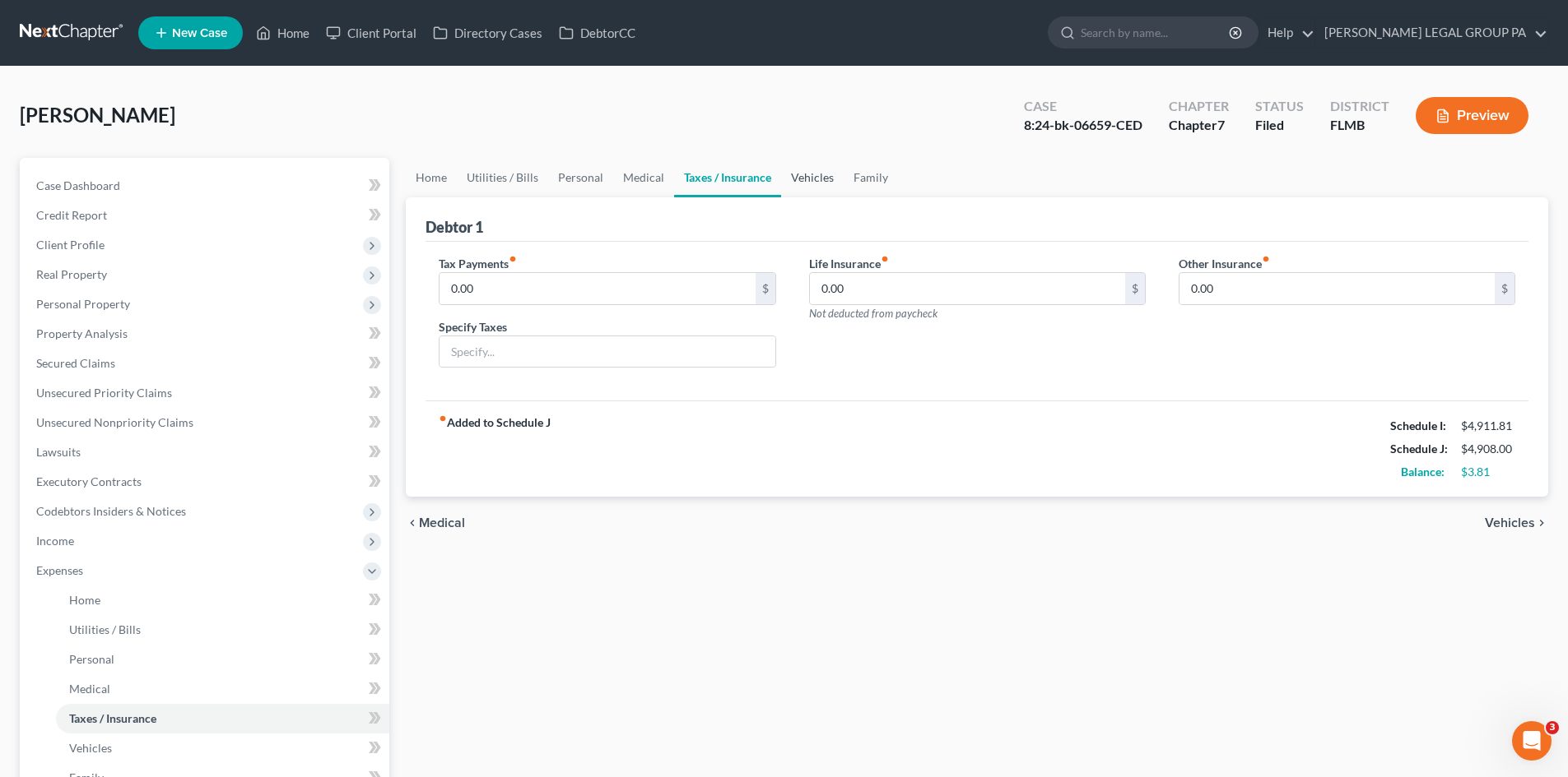
click at [798, 173] on link "Vehicles" at bounding box center [812, 177] width 63 height 40
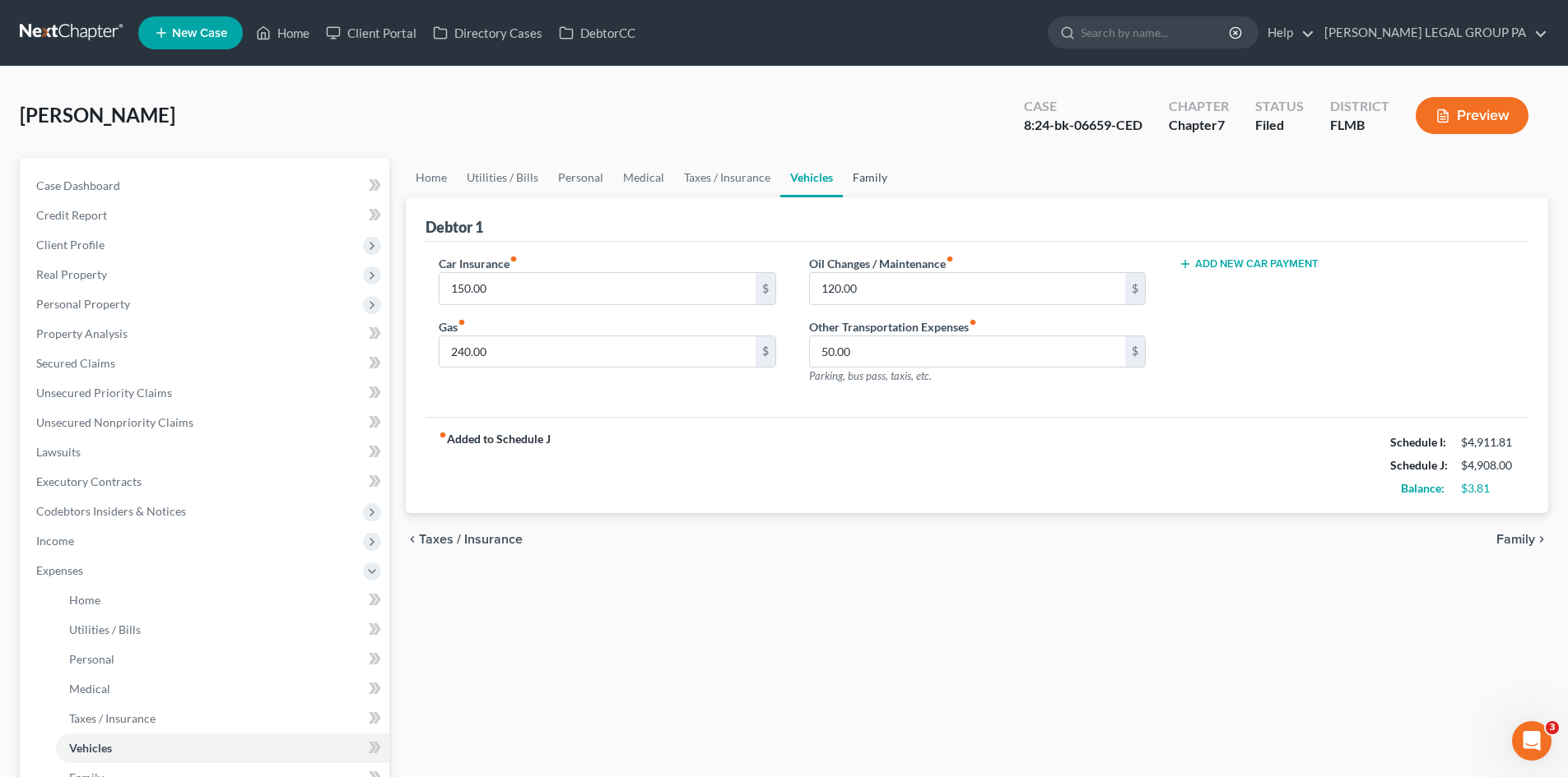
click at [861, 172] on link "Family" at bounding box center [870, 177] width 54 height 40
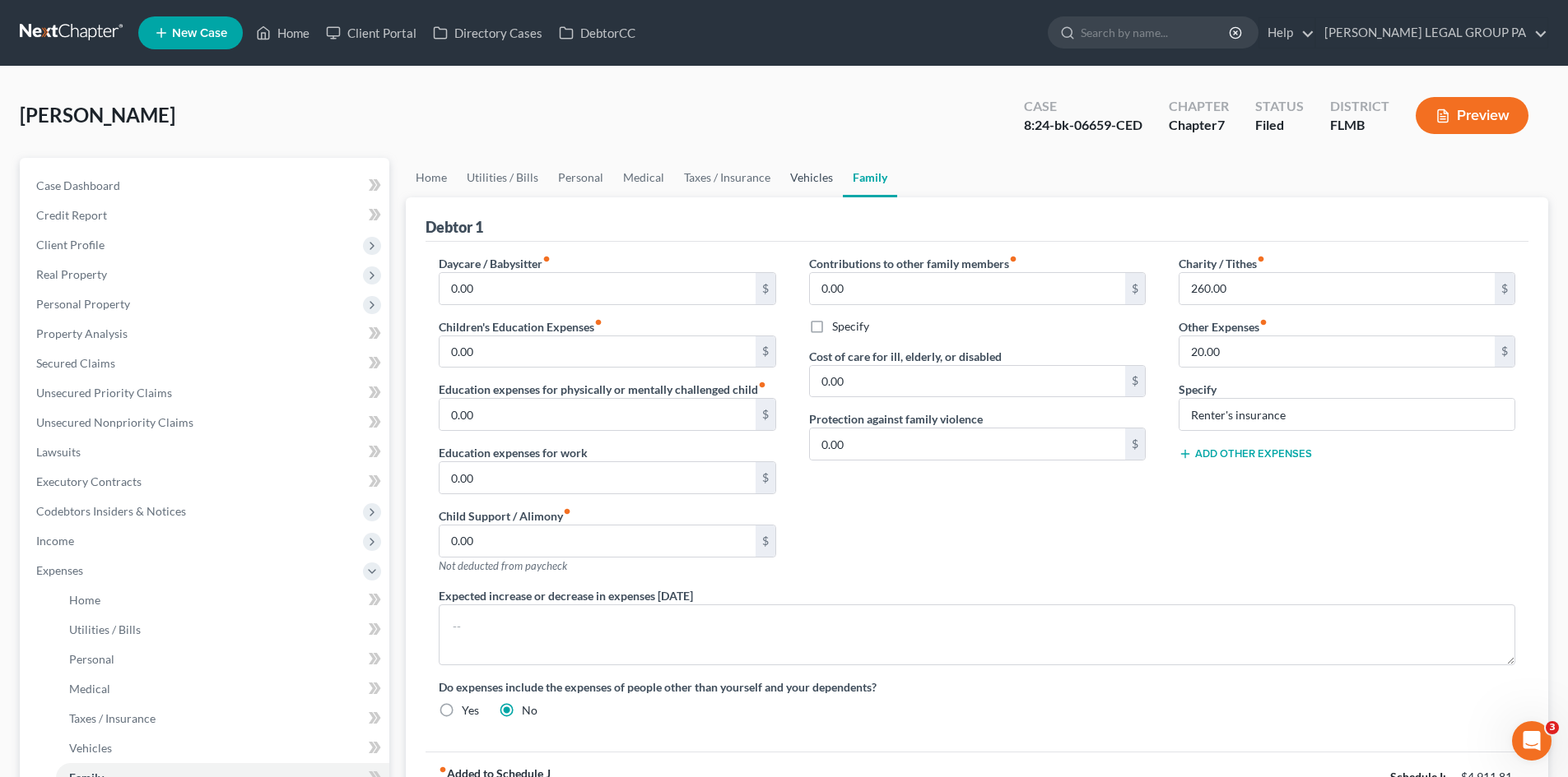
click at [789, 175] on link "Vehicles" at bounding box center [811, 177] width 63 height 40
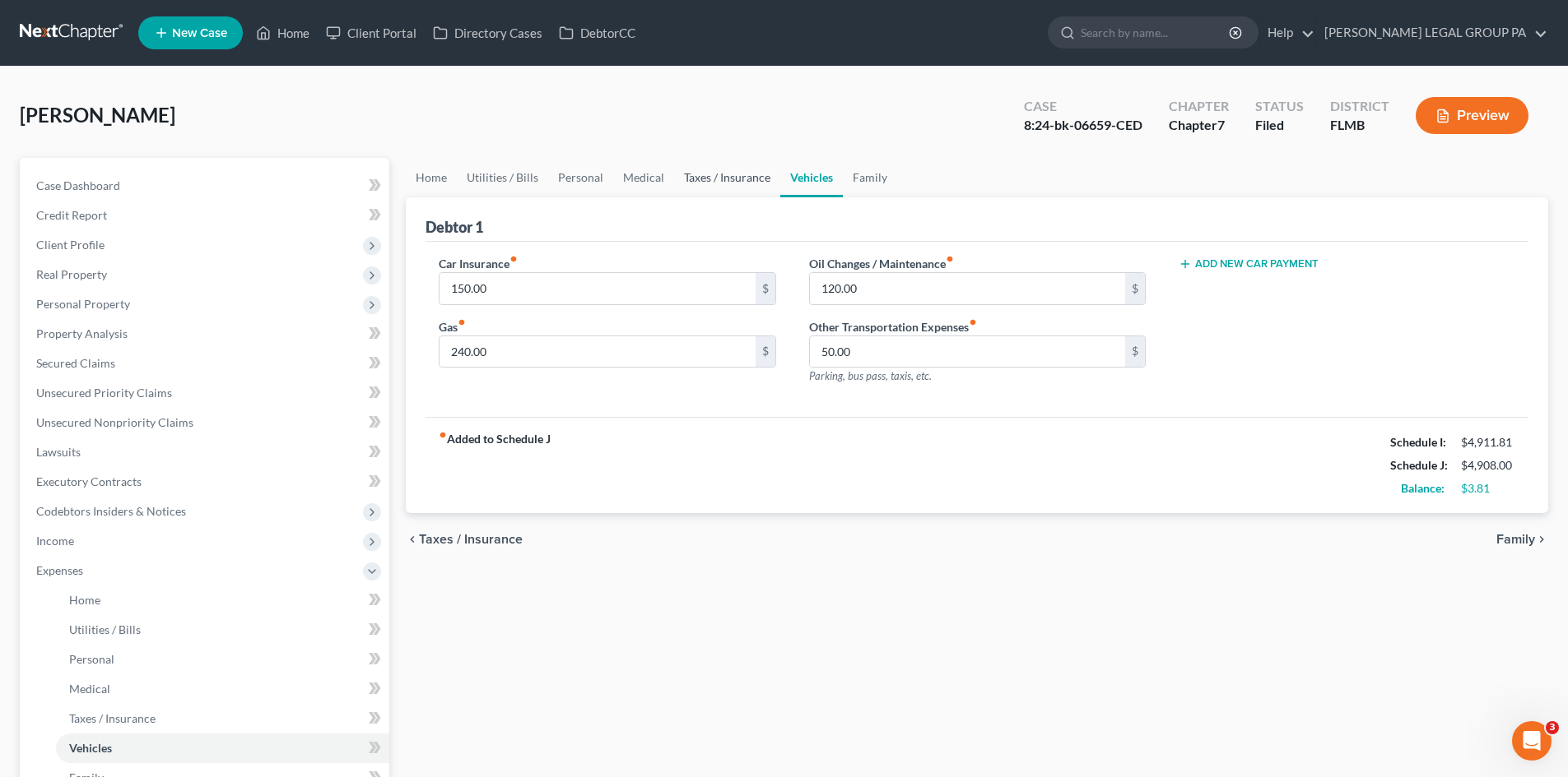
click at [706, 171] on link "Taxes / Insurance" at bounding box center [727, 177] width 106 height 40
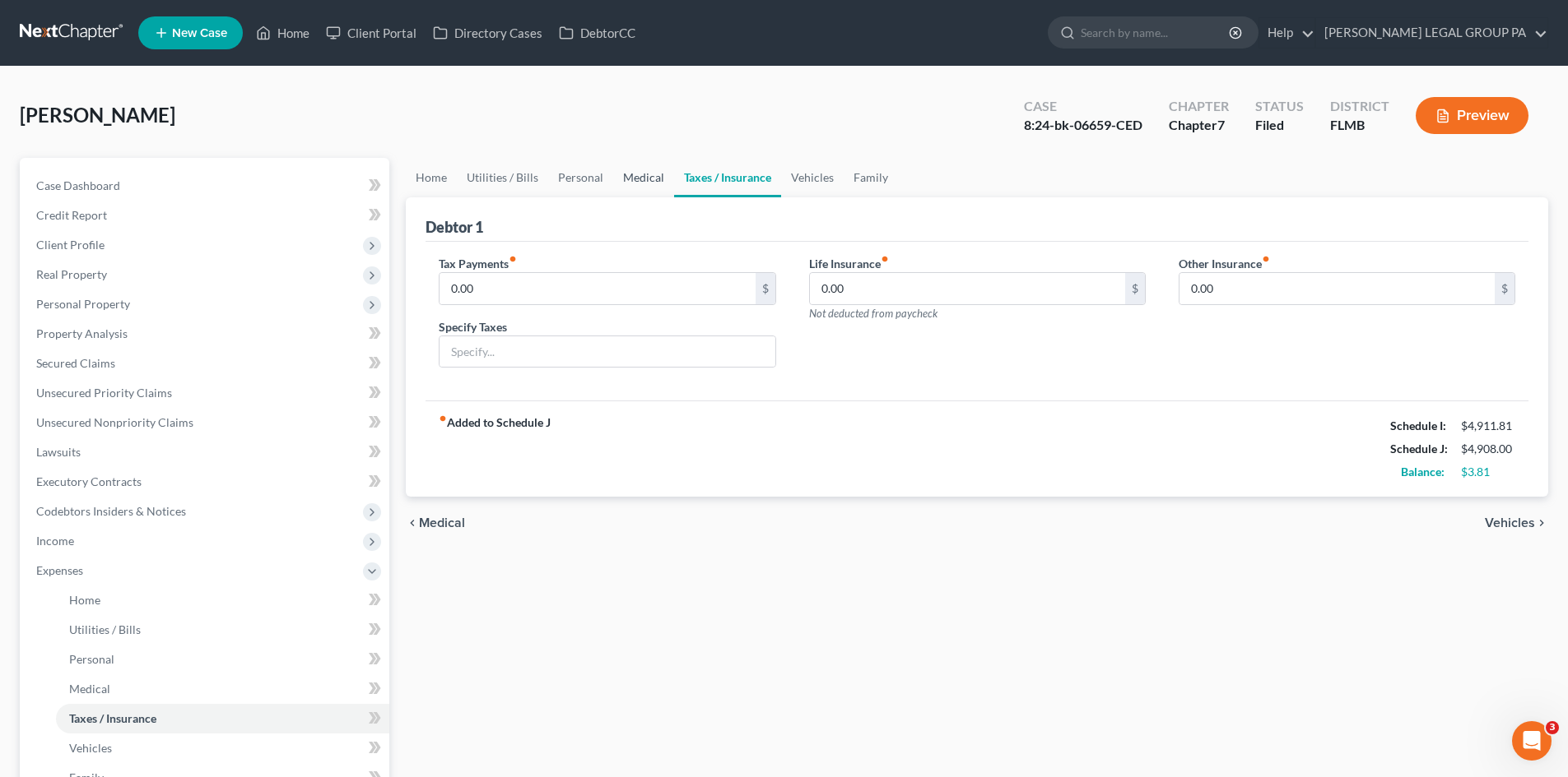
click at [648, 175] on link "Medical" at bounding box center [644, 177] width 61 height 40
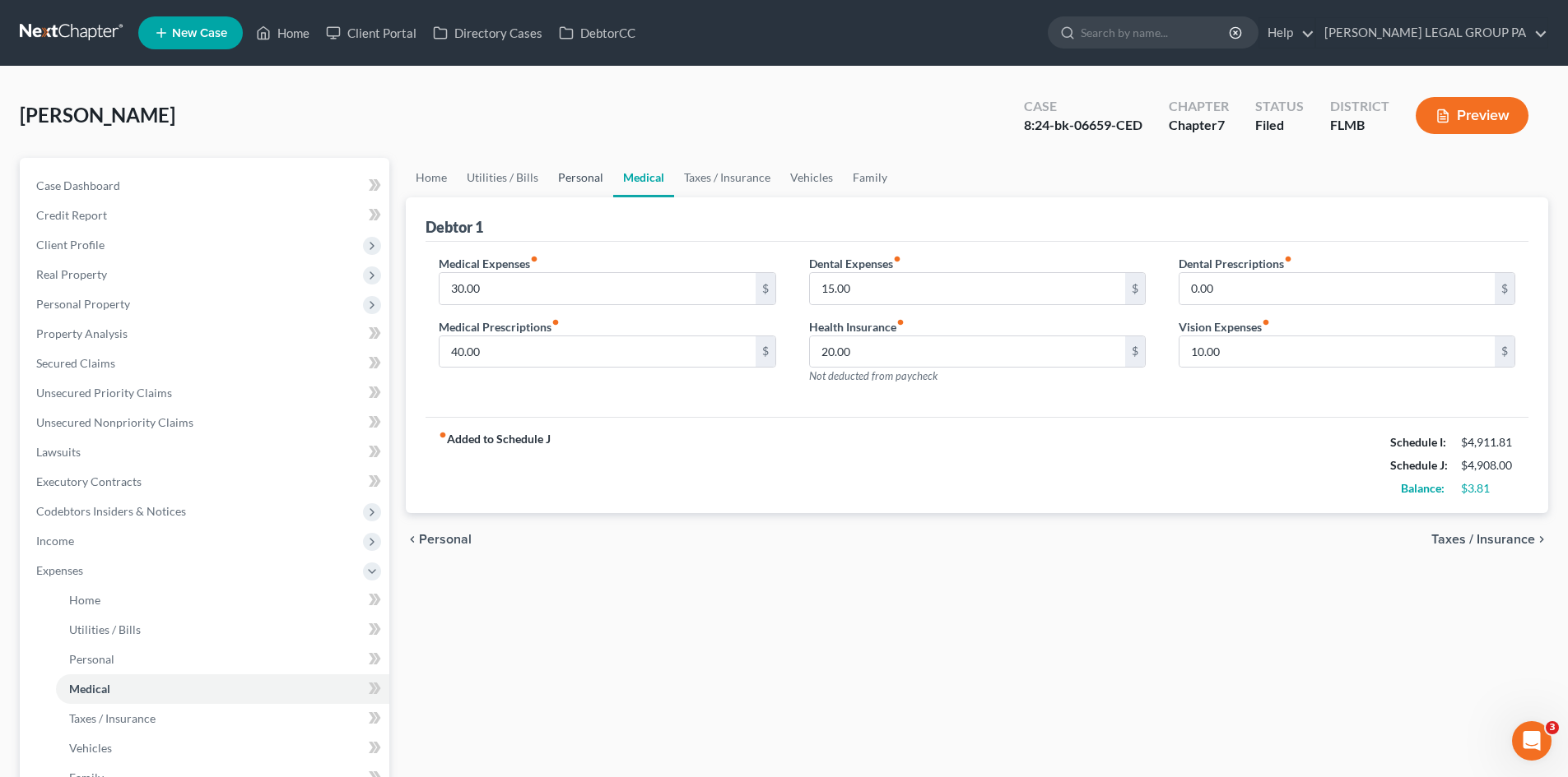
click at [570, 182] on link "Personal" at bounding box center [580, 177] width 65 height 40
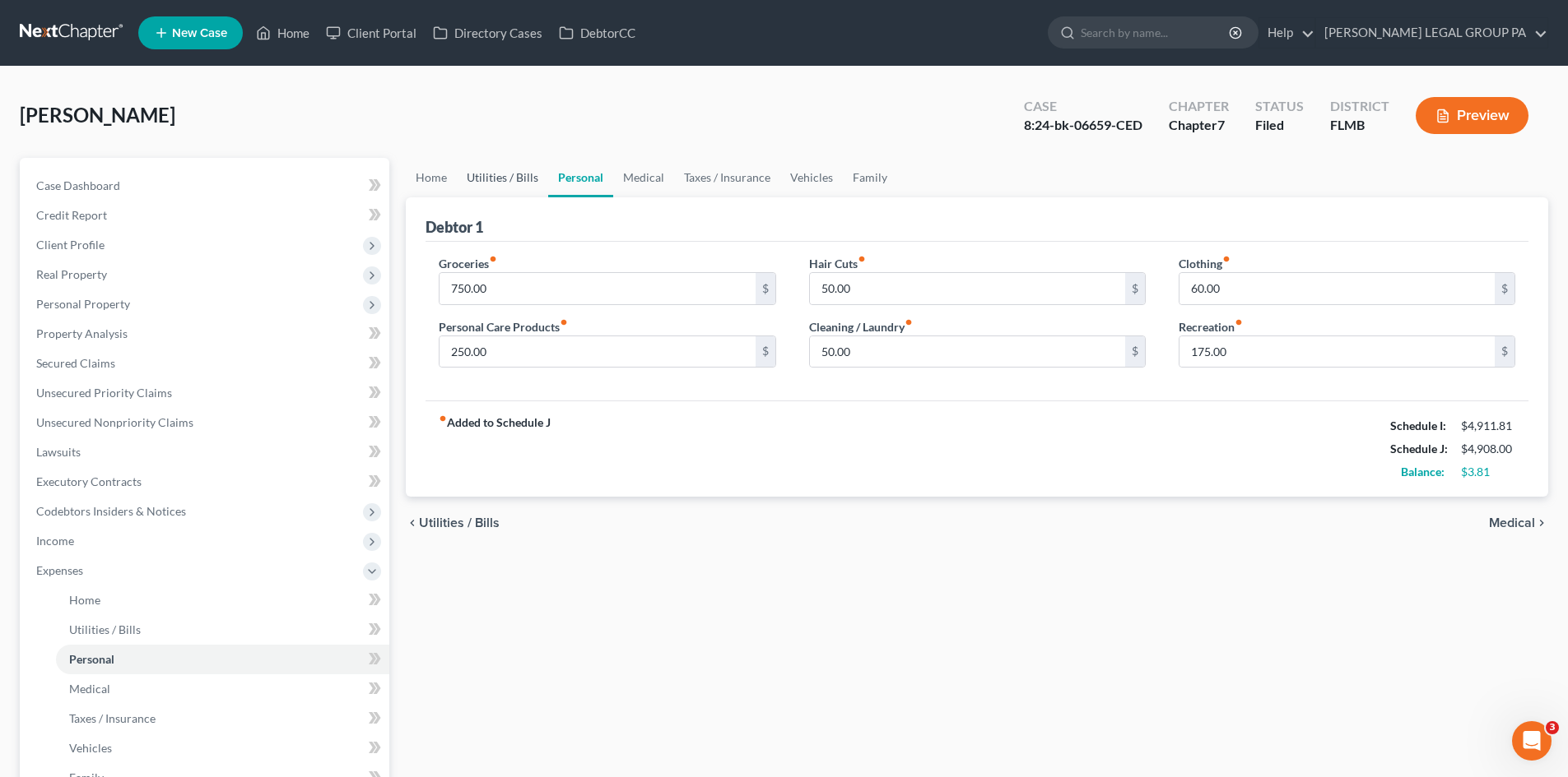
click at [501, 182] on link "Utilities / Bills" at bounding box center [502, 177] width 91 height 40
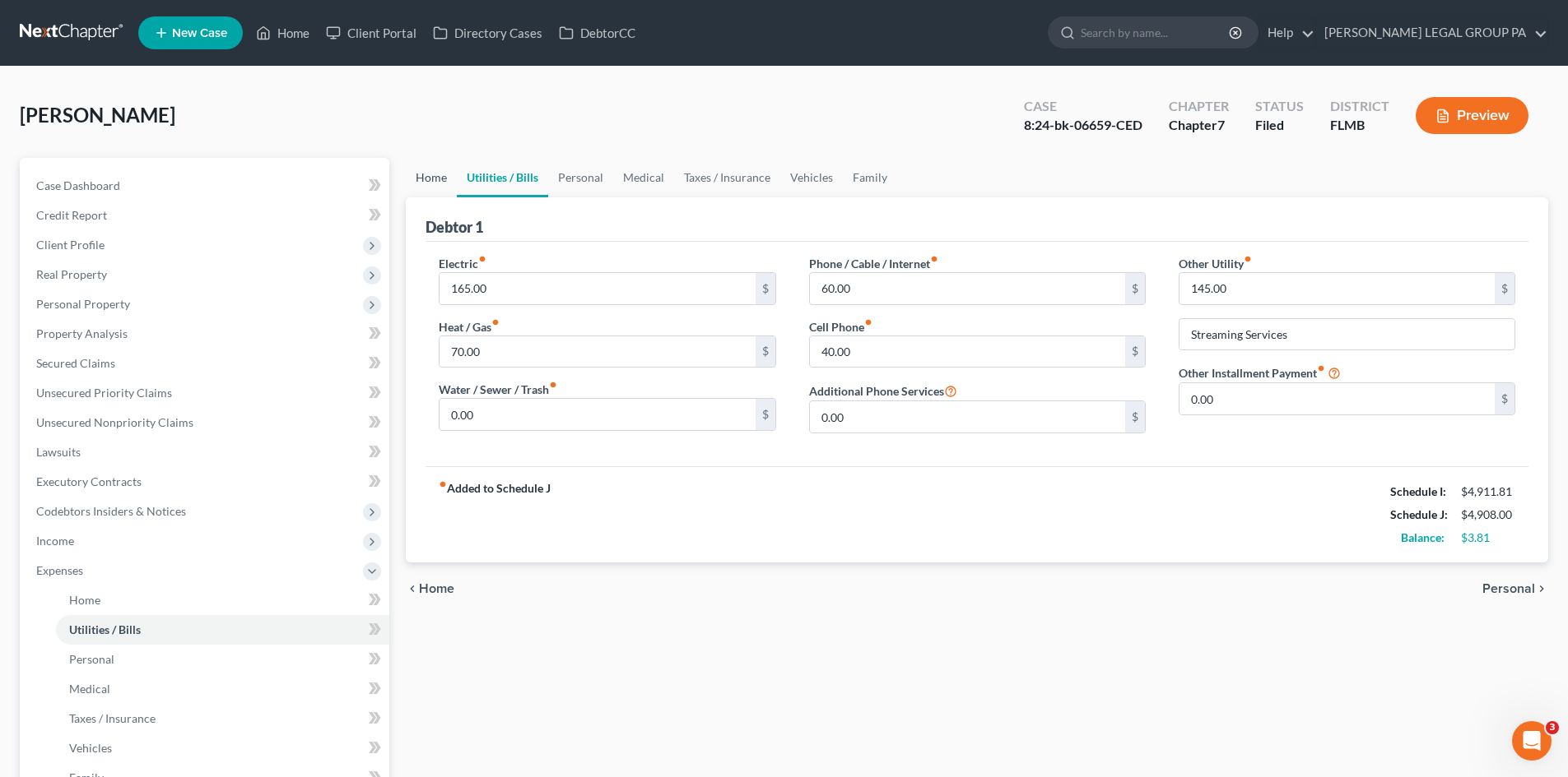
click at [426, 178] on link "Home" at bounding box center [432, 177] width 51 height 40
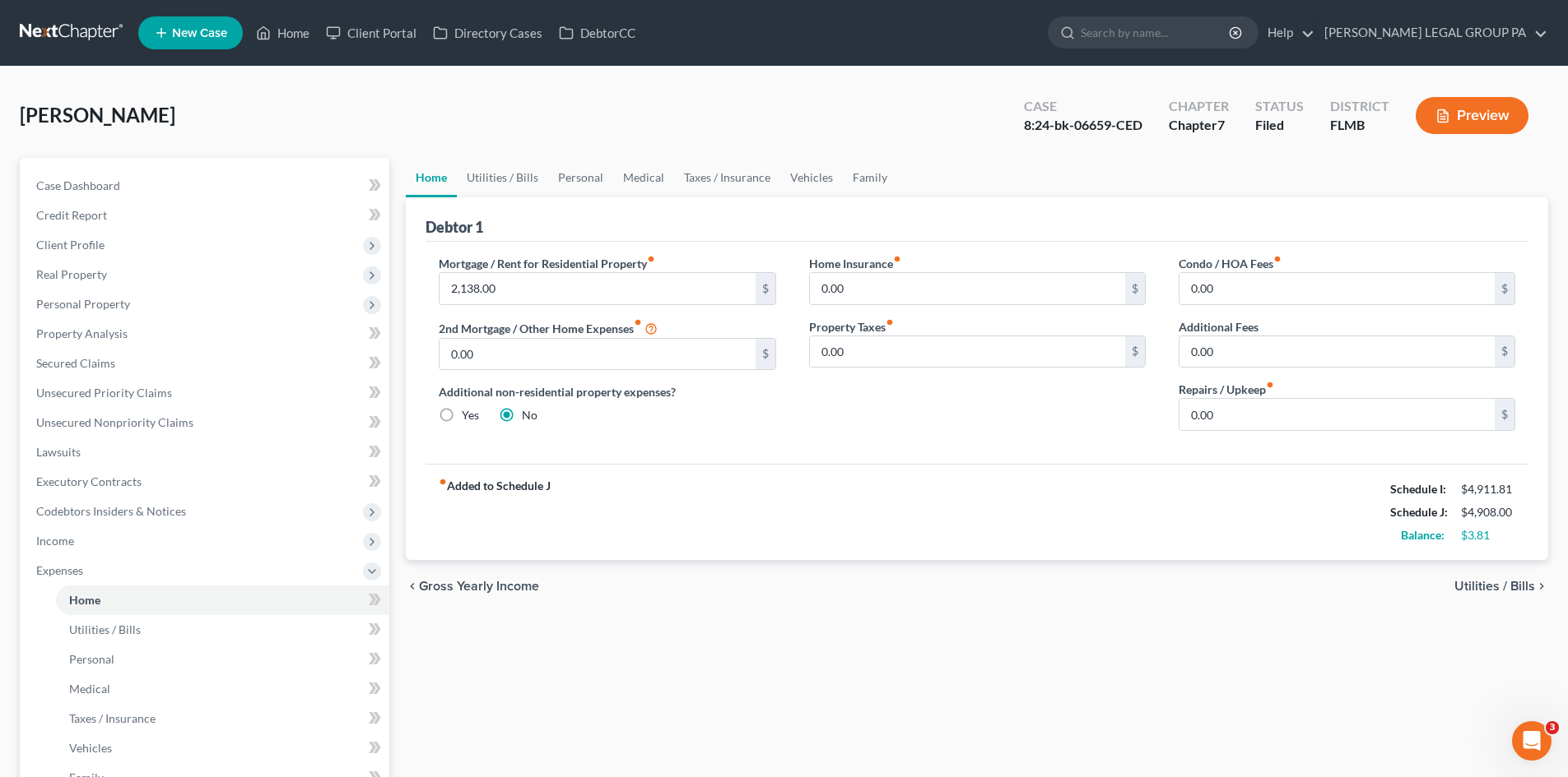
click at [503, 210] on div "Debtor 1" at bounding box center [977, 220] width 1103 height 44
click at [519, 178] on link "Utilities / Bills" at bounding box center [502, 177] width 91 height 40
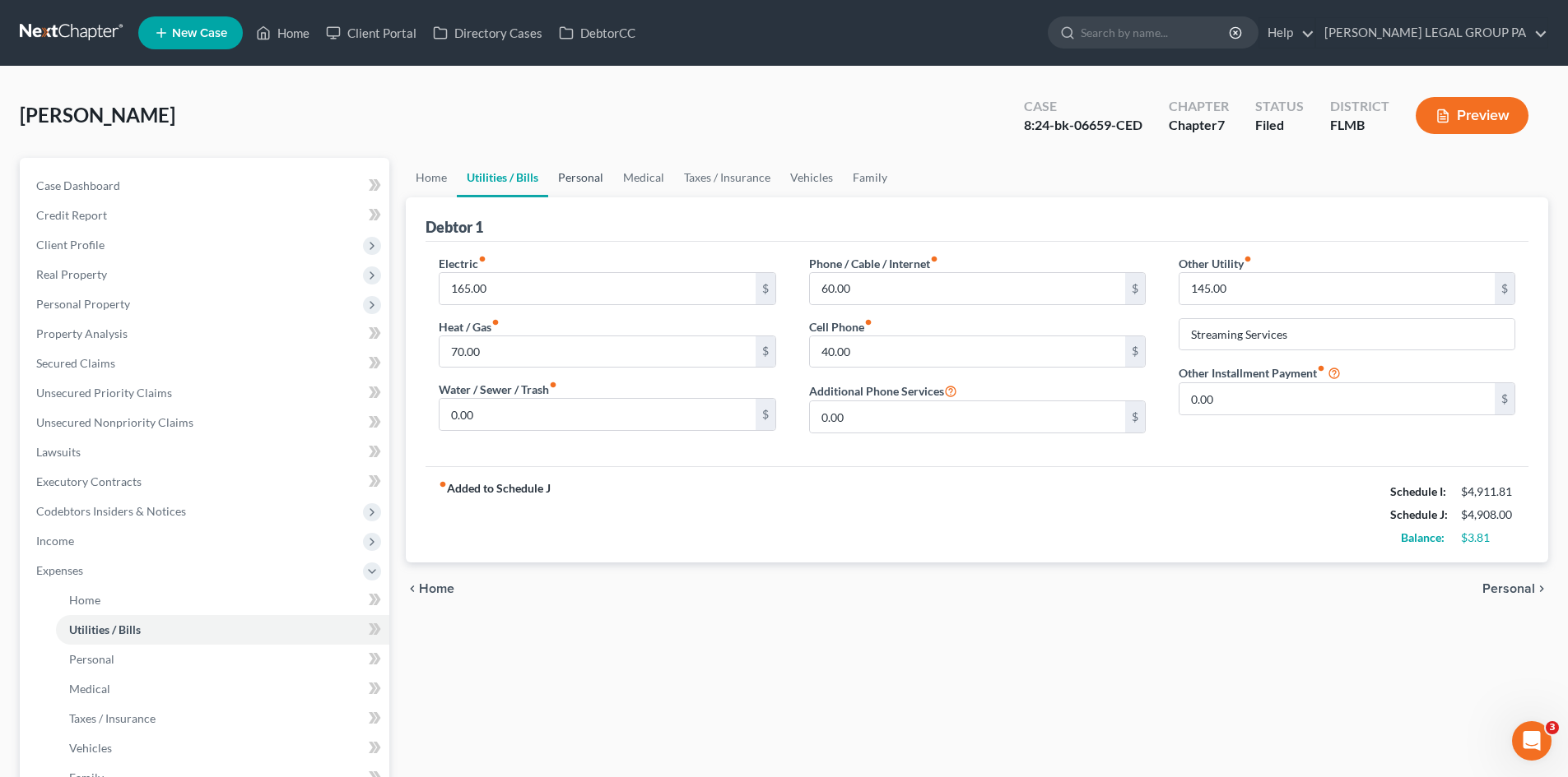
click at [593, 183] on link "Personal" at bounding box center [580, 177] width 65 height 40
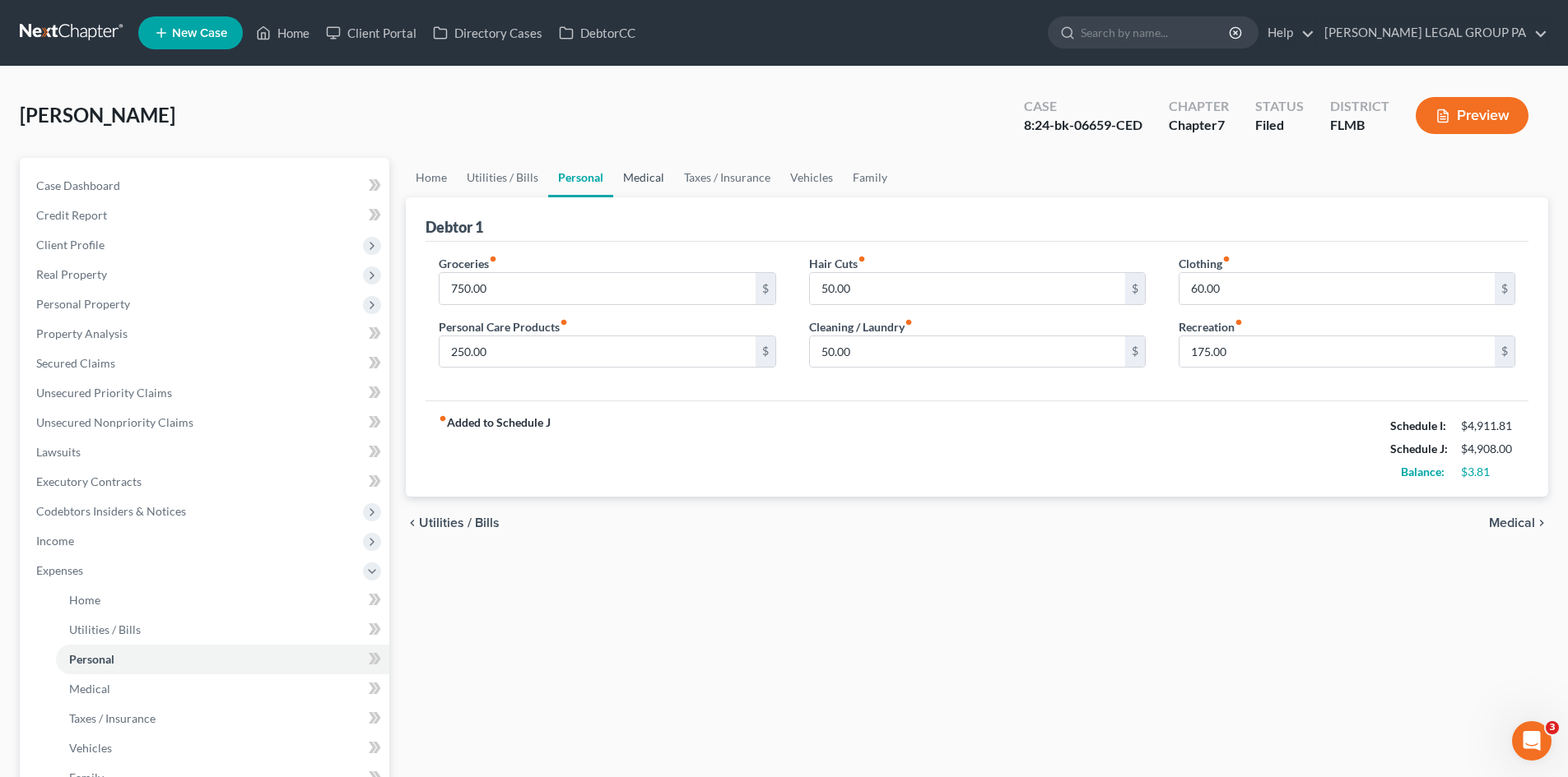
click at [661, 184] on link "Medical" at bounding box center [644, 177] width 61 height 40
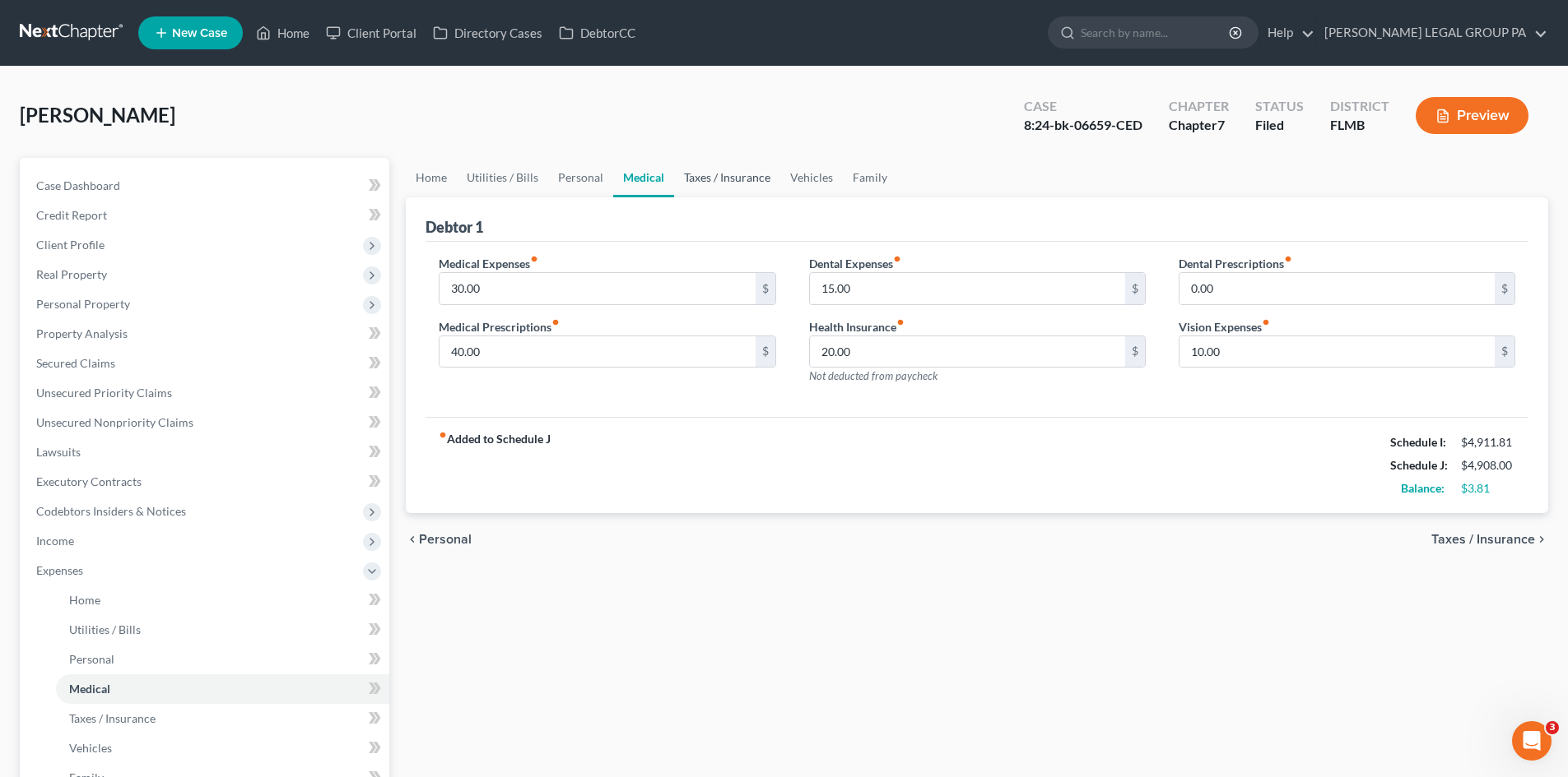
click at [720, 177] on link "Taxes / Insurance" at bounding box center [727, 177] width 106 height 40
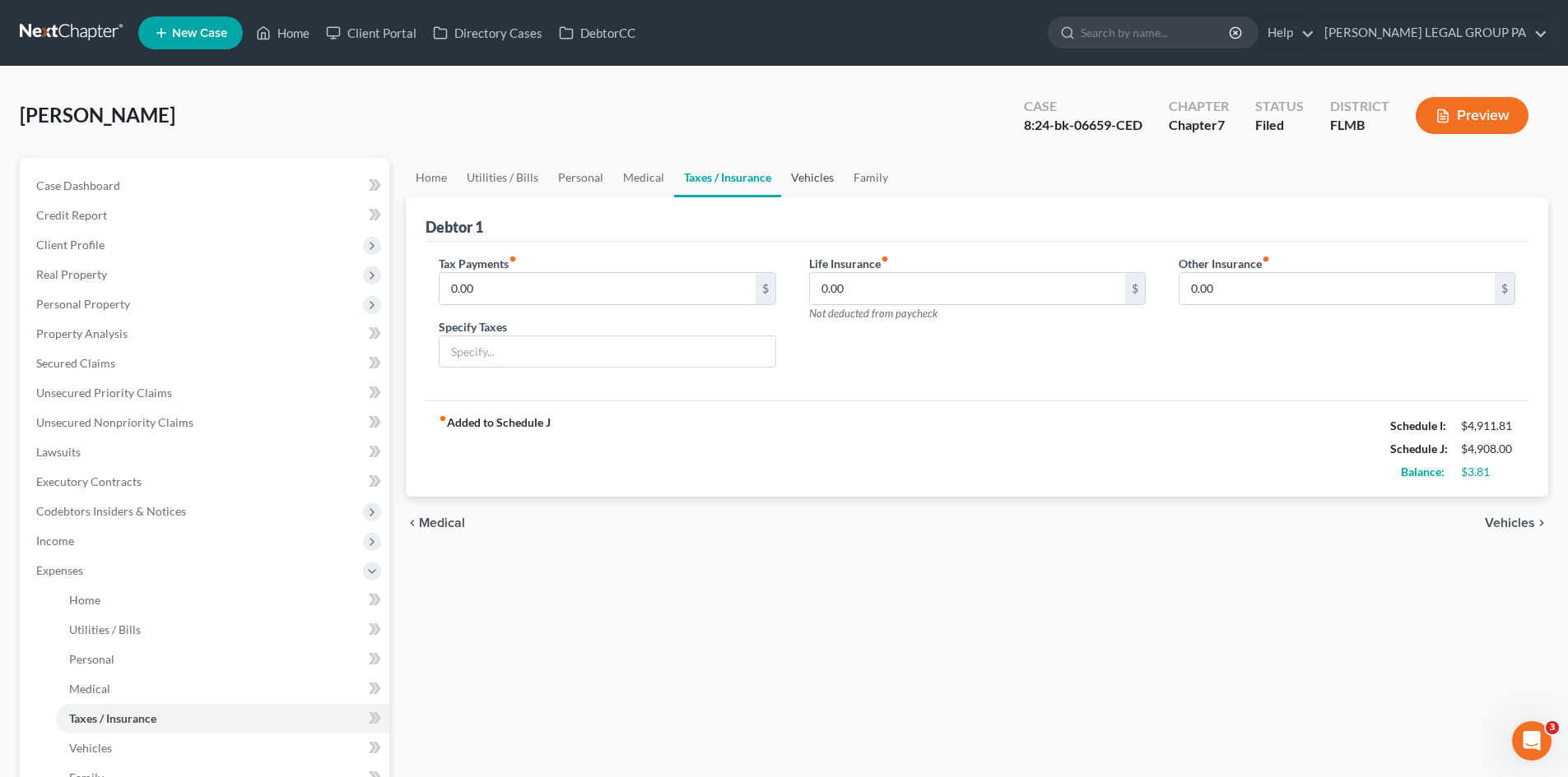
click at [788, 185] on link "Vehicles" at bounding box center [812, 177] width 63 height 40
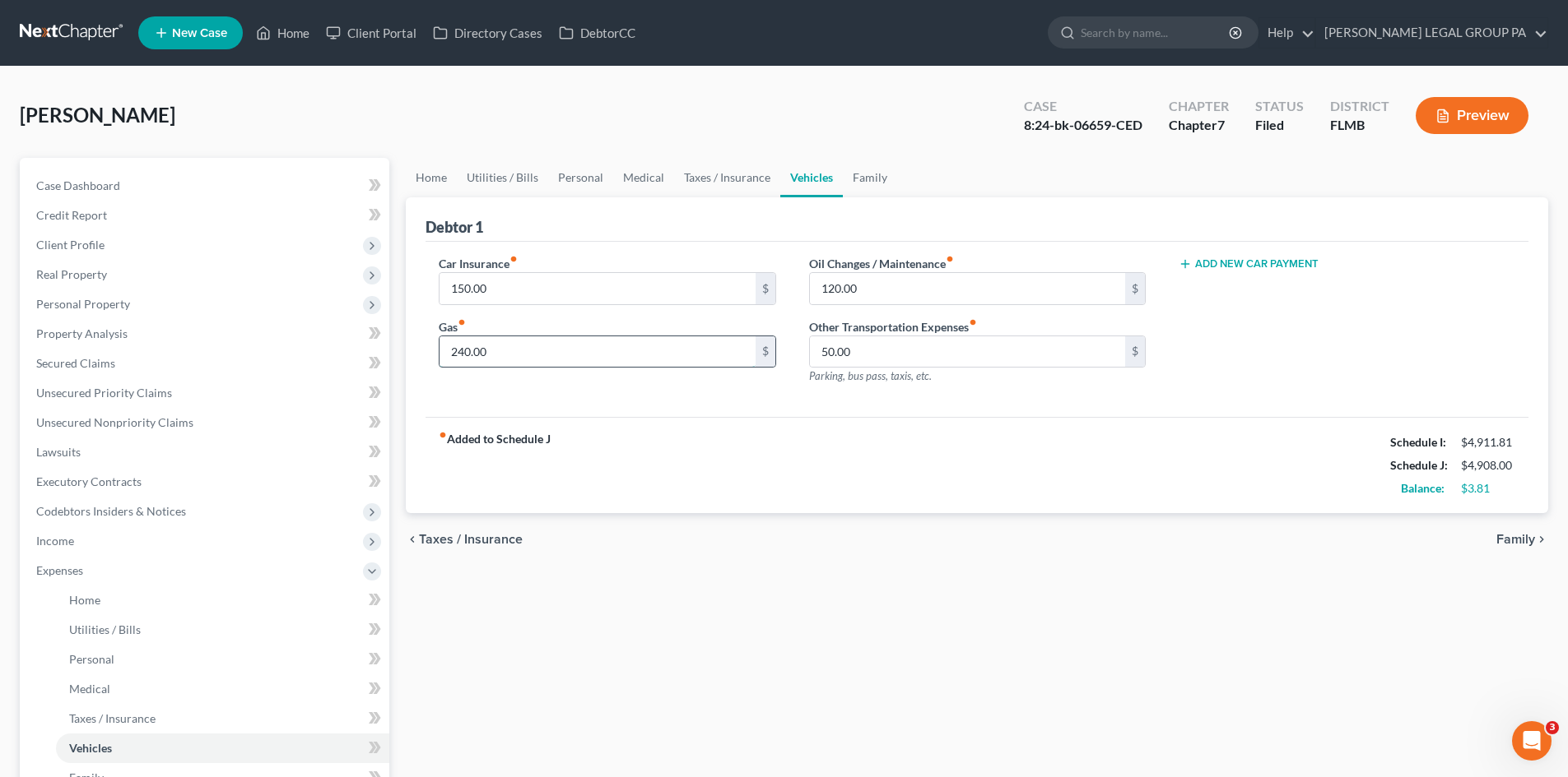
click at [534, 354] on input "240.00" at bounding box center [597, 352] width 316 height 31
click at [931, 293] on input "120.00" at bounding box center [968, 288] width 316 height 31
click at [685, 367] on input "240.00" at bounding box center [597, 352] width 316 height 31
click at [936, 277] on input "120.00" at bounding box center [968, 288] width 316 height 31
click at [481, 280] on input "150.00" at bounding box center [597, 288] width 316 height 31
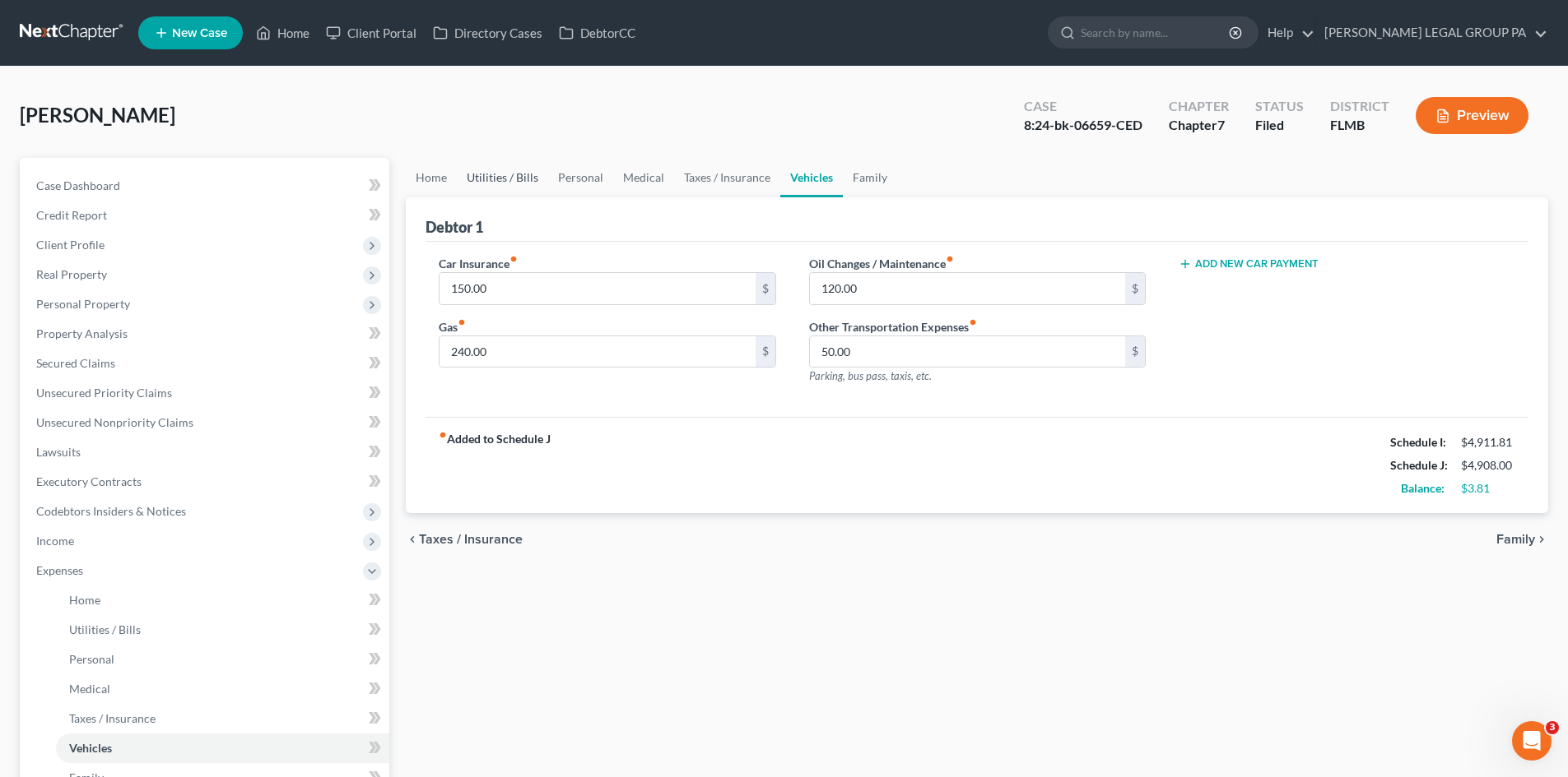
click at [519, 185] on link "Utilities / Bills" at bounding box center [502, 177] width 91 height 40
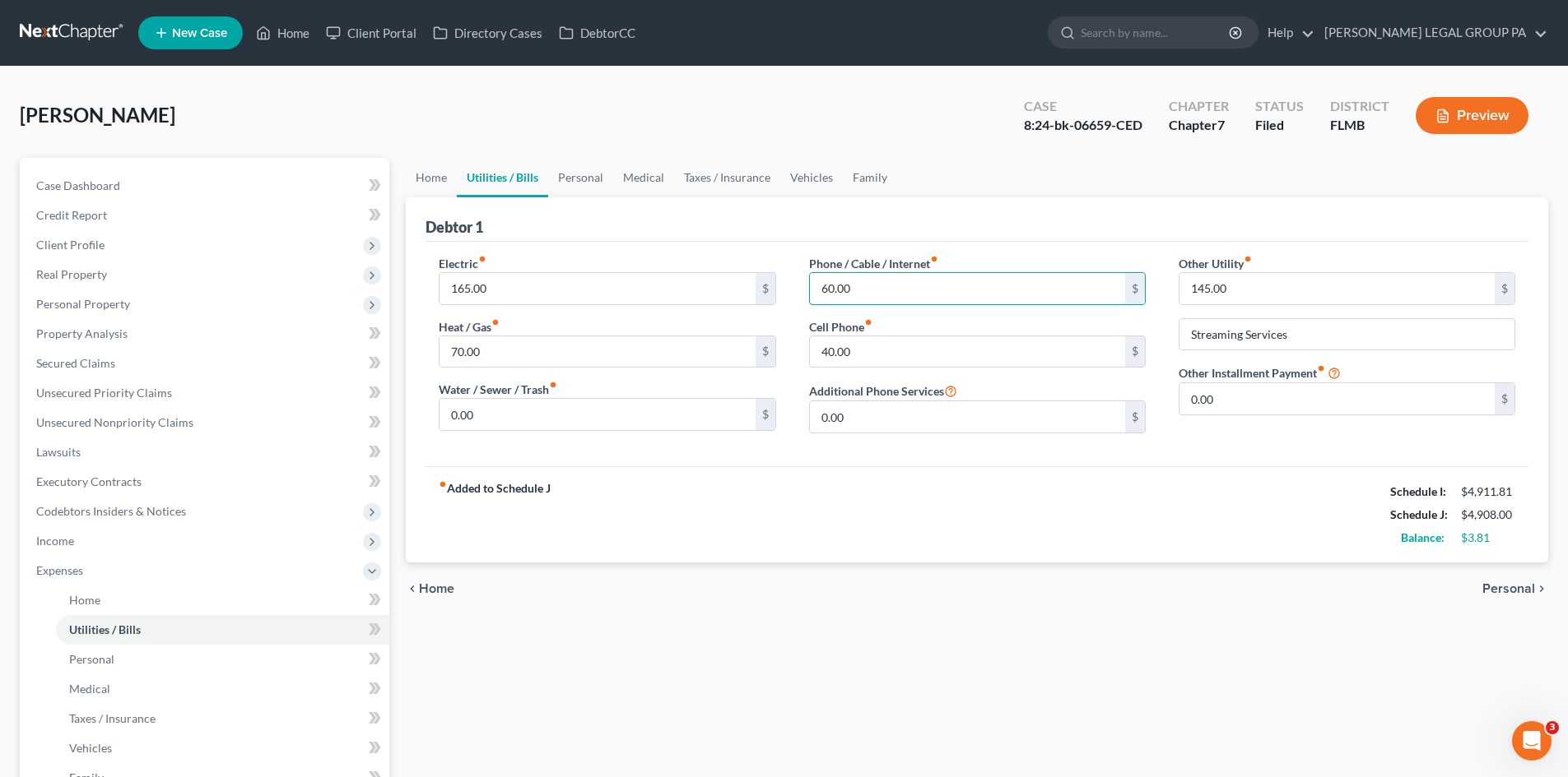
drag, startPoint x: 885, startPoint y: 293, endPoint x: 884, endPoint y: 310, distance: 17.0
click at [885, 293] on input "60.00" at bounding box center [968, 288] width 316 height 31
click at [875, 291] on input "60.00" at bounding box center [968, 288] width 316 height 31
click at [885, 342] on input "40.00" at bounding box center [968, 352] width 316 height 31
click at [1045, 637] on div "Home Utilities / Bills Personal Medical Taxes / Insurance Vehicles Family Debto…" at bounding box center [976, 588] width 1158 height 861
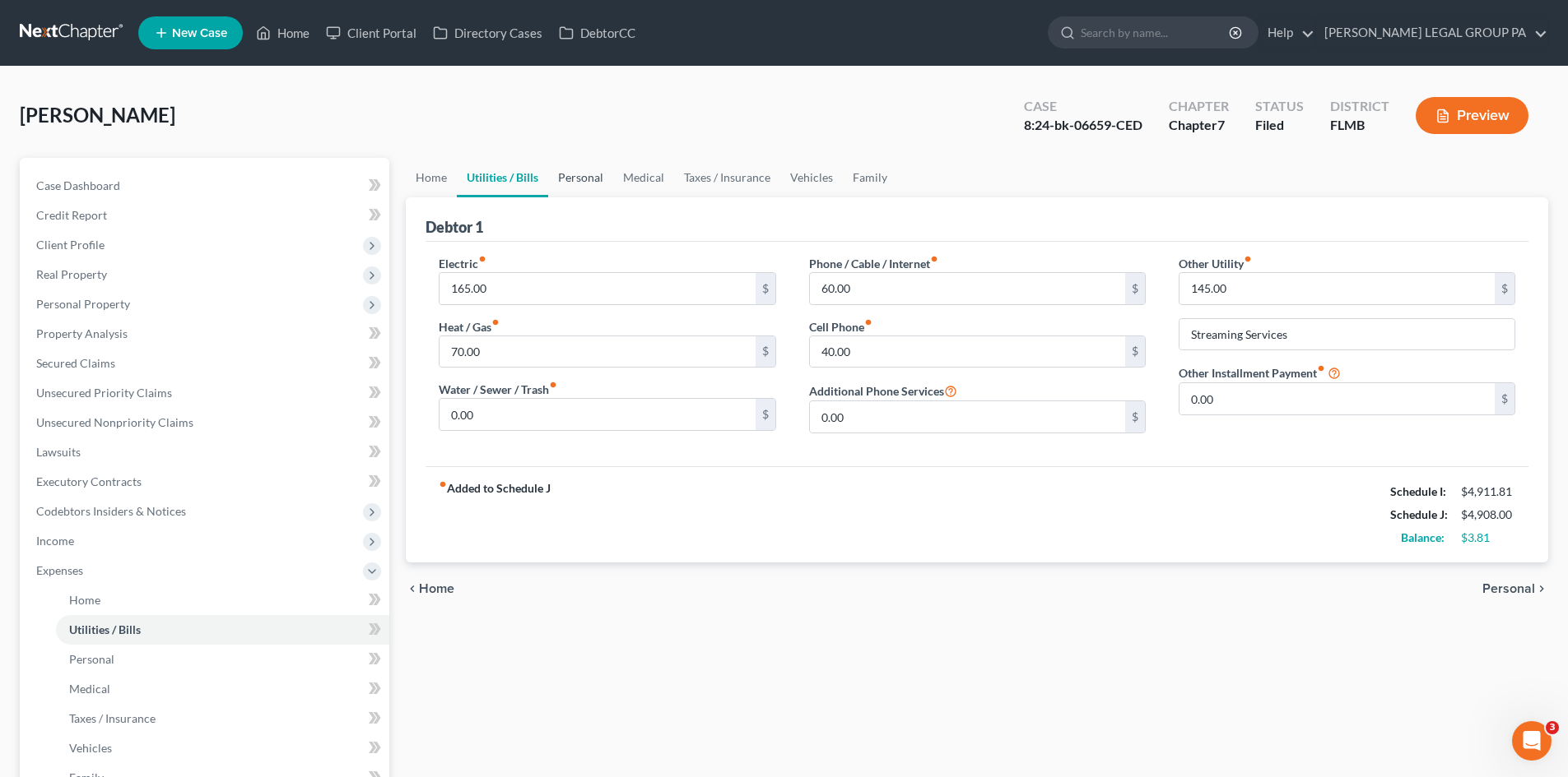
drag, startPoint x: 591, startPoint y: 175, endPoint x: 1163, endPoint y: 195, distance: 572.3
click at [591, 175] on link "Personal" at bounding box center [580, 177] width 65 height 40
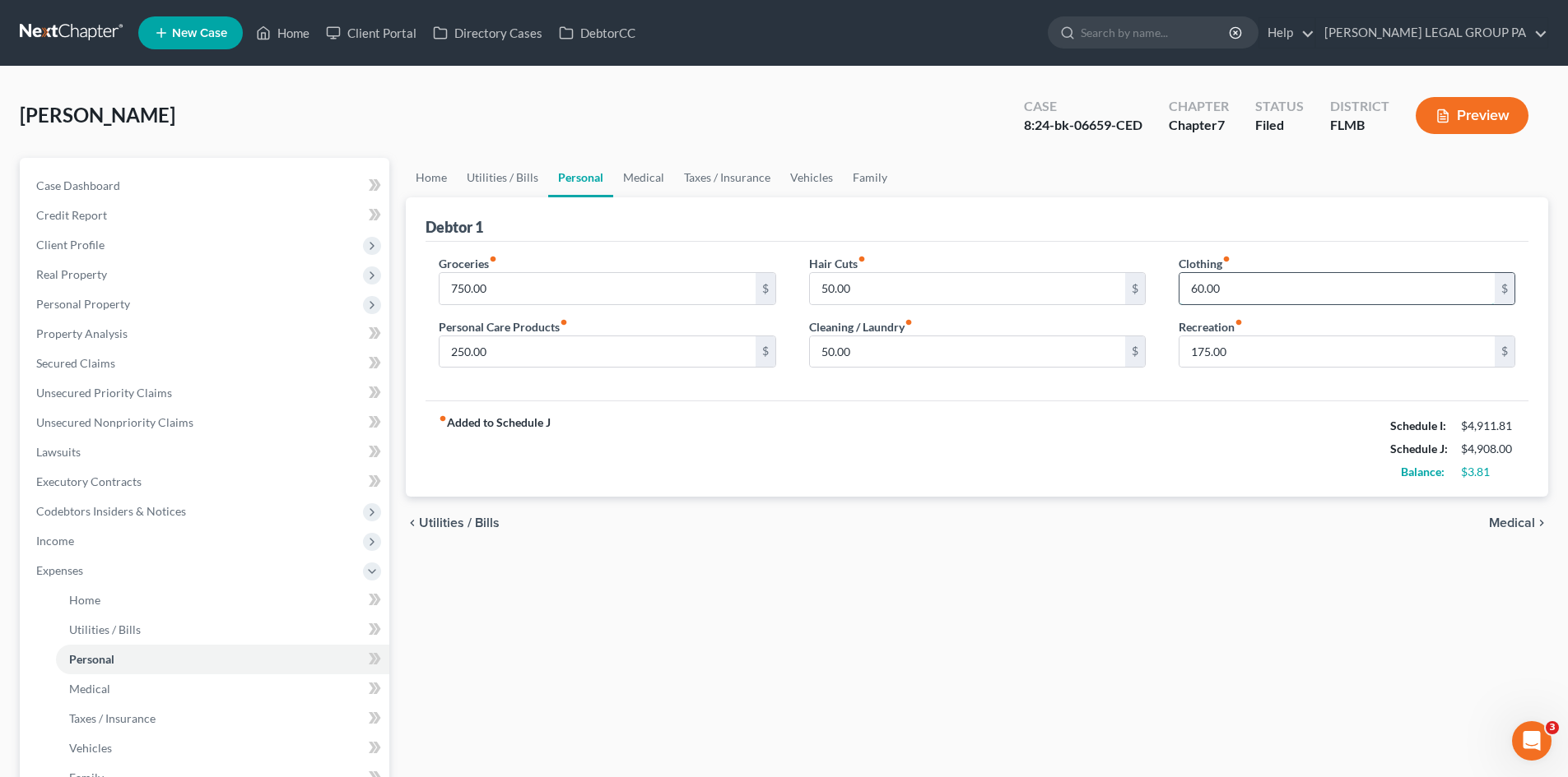
click at [1300, 299] on input "60.00" at bounding box center [1338, 288] width 316 height 31
type input "100.00"
click at [591, 294] on input "750.00" at bounding box center [597, 288] width 316 height 31
type input "700.00"
drag, startPoint x: 777, startPoint y: 556, endPoint x: 836, endPoint y: 516, distance: 71.3
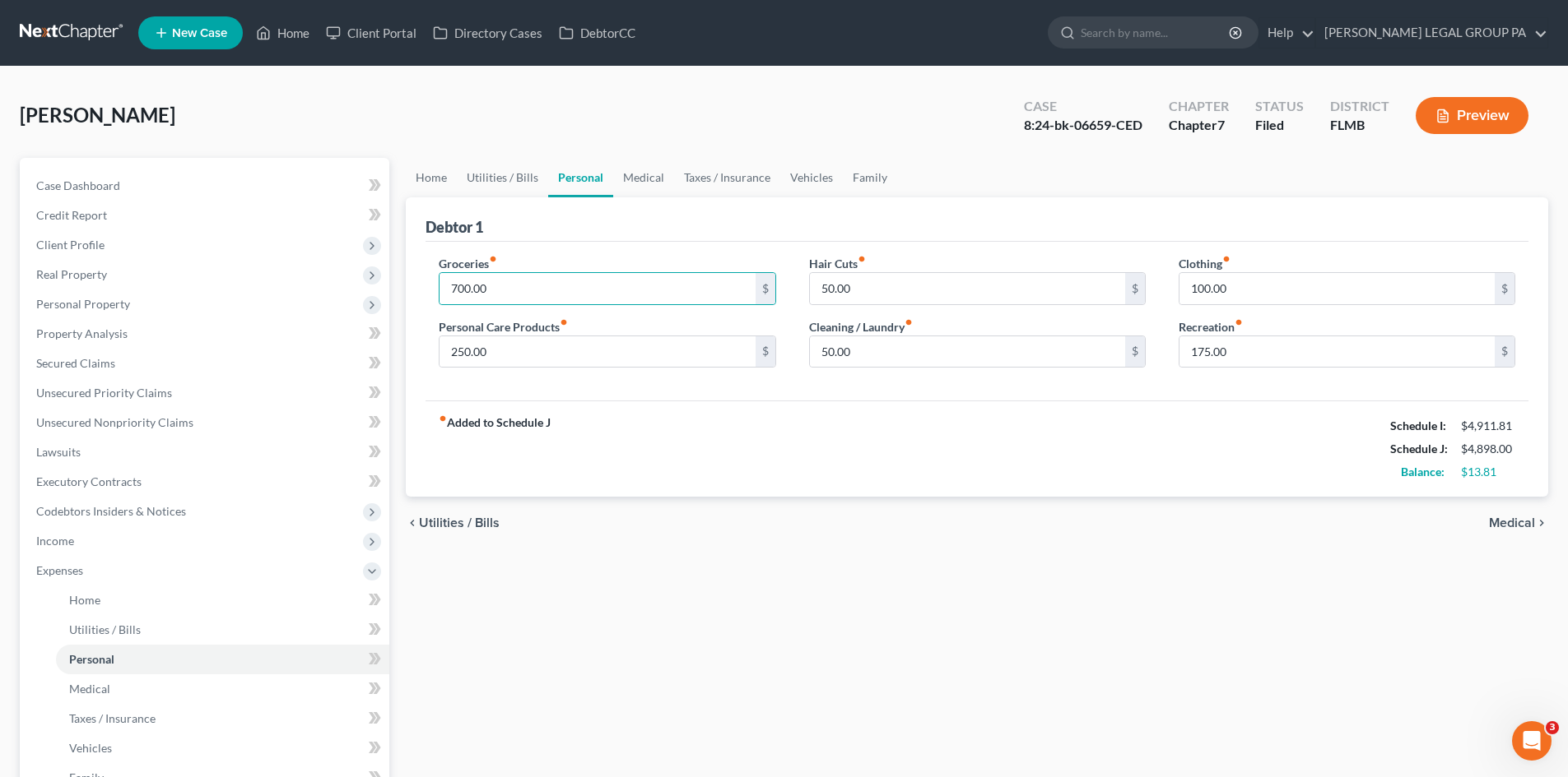
click at [784, 550] on div "Home Utilities / Bills Personal Medical Taxes / Insurance Vehicles Family Debto…" at bounding box center [976, 588] width 1158 height 861
click at [893, 361] on input "50.00" at bounding box center [968, 352] width 316 height 31
type input "8"
type input "50.00"
click at [908, 685] on div "Home Utilities / Bills Personal Medical Taxes / Insurance Vehicles Family Debto…" at bounding box center [976, 588] width 1158 height 861
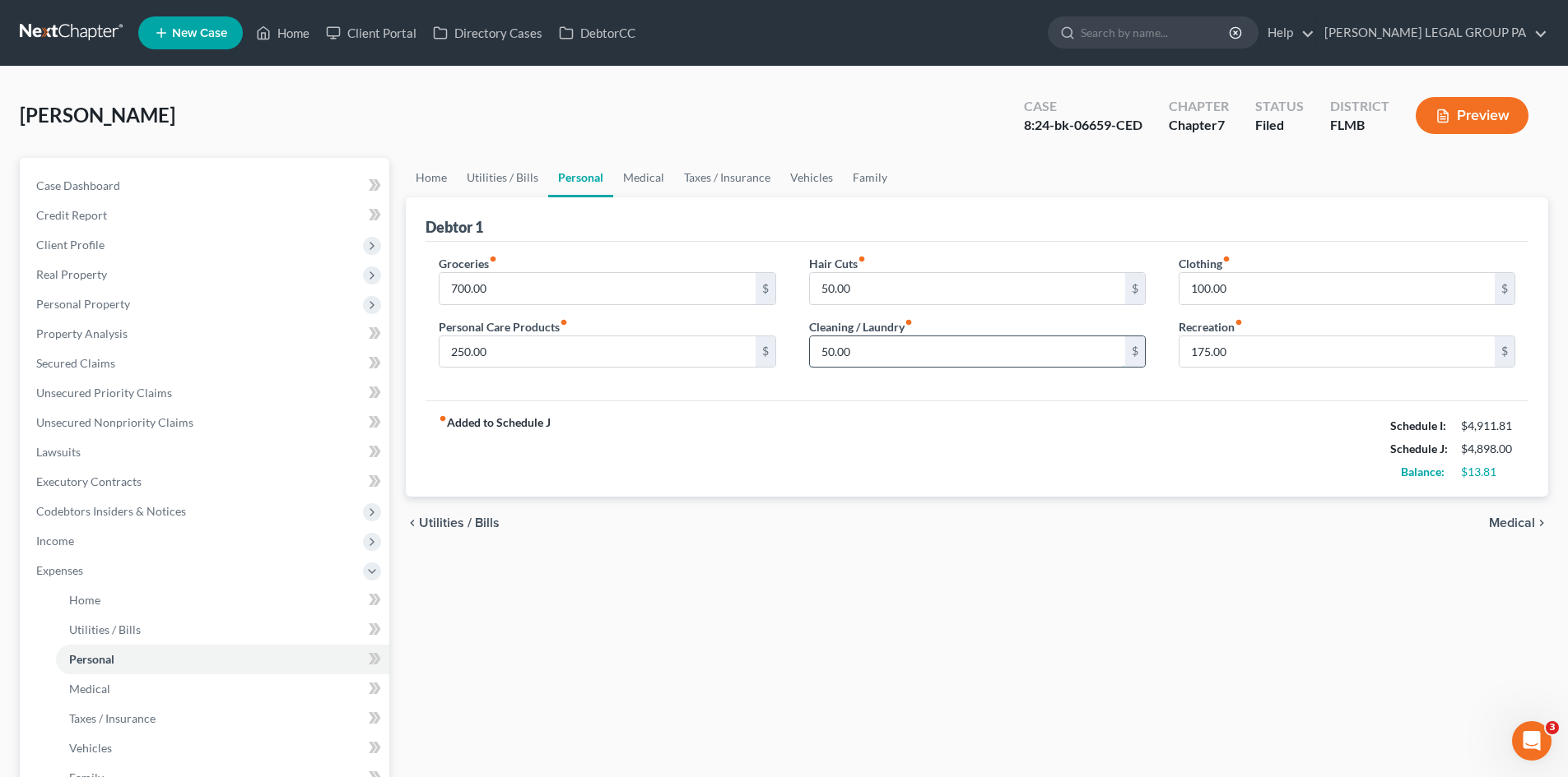
click at [916, 357] on input "50.00" at bounding box center [968, 352] width 316 height 31
click at [1053, 288] on input "50.00" at bounding box center [968, 288] width 316 height 31
type input "75.00"
click at [985, 362] on input "50.00" at bounding box center [968, 352] width 316 height 31
click at [780, 529] on div "chevron_left Utilities / Bills Medical chevron_right" at bounding box center [977, 523] width 1143 height 52
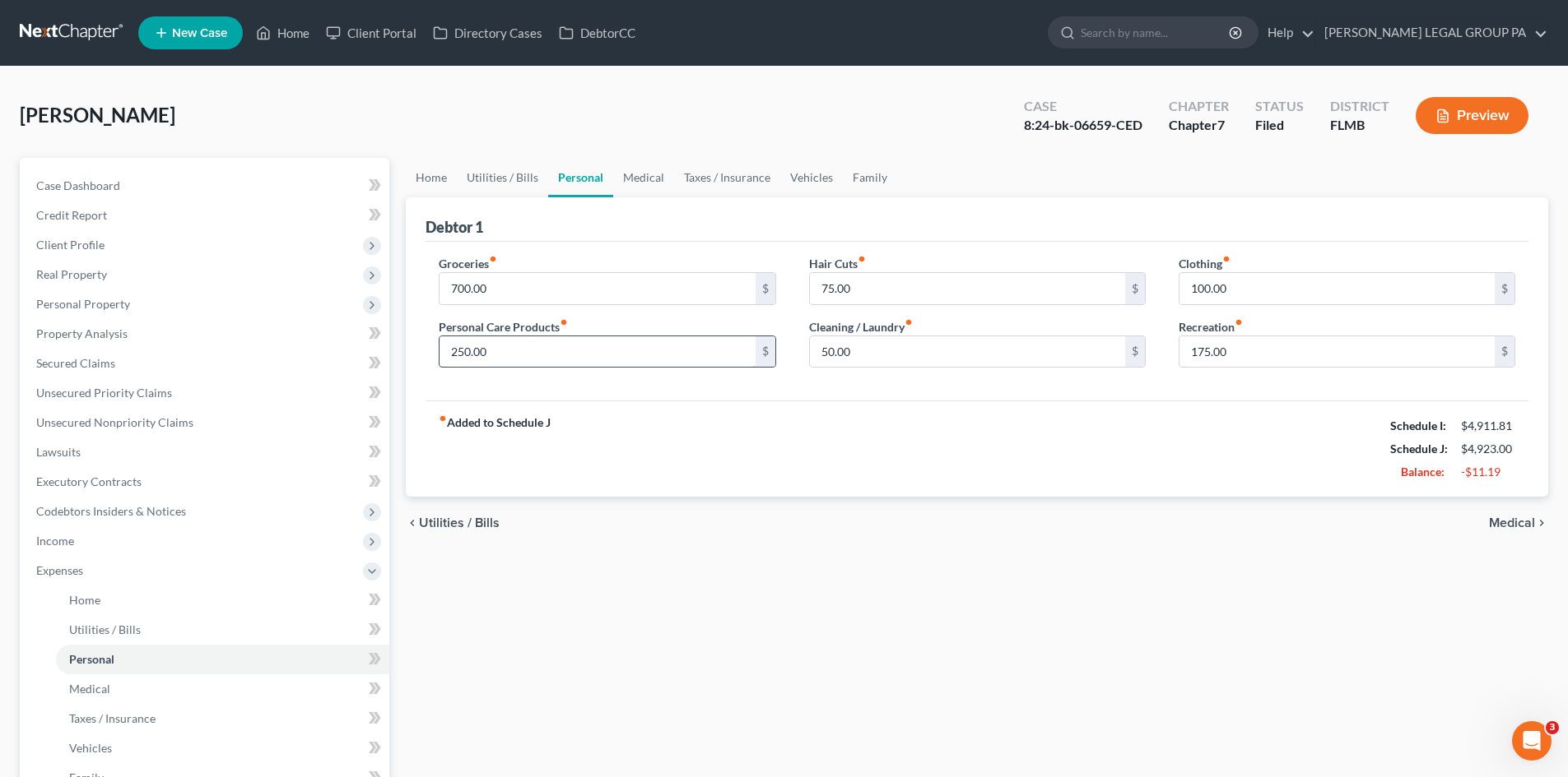
click at [523, 353] on input "250.00" at bounding box center [597, 352] width 316 height 31
type input "225.00"
click at [843, 594] on div "Home Utilities / Bills Personal Medical Taxes / Insurance Vehicles Family Debto…" at bounding box center [976, 588] width 1158 height 861
click at [862, 361] on input "50.00" at bounding box center [968, 352] width 316 height 31
click at [891, 533] on div "chevron_left Utilities / Bills Medical chevron_right" at bounding box center [977, 523] width 1143 height 52
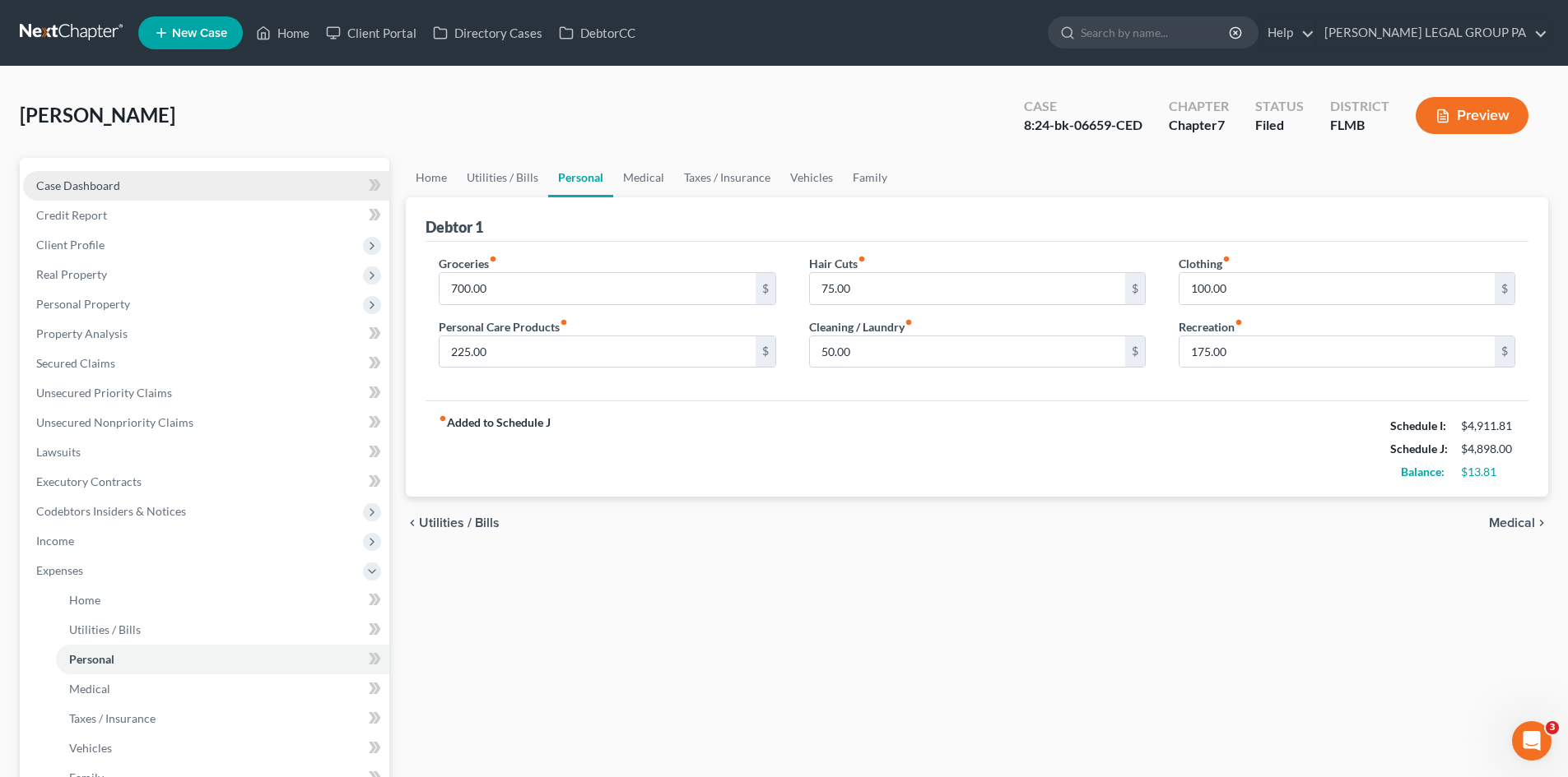
click at [120, 184] on link "Case Dashboard" at bounding box center [206, 185] width 366 height 29
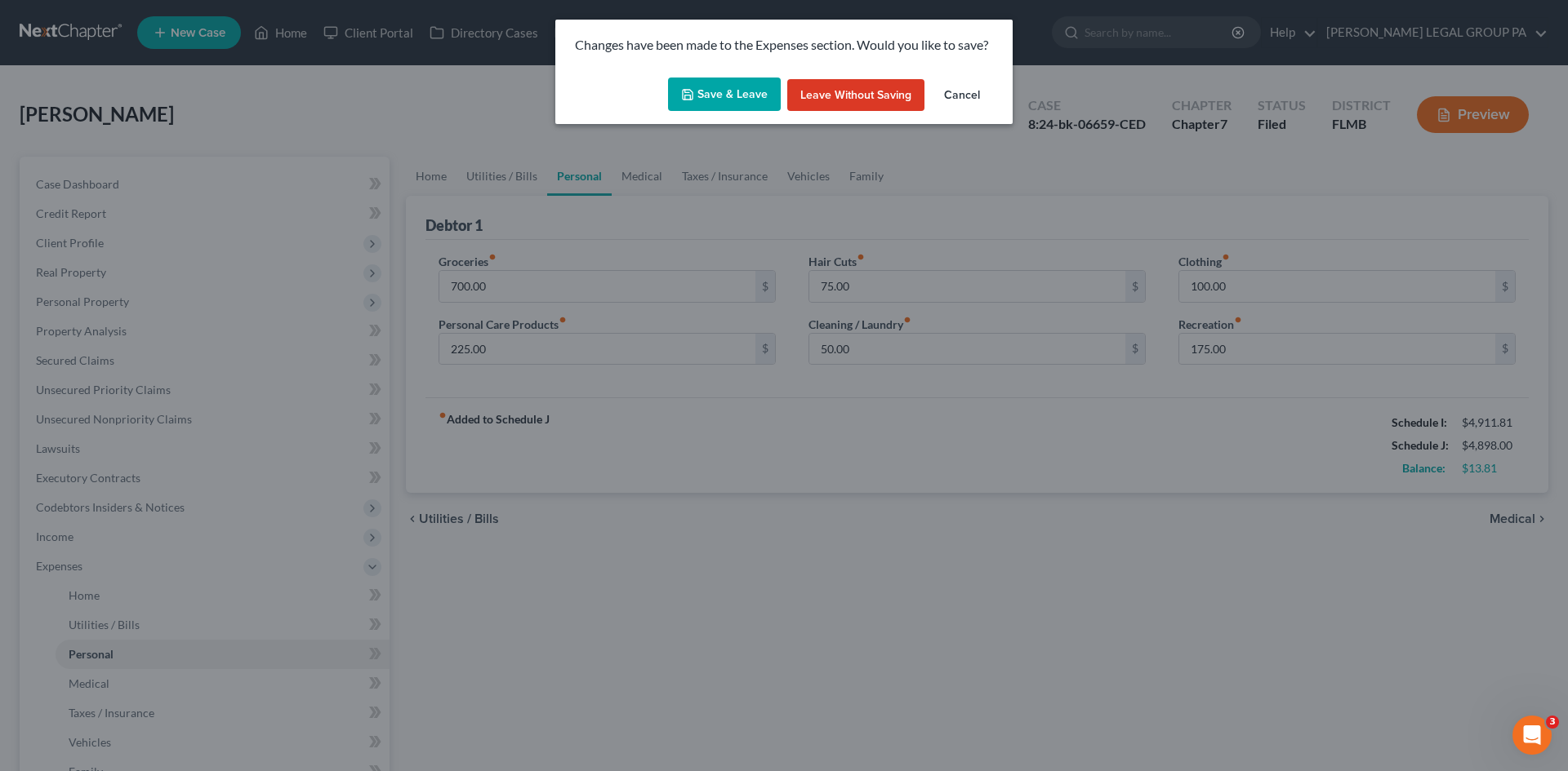
click at [735, 92] on button "Save & Leave" at bounding box center [725, 94] width 113 height 34
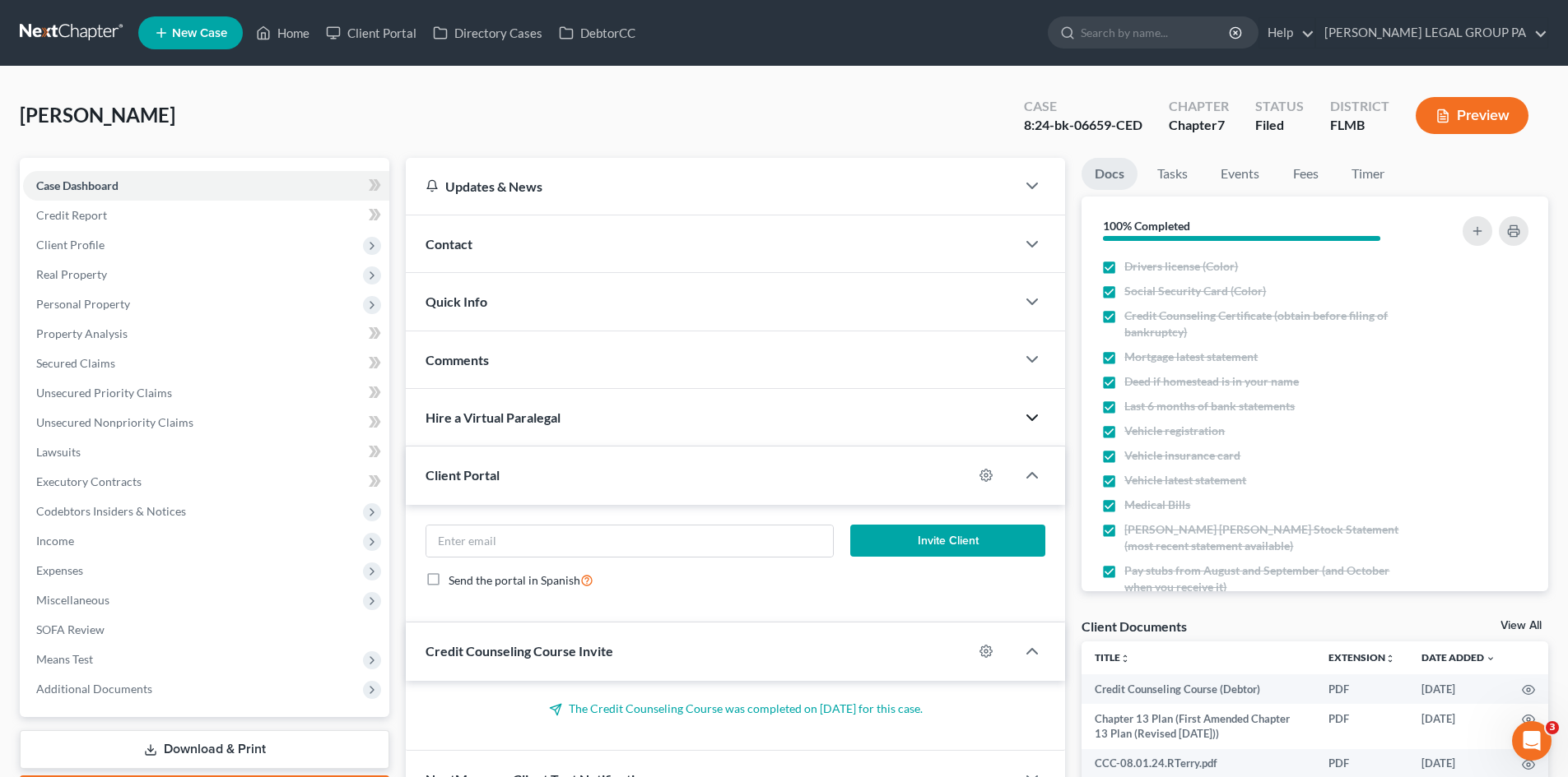
click at [1030, 416] on polyline "button" at bounding box center [1032, 418] width 10 height 5
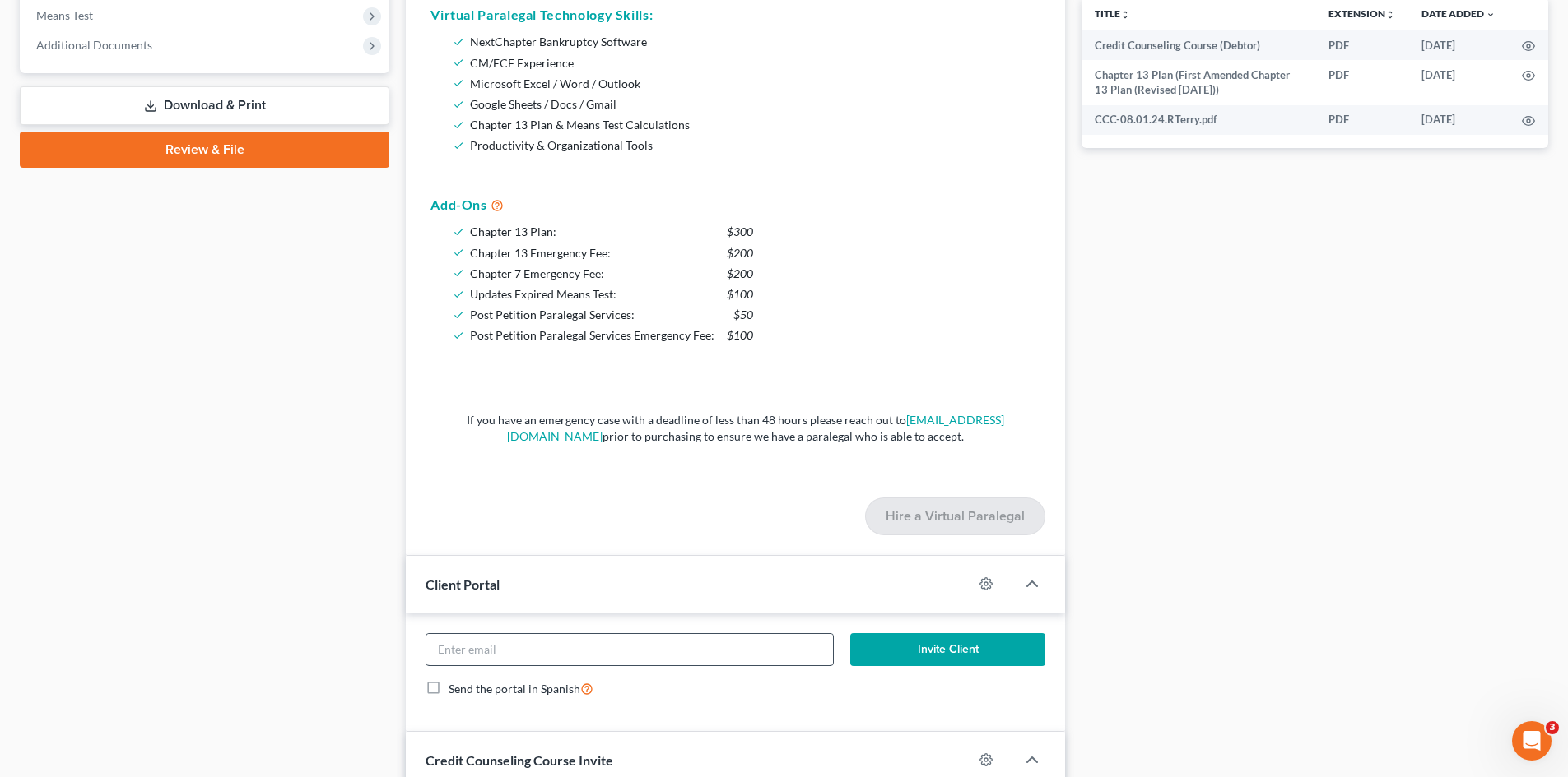
scroll to position [658, 0]
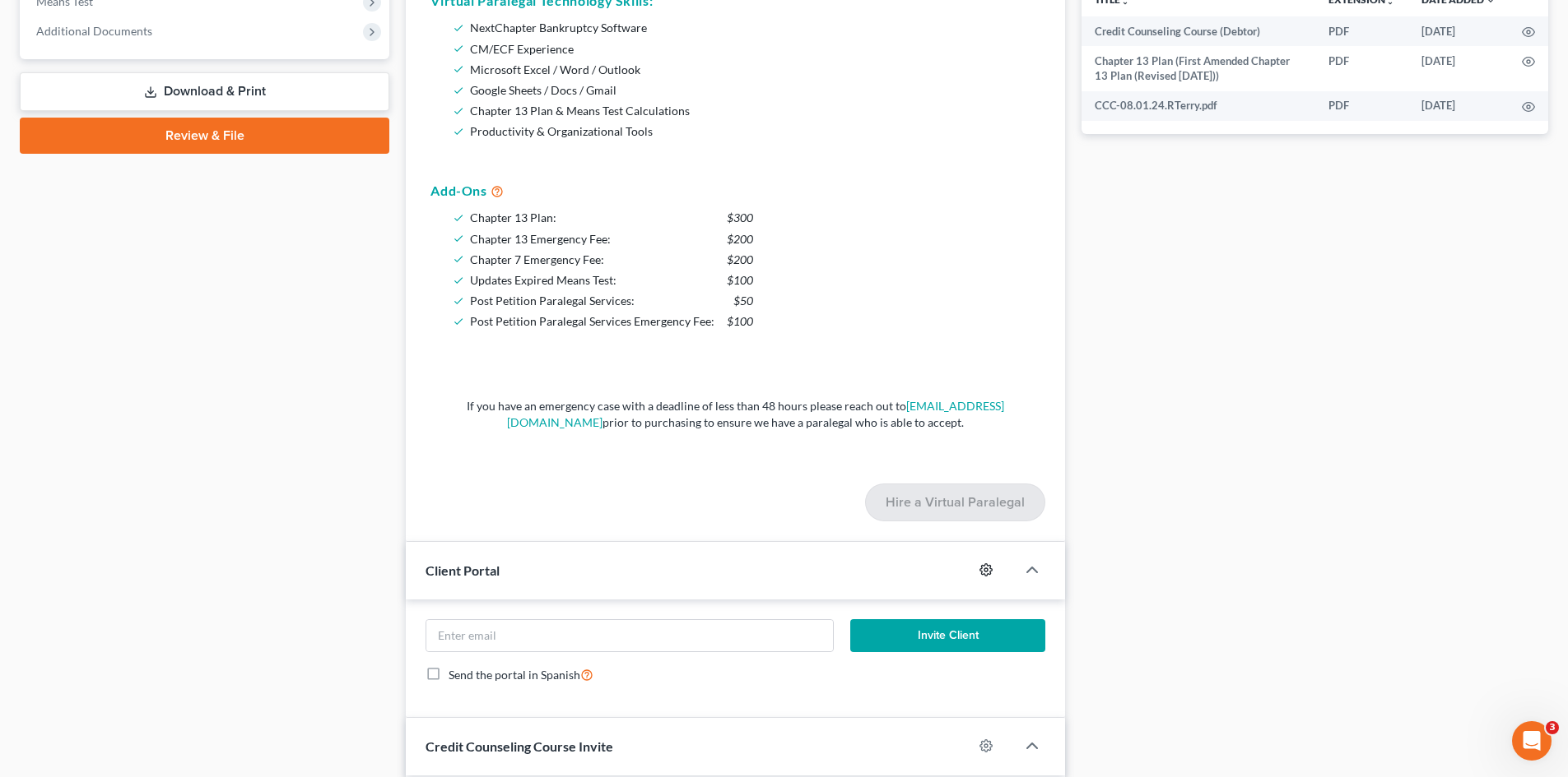
drag, startPoint x: 995, startPoint y: 571, endPoint x: 985, endPoint y: 571, distance: 10.0
click at [991, 571] on div at bounding box center [995, 571] width 43 height 27
click at [985, 571] on circle "button" at bounding box center [987, 571] width 4 height 4
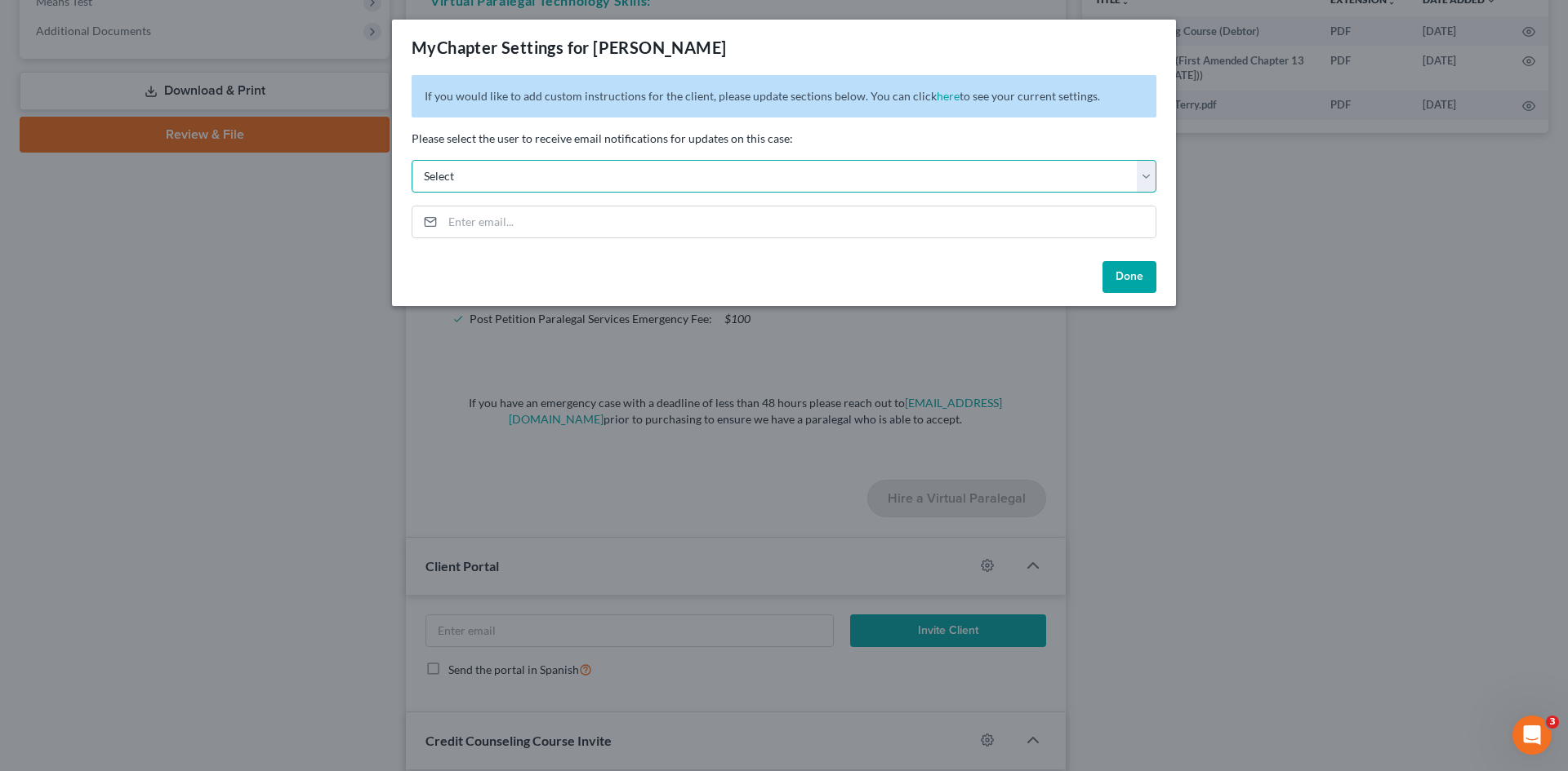
drag, startPoint x: 622, startPoint y: 180, endPoint x: 712, endPoint y: 190, distance: 90.6
click at [622, 180] on select "Select [EMAIL_ADDRESS][DOMAIN_NAME] [EMAIL_ADDRESS][DOMAIN_NAME] [EMAIL_ADDRESS…" at bounding box center [784, 176] width 745 height 33
drag, startPoint x: 1089, startPoint y: 109, endPoint x: 1137, endPoint y: 275, distance: 172.8
click at [1089, 109] on p "If you would like to add custom instructions for the client, please update sect…" at bounding box center [784, 96] width 745 height 42
click at [1138, 274] on button "Done" at bounding box center [1129, 277] width 54 height 33
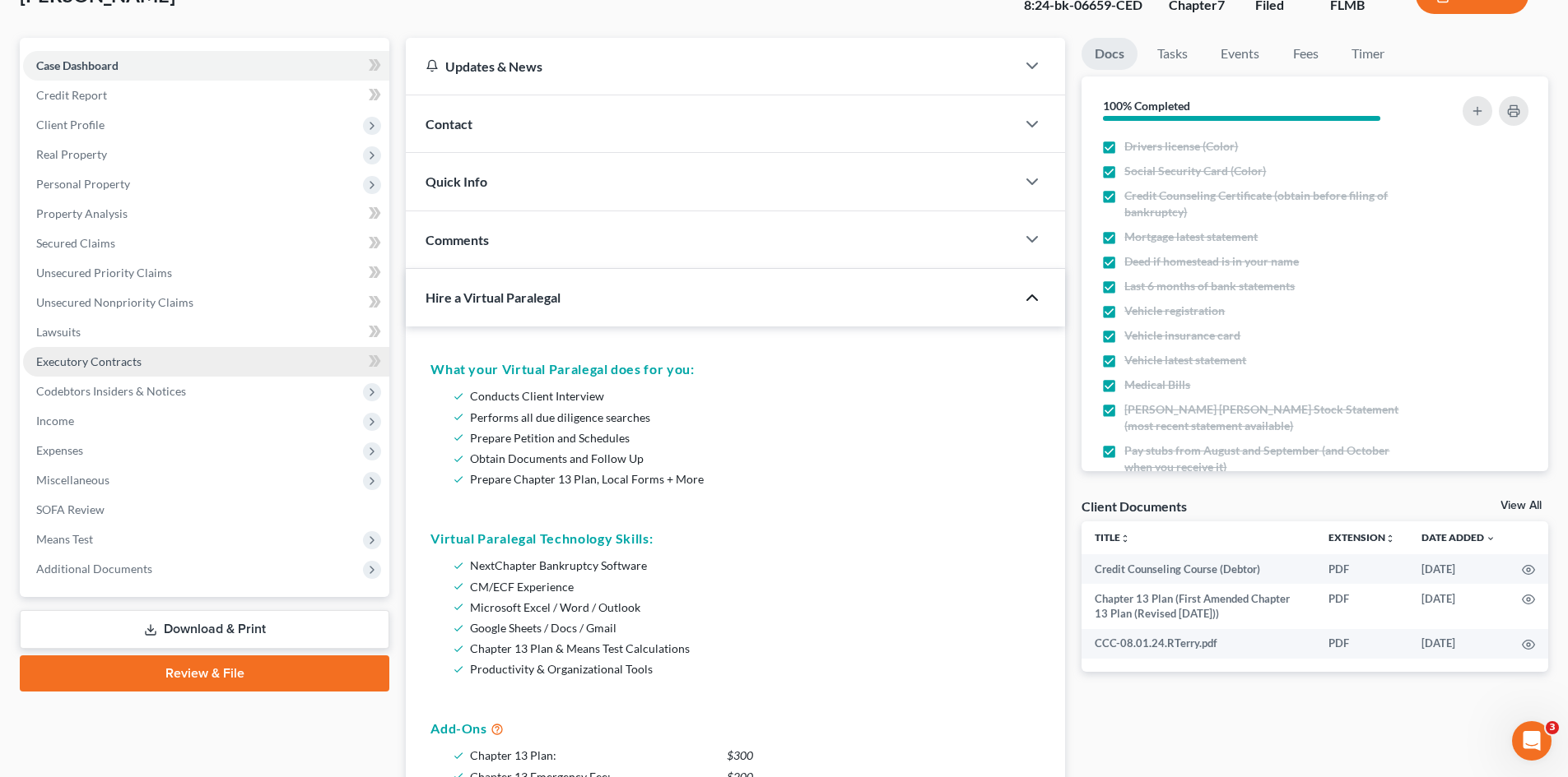
scroll to position [82, 0]
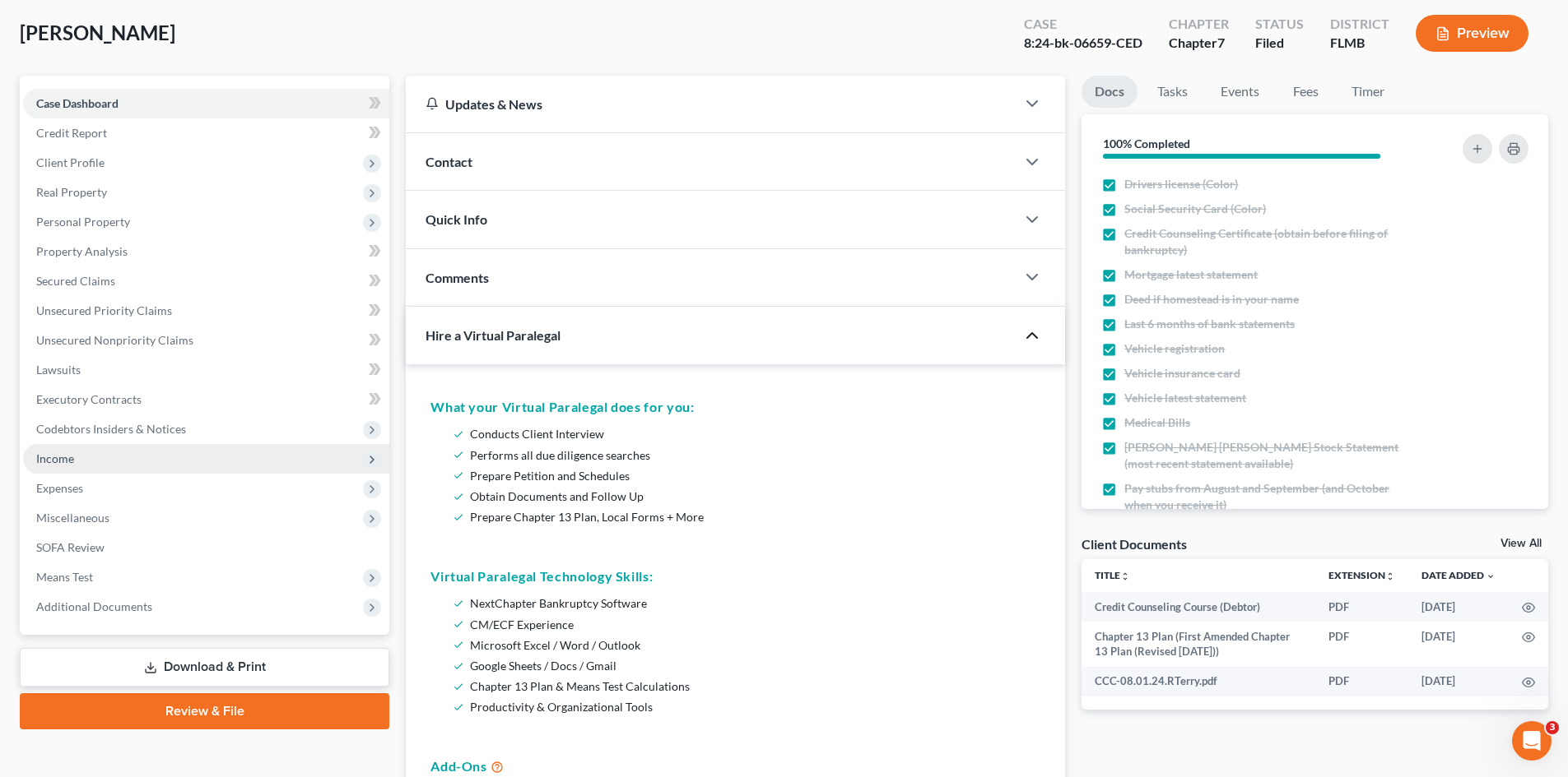
click at [126, 472] on span "Income" at bounding box center [206, 458] width 366 height 29
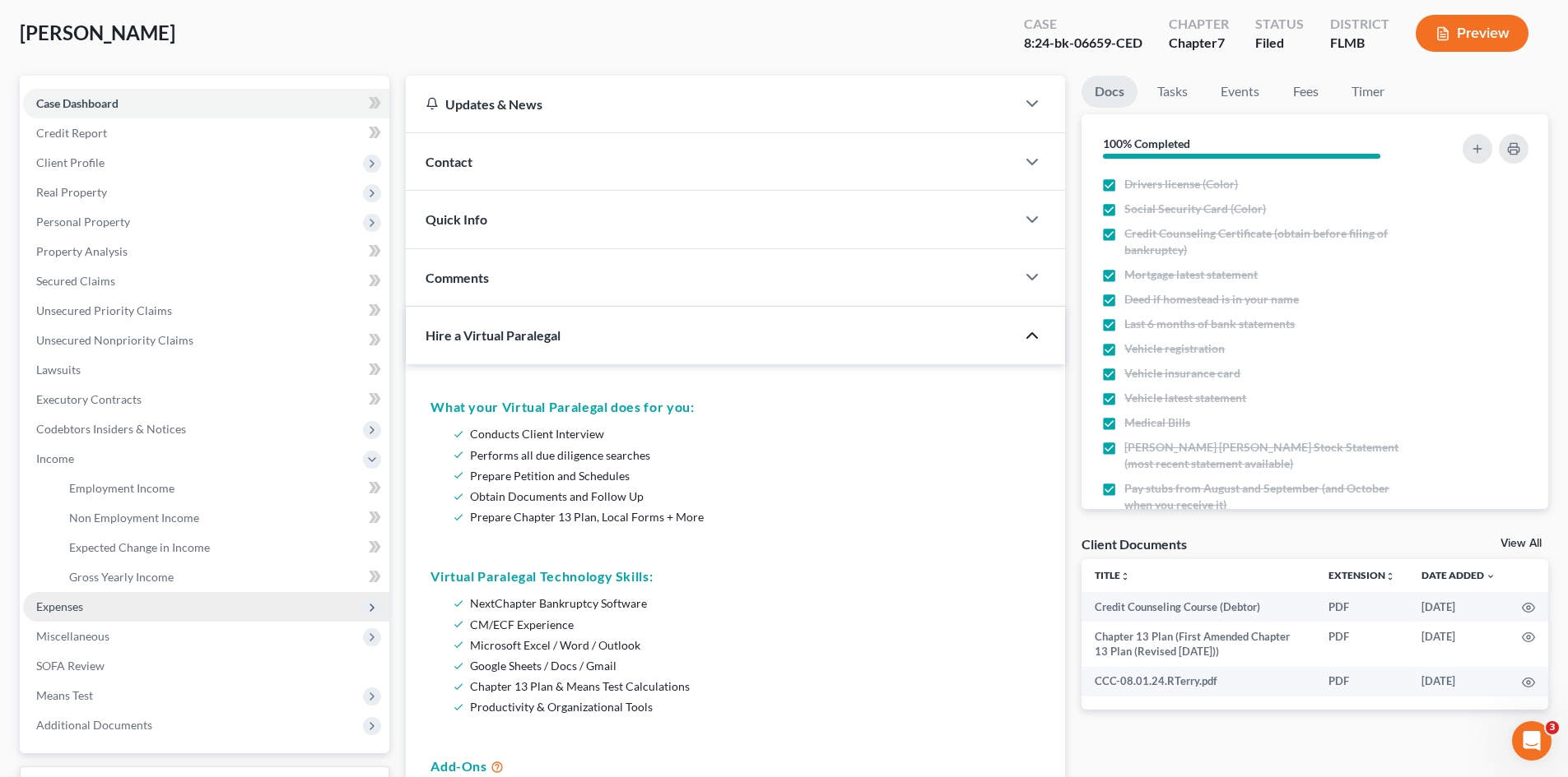
click at [116, 611] on span "Expenses" at bounding box center [206, 607] width 366 height 29
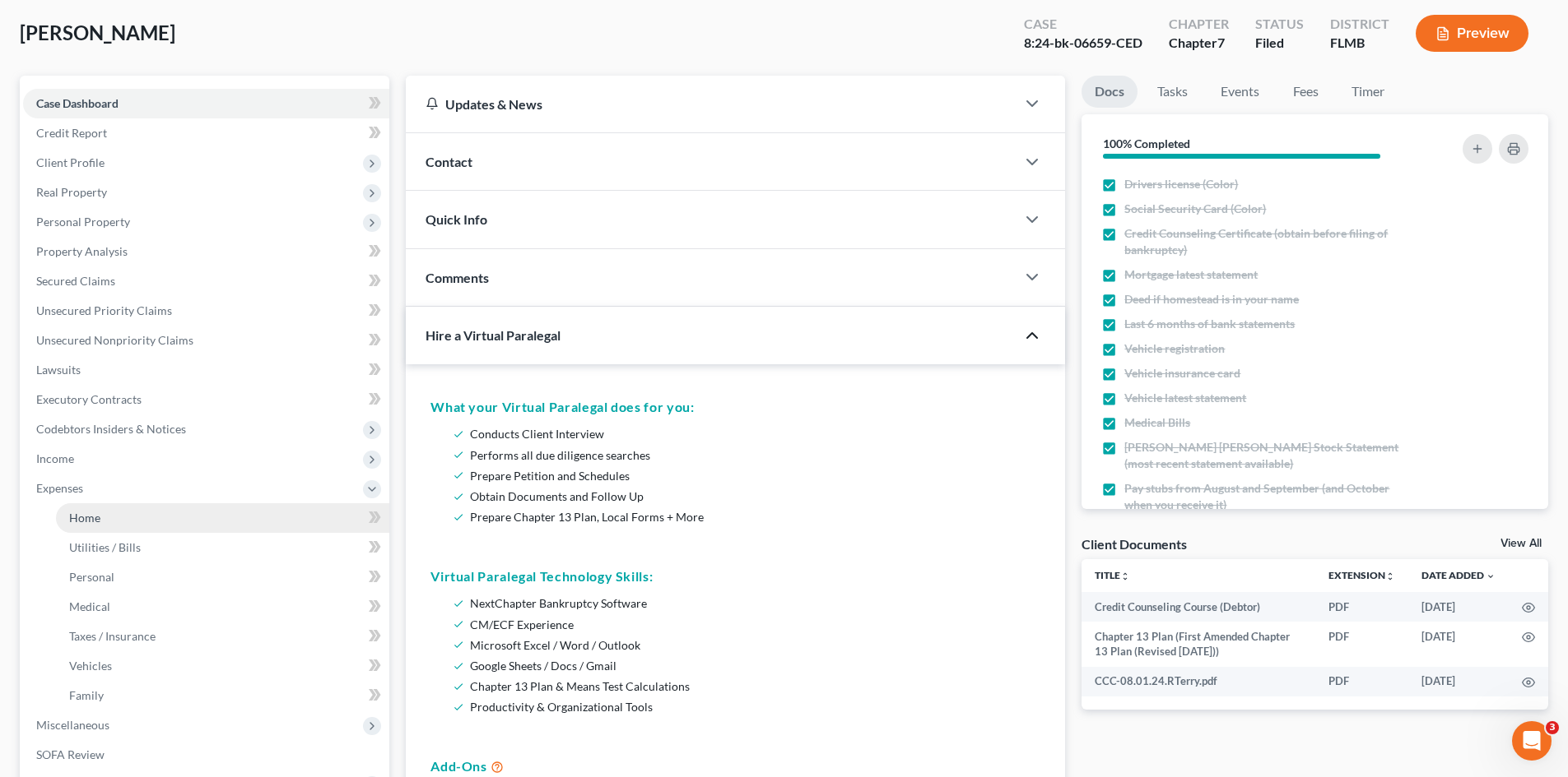
click at [136, 517] on link "Home" at bounding box center [222, 517] width 333 height 29
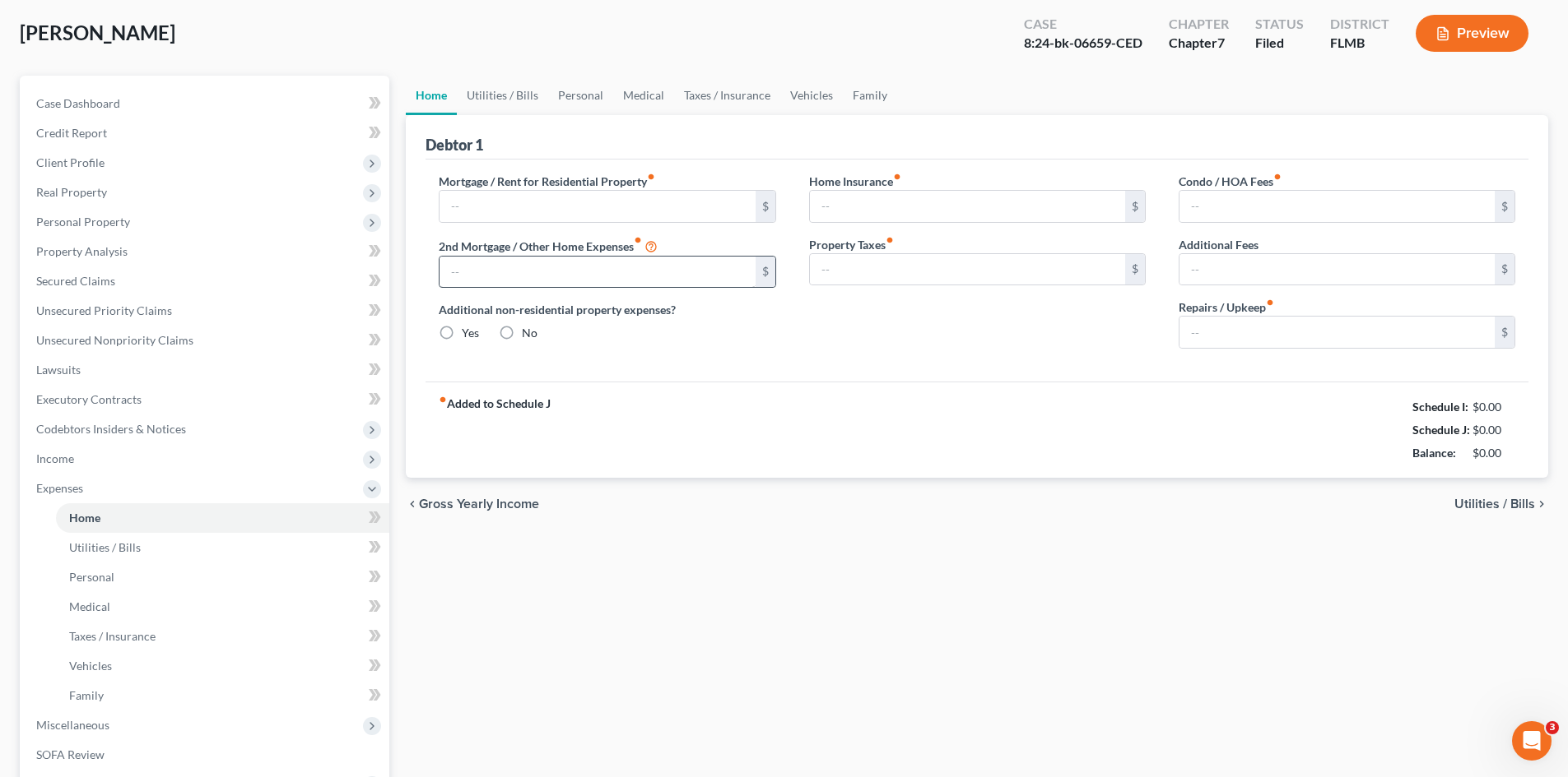
scroll to position [6, 0]
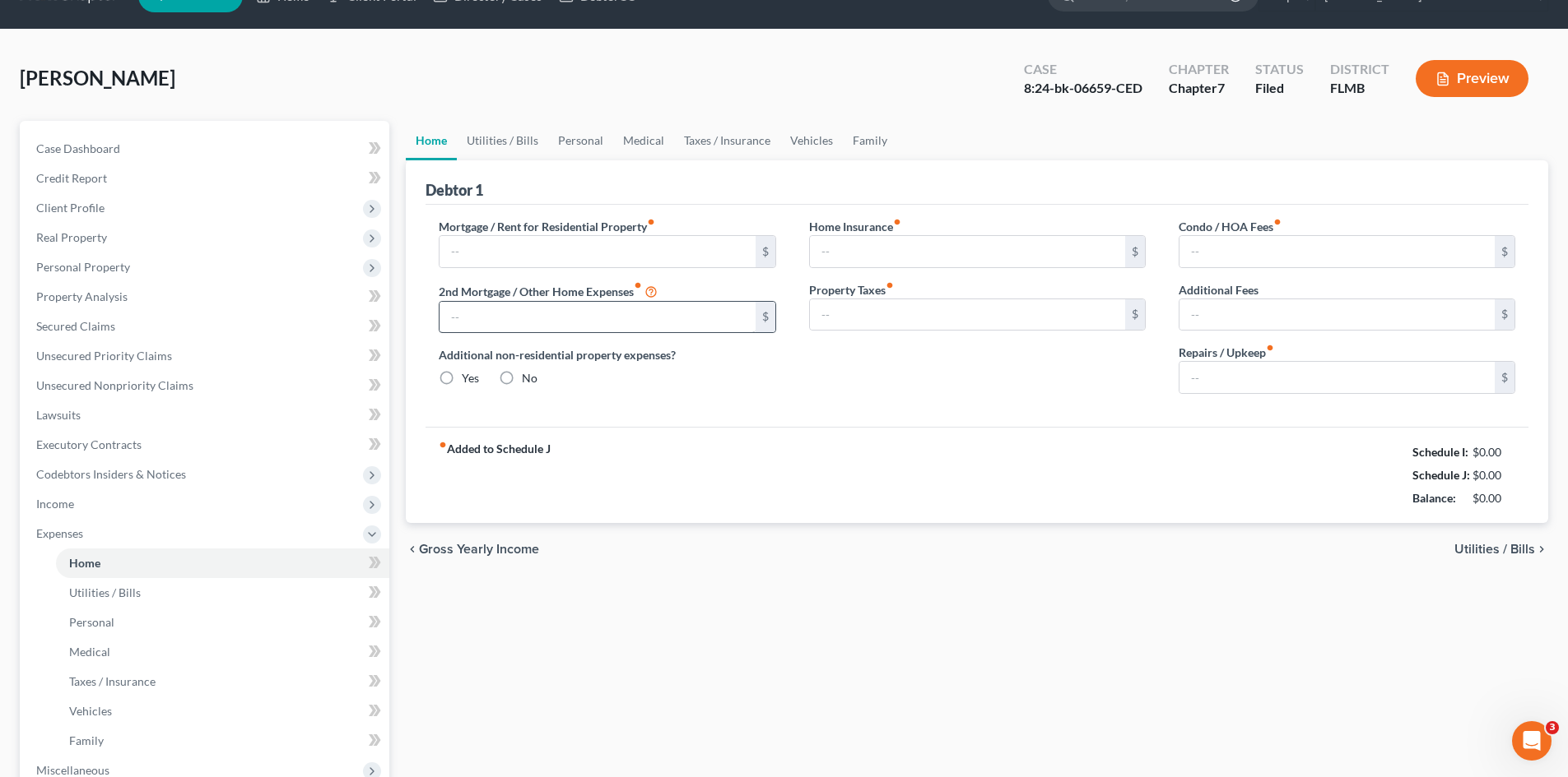
type input "2,138.00"
type input "0.00"
radio input "true"
type input "0.00"
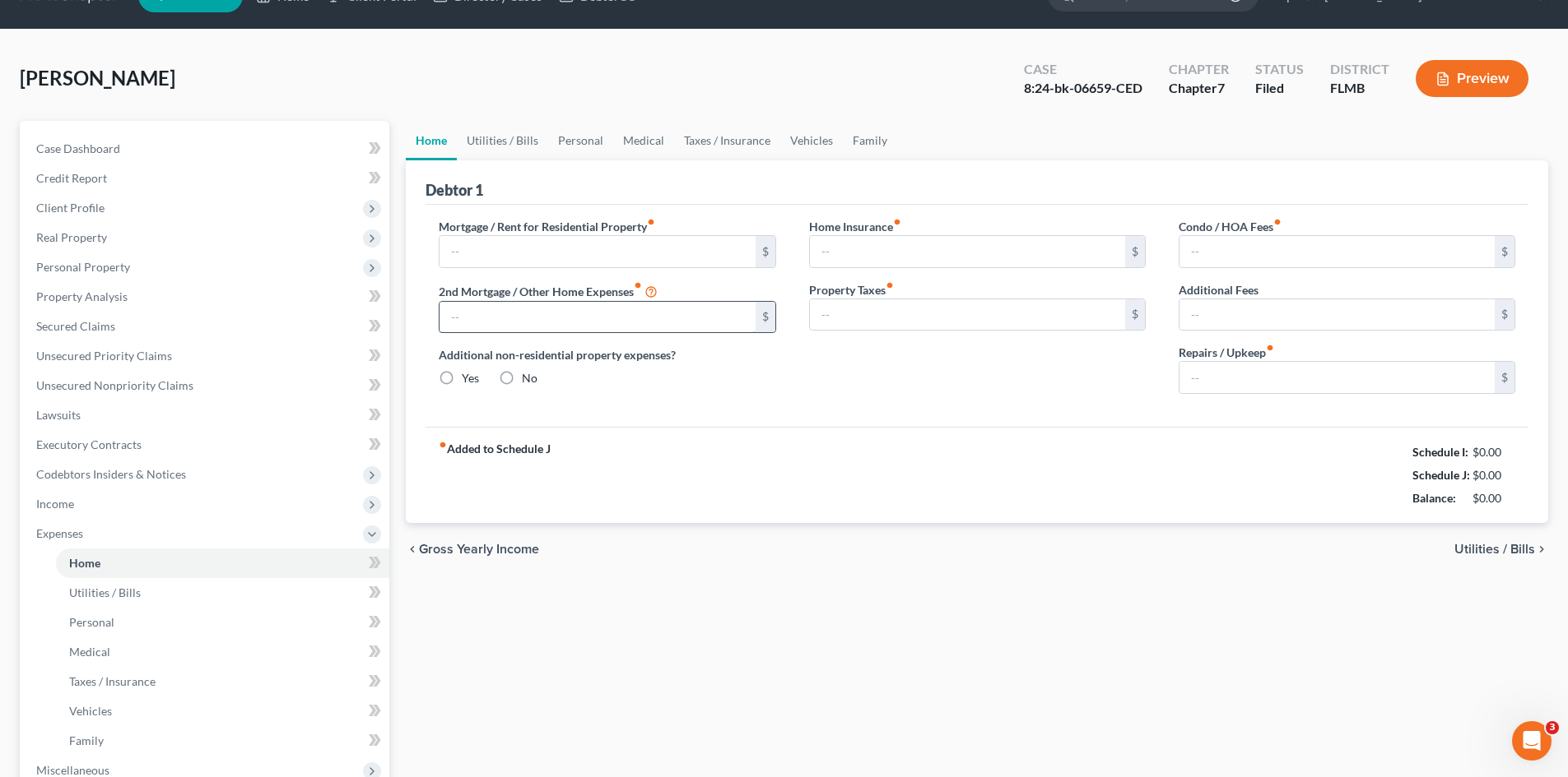
type input "0.00"
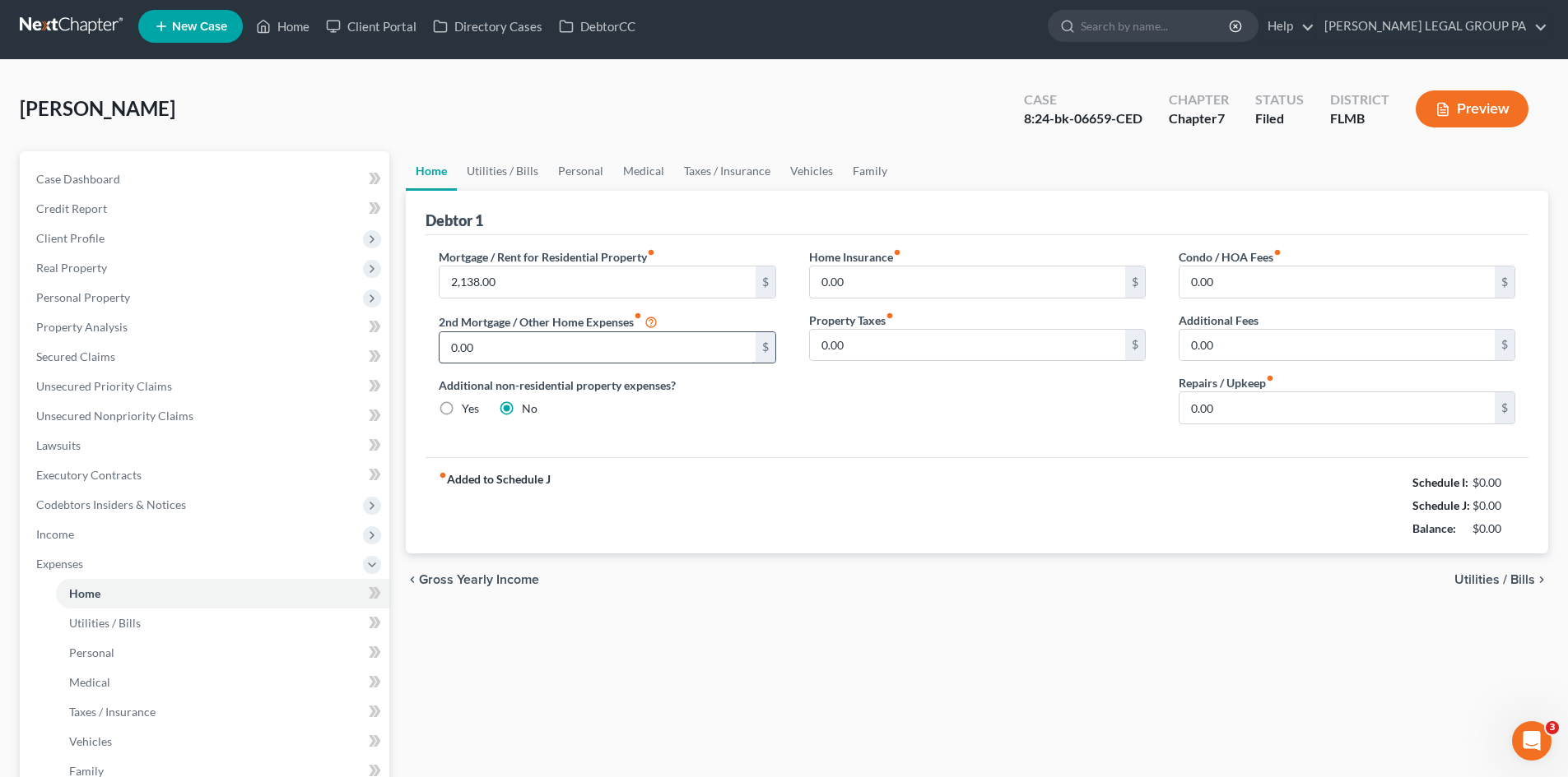
scroll to position [0, 0]
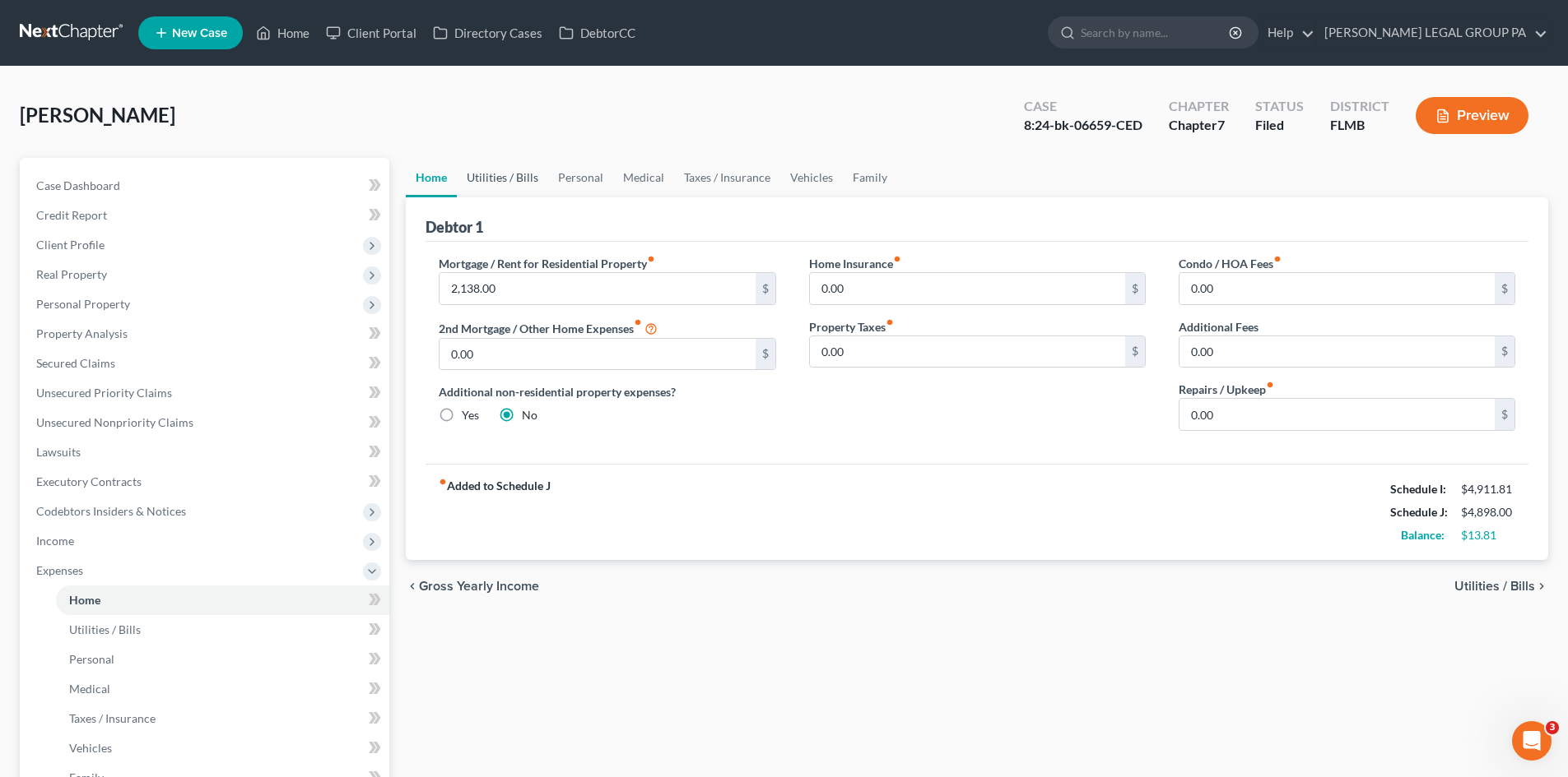
click at [507, 188] on link "Utilities / Bills" at bounding box center [502, 177] width 91 height 40
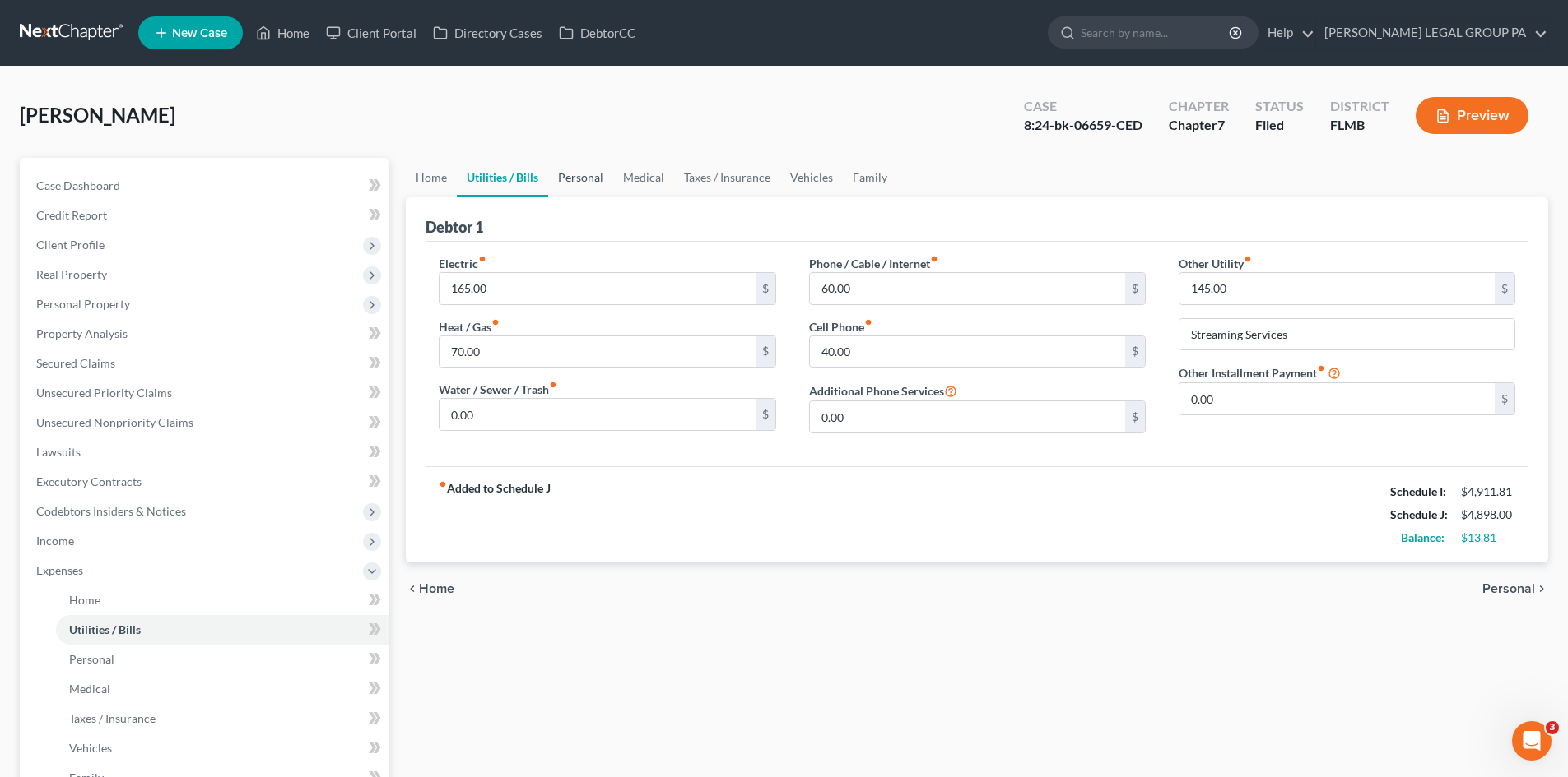
click at [581, 174] on link "Personal" at bounding box center [580, 177] width 65 height 40
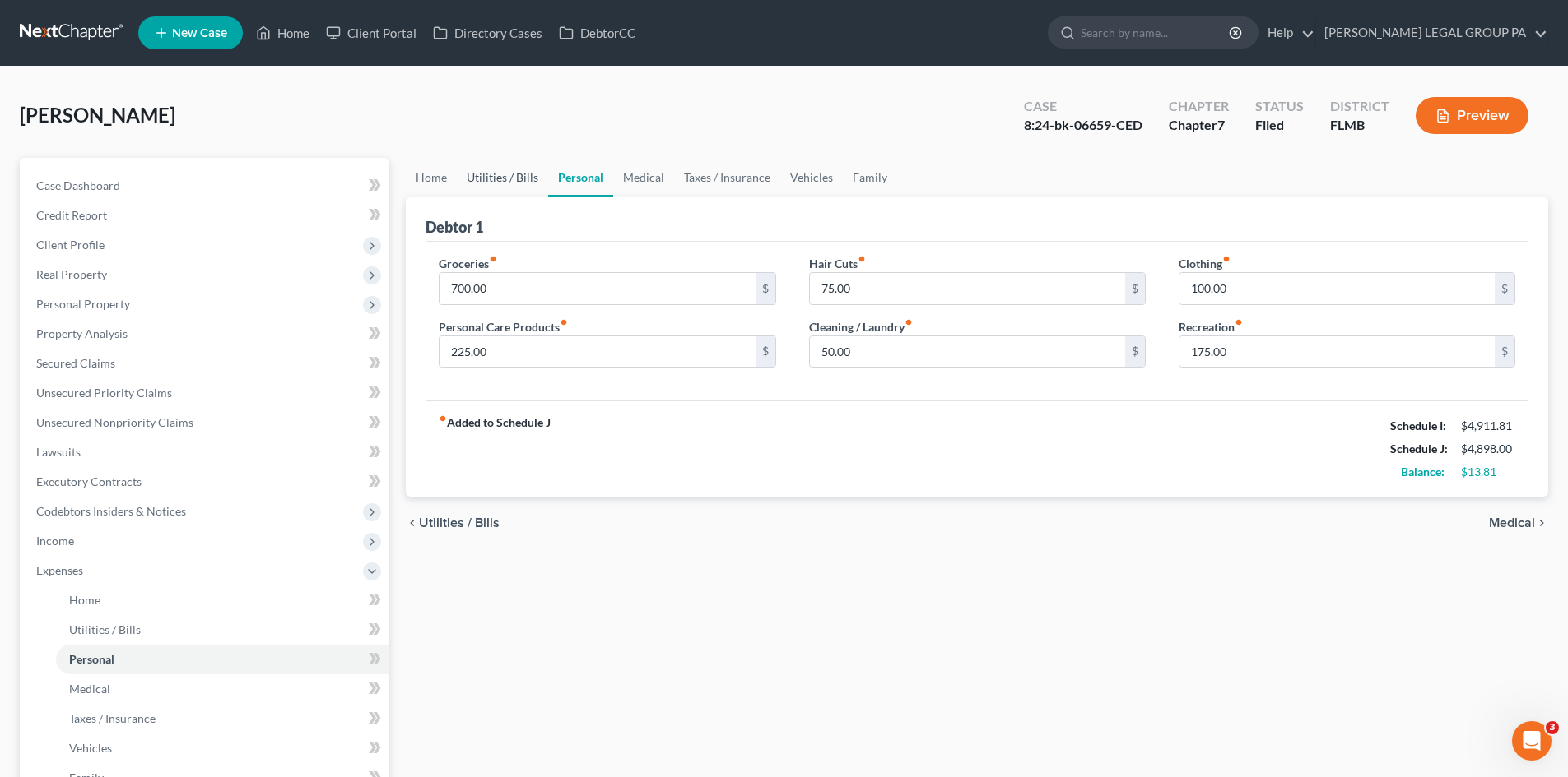
click at [512, 178] on link "Utilities / Bills" at bounding box center [502, 177] width 91 height 40
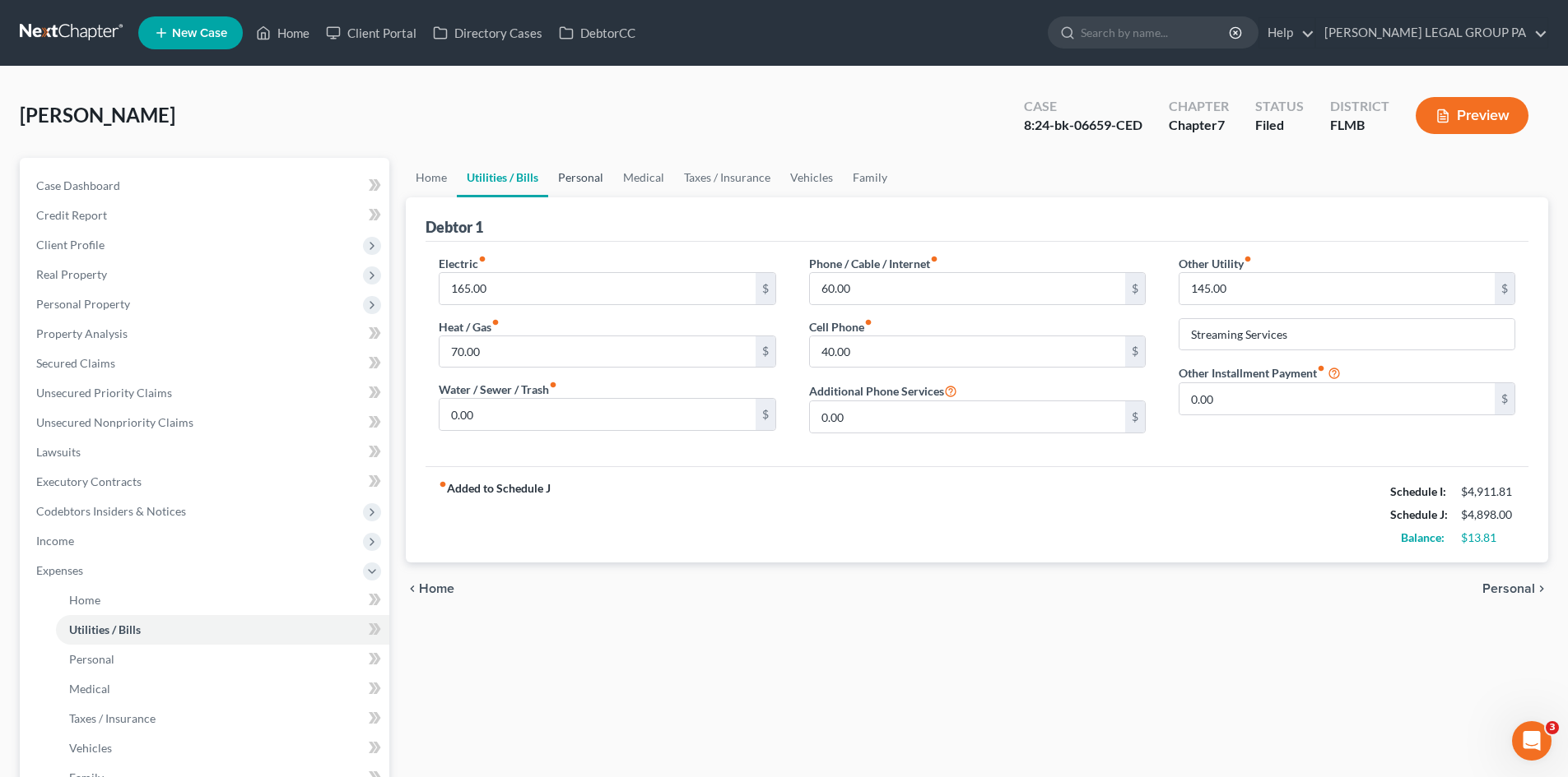
click at [574, 179] on link "Personal" at bounding box center [580, 177] width 65 height 40
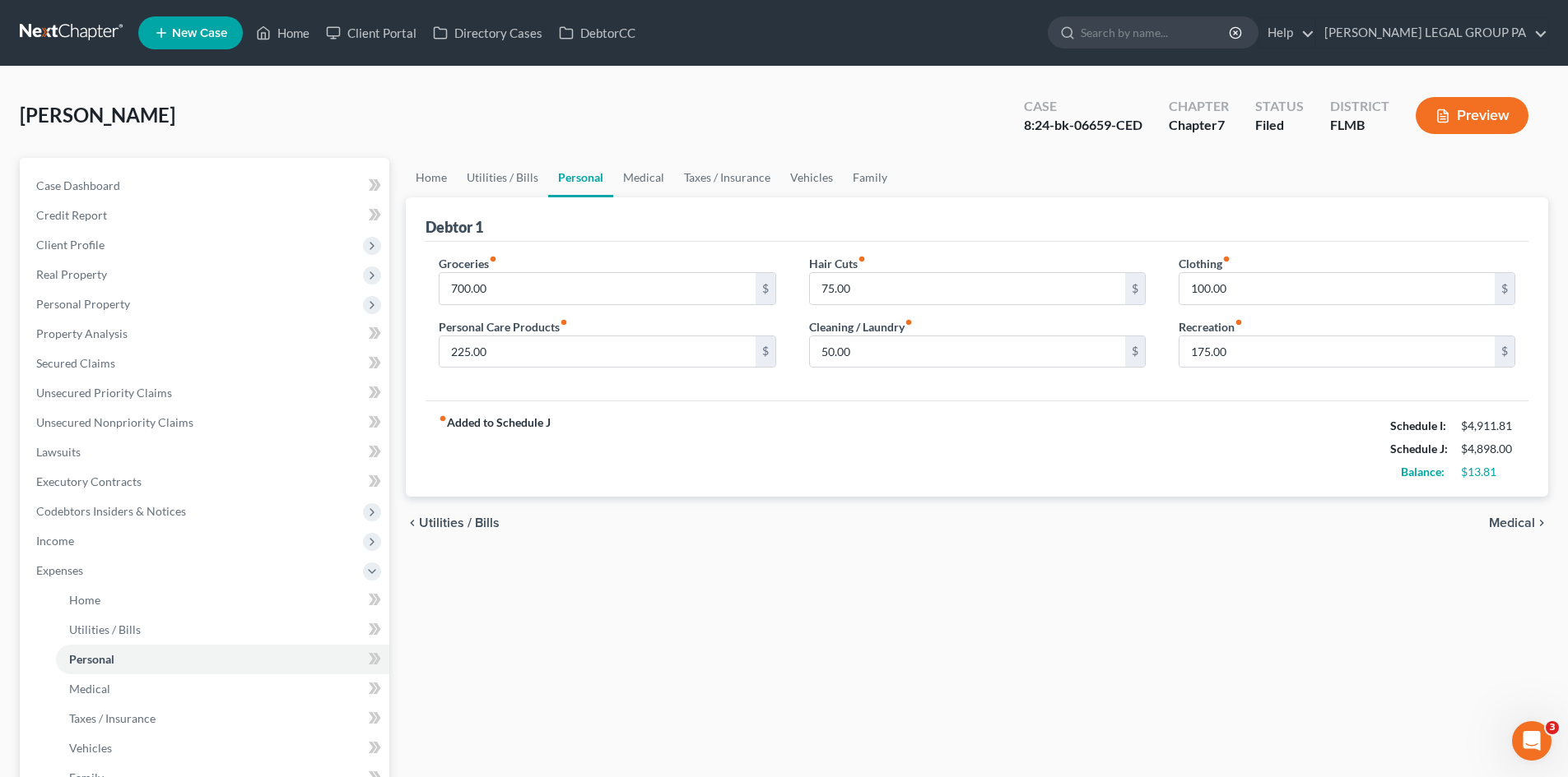
click at [605, 593] on div "Home Utilities / Bills Personal Medical Taxes / Insurance Vehicles Family Debto…" at bounding box center [976, 588] width 1158 height 861
click at [641, 176] on link "Medical" at bounding box center [644, 177] width 61 height 40
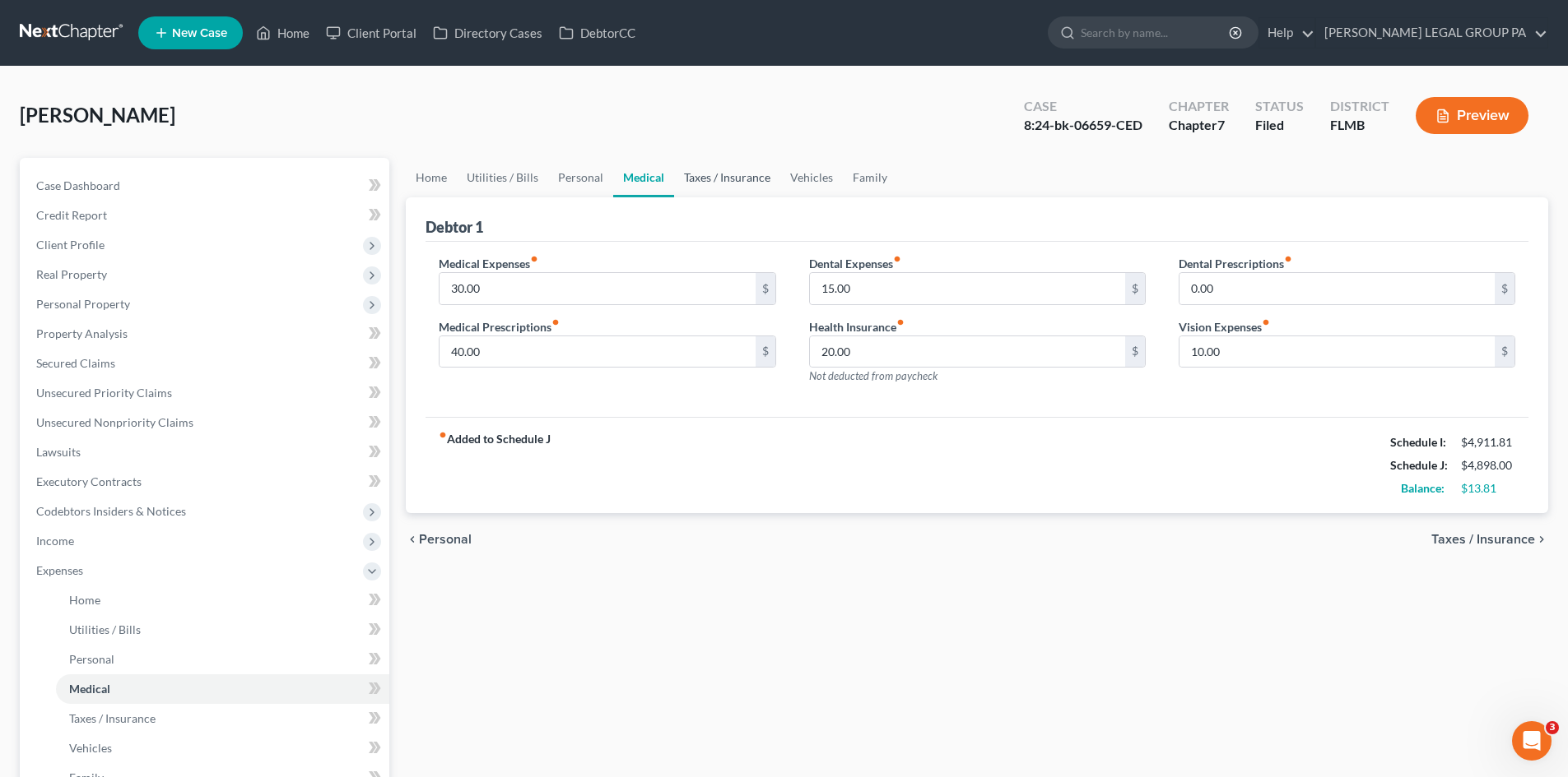
click at [737, 177] on link "Taxes / Insurance" at bounding box center [727, 177] width 106 height 40
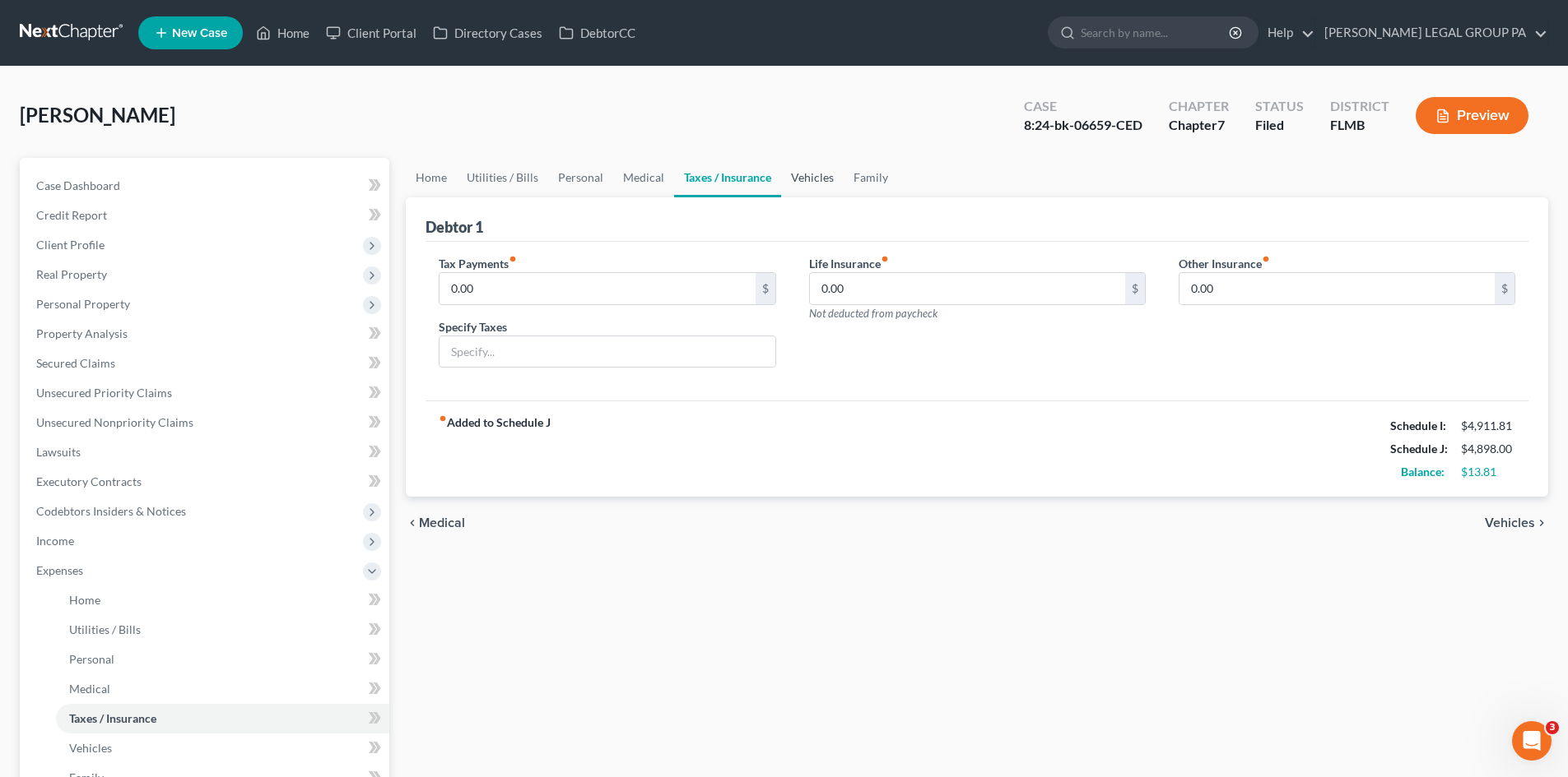
click at [801, 177] on link "Vehicles" at bounding box center [812, 177] width 63 height 40
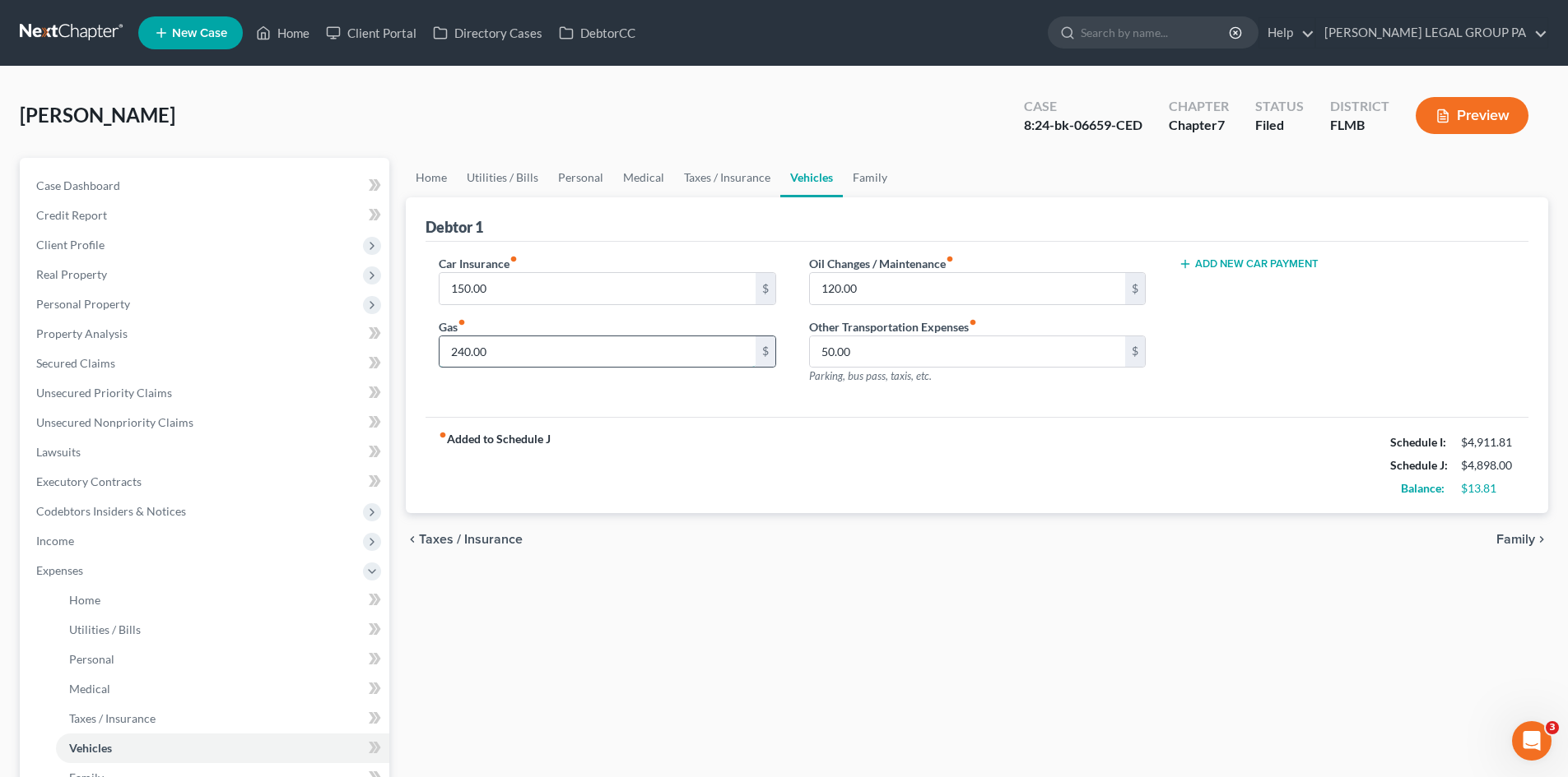
click at [616, 350] on input "240.00" at bounding box center [597, 352] width 316 height 31
type input "180.00"
click at [620, 307] on div "Car Insurance fiber_manual_record 150.00 $ Gas fiber_manual_record 180.00 $" at bounding box center [606, 327] width 370 height 144
click at [620, 303] on input "150.00" at bounding box center [597, 288] width 316 height 31
type input "120.00"
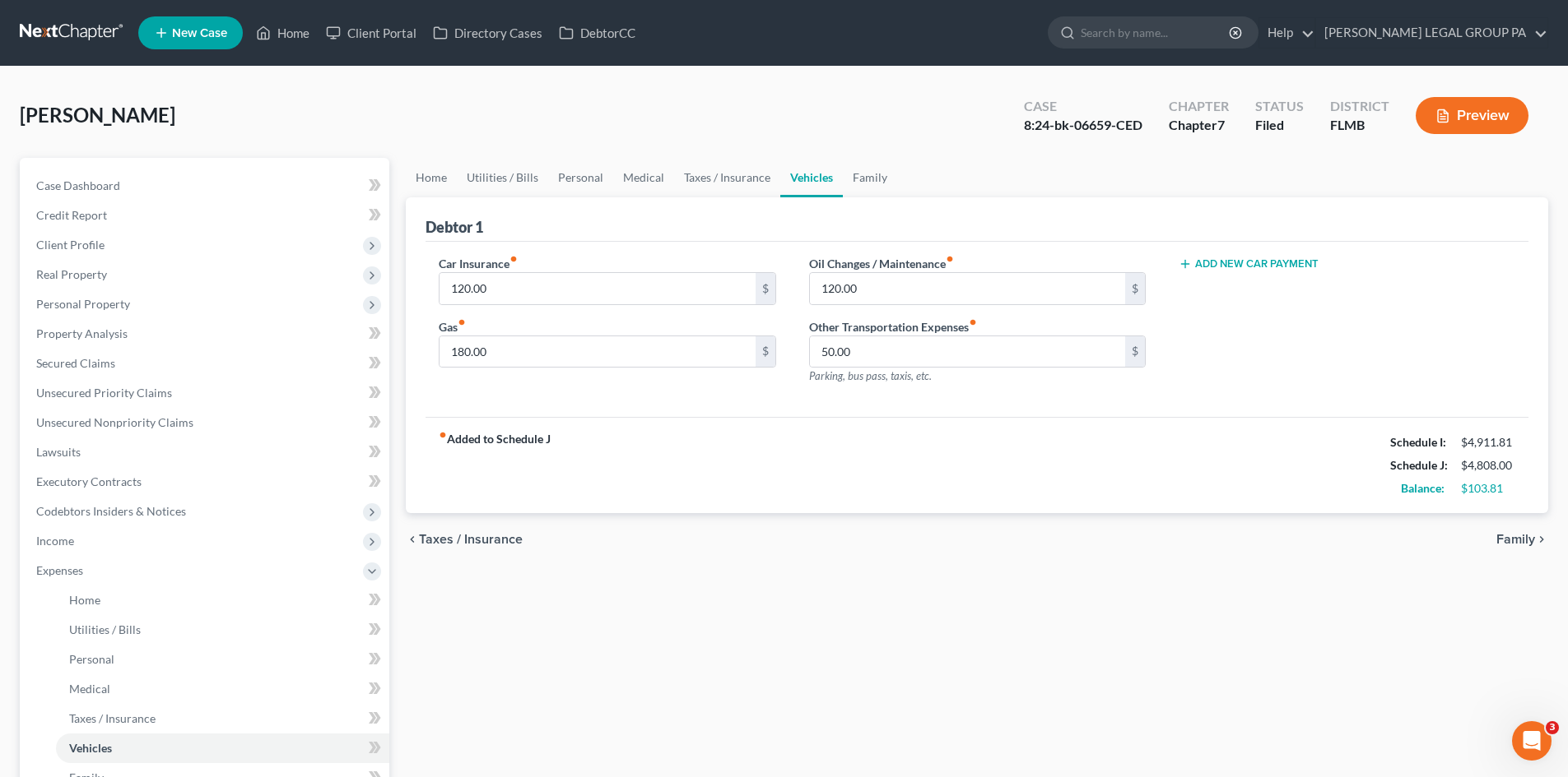
drag, startPoint x: 917, startPoint y: 442, endPoint x: 929, endPoint y: 313, distance: 129.6
click at [918, 440] on div "fiber_manual_record Added to Schedule J Schedule I: $4,911.81 Schedule J: $4,80…" at bounding box center [977, 465] width 1103 height 97
click at [928, 305] on div "120.00 $" at bounding box center [978, 288] width 337 height 33
click at [929, 294] on input "120.00" at bounding box center [968, 288] width 316 height 31
type input "100.00"
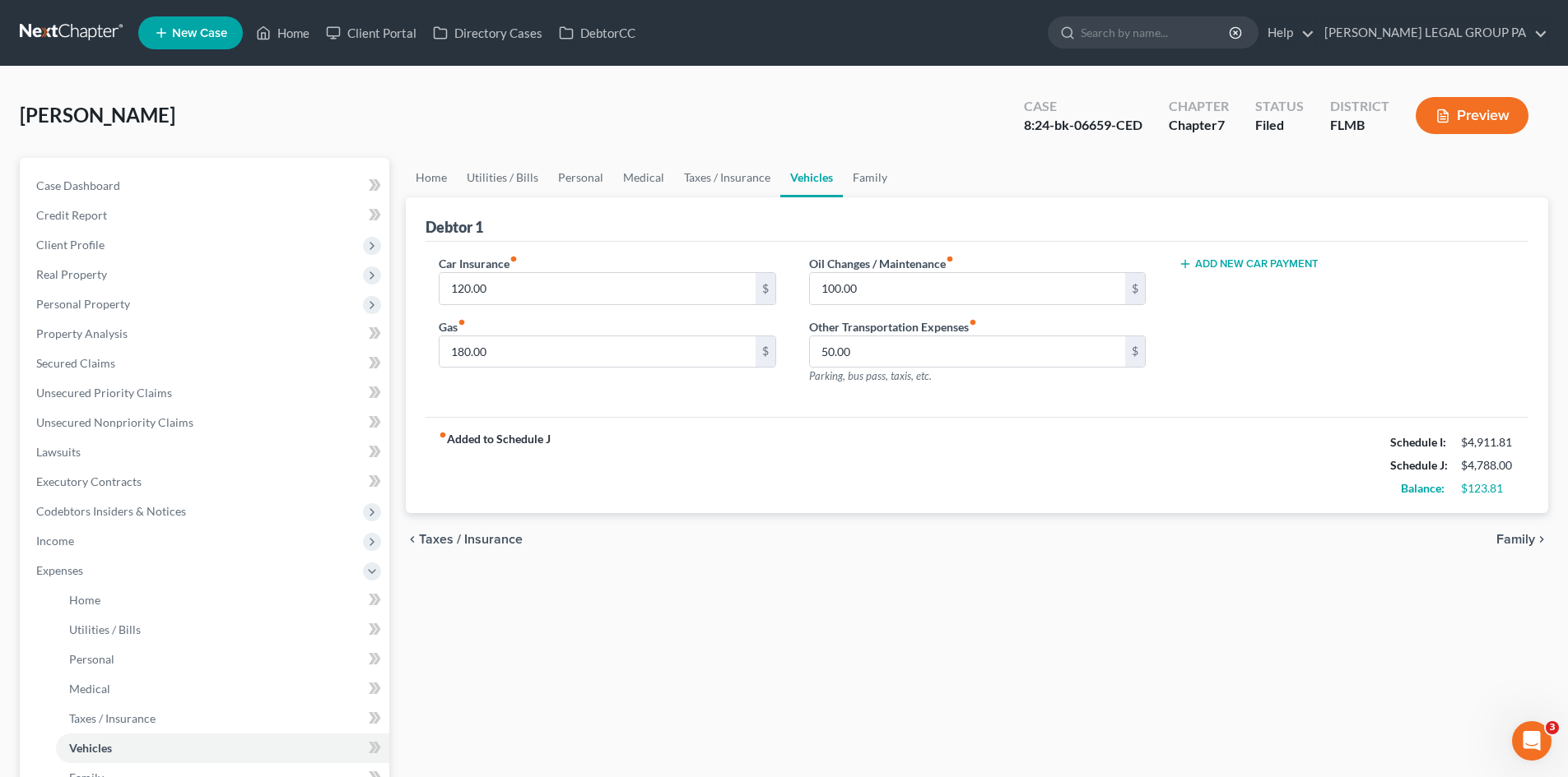
click at [1000, 558] on div "chevron_left Taxes / Insurance Family chevron_right" at bounding box center [977, 539] width 1143 height 52
click at [873, 181] on link "Family" at bounding box center [870, 177] width 54 height 40
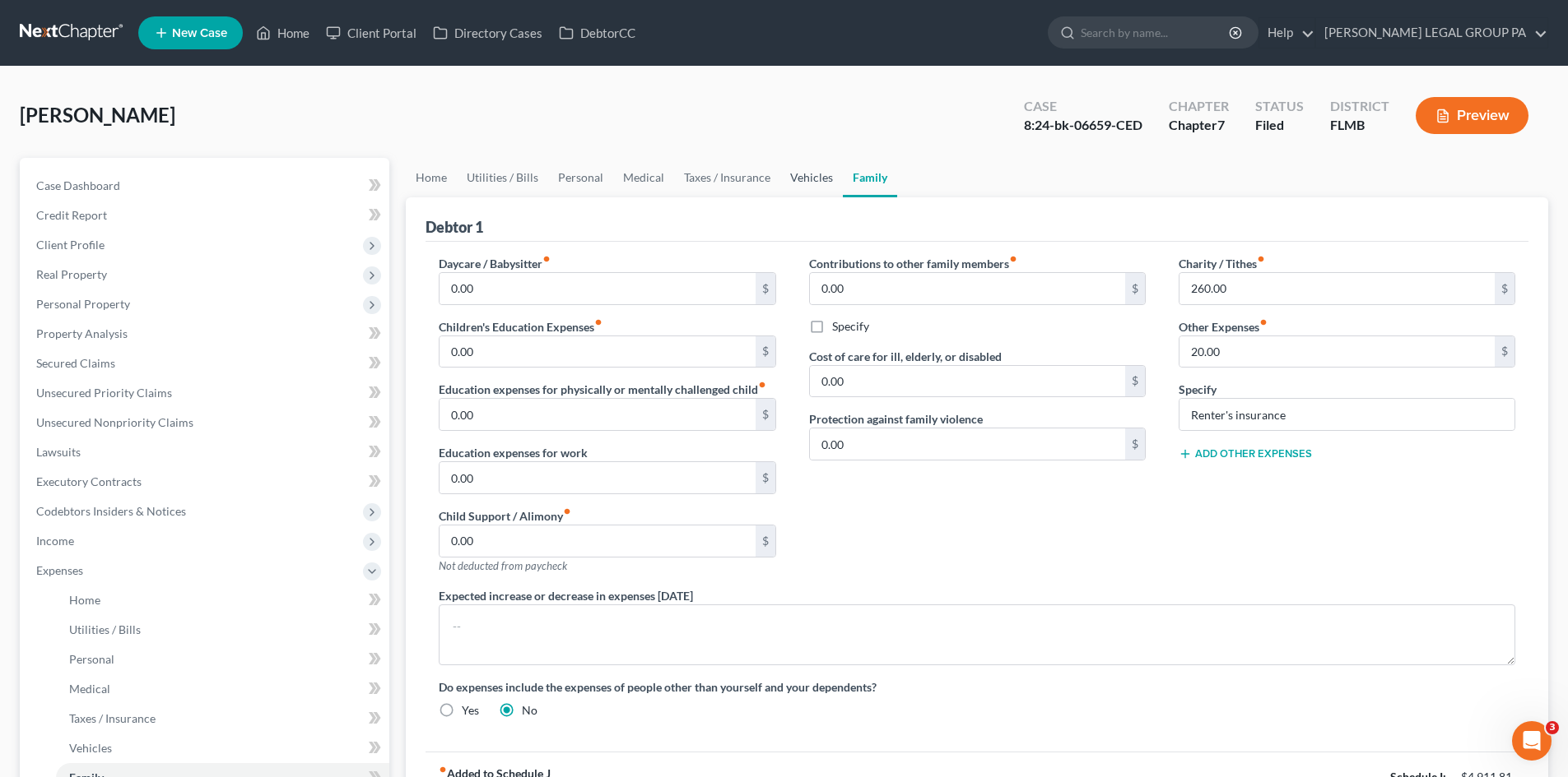
click at [804, 175] on link "Vehicles" at bounding box center [811, 177] width 63 height 40
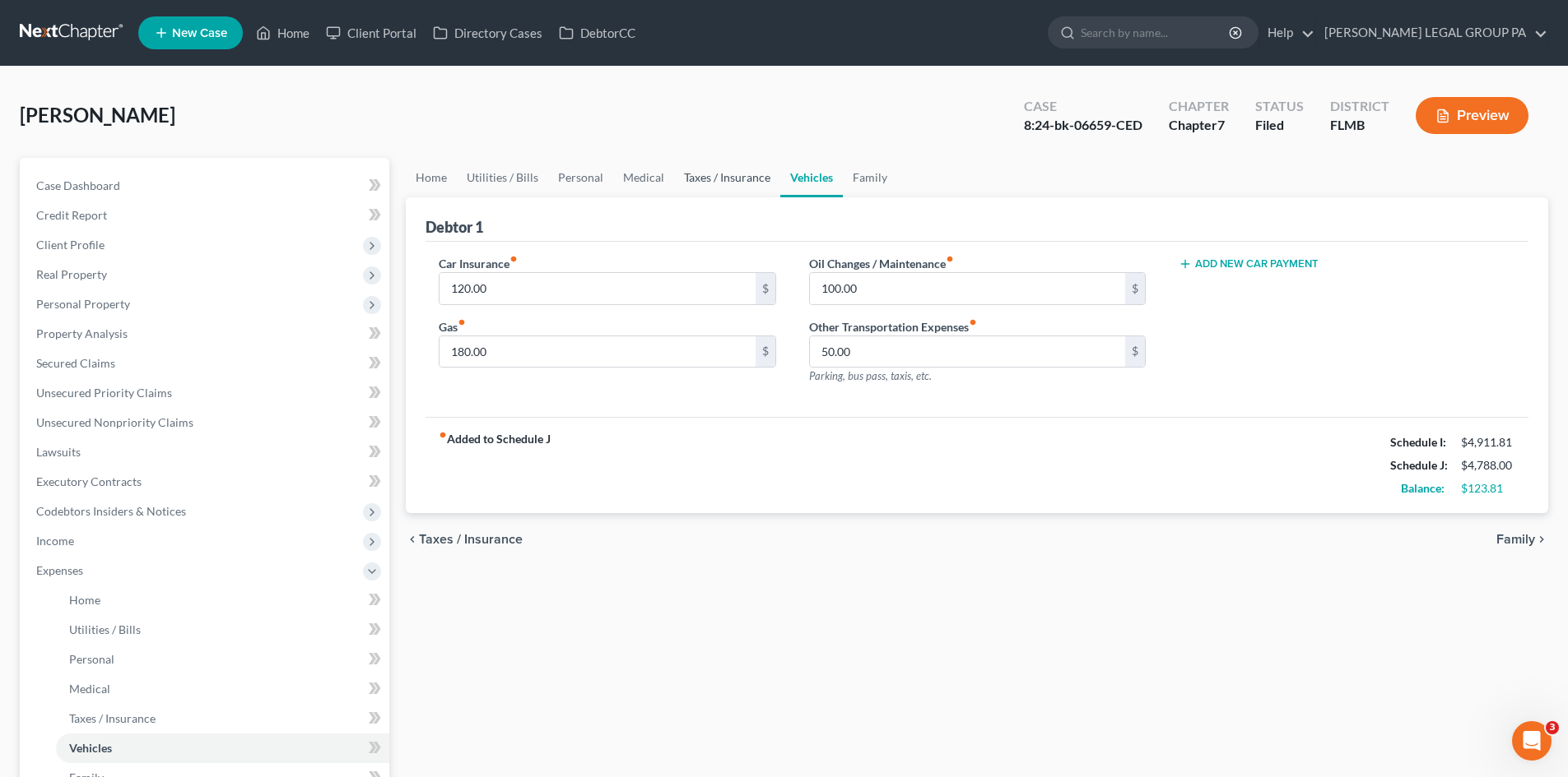
click at [731, 183] on link "Taxes / Insurance" at bounding box center [727, 177] width 106 height 40
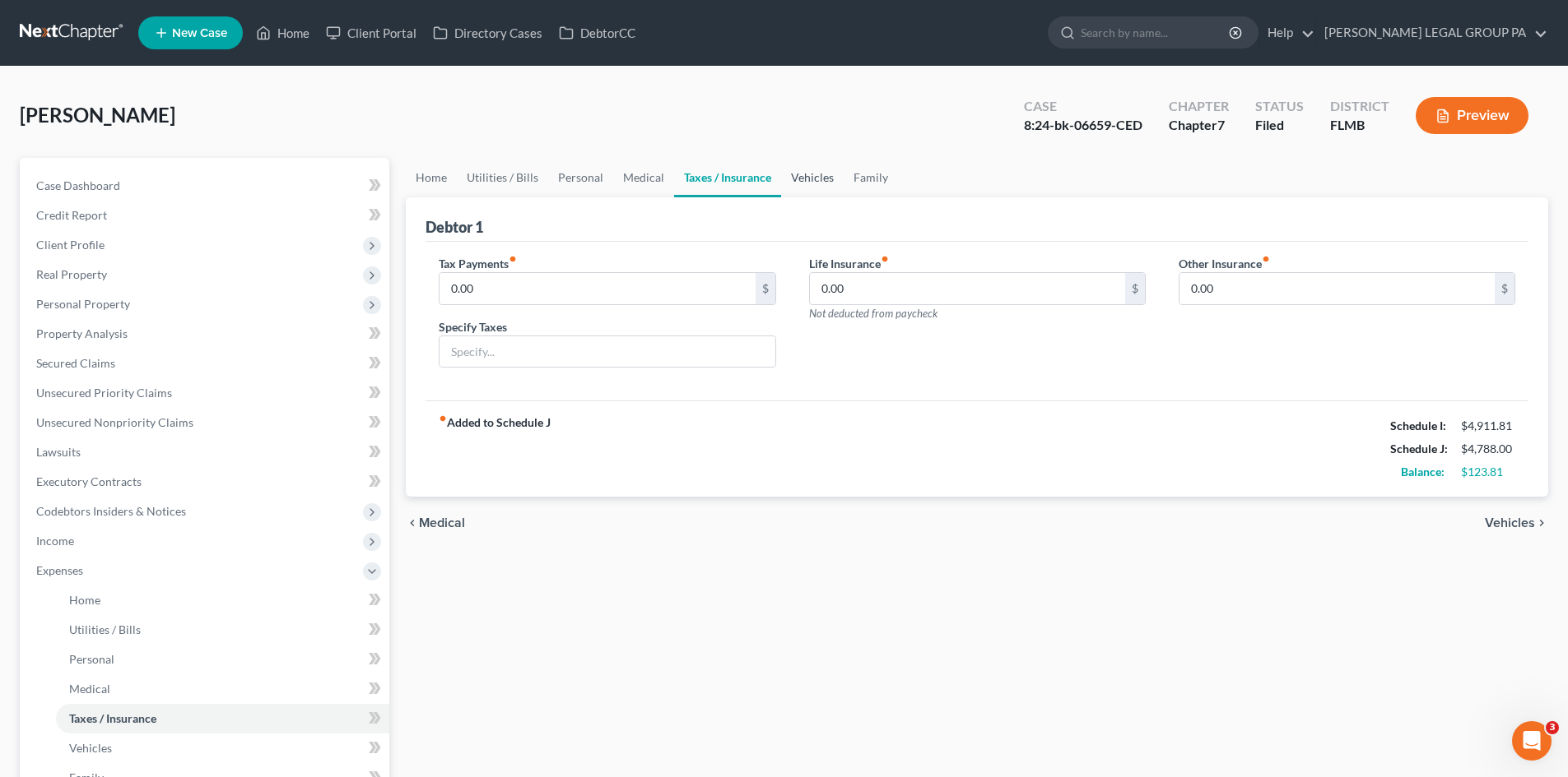
click at [823, 178] on link "Vehicles" at bounding box center [812, 177] width 63 height 40
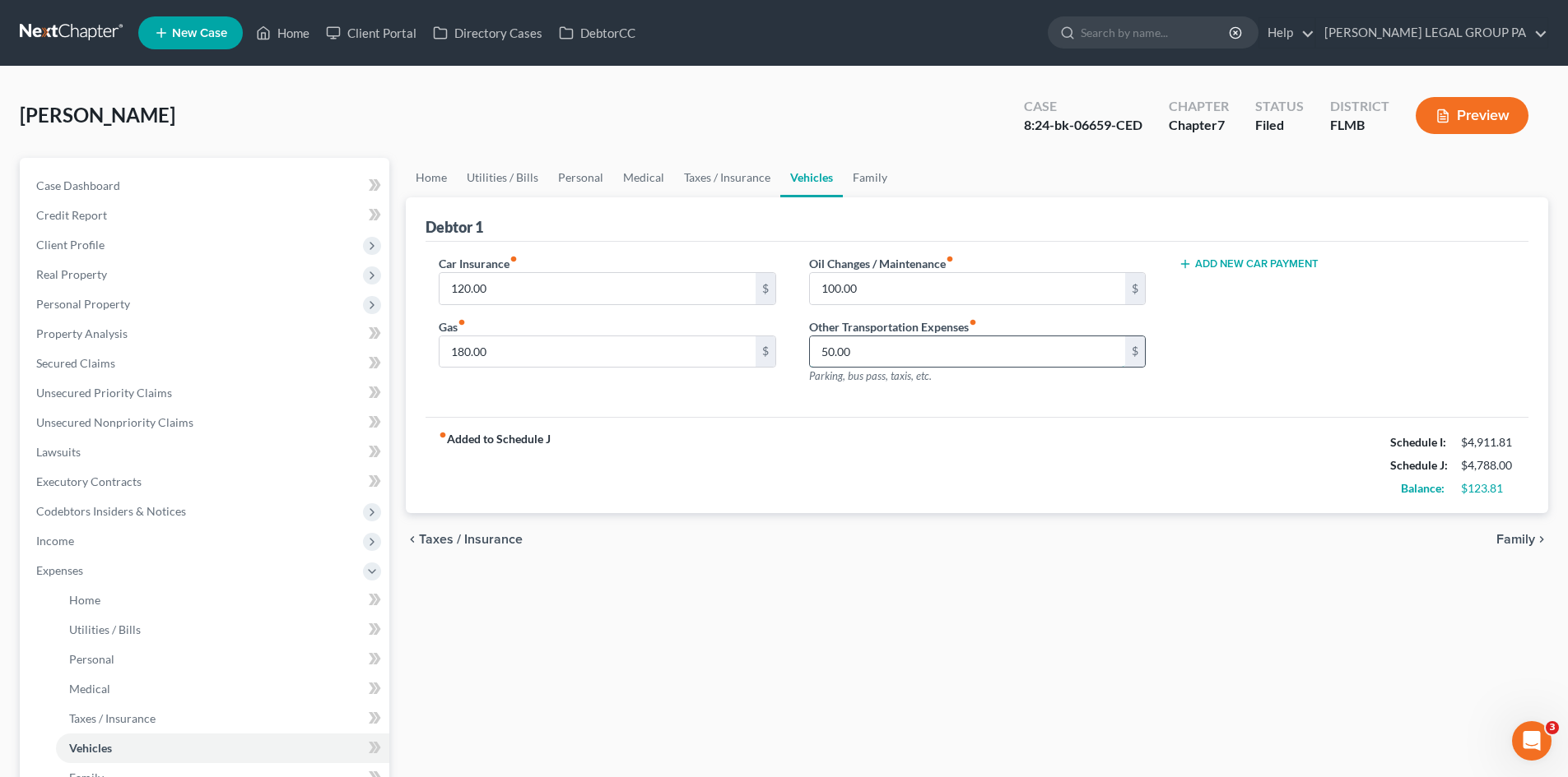
click at [909, 354] on input "50.00" at bounding box center [968, 352] width 316 height 31
type input "20.00"
drag, startPoint x: 905, startPoint y: 529, endPoint x: 688, endPoint y: 106, distance: 475.4
click at [897, 520] on div "chevron_left Taxes / Insurance Family chevron_right" at bounding box center [977, 539] width 1143 height 52
click at [736, 170] on link "Taxes / Insurance" at bounding box center [727, 177] width 106 height 40
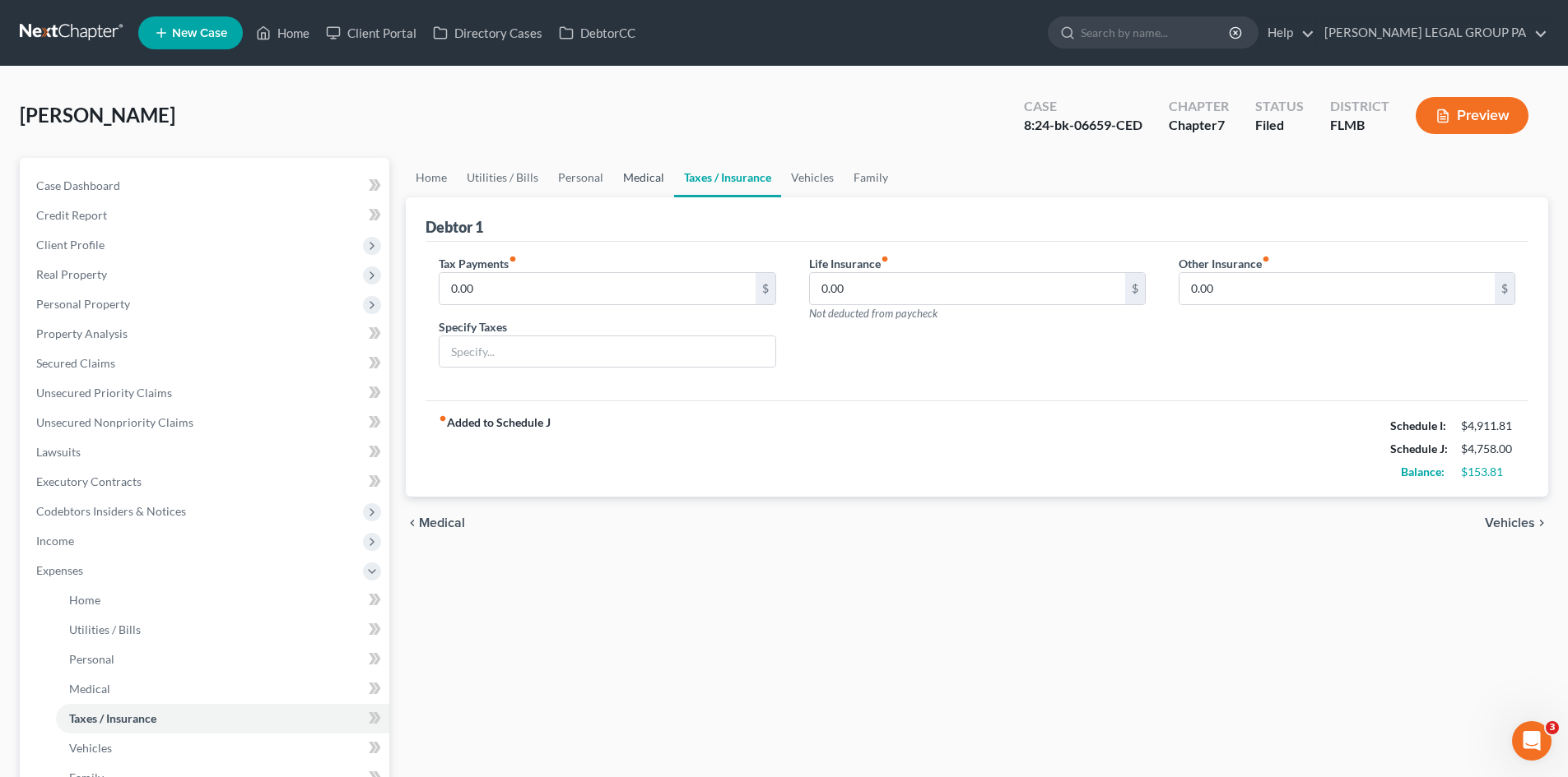
click at [633, 167] on link "Medical" at bounding box center [644, 177] width 61 height 40
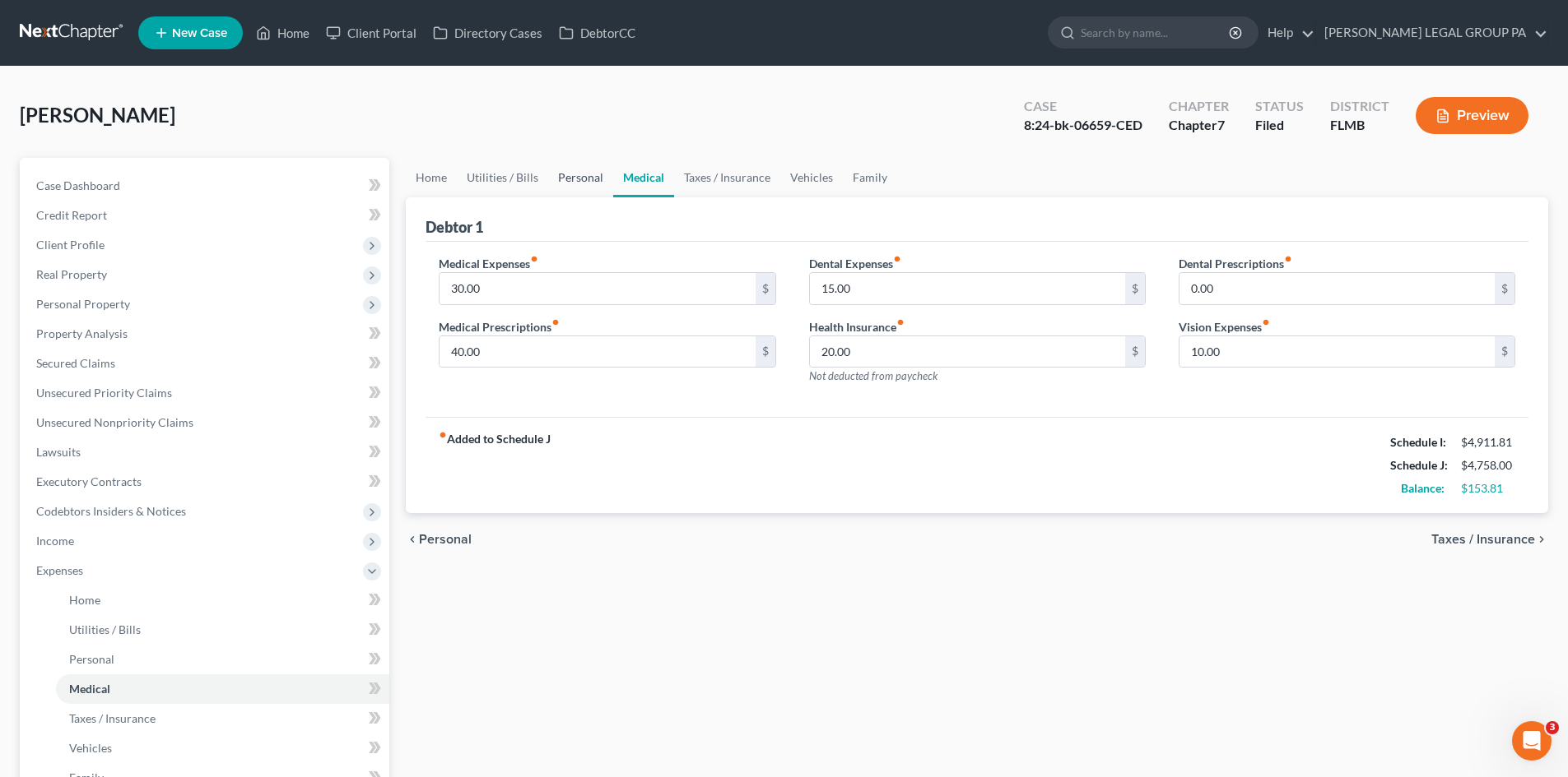
click at [573, 173] on link "Personal" at bounding box center [580, 177] width 65 height 40
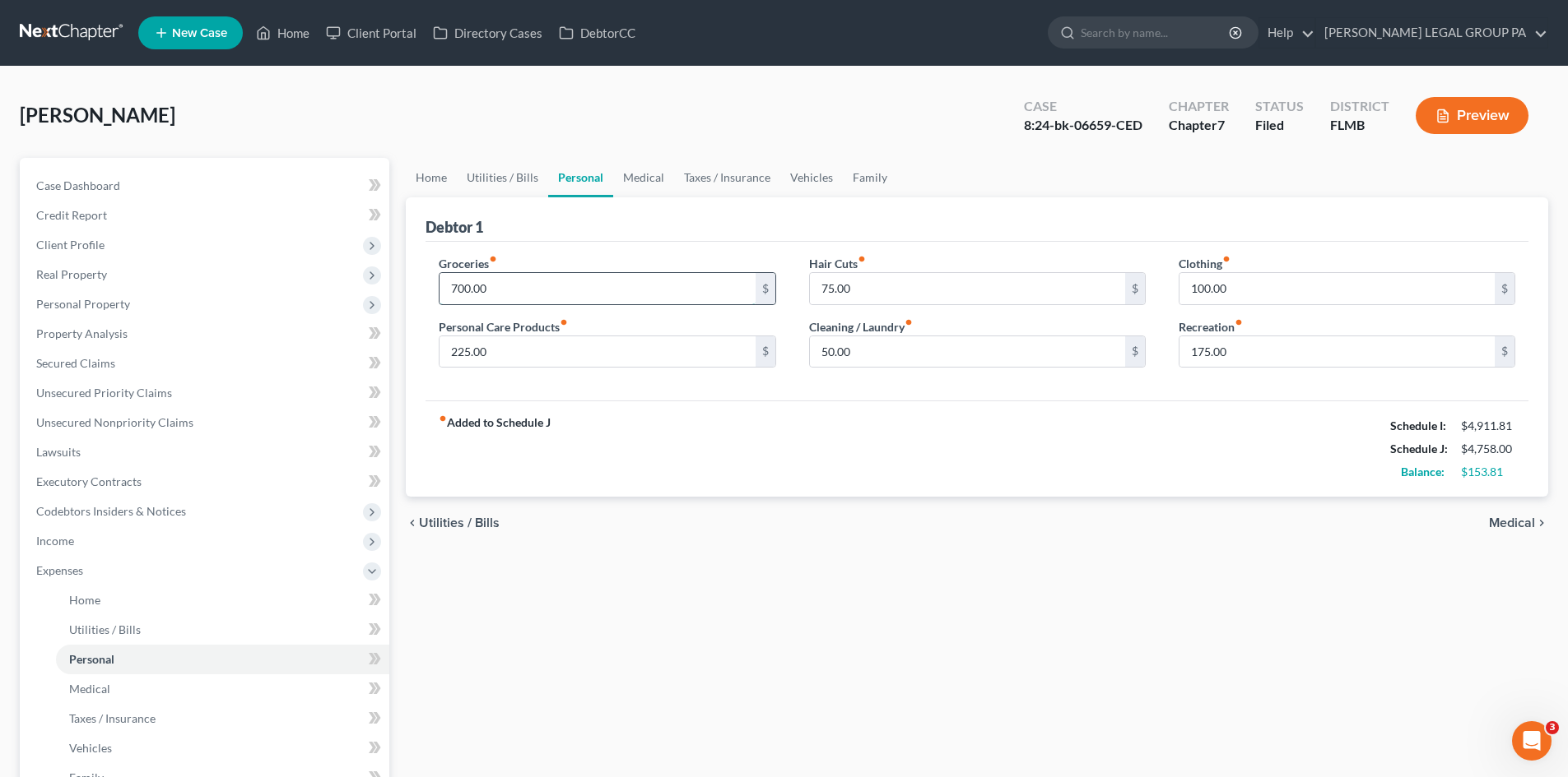
click at [581, 276] on input "700.00" at bounding box center [597, 288] width 316 height 31
type input "600.00"
click at [664, 350] on input "225.00" at bounding box center [597, 352] width 316 height 31
type input "150.00"
click at [1150, 632] on div "Home Utilities / Bills Personal Medical Taxes / Insurance Vehicles Family Debto…" at bounding box center [976, 588] width 1158 height 861
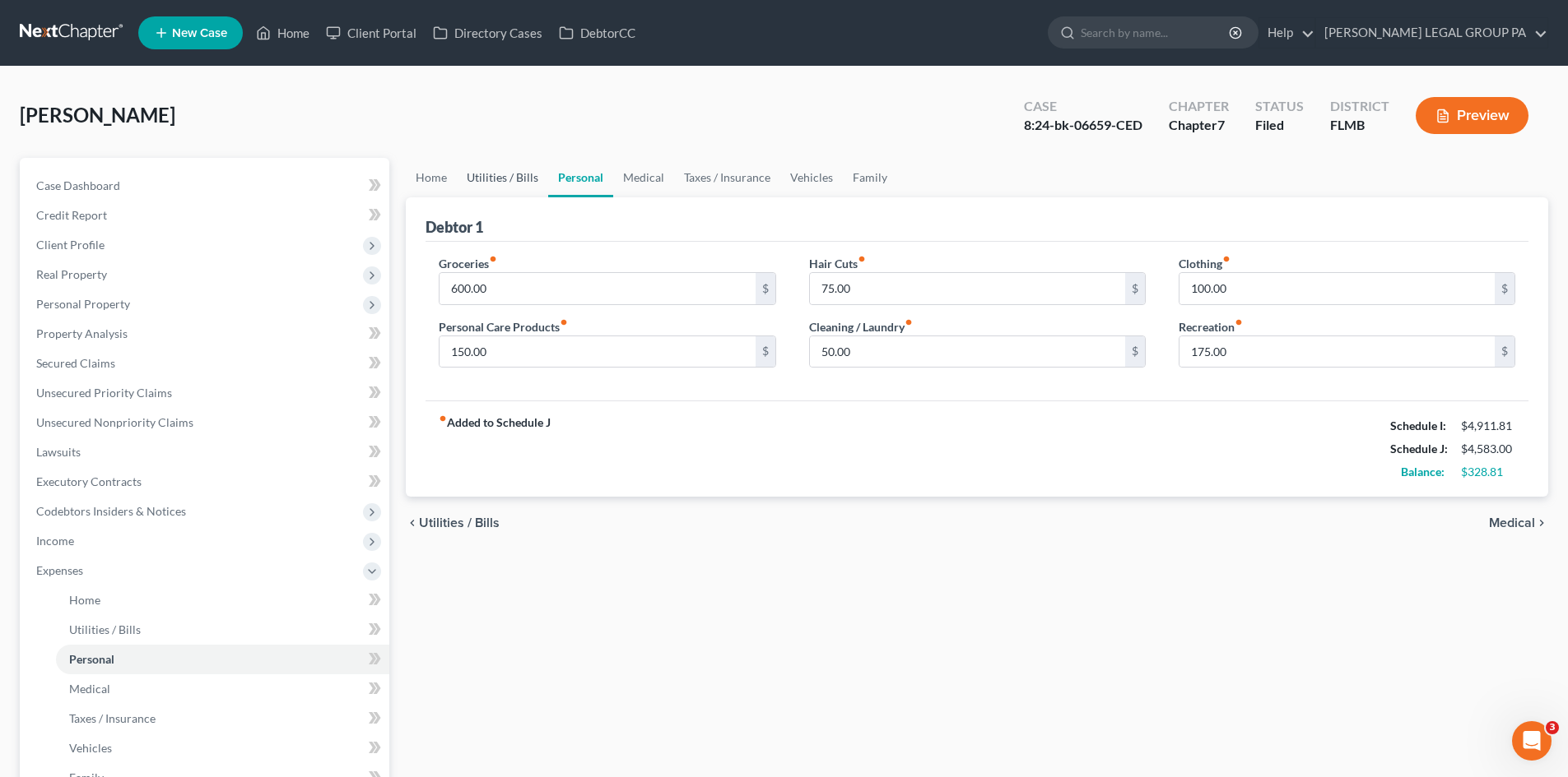
click at [502, 172] on link "Utilities / Bills" at bounding box center [502, 177] width 91 height 40
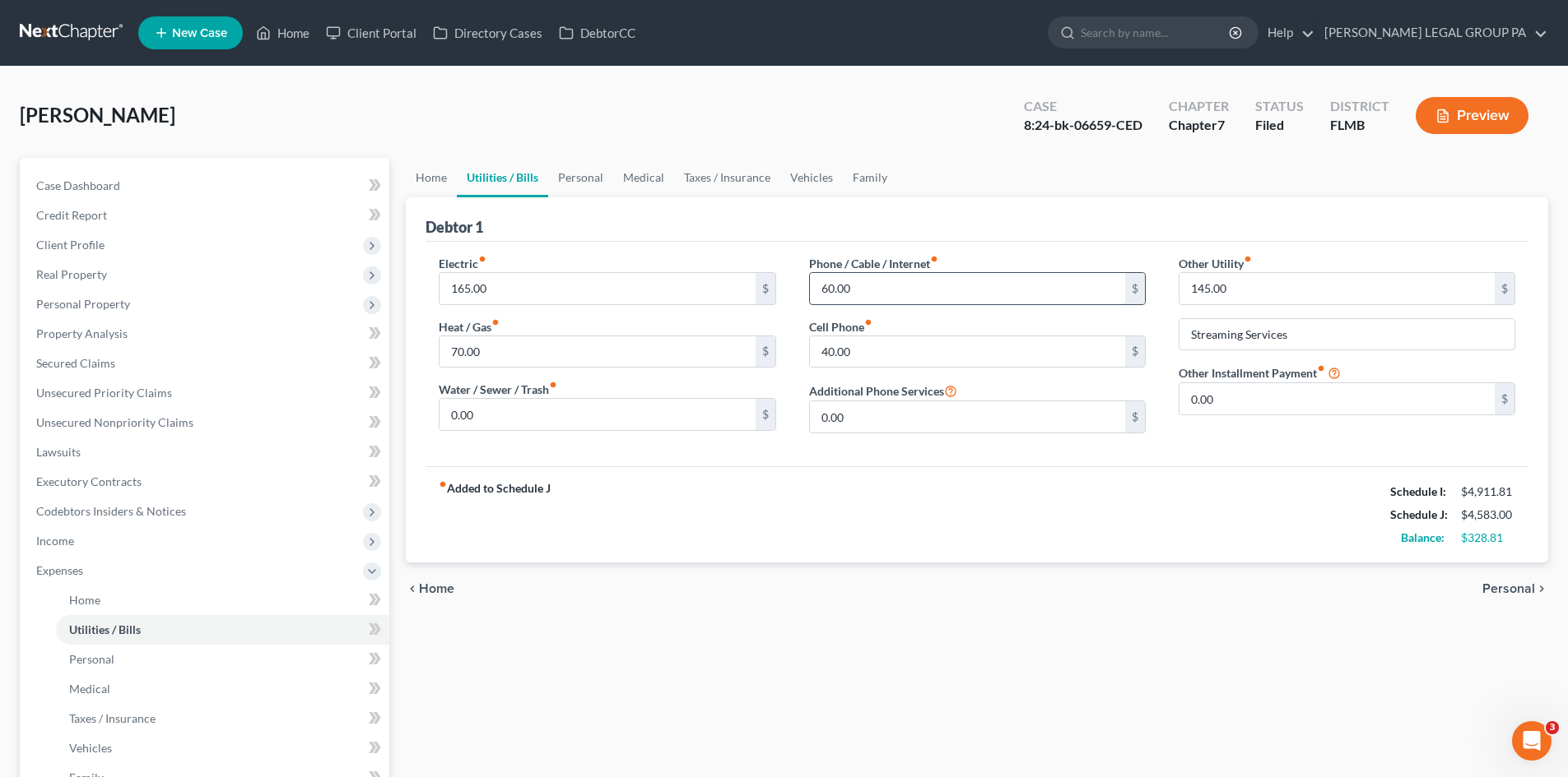
click at [970, 304] on input "60.00" at bounding box center [968, 288] width 316 height 31
type input "0.00"
click at [937, 338] on input "40.00" at bounding box center [968, 352] width 316 height 31
type input "0.00"
click at [595, 287] on input "165.00" at bounding box center [597, 288] width 316 height 31
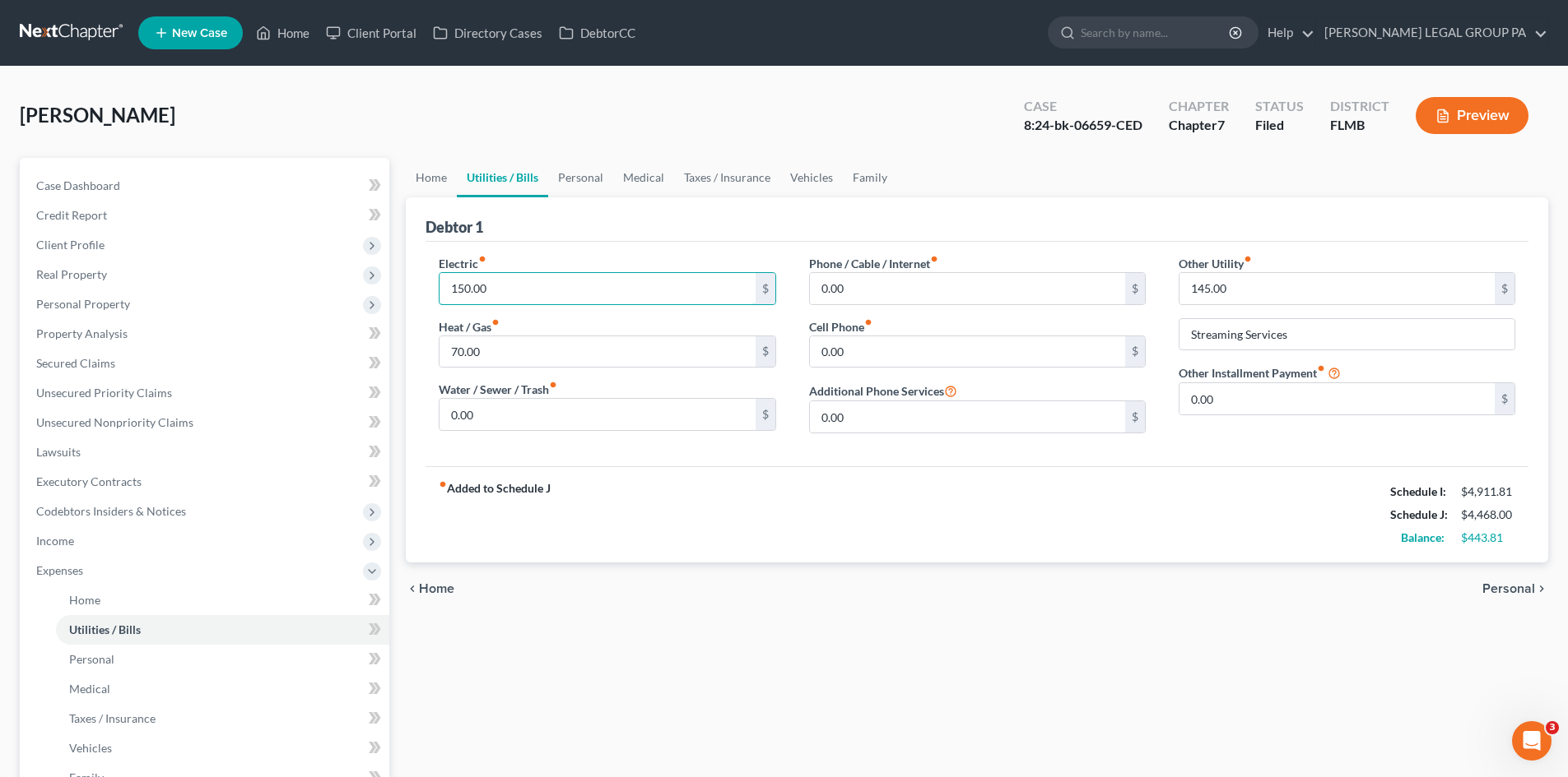
type input "150.00"
click at [696, 673] on div "Home Utilities / Bills Personal Medical Taxes / Insurance Vehicles Family Debto…" at bounding box center [976, 588] width 1158 height 861
click at [437, 176] on link "Home" at bounding box center [432, 177] width 51 height 40
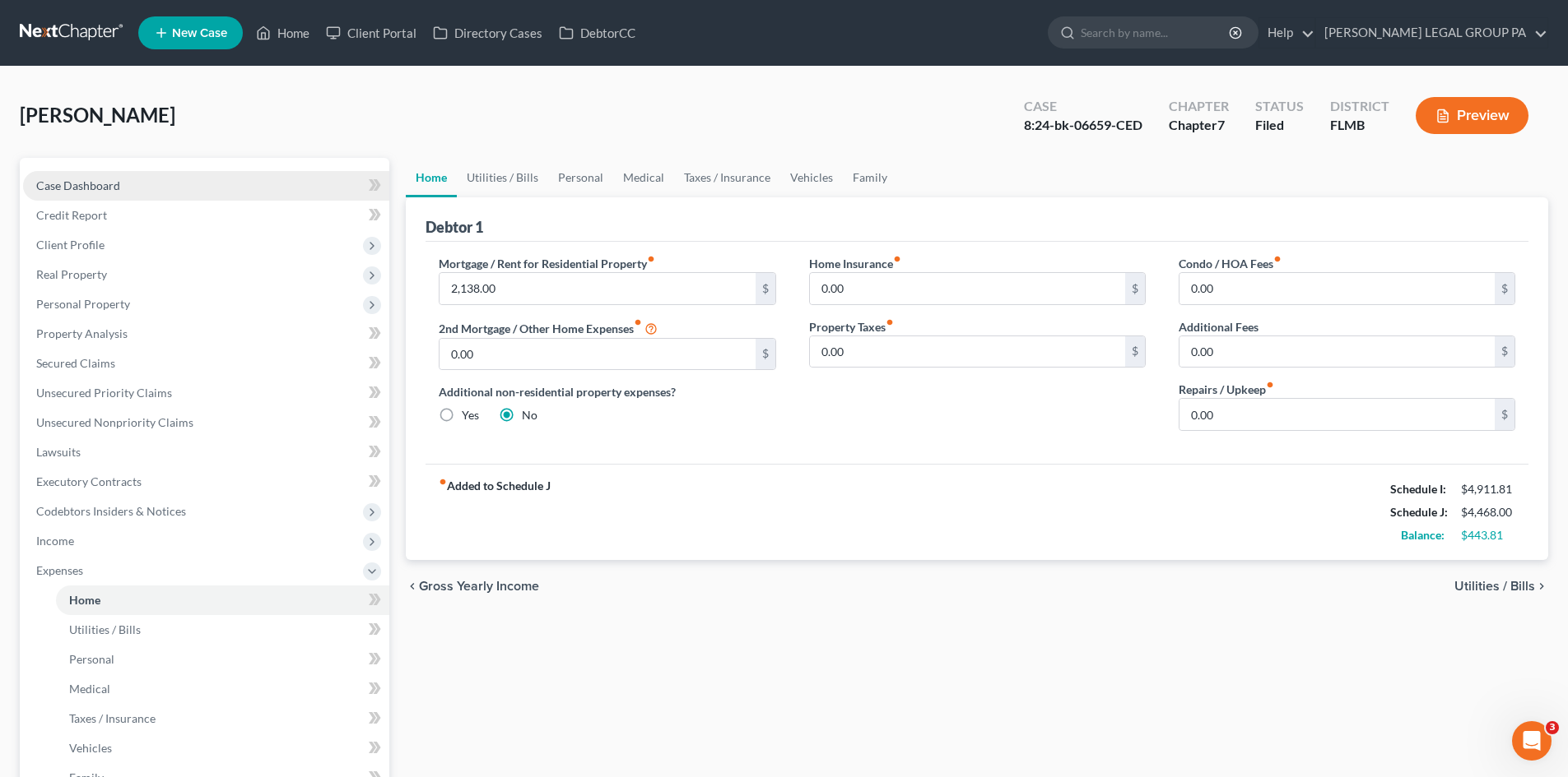
click at [87, 180] on span "Case Dashboard" at bounding box center [78, 185] width 84 height 14
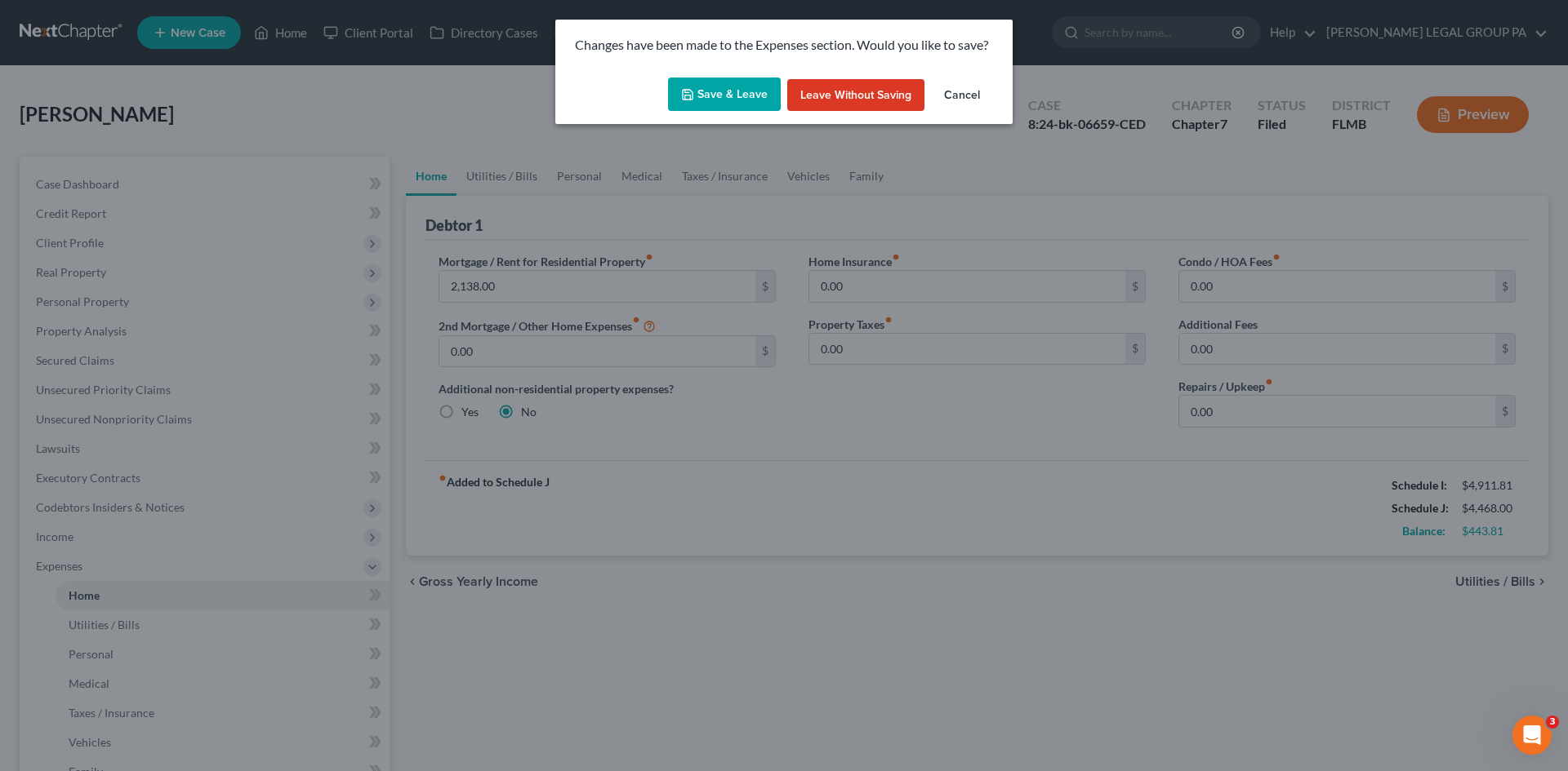
click at [742, 97] on button "Save & Leave" at bounding box center [725, 94] width 113 height 34
